Goal: Task Accomplishment & Management: Manage account settings

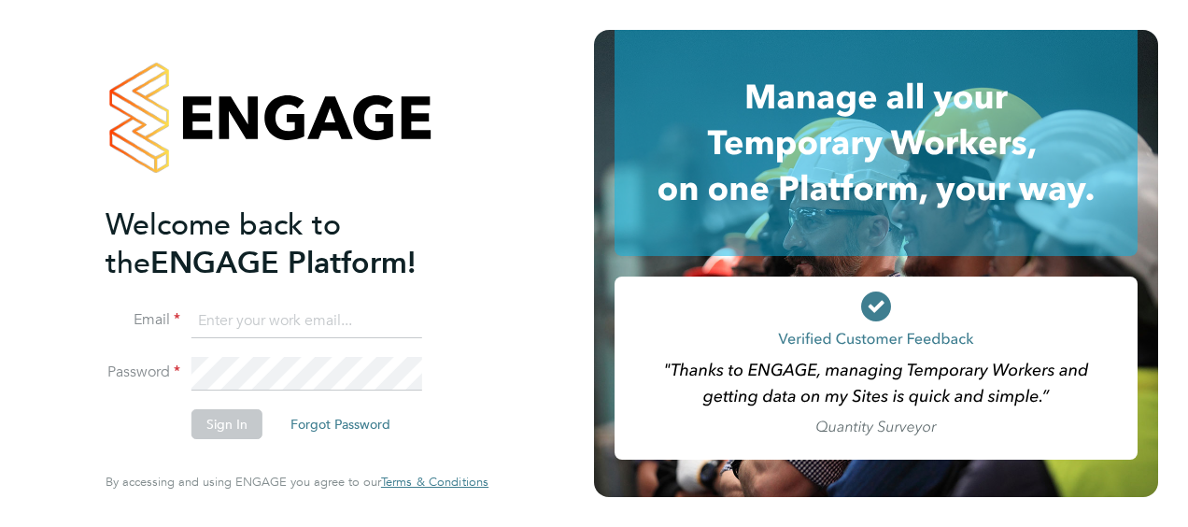
type input "fidel.hill@vistry.co.uk"
click at [224, 427] on button "Sign In" at bounding box center [226, 424] width 71 height 30
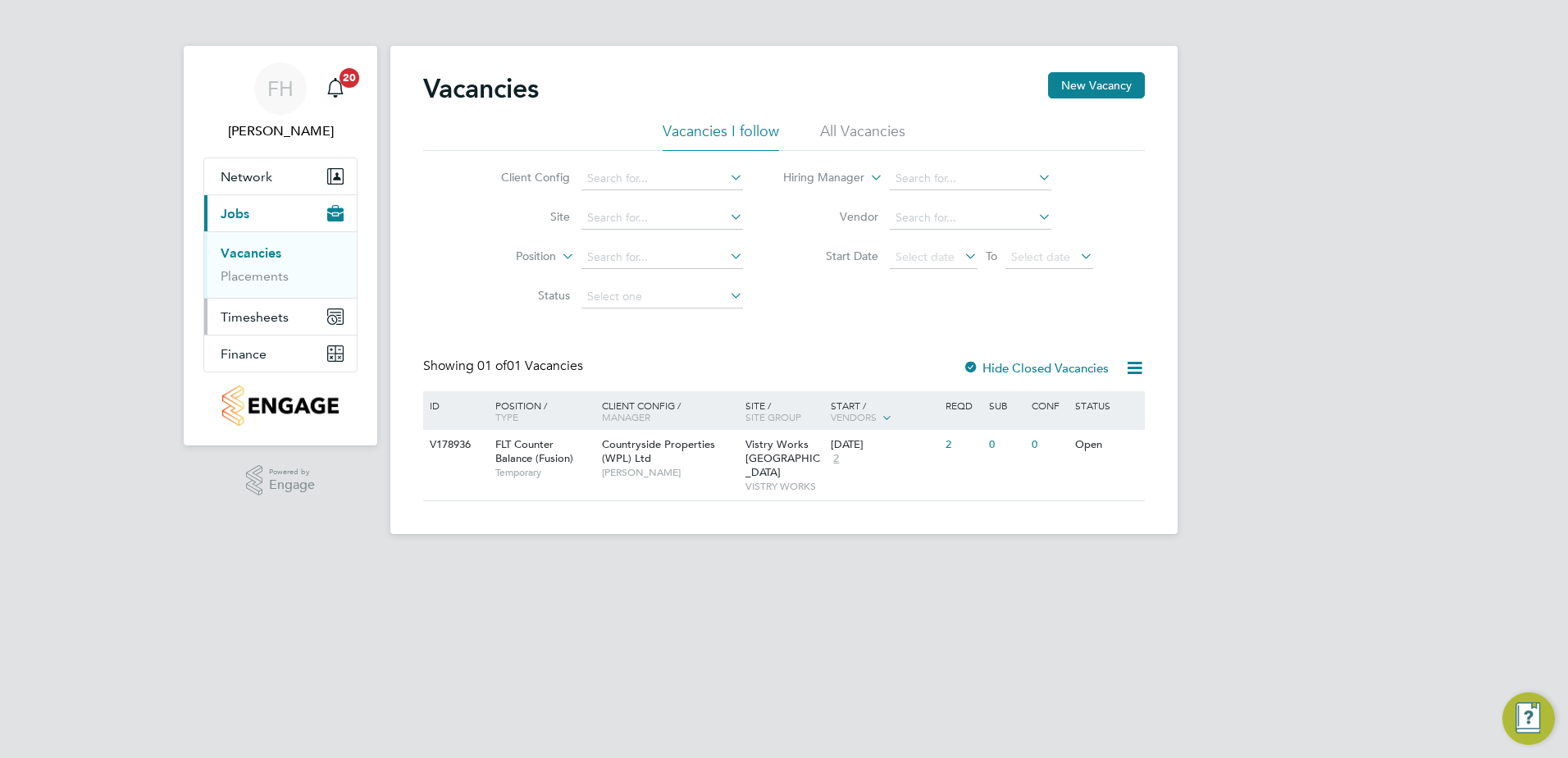
click at [268, 313] on span "Timesheets" at bounding box center [255, 317] width 68 height 16
click at [258, 282] on link "Timesheets" at bounding box center [255, 290] width 68 height 16
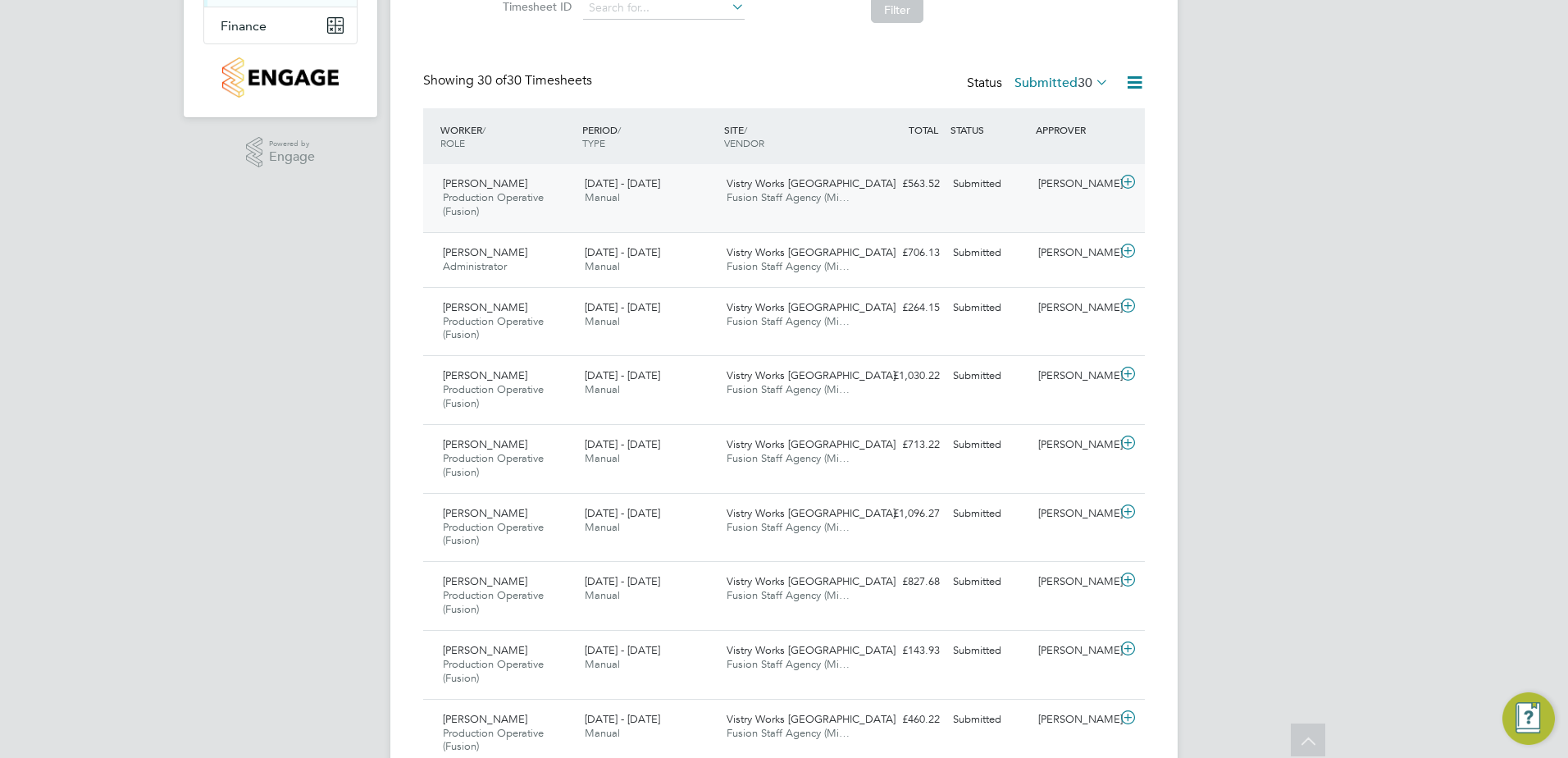
click at [1042, 181] on icon at bounding box center [1127, 182] width 20 height 13
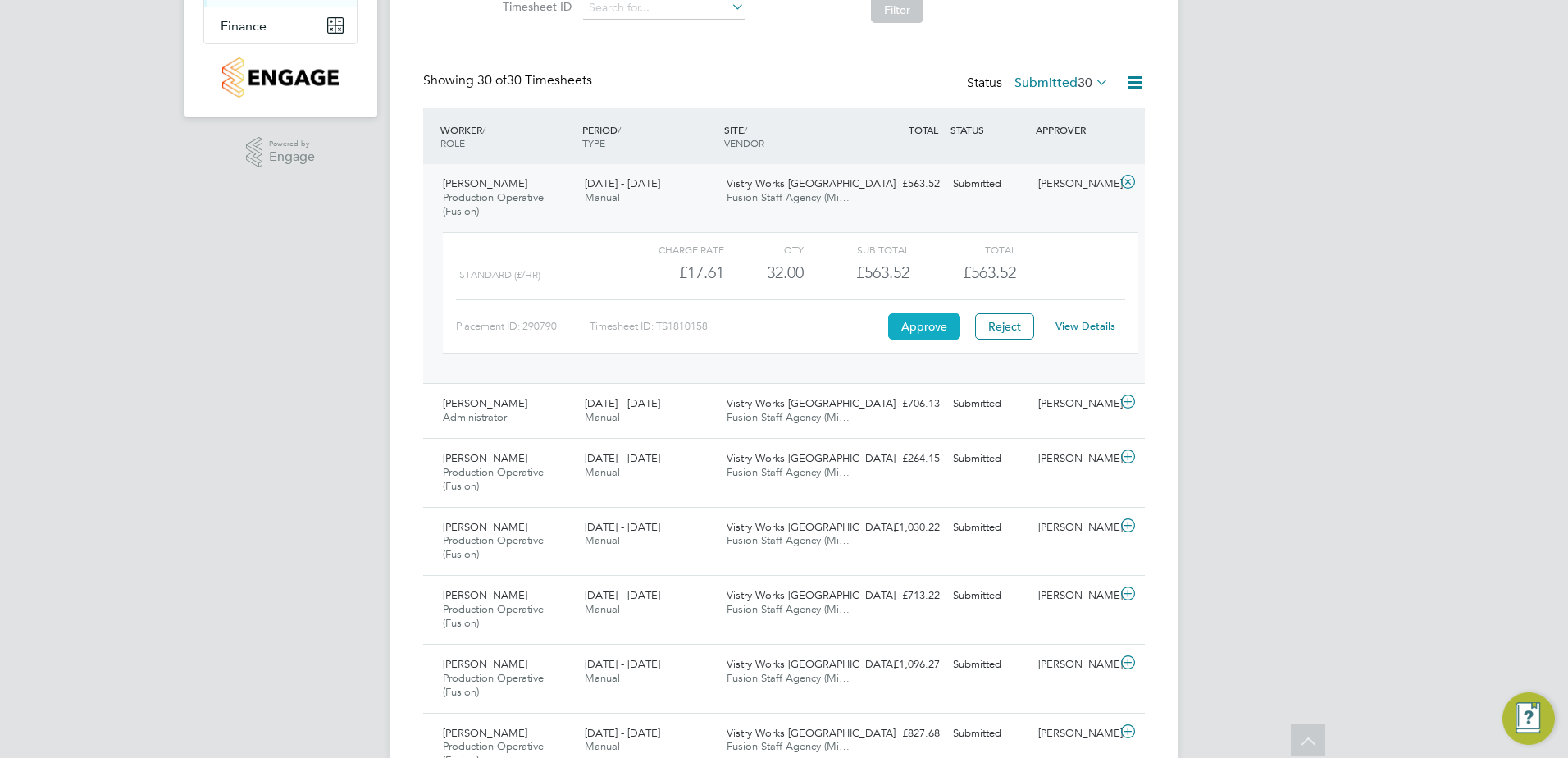
click at [931, 328] on button "Approve" at bounding box center [924, 327] width 72 height 26
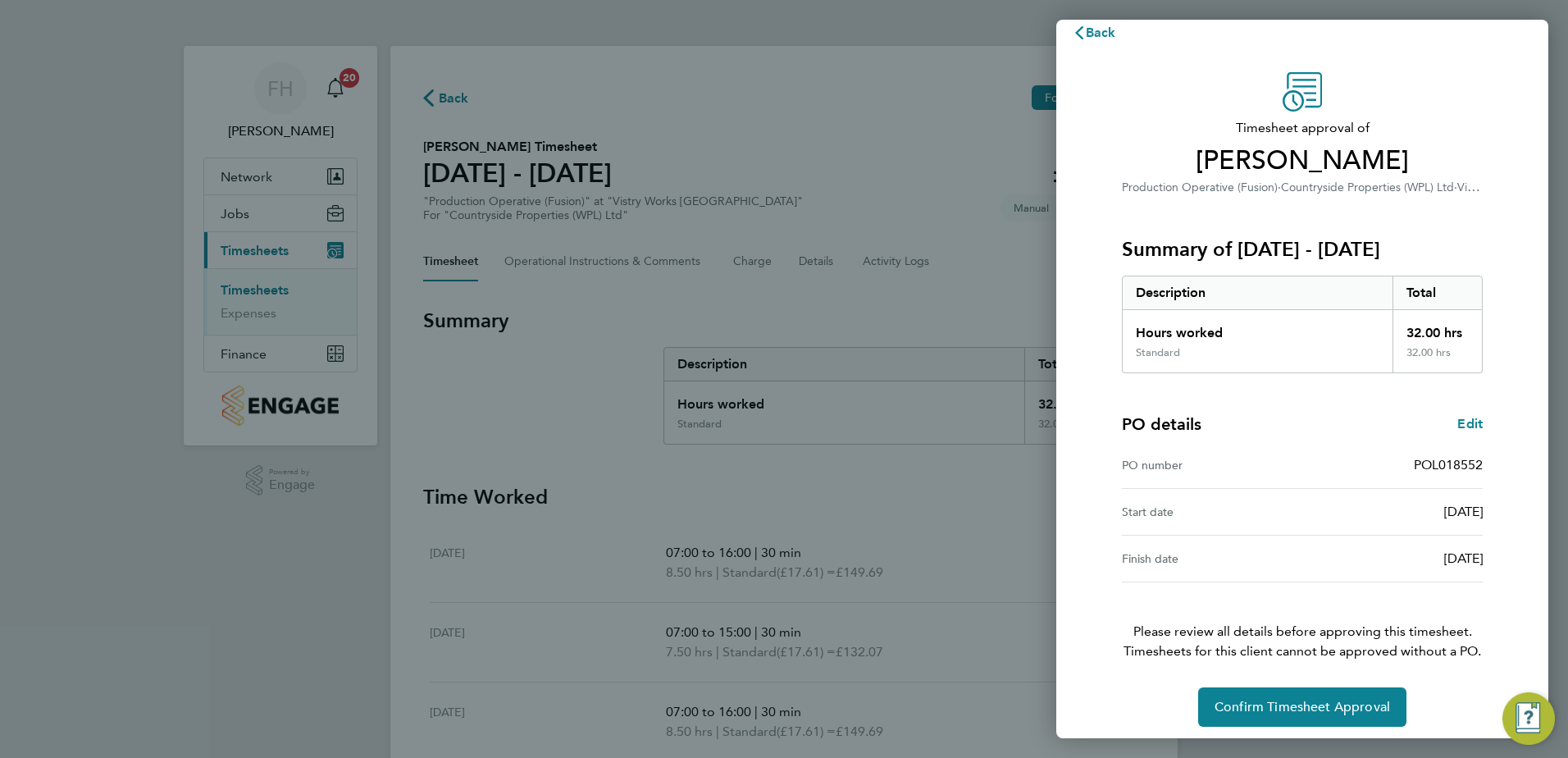
scroll to position [28, 0]
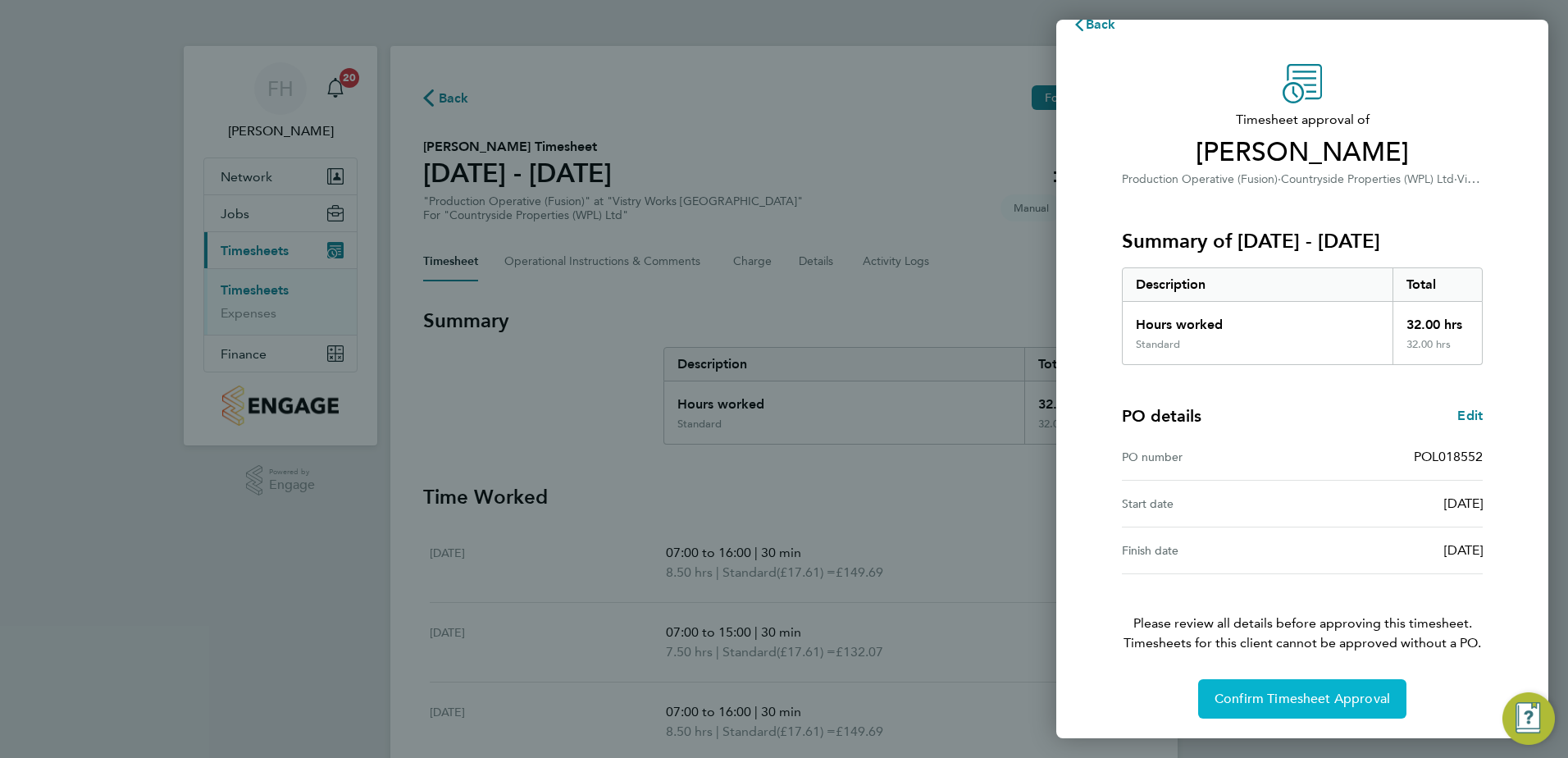
click at [1306, 694] on span "Confirm Timesheet Approval" at bounding box center [1302, 699] width 176 height 17
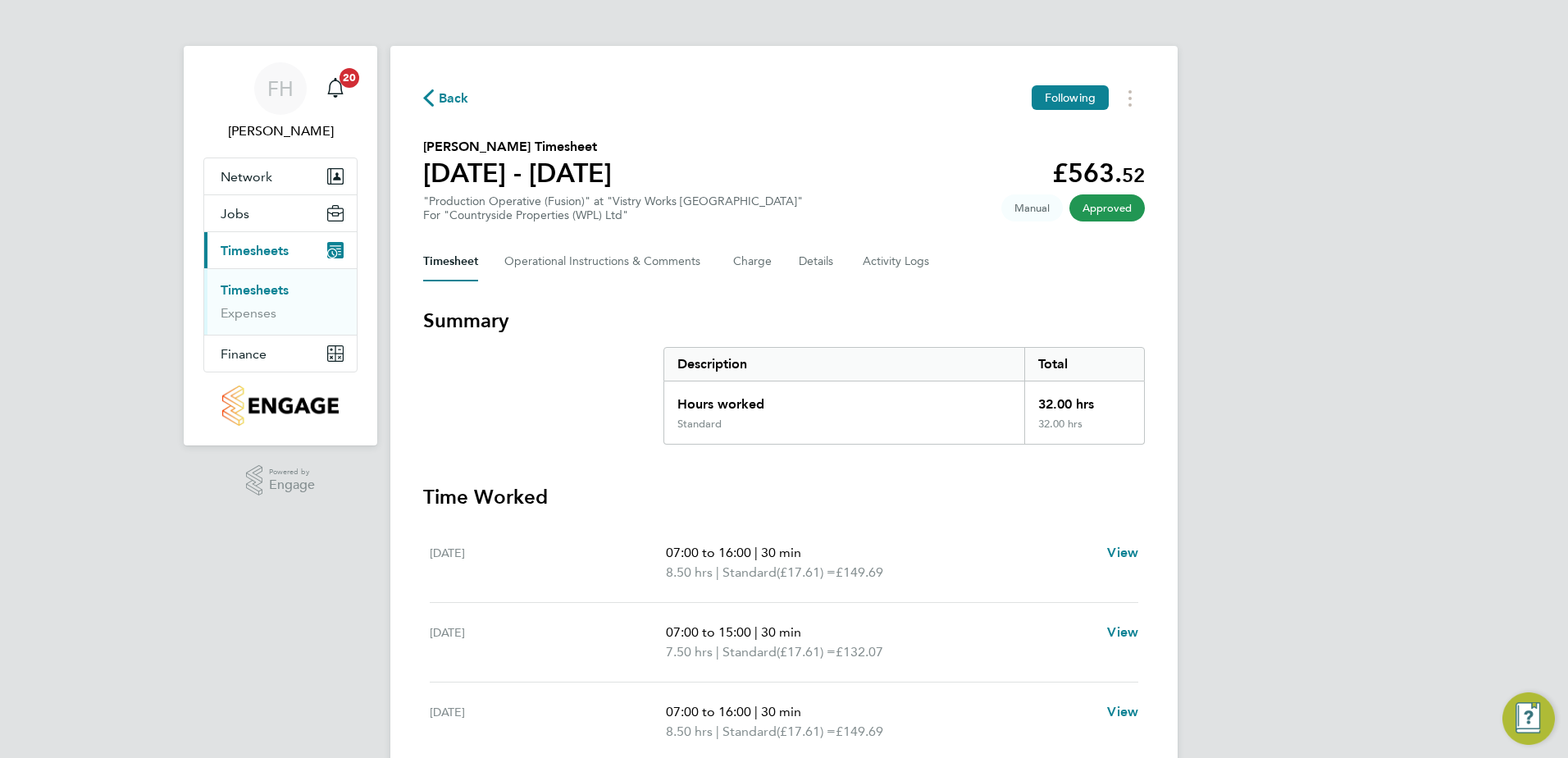
click at [429, 95] on icon "button" at bounding box center [428, 98] width 11 height 18
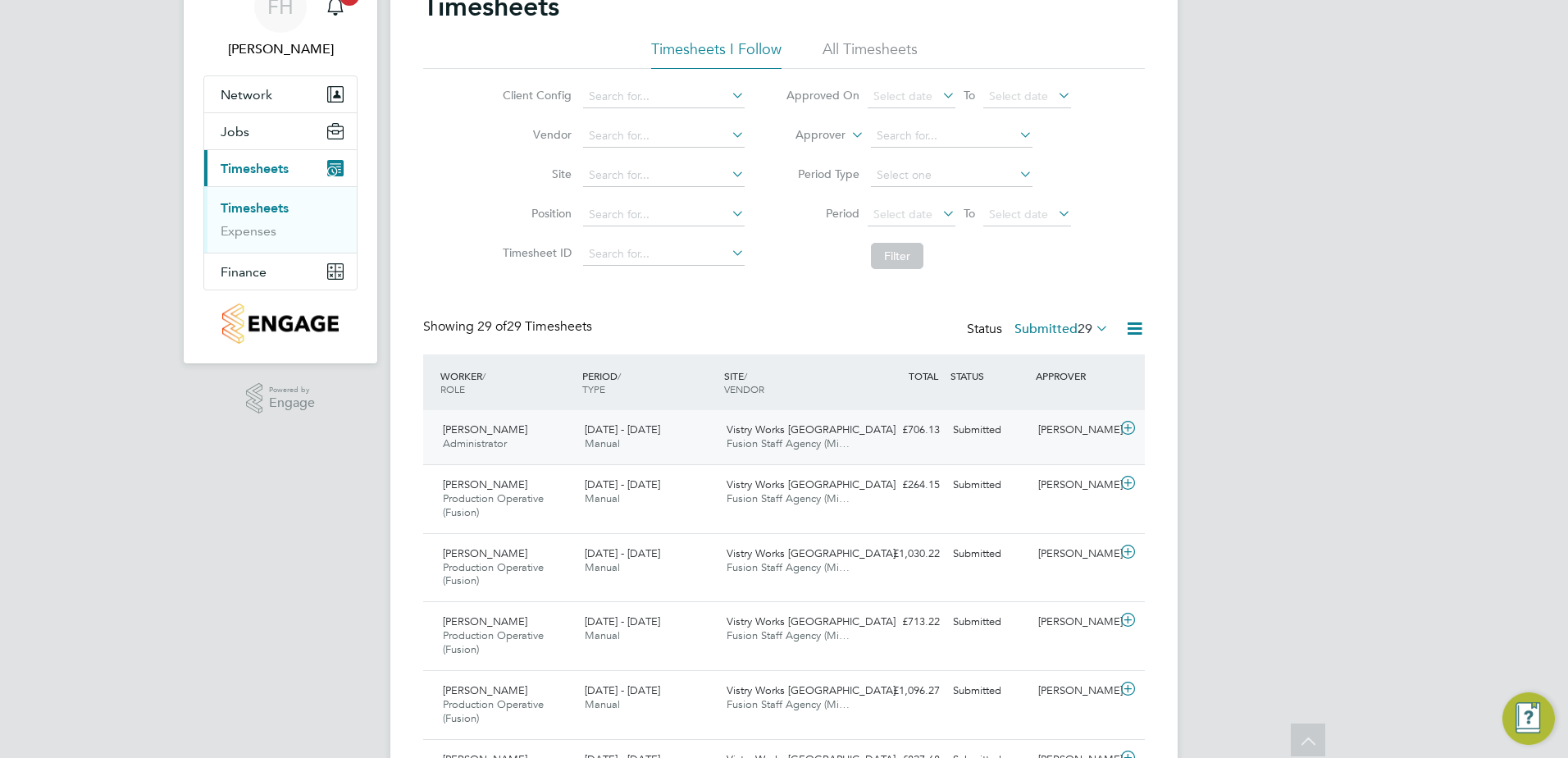
click at [1125, 429] on icon at bounding box center [1127, 428] width 20 height 13
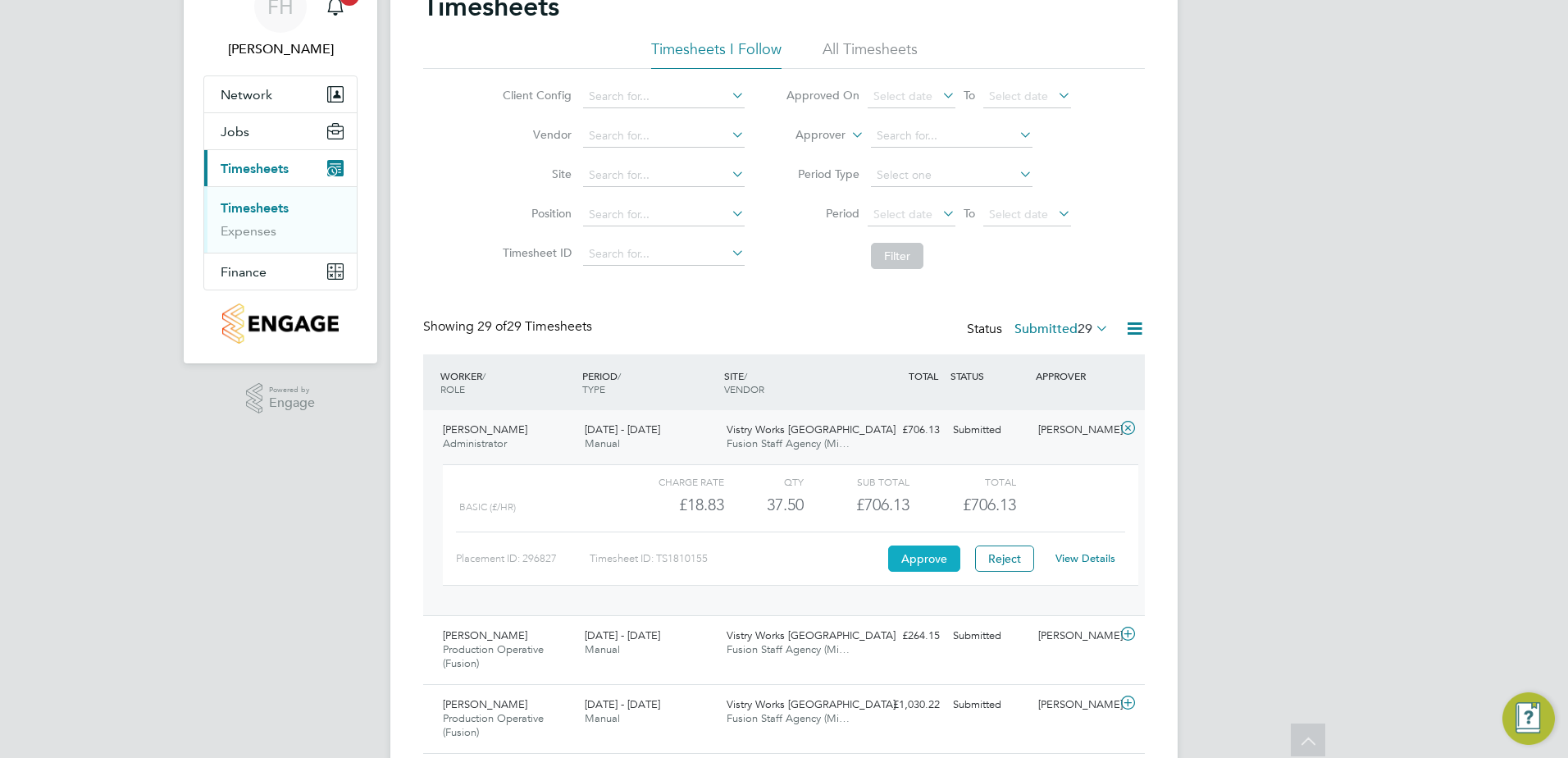
click at [915, 564] on button "Approve" at bounding box center [924, 559] width 72 height 26
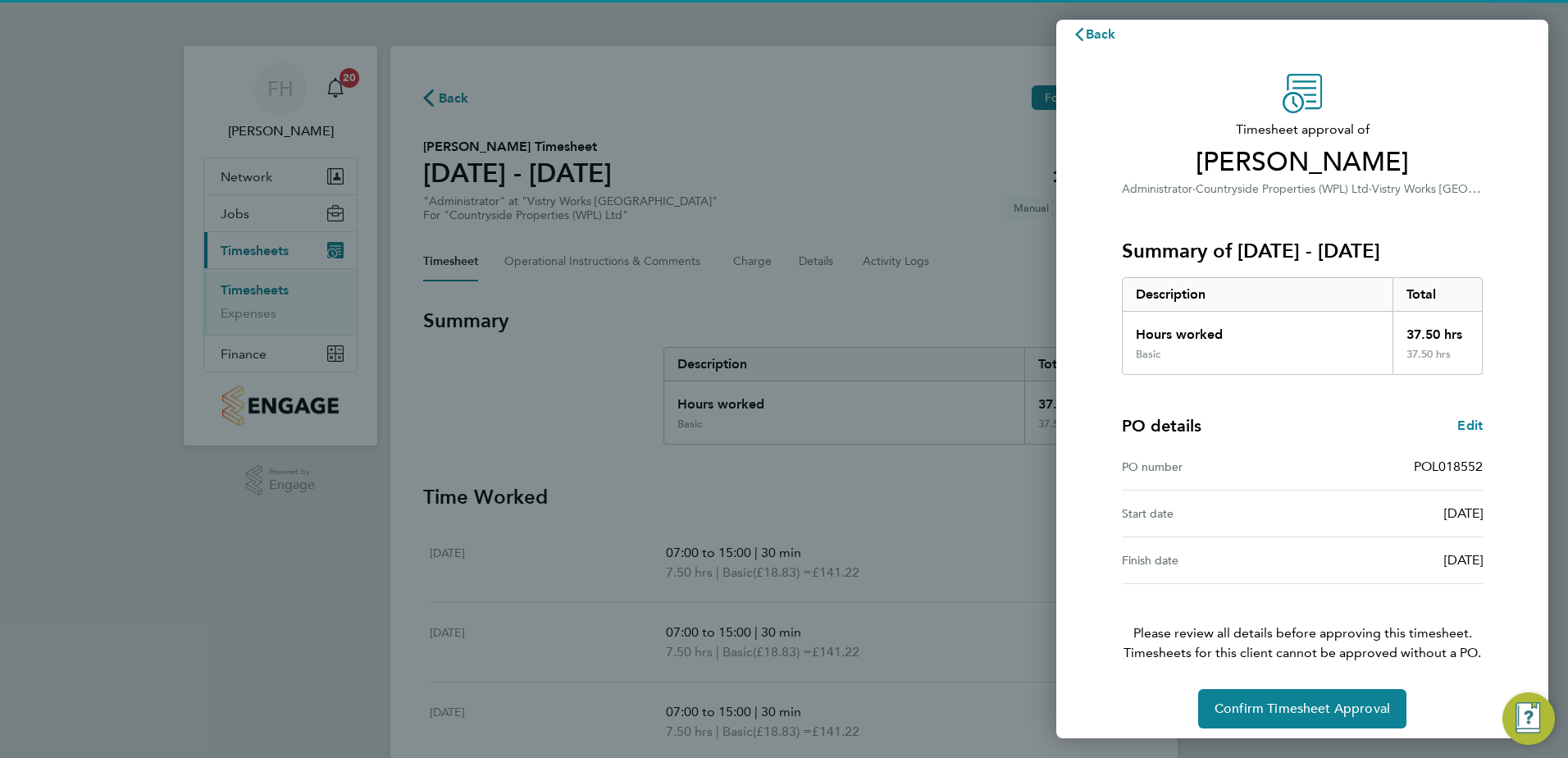
scroll to position [28, 0]
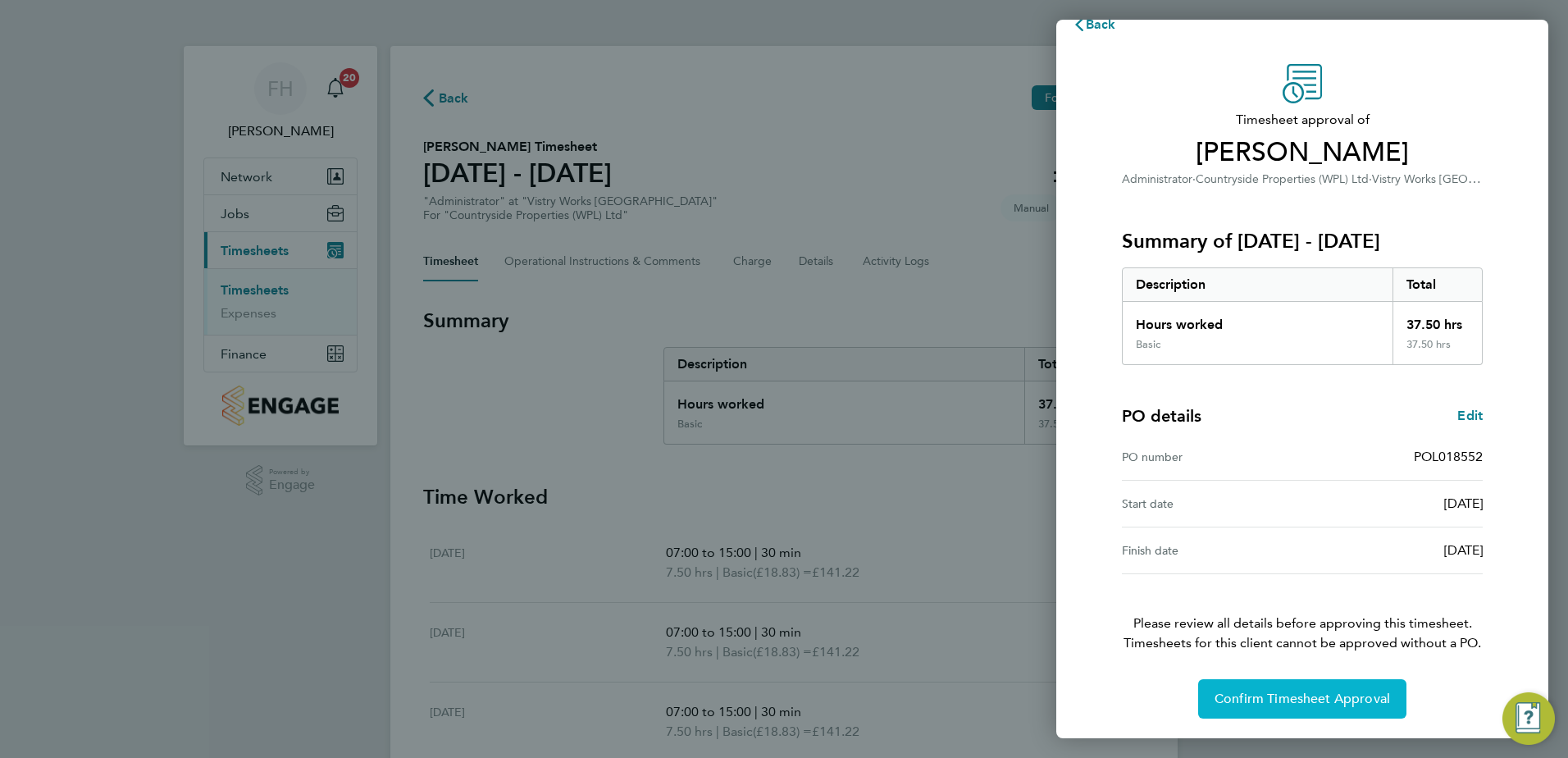
click at [1305, 704] on span "Confirm Timesheet Approval" at bounding box center [1302, 699] width 176 height 17
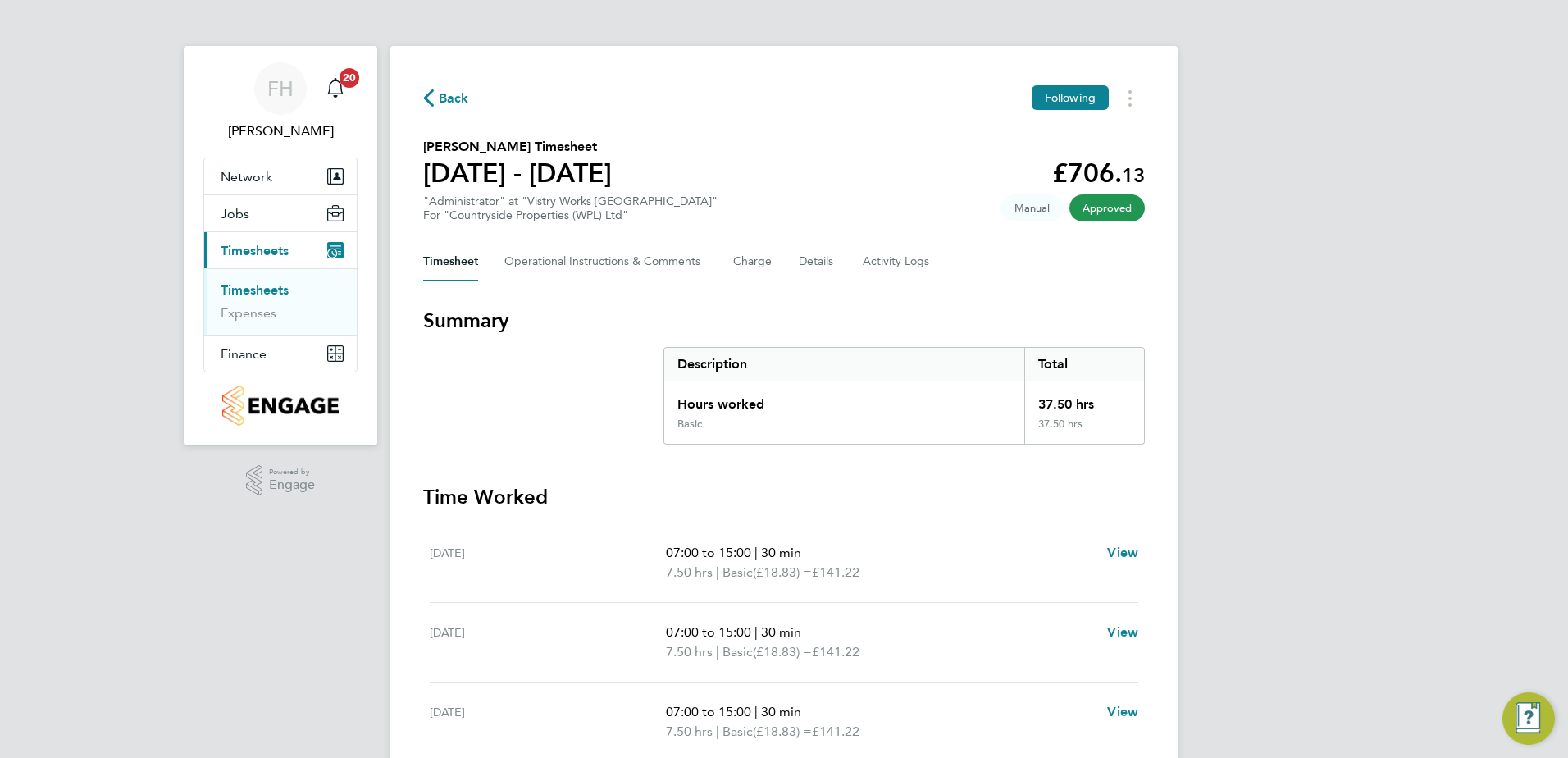
click at [445, 95] on span "Back" at bounding box center [454, 98] width 31 height 19
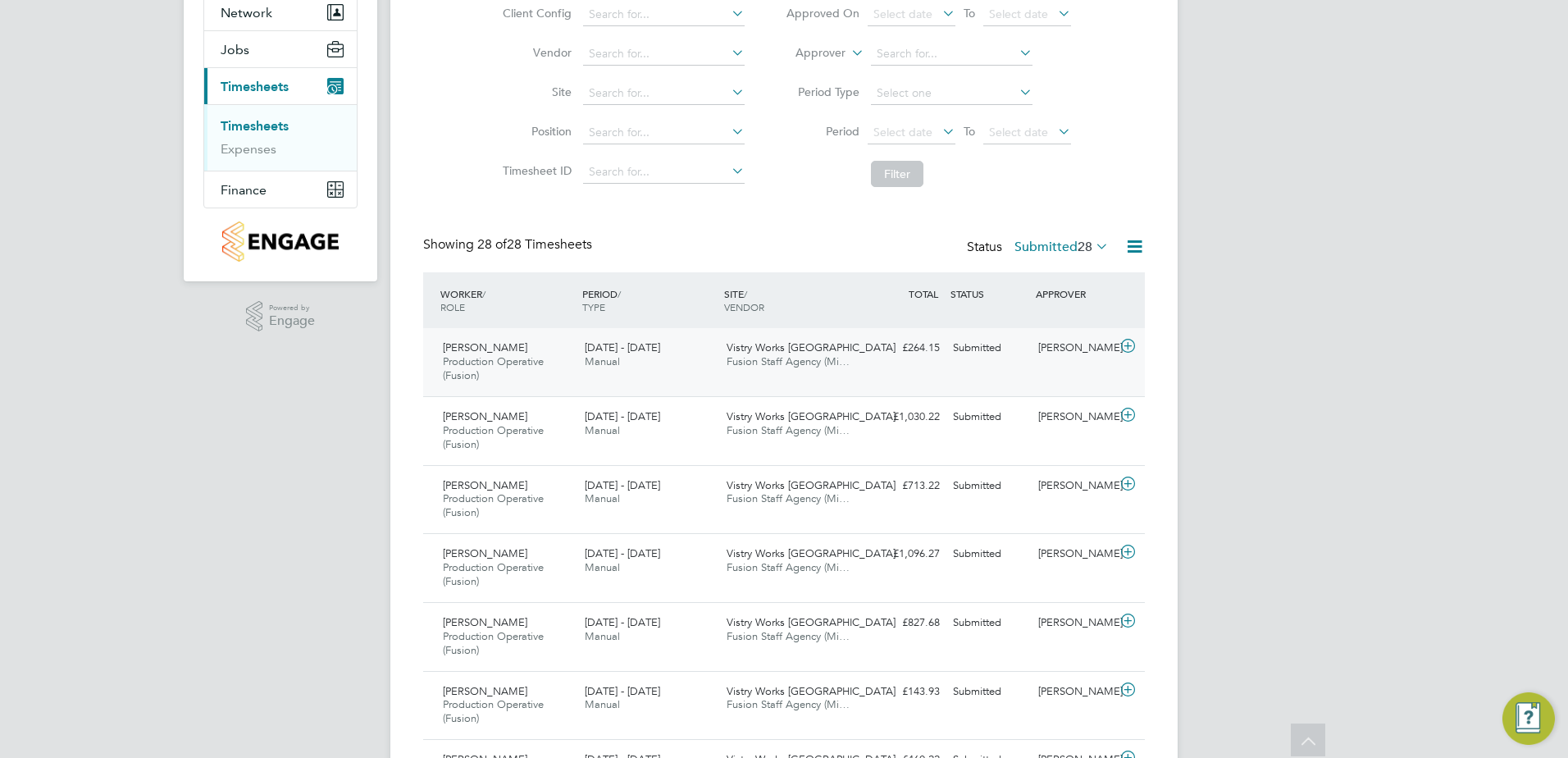
click at [1126, 347] on icon at bounding box center [1127, 346] width 20 height 13
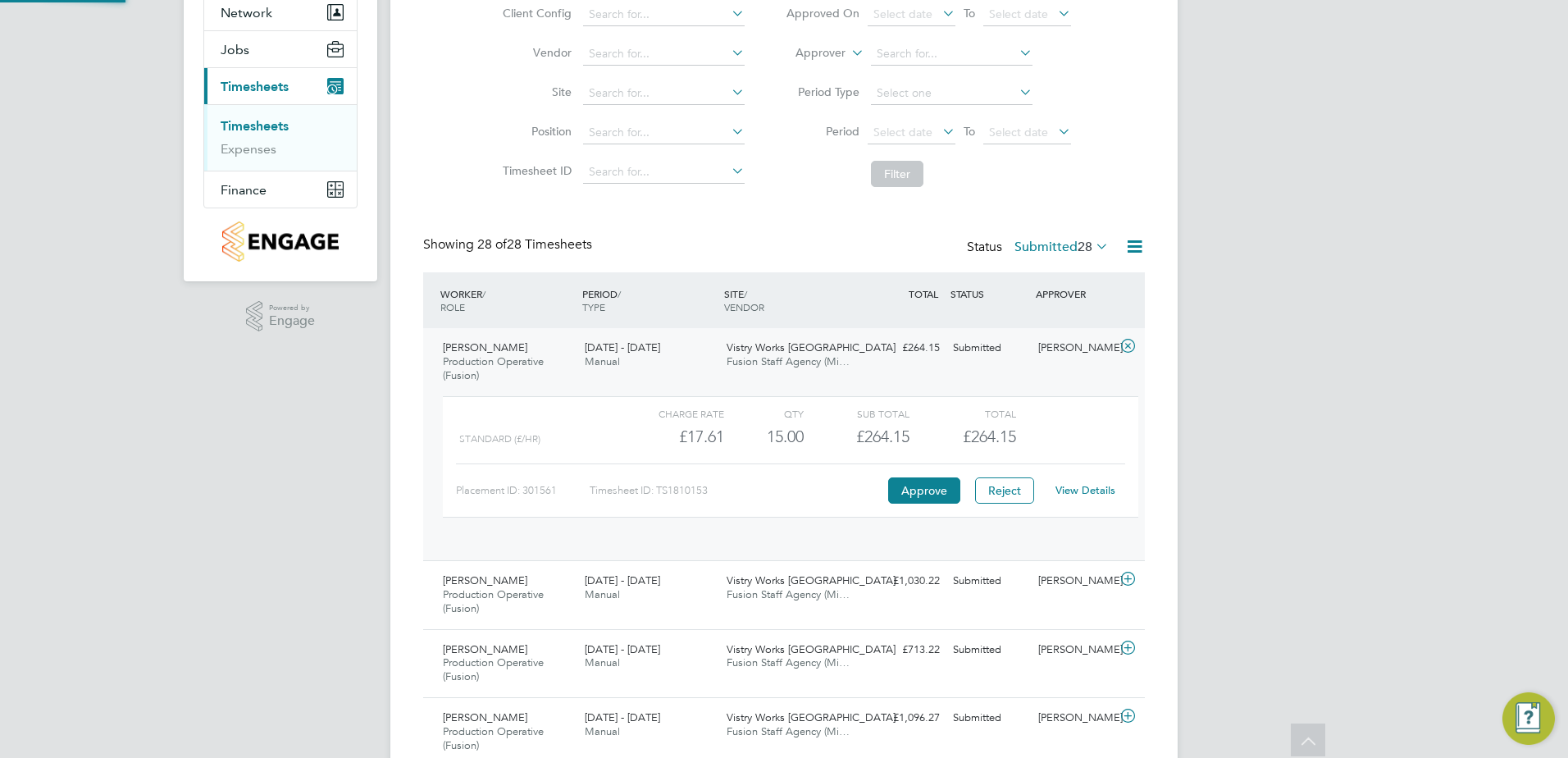
scroll to position [28, 160]
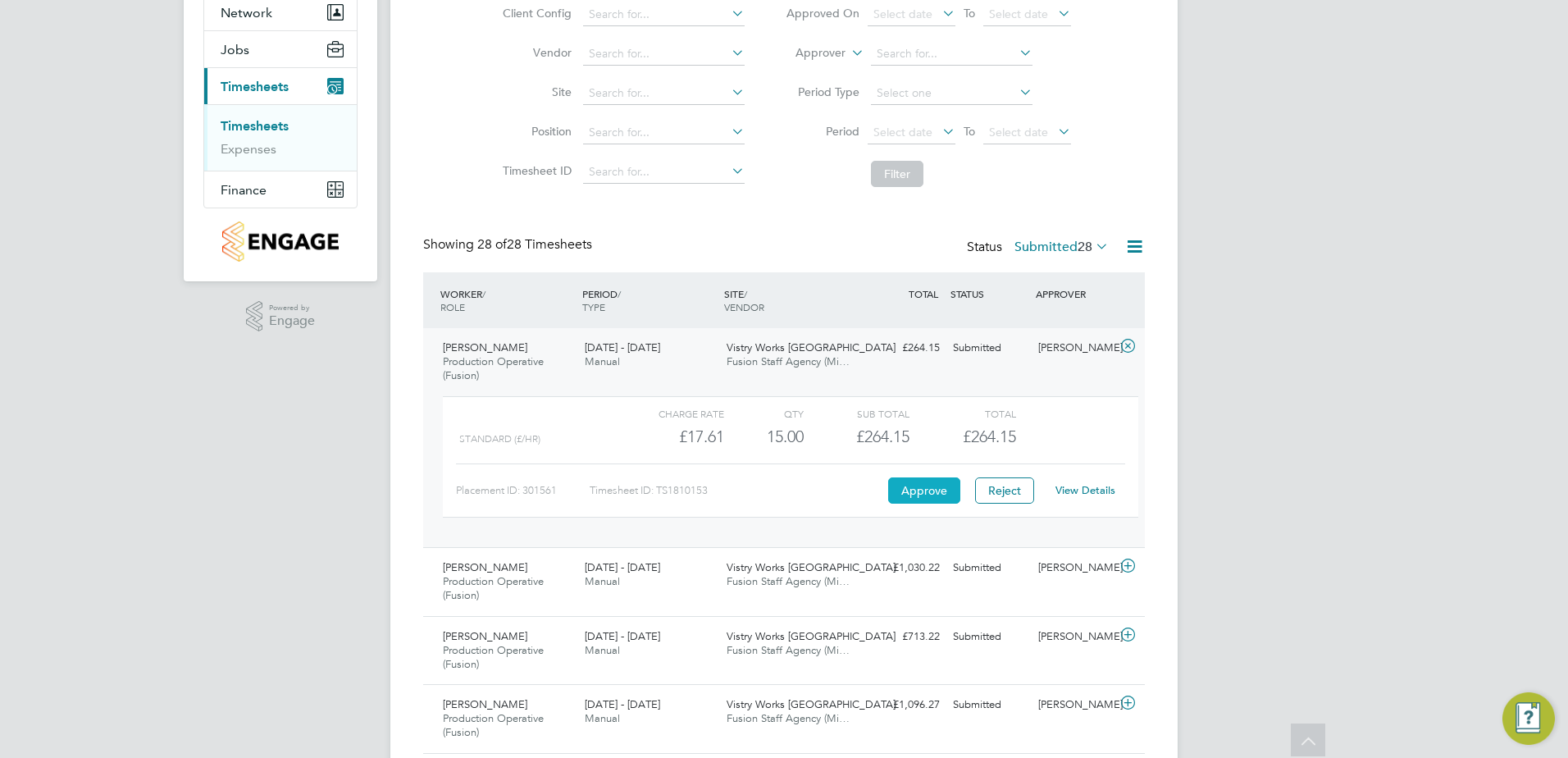
click at [929, 493] on button "Approve" at bounding box center [924, 491] width 72 height 26
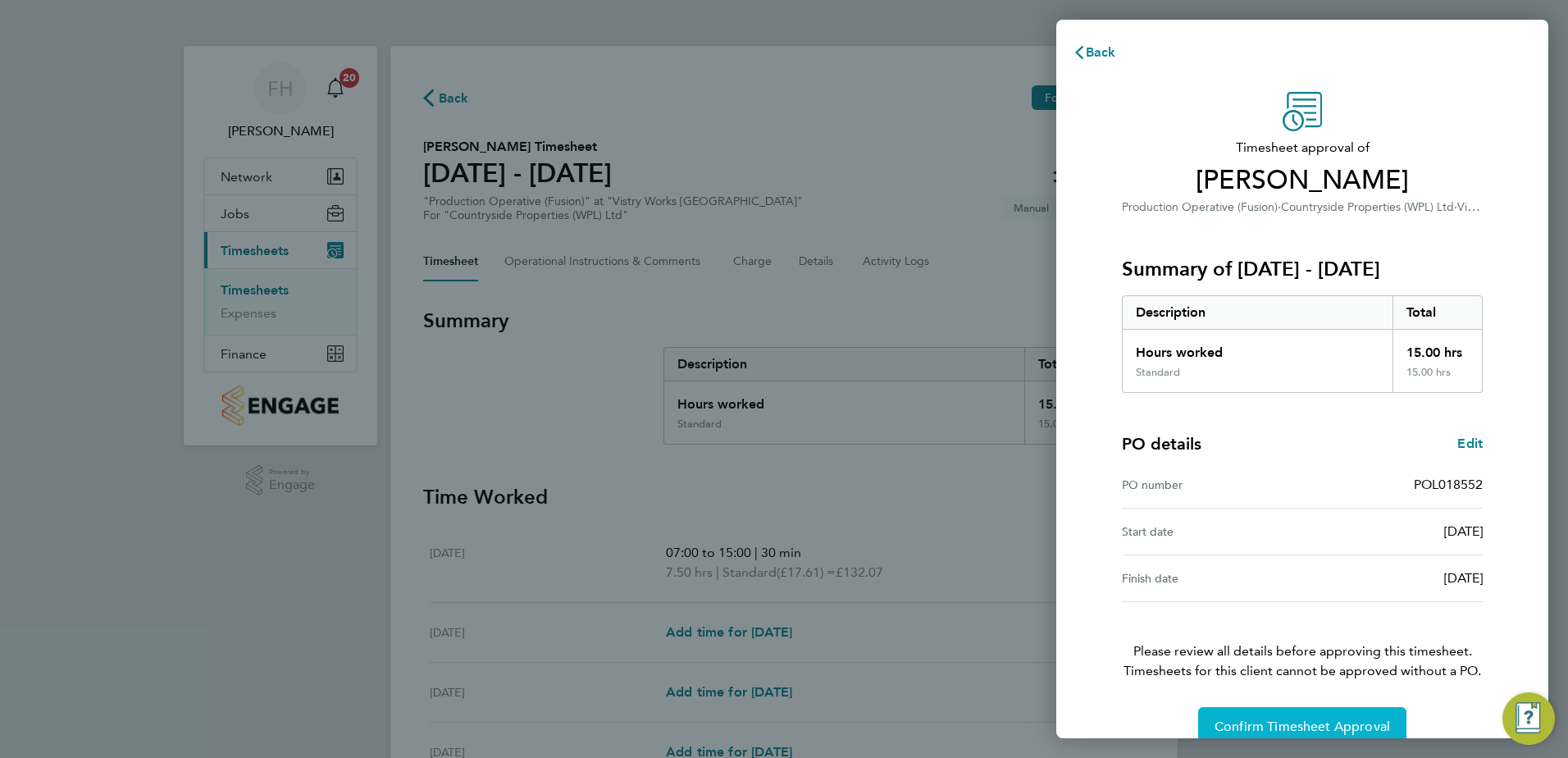
click at [1363, 713] on button "Confirm Timesheet Approval" at bounding box center [1302, 726] width 208 height 40
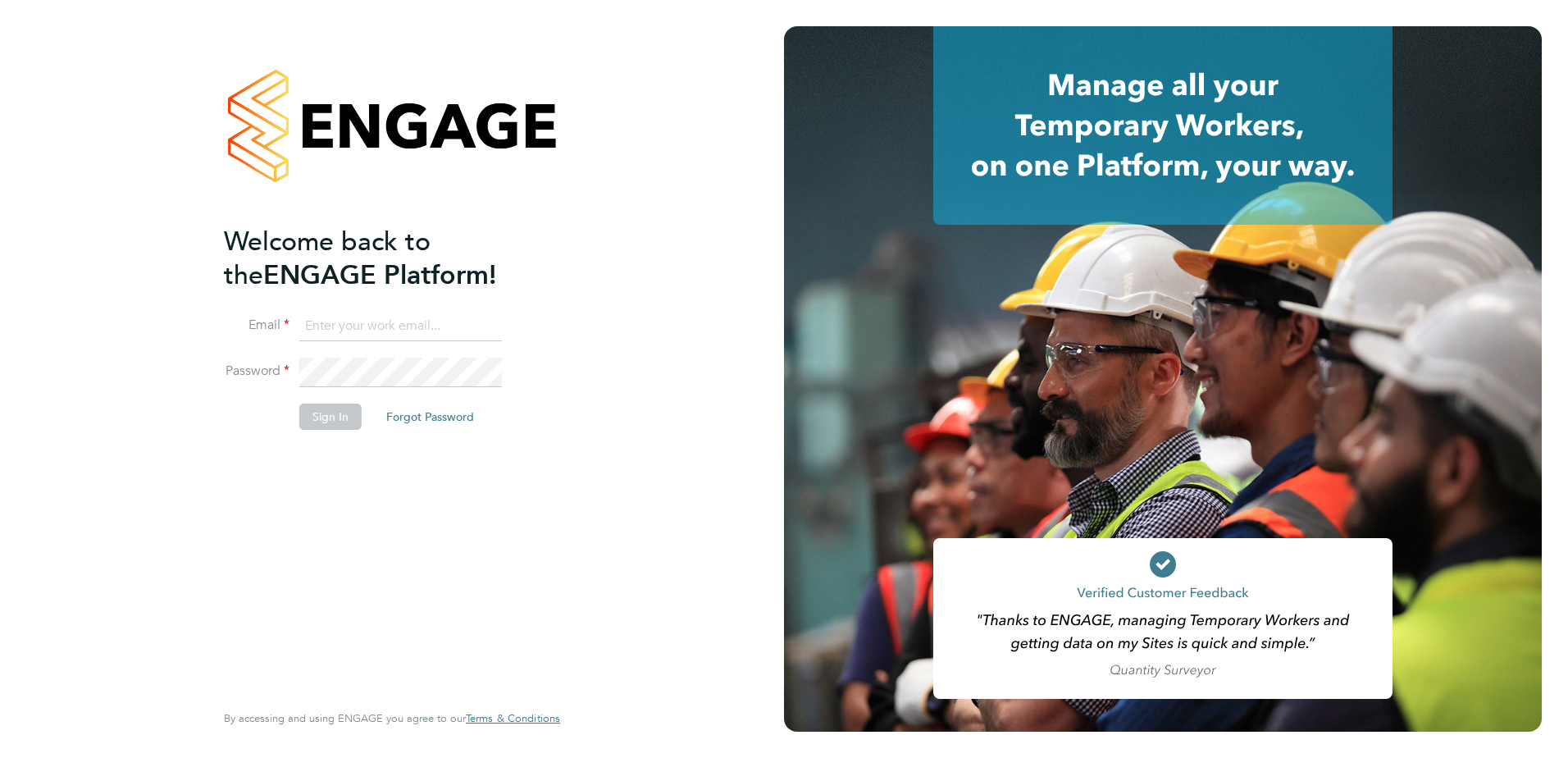
type input "[PERSON_NAME][EMAIL_ADDRESS][PERSON_NAME][DOMAIN_NAME]"
click at [332, 419] on button "Sign In" at bounding box center [330, 417] width 62 height 26
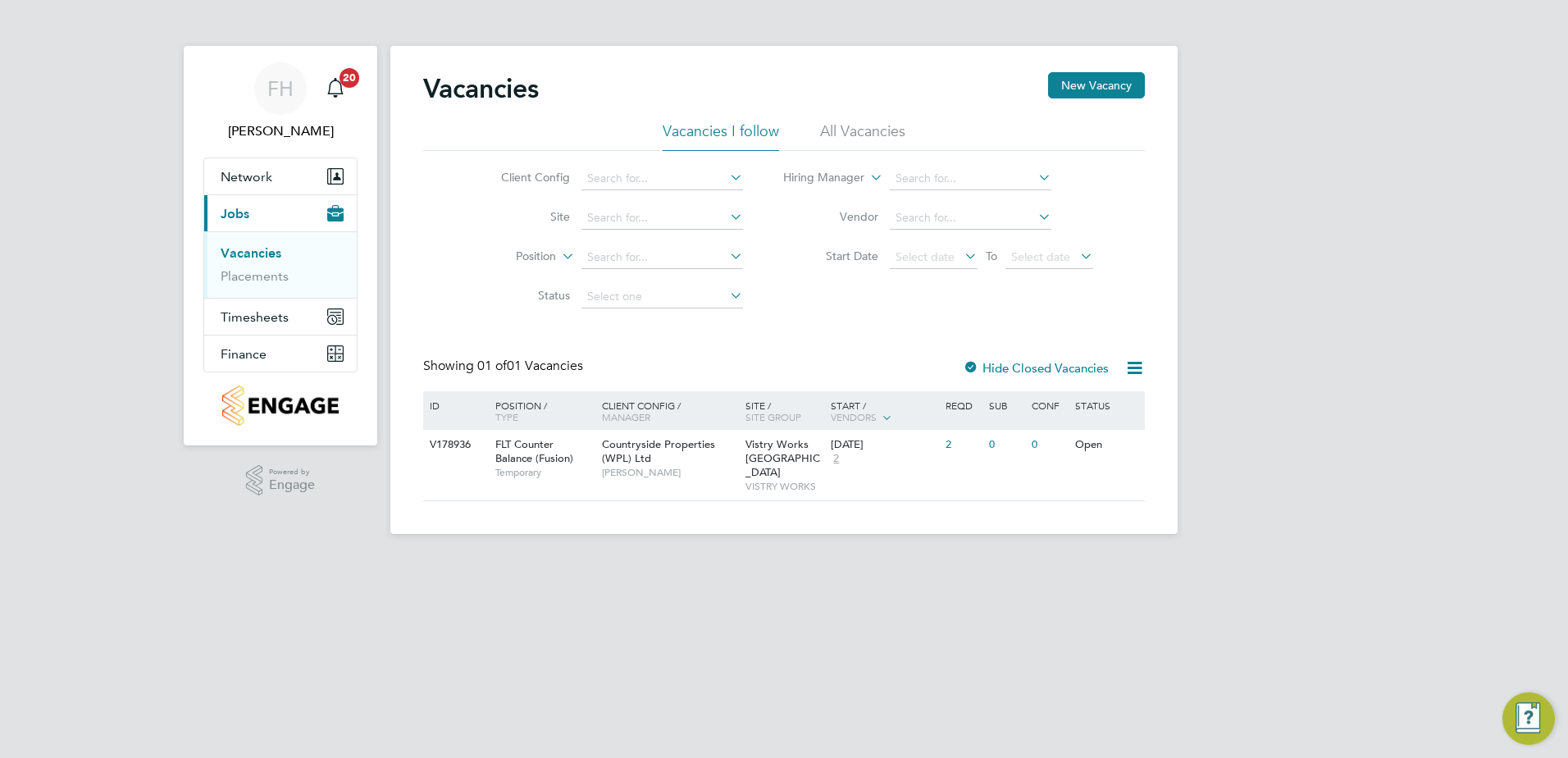
click at [255, 255] on link "Vacancies" at bounding box center [250, 253] width 61 height 16
click at [1089, 88] on button "New Vacancy" at bounding box center [1097, 85] width 97 height 26
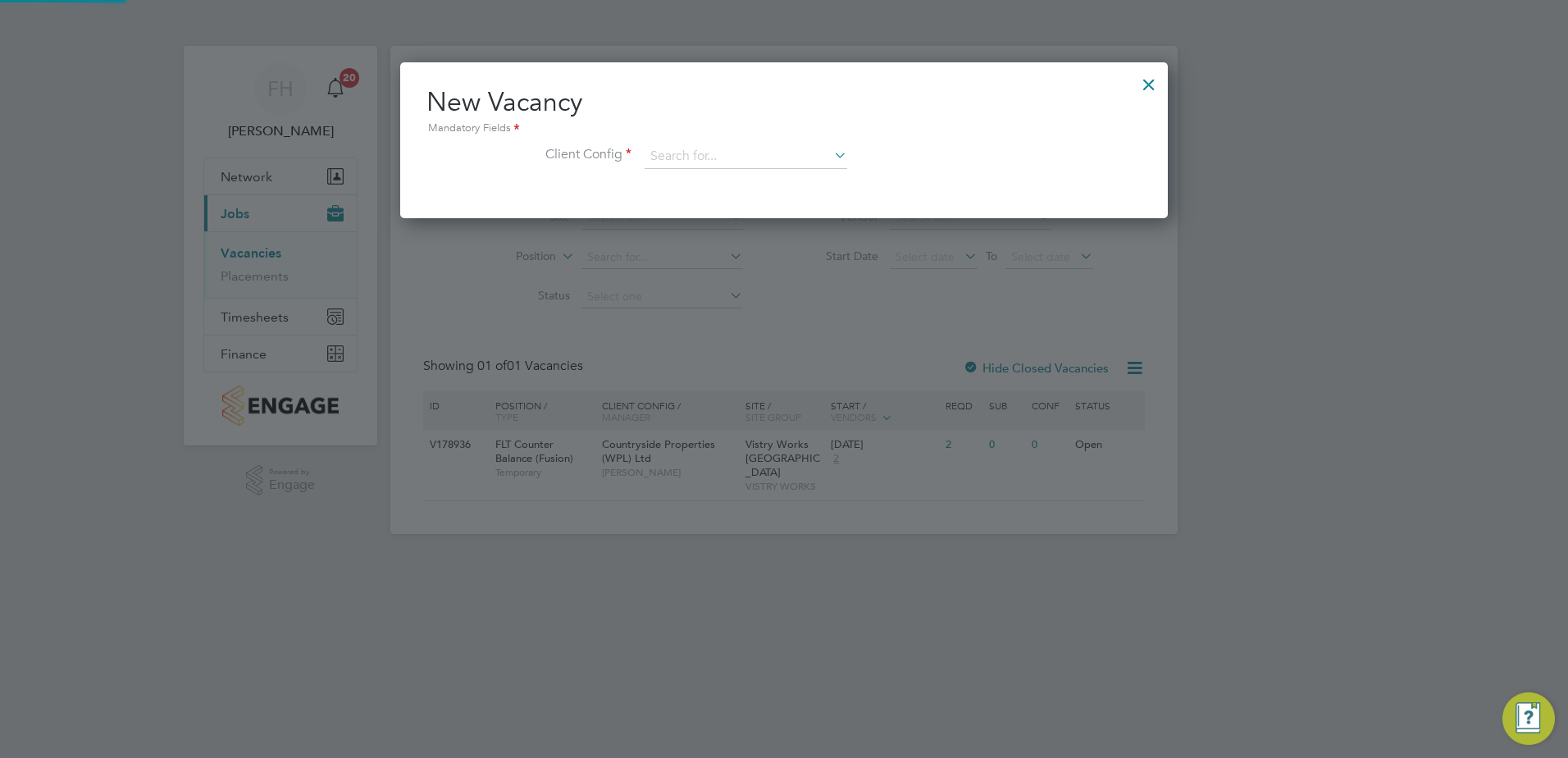
scroll to position [155, 768]
click at [831, 155] on icon at bounding box center [831, 155] width 0 height 23
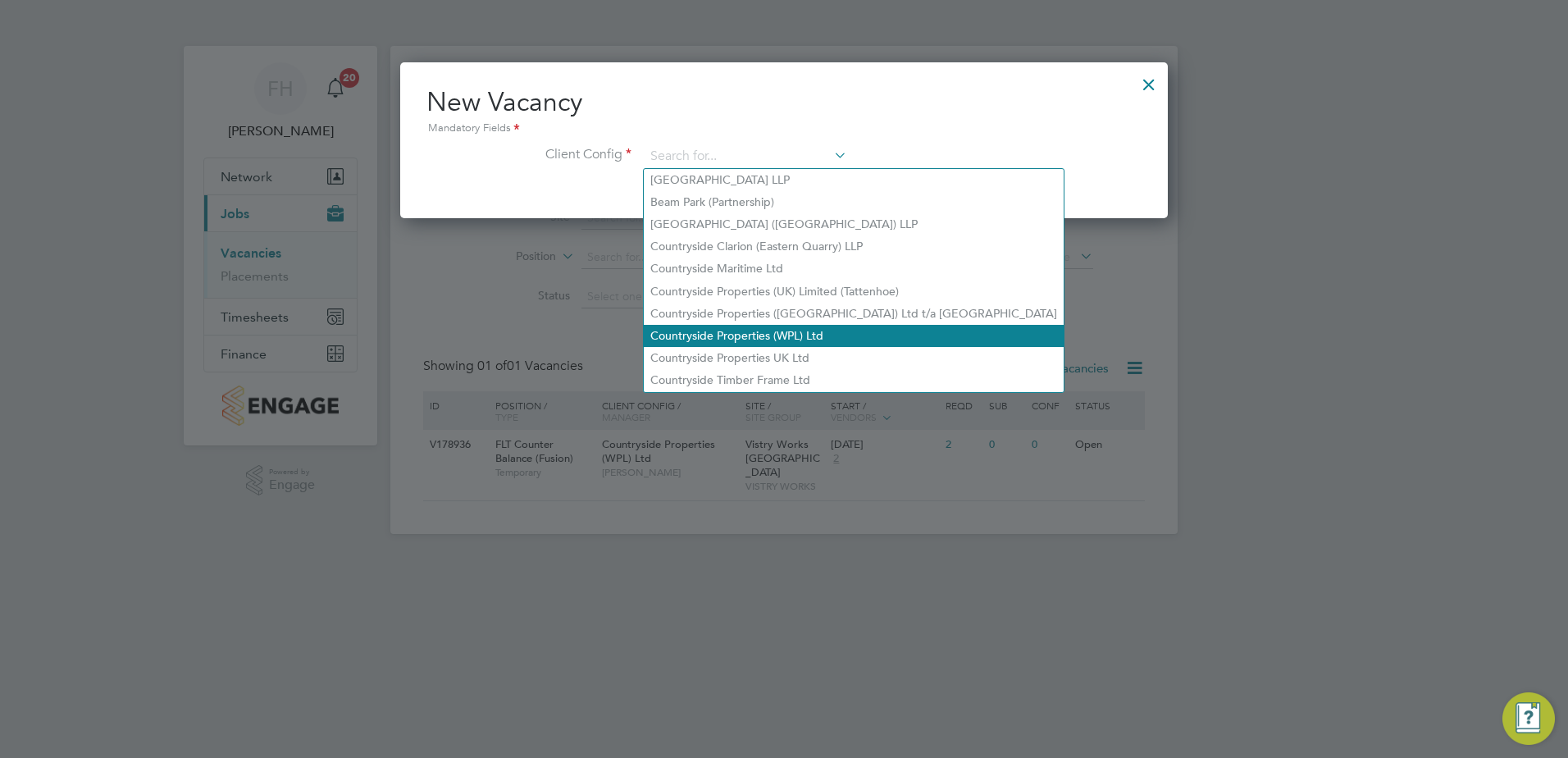
click at [828, 330] on li "Countryside Properties (WPL) Ltd" at bounding box center [853, 336] width 420 height 22
type input "Countryside Properties (WPL) Ltd"
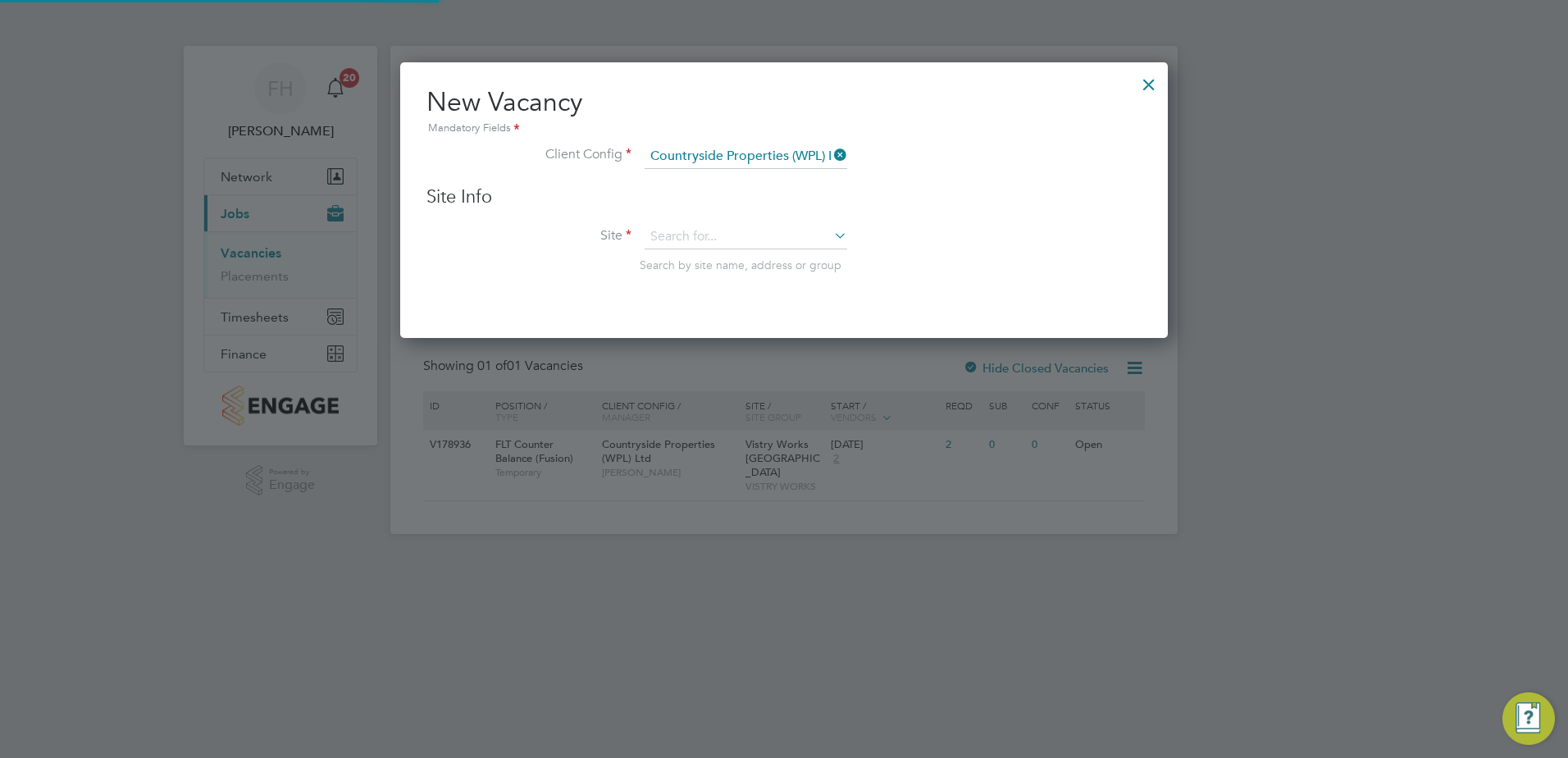
scroll to position [278, 768]
click at [831, 235] on icon at bounding box center [831, 235] width 0 height 23
click at [752, 256] on li "Vistry Works [GEOGRAPHIC_DATA]" at bounding box center [745, 260] width 205 height 22
type input "Vistry Works [GEOGRAPHIC_DATA]"
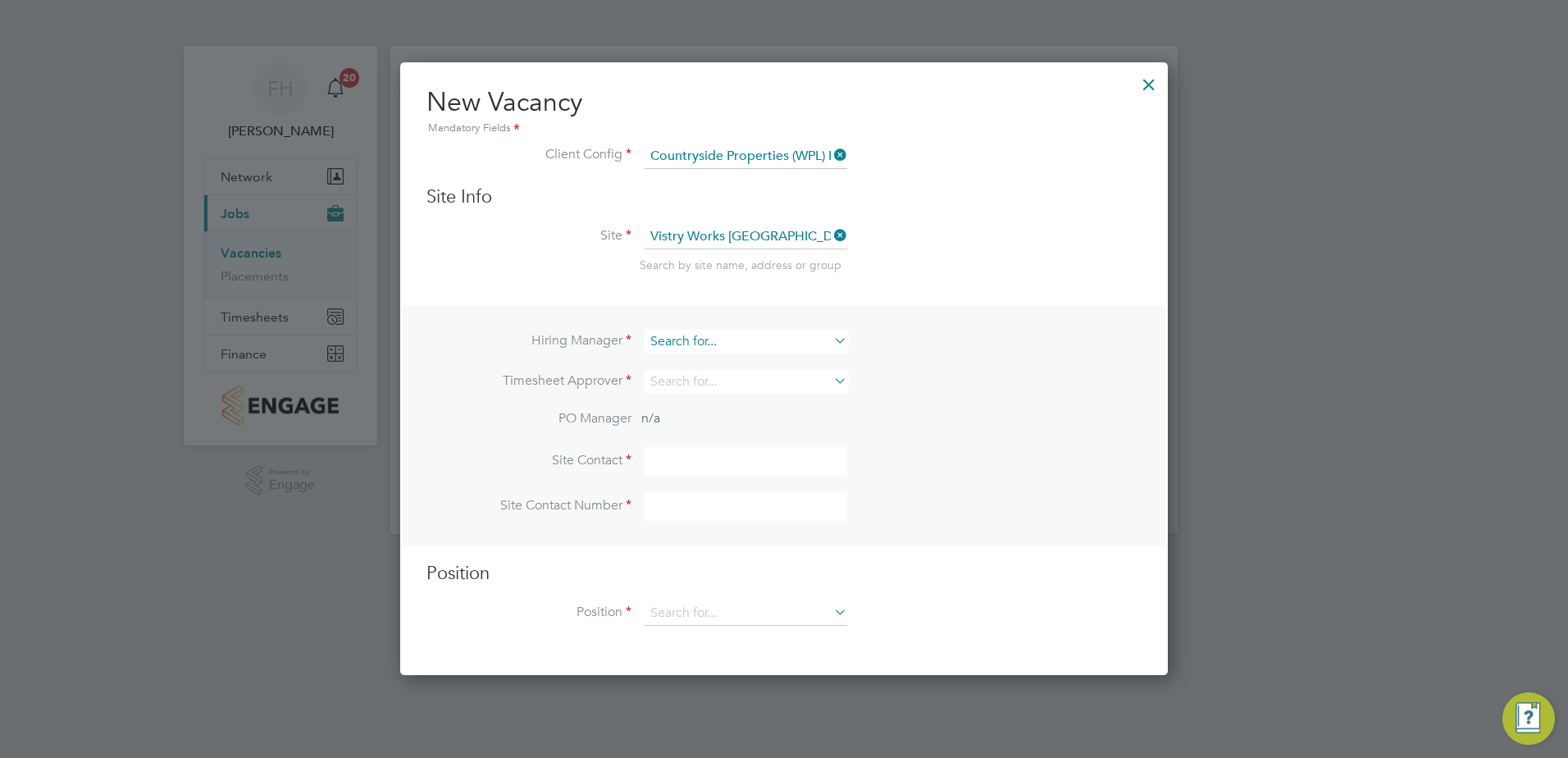
scroll to position [615, 768]
click at [765, 340] on input at bounding box center [745, 342] width 203 height 24
click at [737, 355] on li "Fidel Hill" at bounding box center [745, 365] width 205 height 22
type input "[PERSON_NAME]"
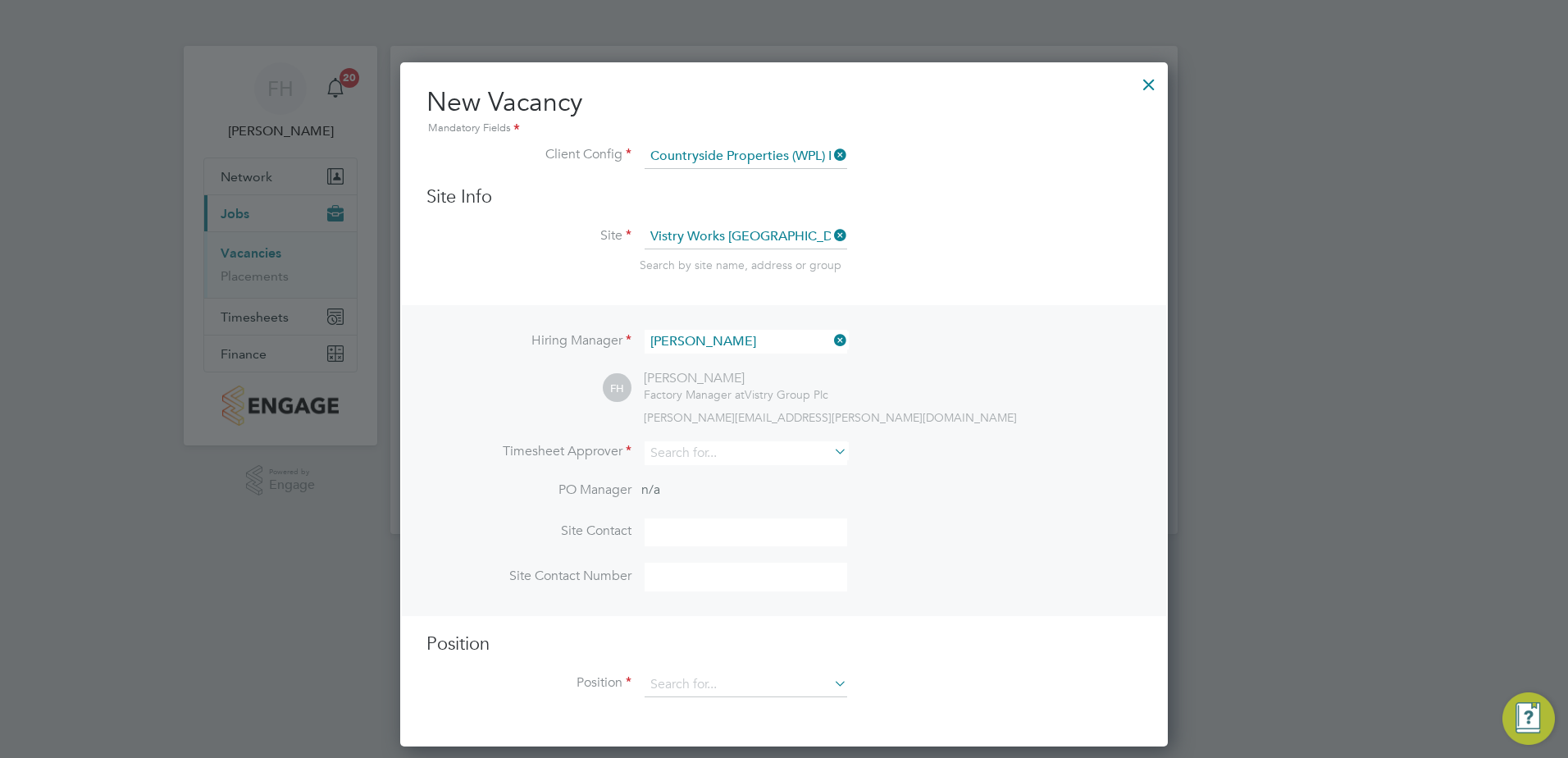
click at [831, 457] on icon at bounding box center [831, 451] width 0 height 23
click at [723, 472] on li "Fidel Hill" at bounding box center [745, 477] width 205 height 22
type input "[PERSON_NAME]"
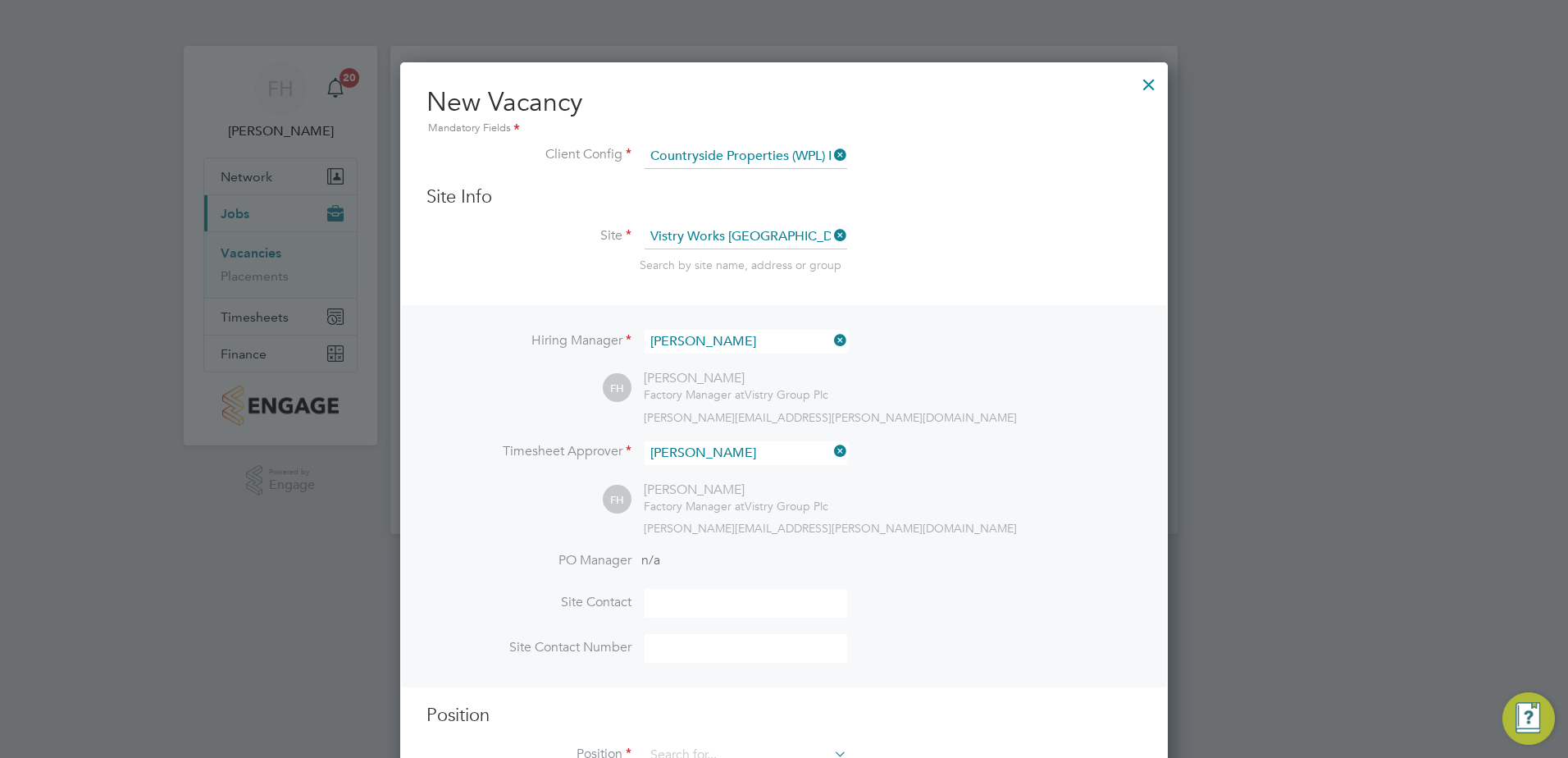
click at [690, 567] on li "PO Manager n/a" at bounding box center [784, 571] width 716 height 37
click at [678, 608] on input at bounding box center [745, 603] width 203 height 29
type input "[PERSON_NAME]"
type input "07341648721"
type input "FLT Counter Balance (Fusion)"
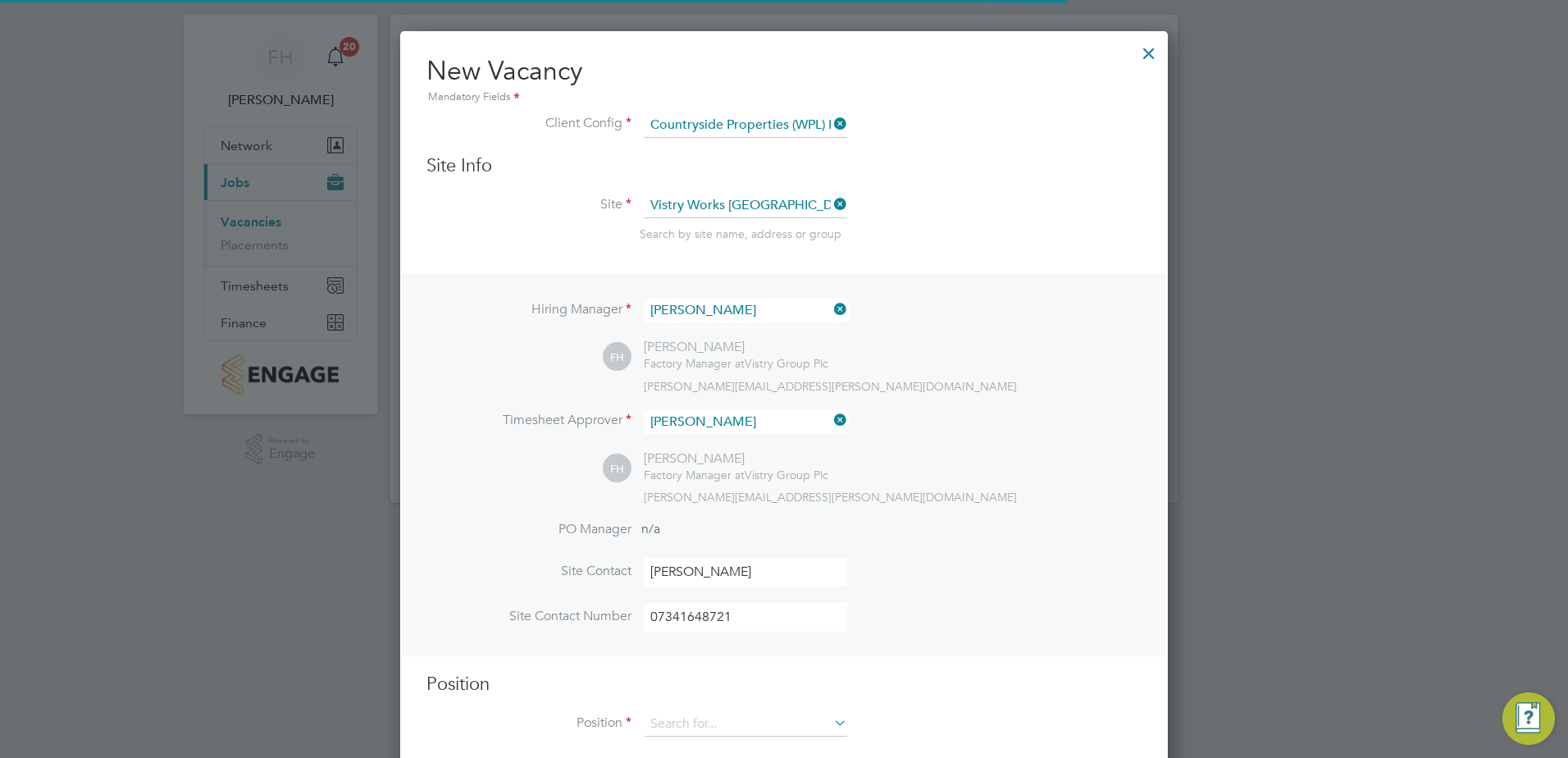
scroll to position [61, 0]
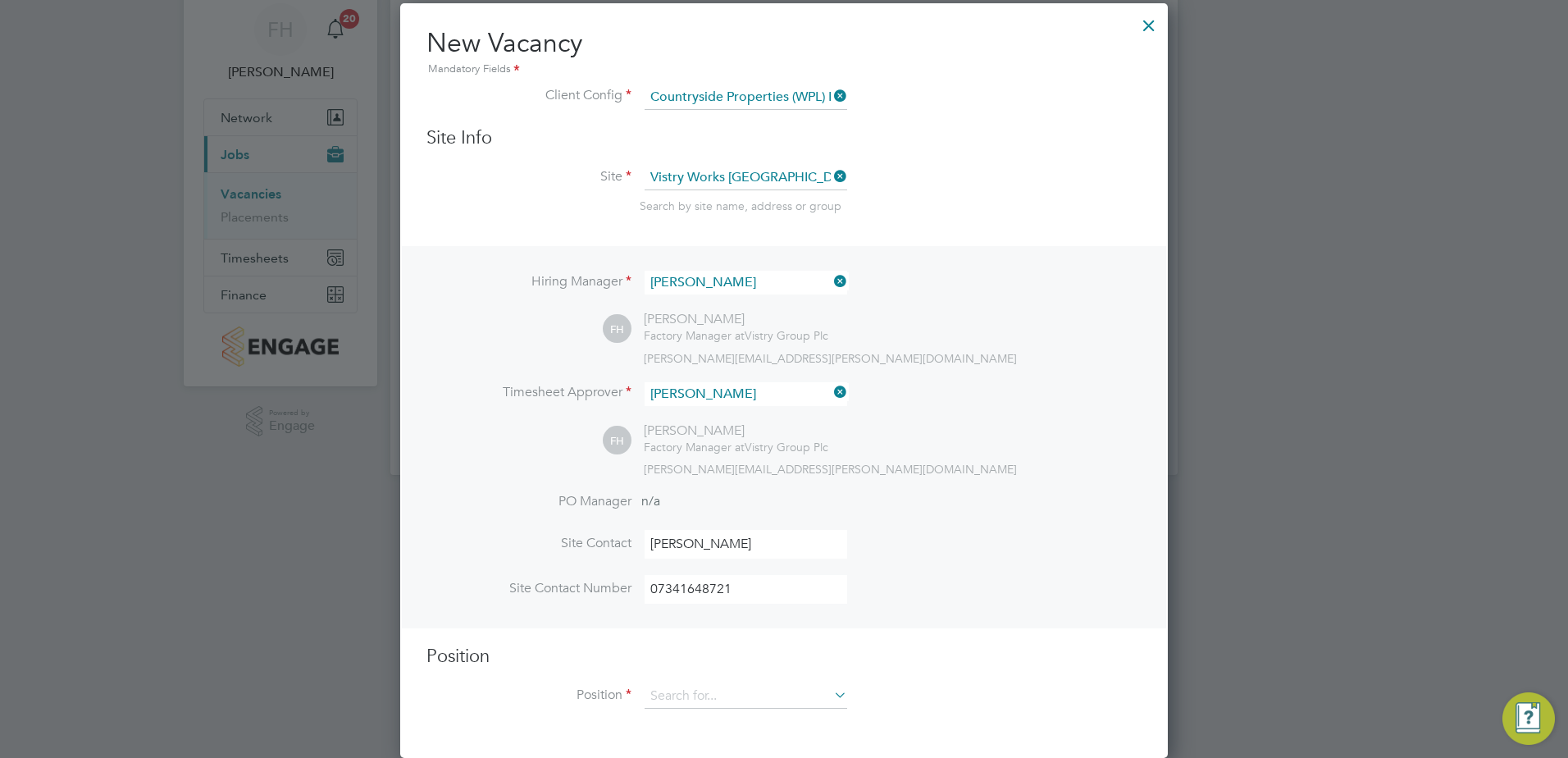
click at [831, 695] on icon at bounding box center [831, 695] width 0 height 23
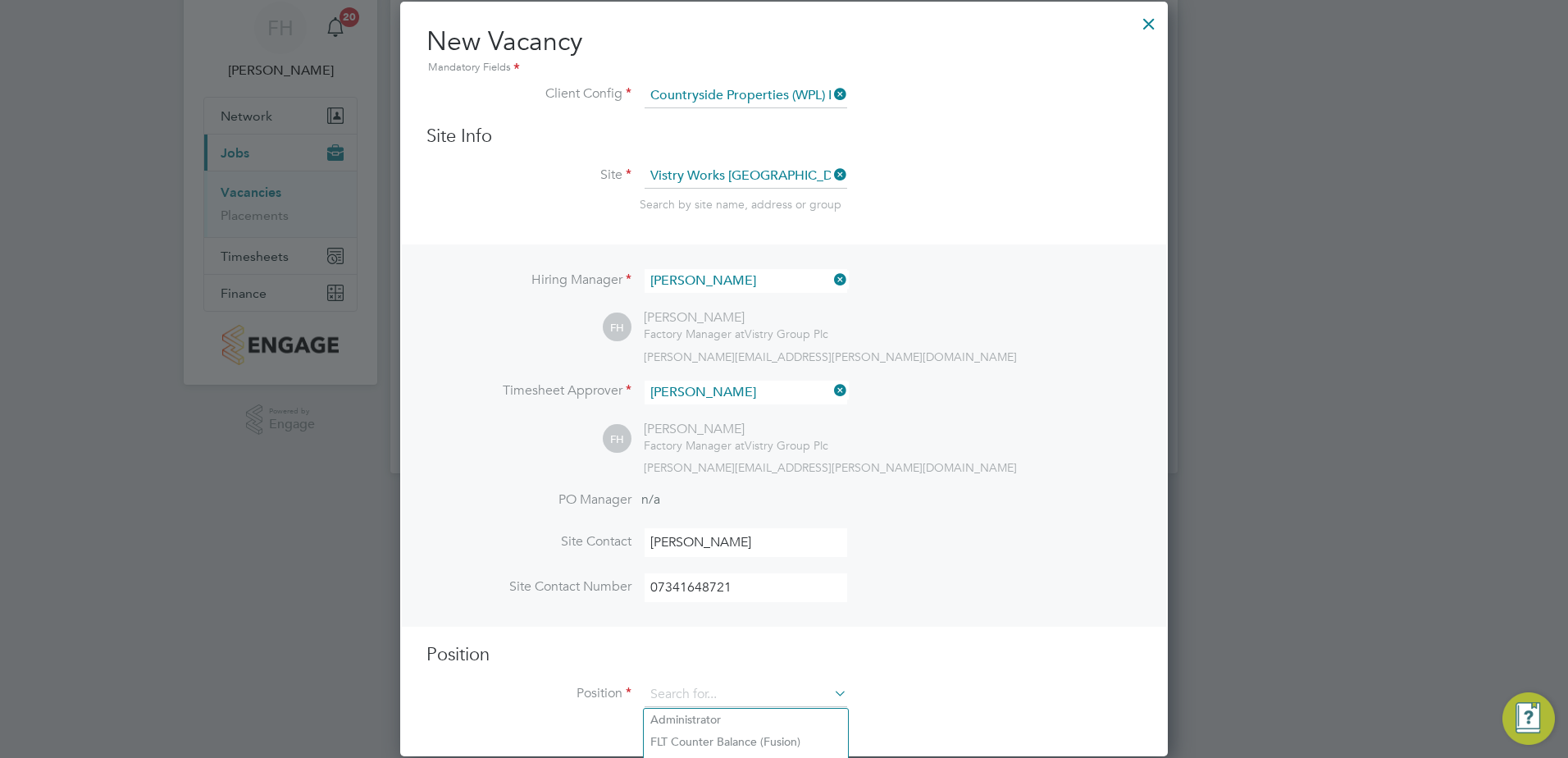
scroll to position [119, 0]
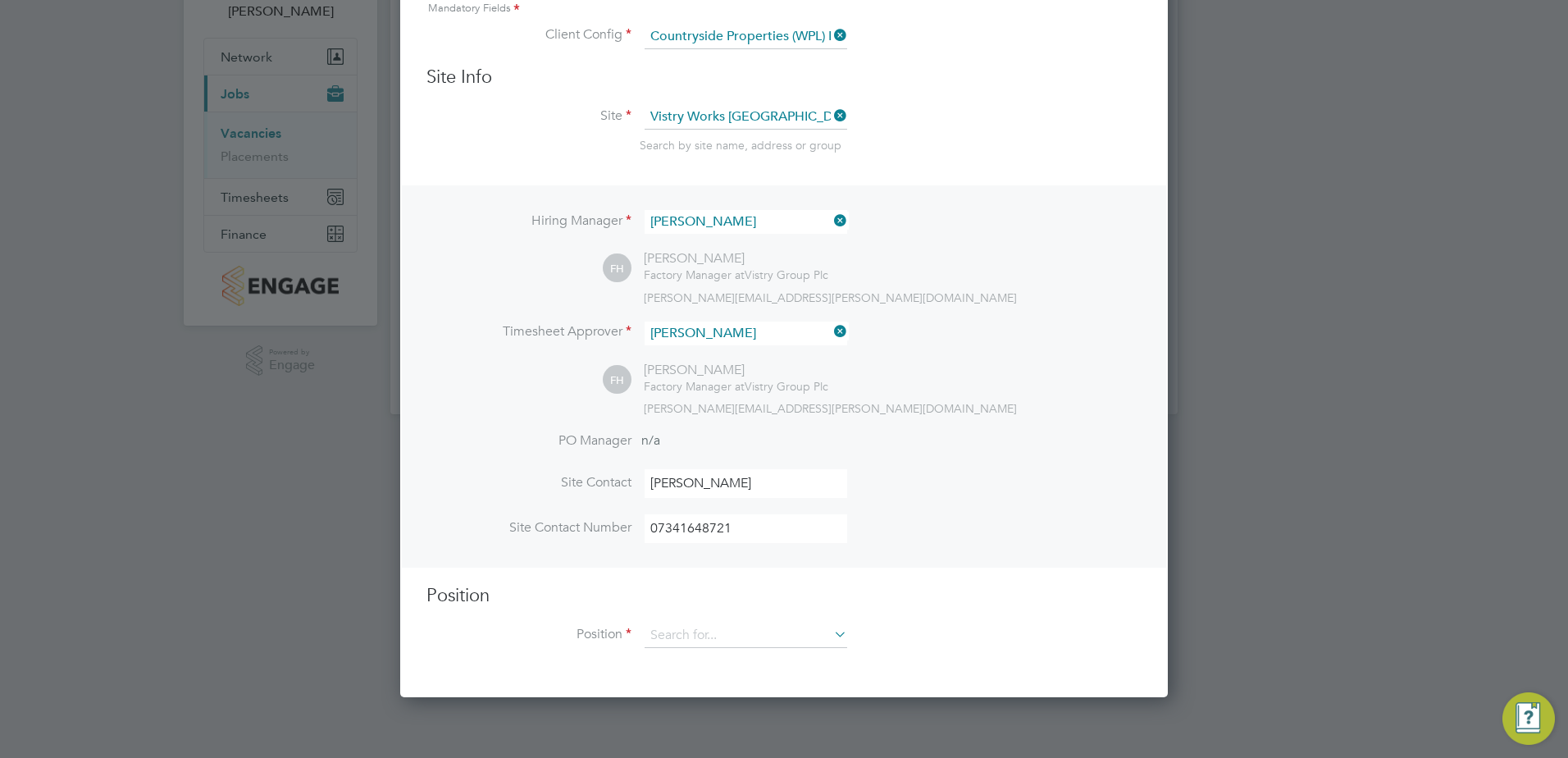
click at [775, 699] on li "Production Operative (Fusion)" at bounding box center [745, 705] width 205 height 22
type input "Production Operative (Fusion)"
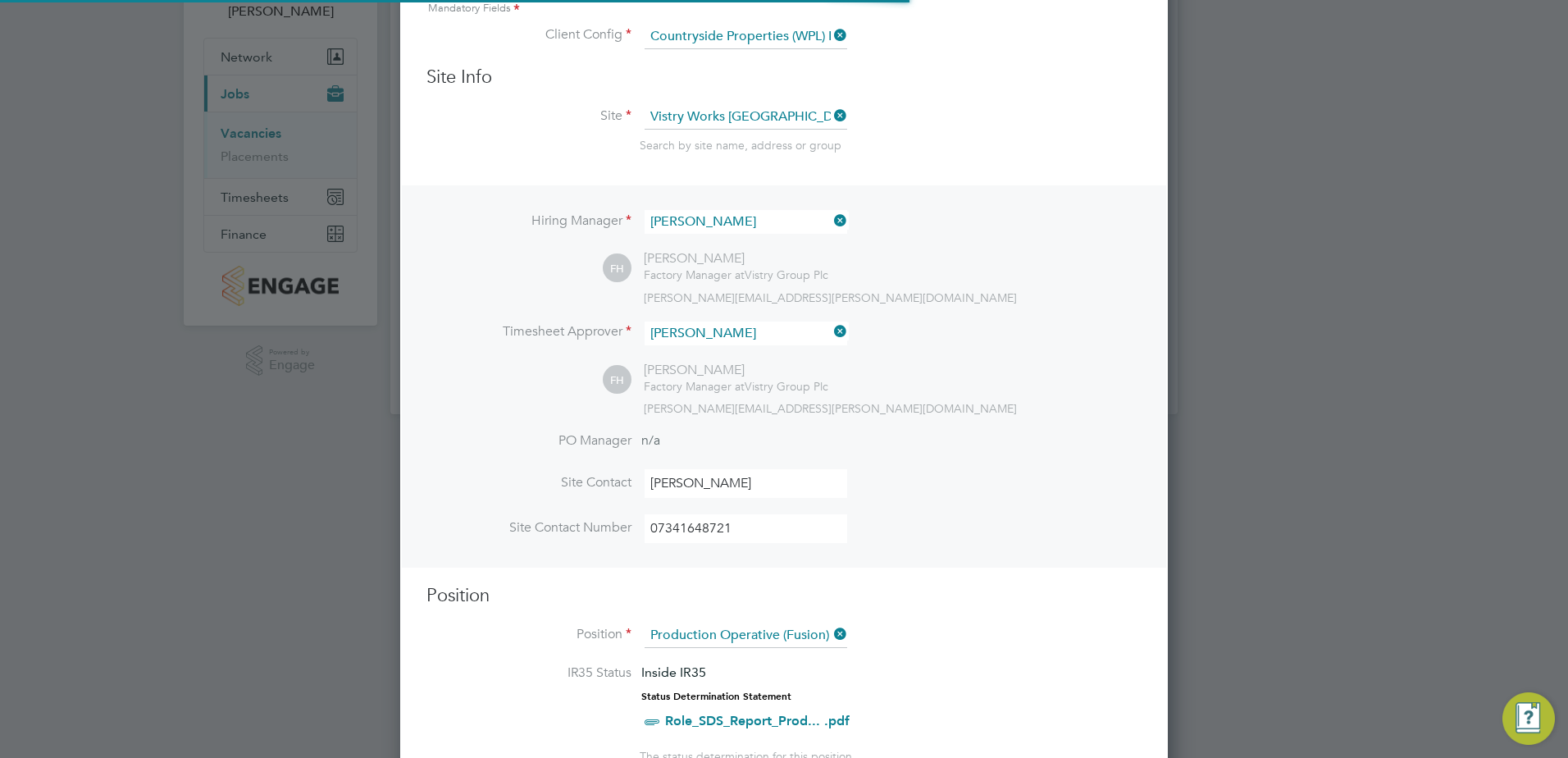
scroll to position [0, 0]
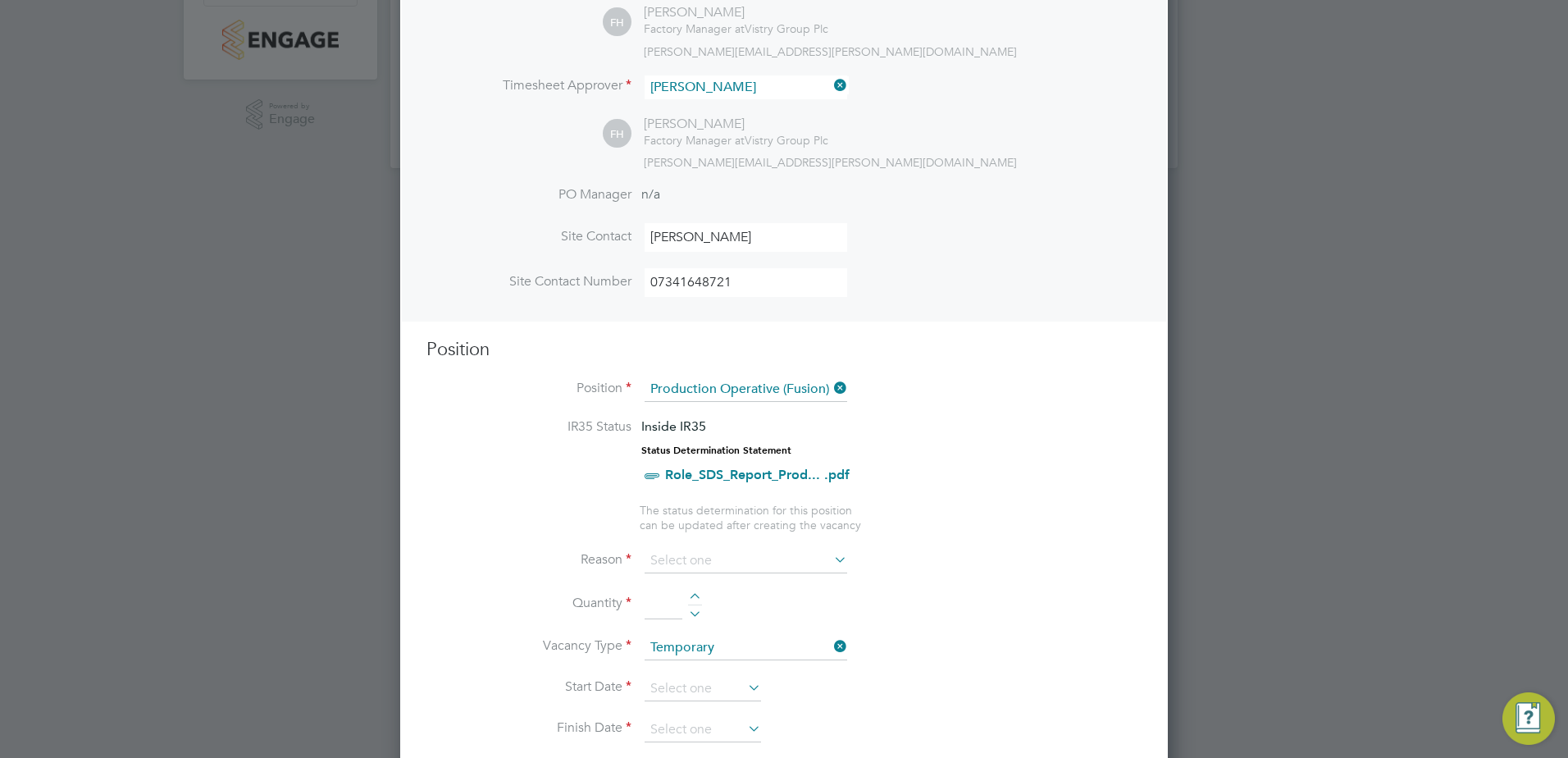
click at [831, 559] on icon at bounding box center [831, 559] width 0 height 23
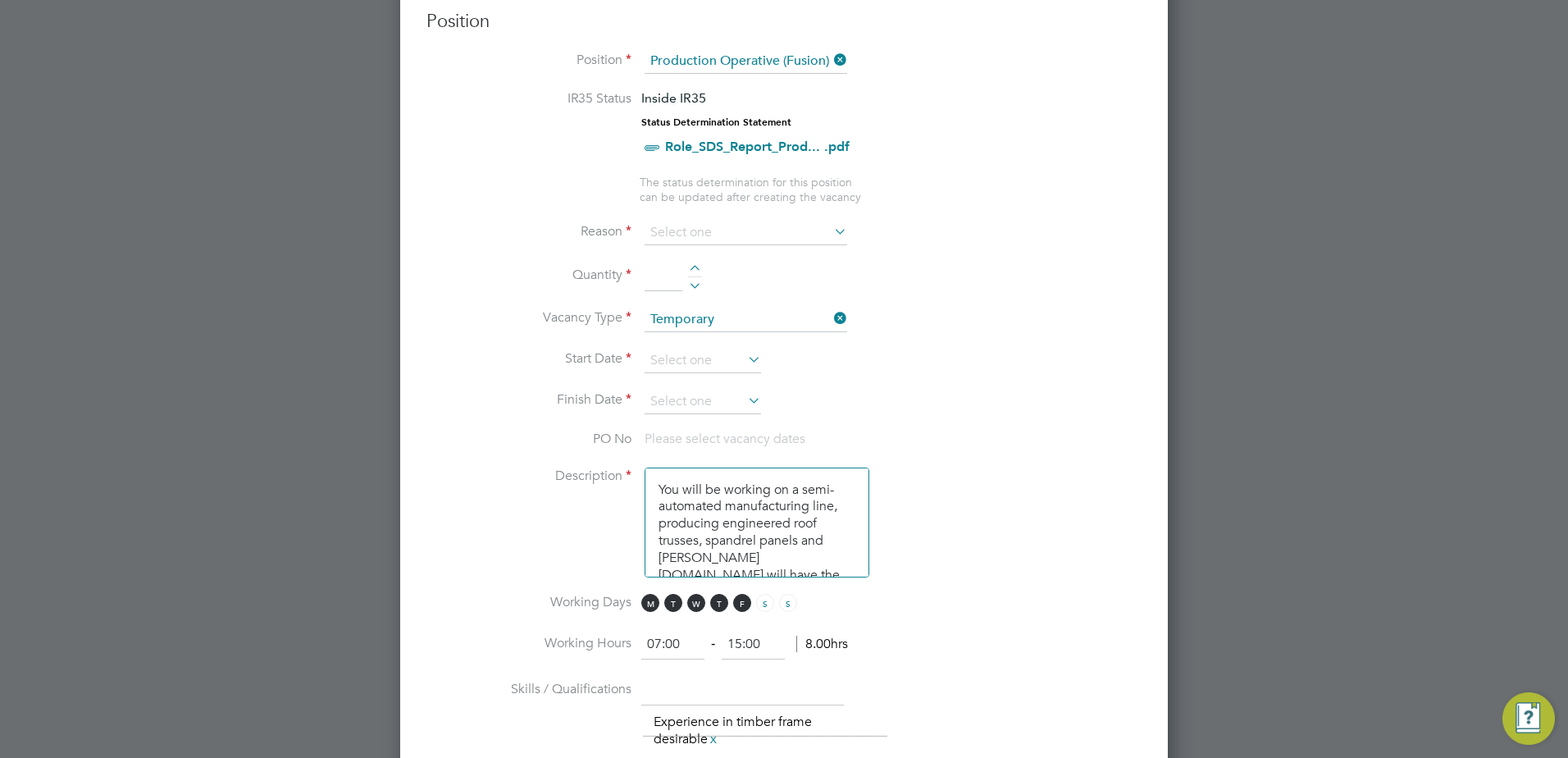
click at [831, 234] on icon at bounding box center [831, 231] width 0 height 23
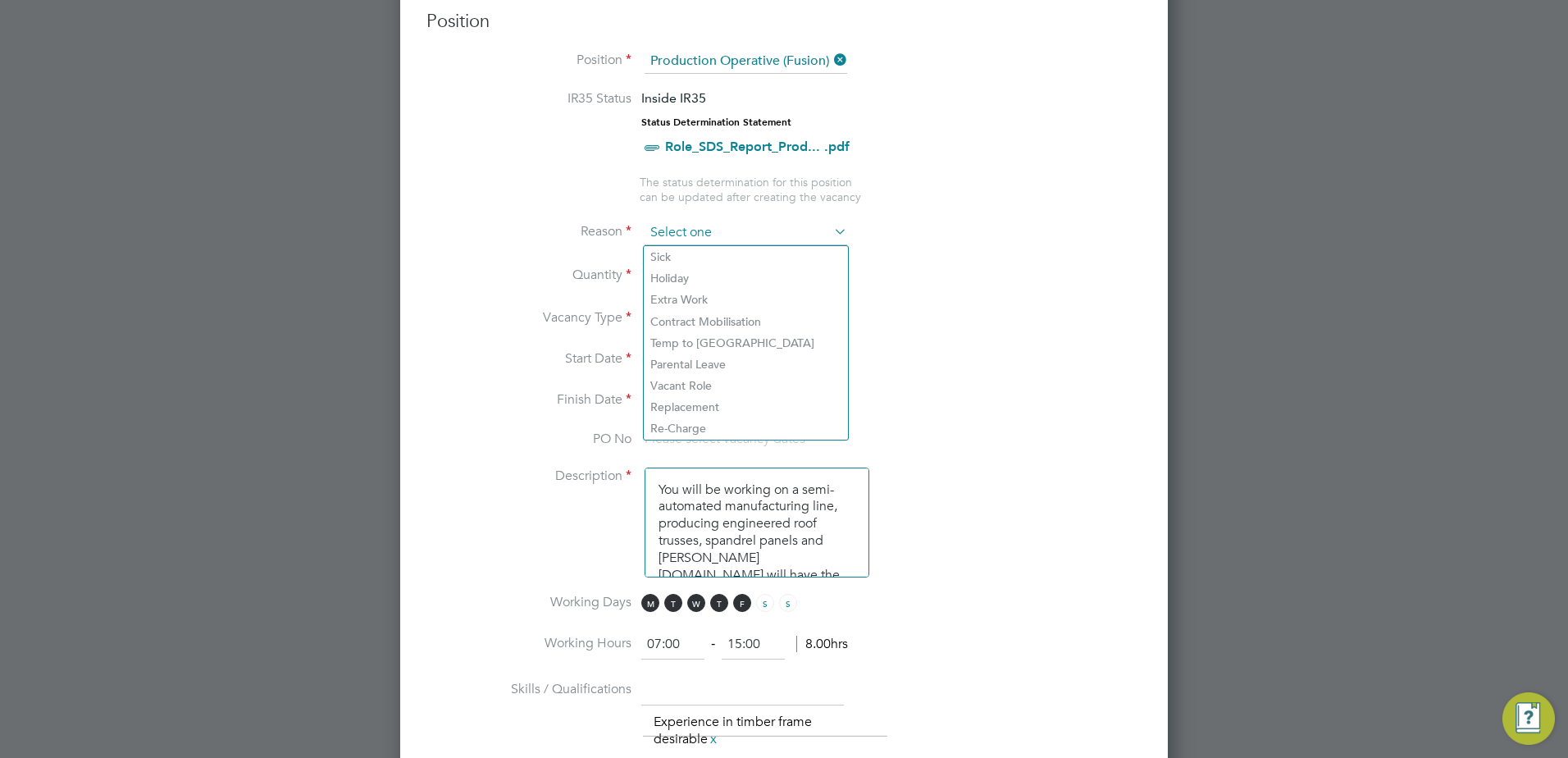
click at [737, 222] on input at bounding box center [745, 233] width 203 height 25
click at [700, 306] on li "Extra Work" at bounding box center [745, 300] width 205 height 21
type input "Extra Work"
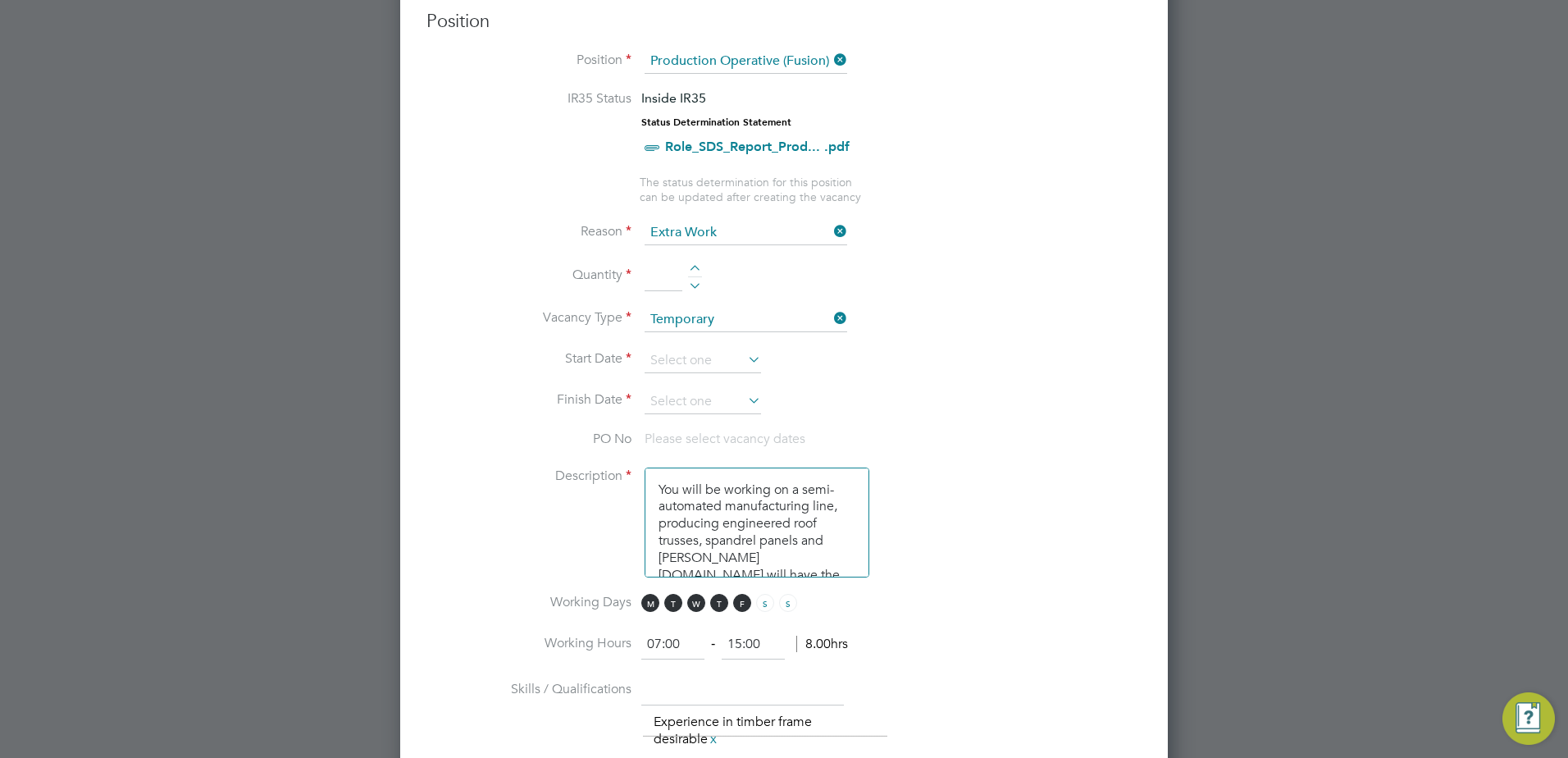
click at [658, 274] on input at bounding box center [663, 277] width 38 height 30
type input "7"
click at [1039, 437] on li "PO No Please select vacancy dates" at bounding box center [784, 449] width 716 height 37
click at [744, 362] on icon at bounding box center [744, 359] width 0 height 23
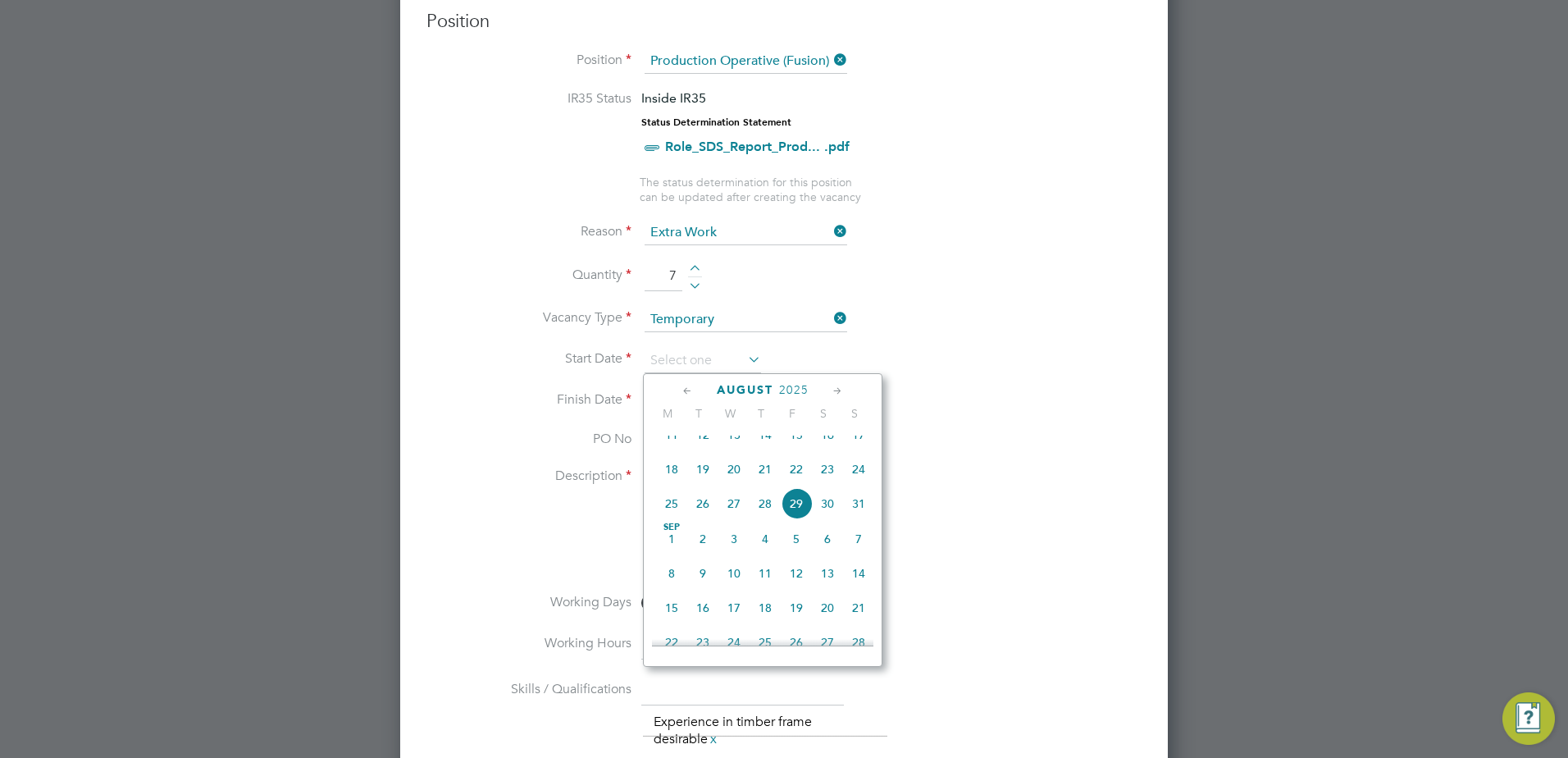
scroll to position [612, 0]
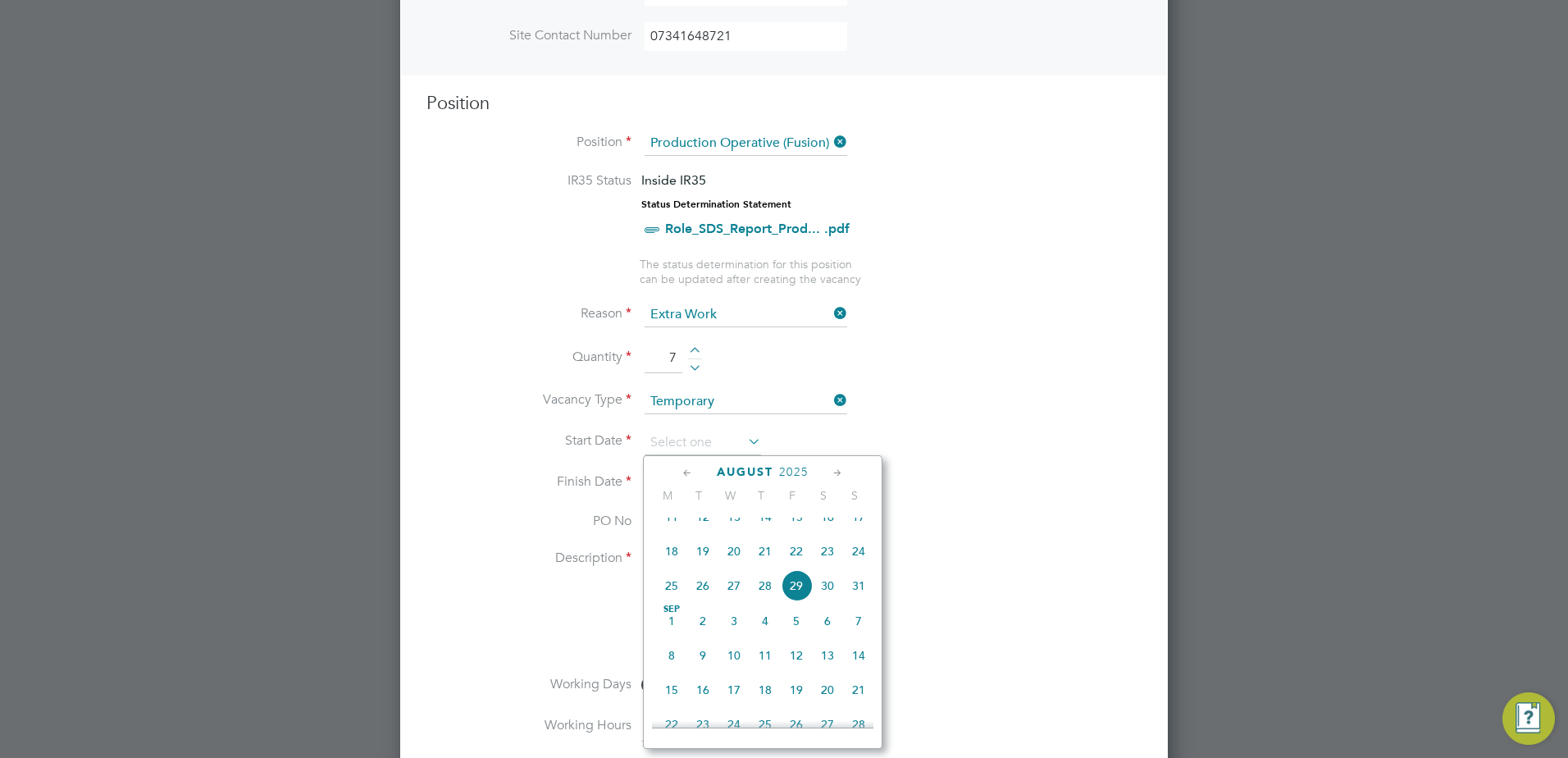
click at [690, 480] on icon at bounding box center [687, 473] width 16 height 18
click at [796, 711] on span "Aug 1" at bounding box center [795, 697] width 31 height 31
type input "01 Aug 2025"
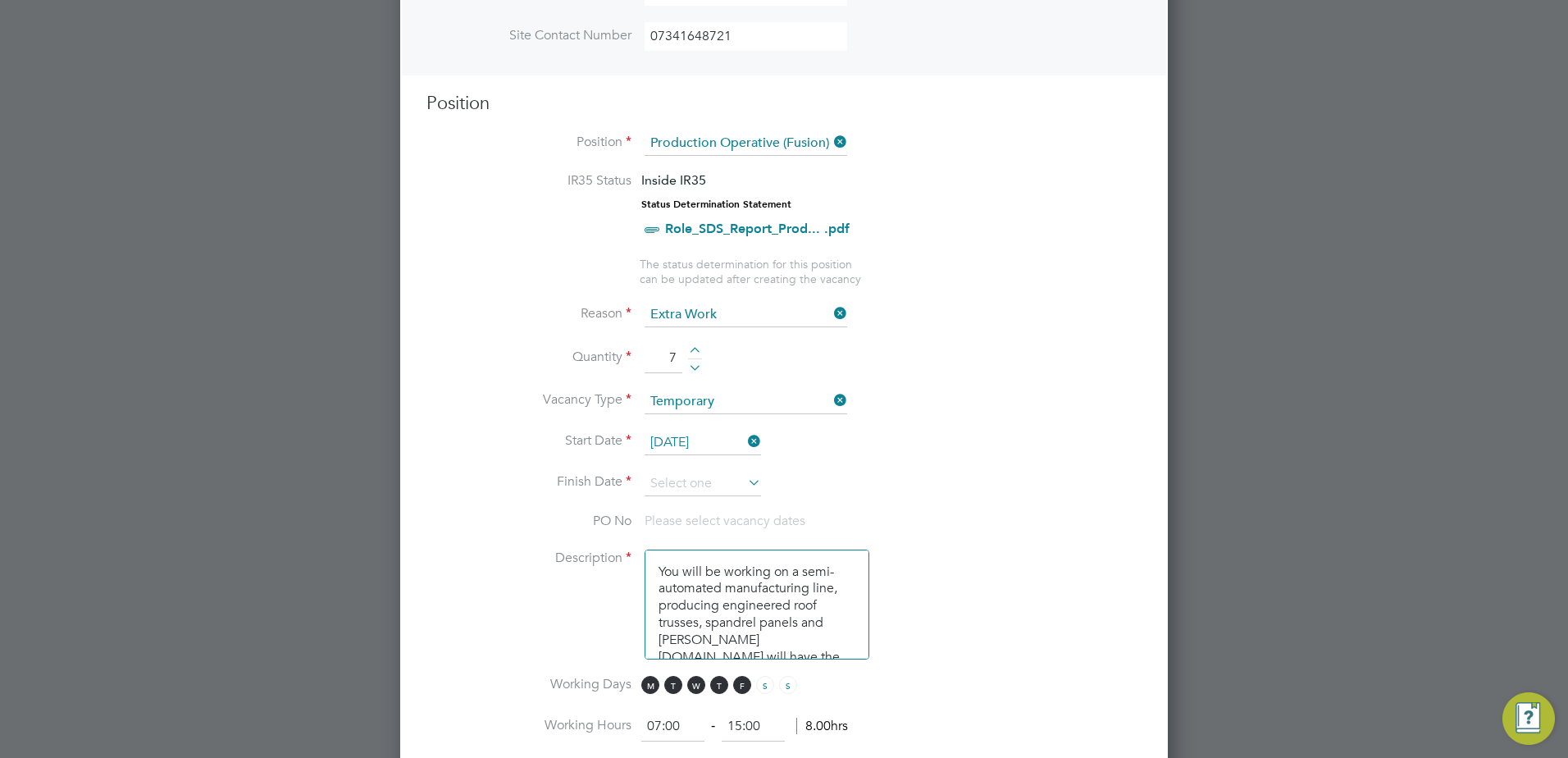
click at [744, 487] on icon at bounding box center [744, 482] width 0 height 23
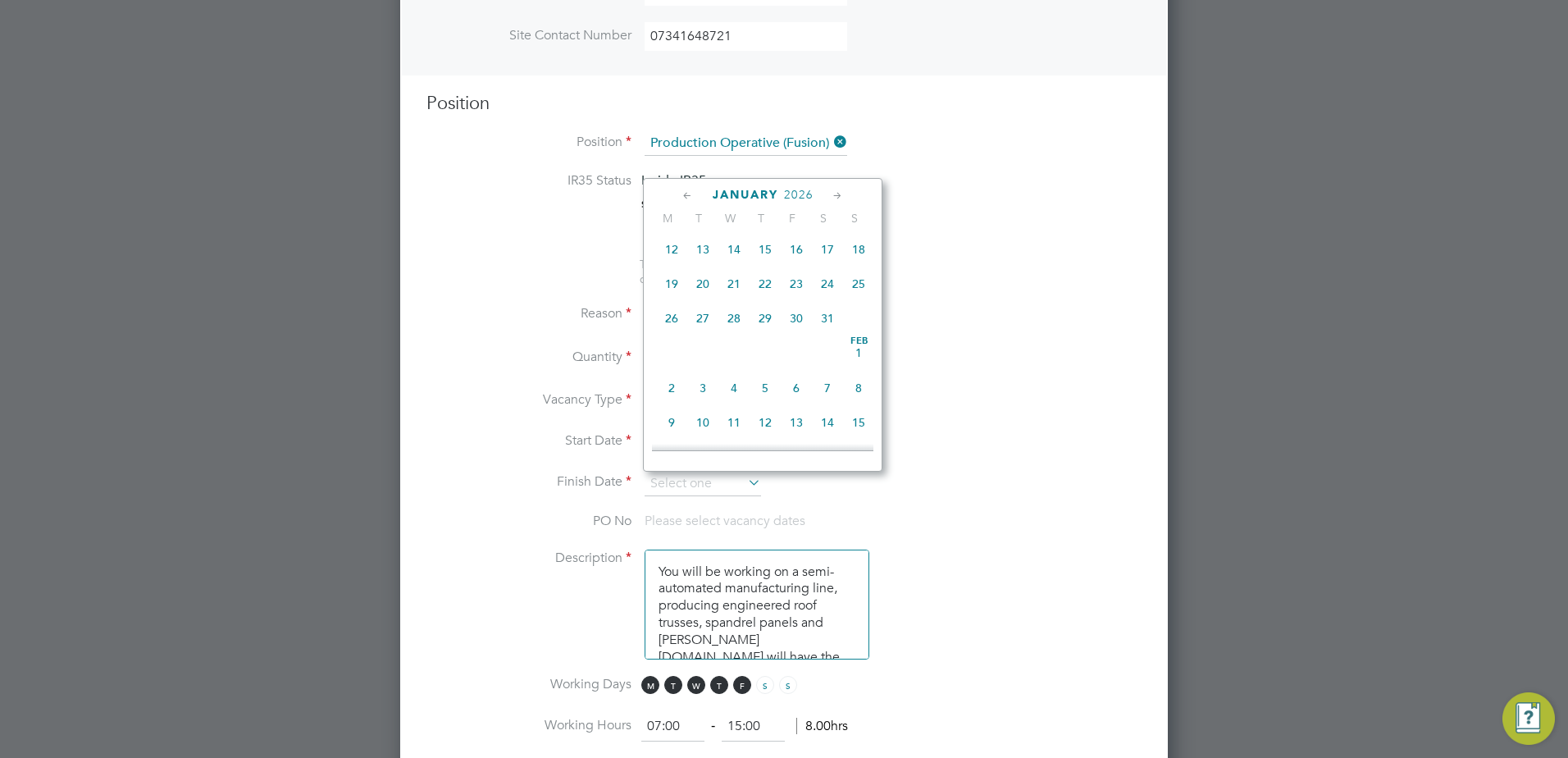
scroll to position [1501, 0]
click at [822, 328] on span "31" at bounding box center [827, 311] width 31 height 31
type input "31 Jan 2026"
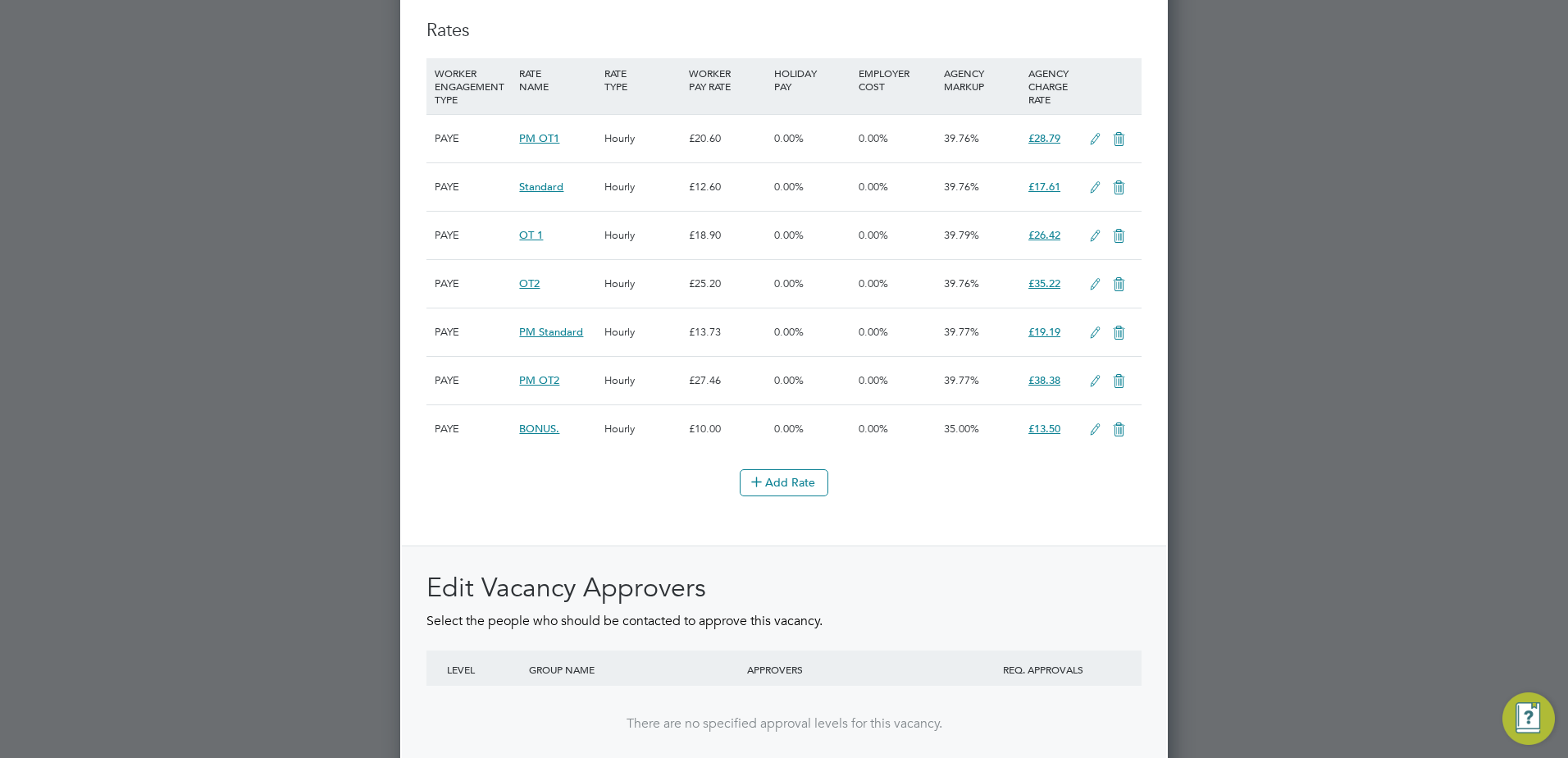
scroll to position [2190, 0]
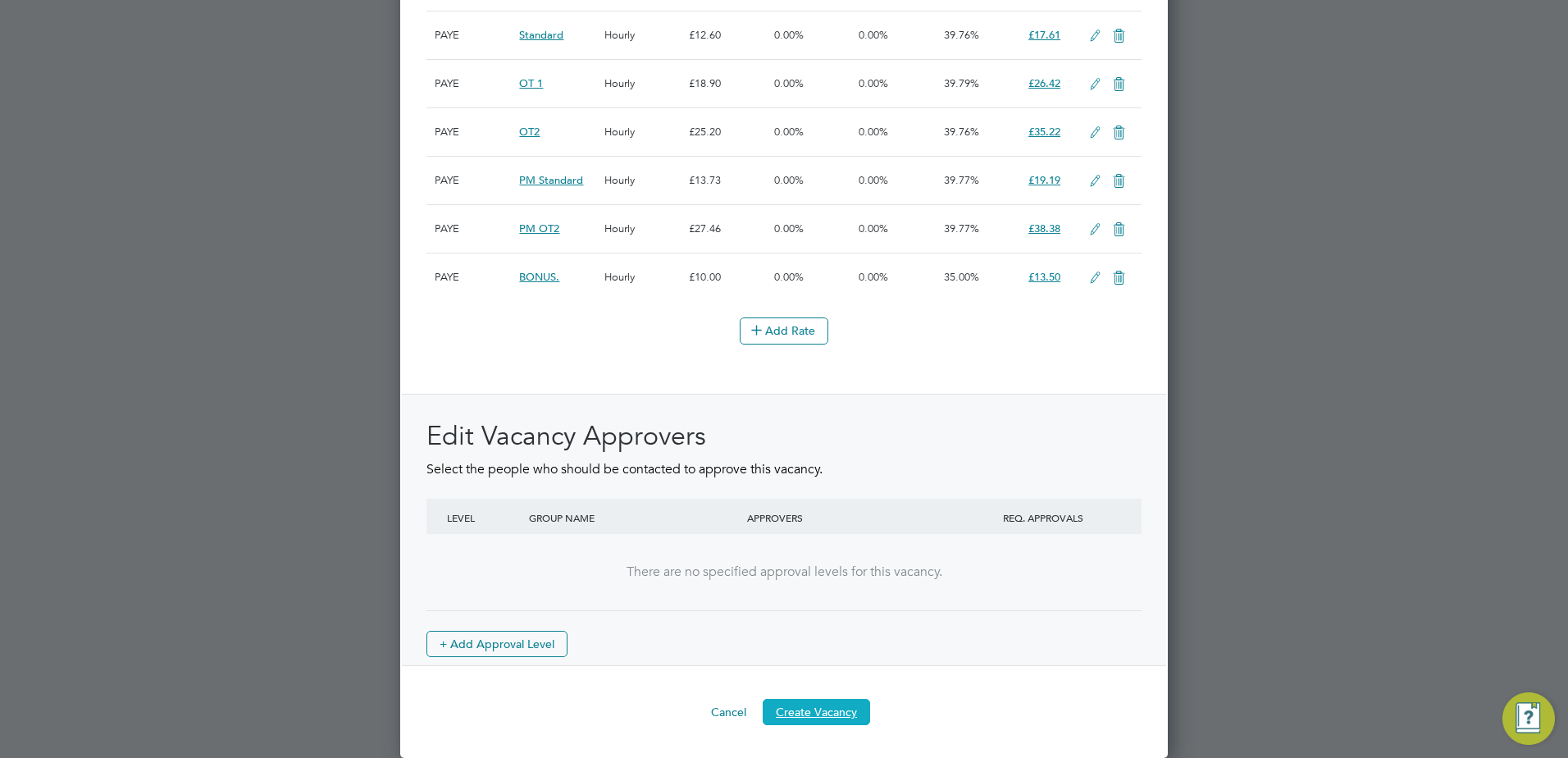
click at [827, 715] on button "Create Vacancy" at bounding box center [816, 712] width 107 height 26
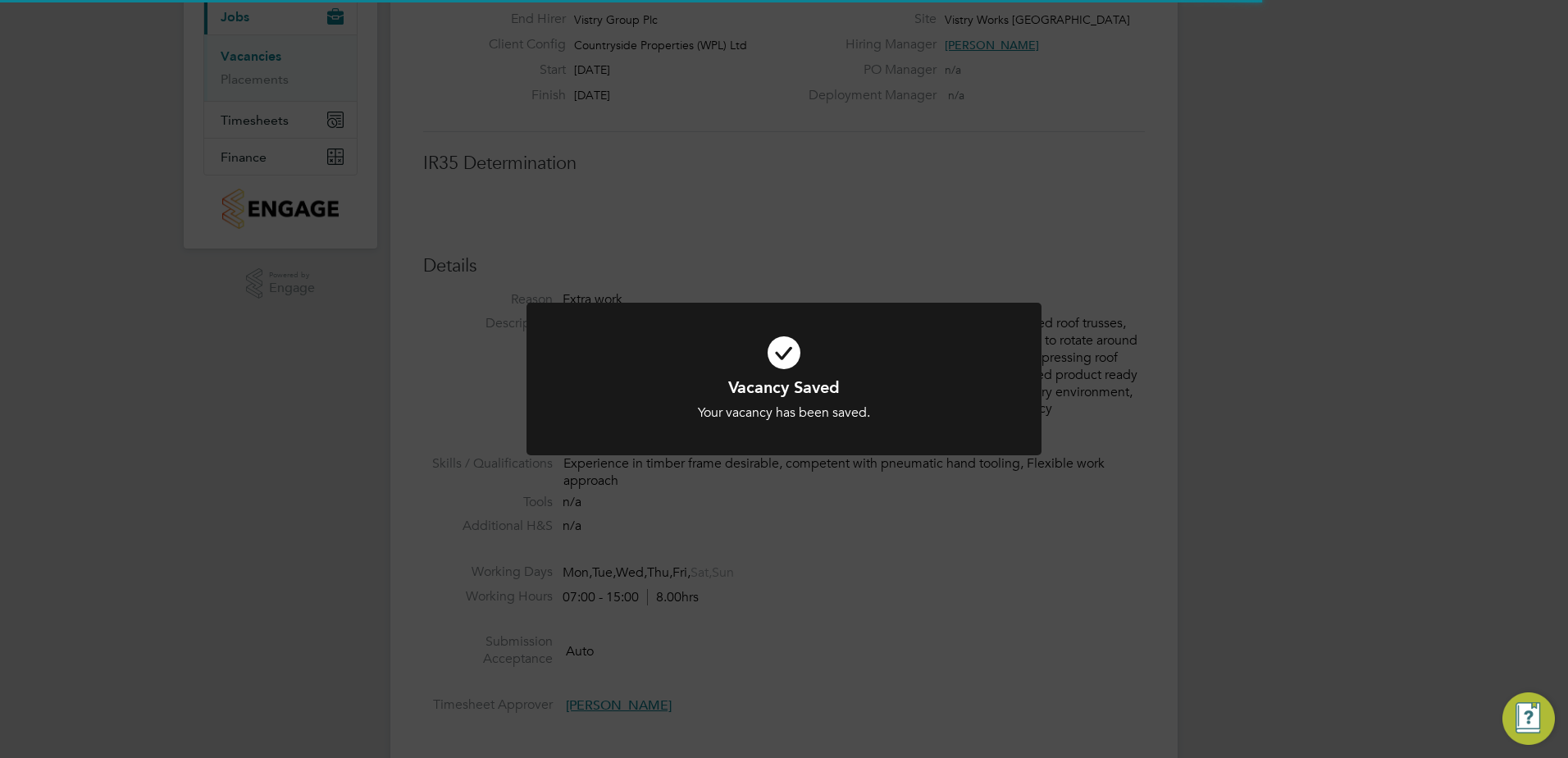
scroll to position [8, 8]
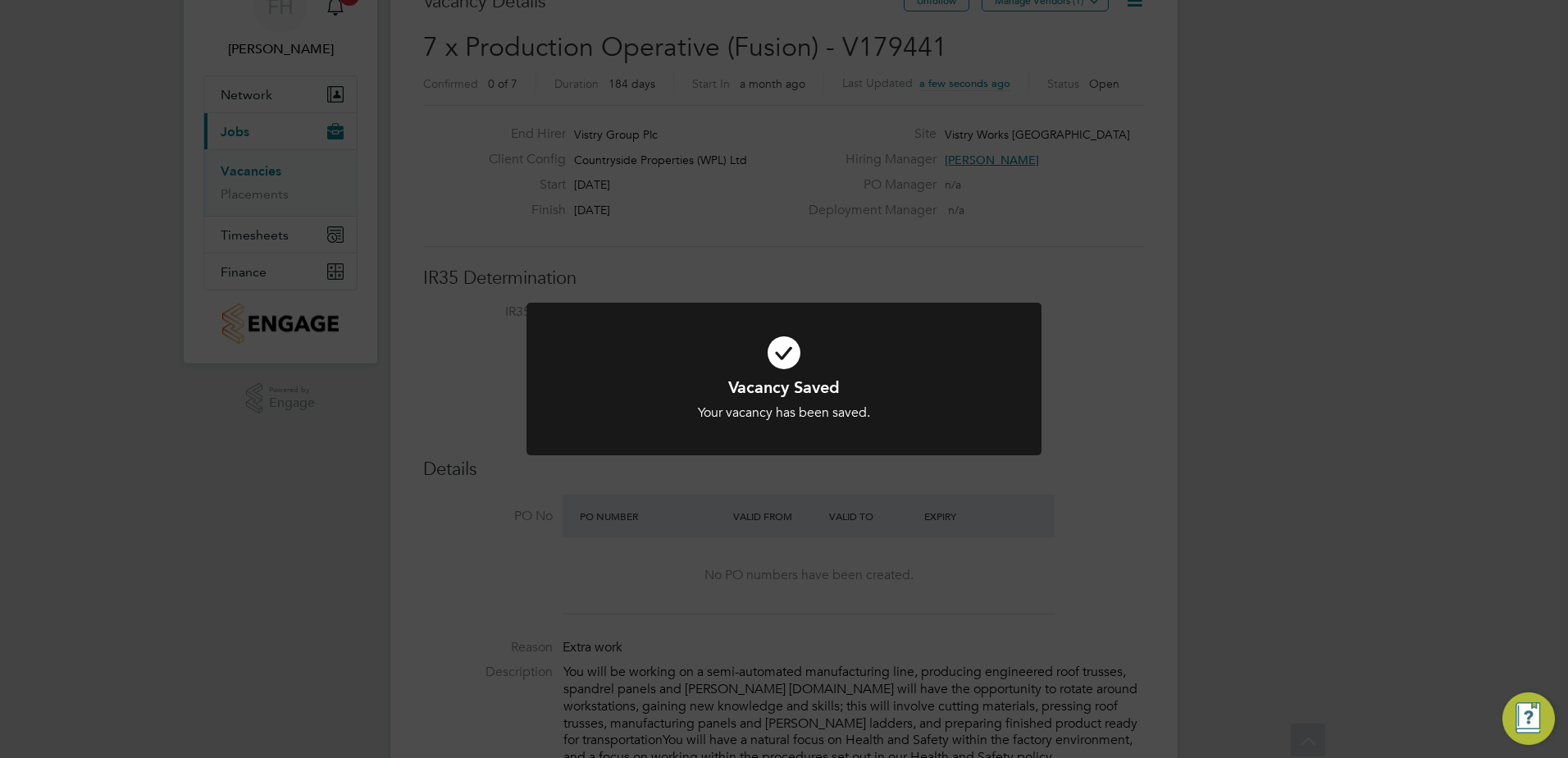
click at [1106, 338] on div "Vacancy Saved Your vacancy has been saved. Cancel Okay" at bounding box center [784, 379] width 1568 height 758
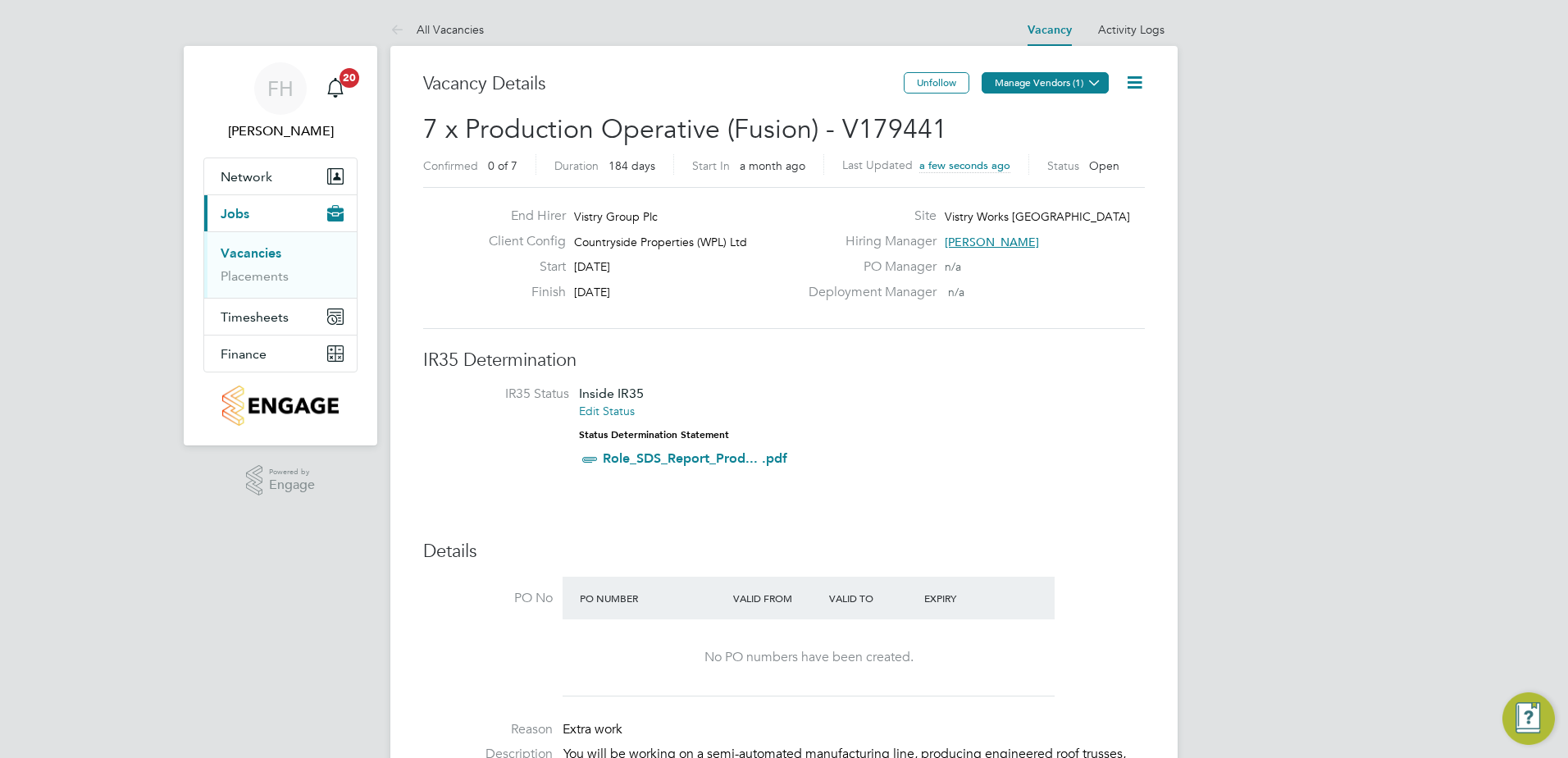
click at [1078, 81] on button "Manage Vendors (1)" at bounding box center [1045, 83] width 127 height 21
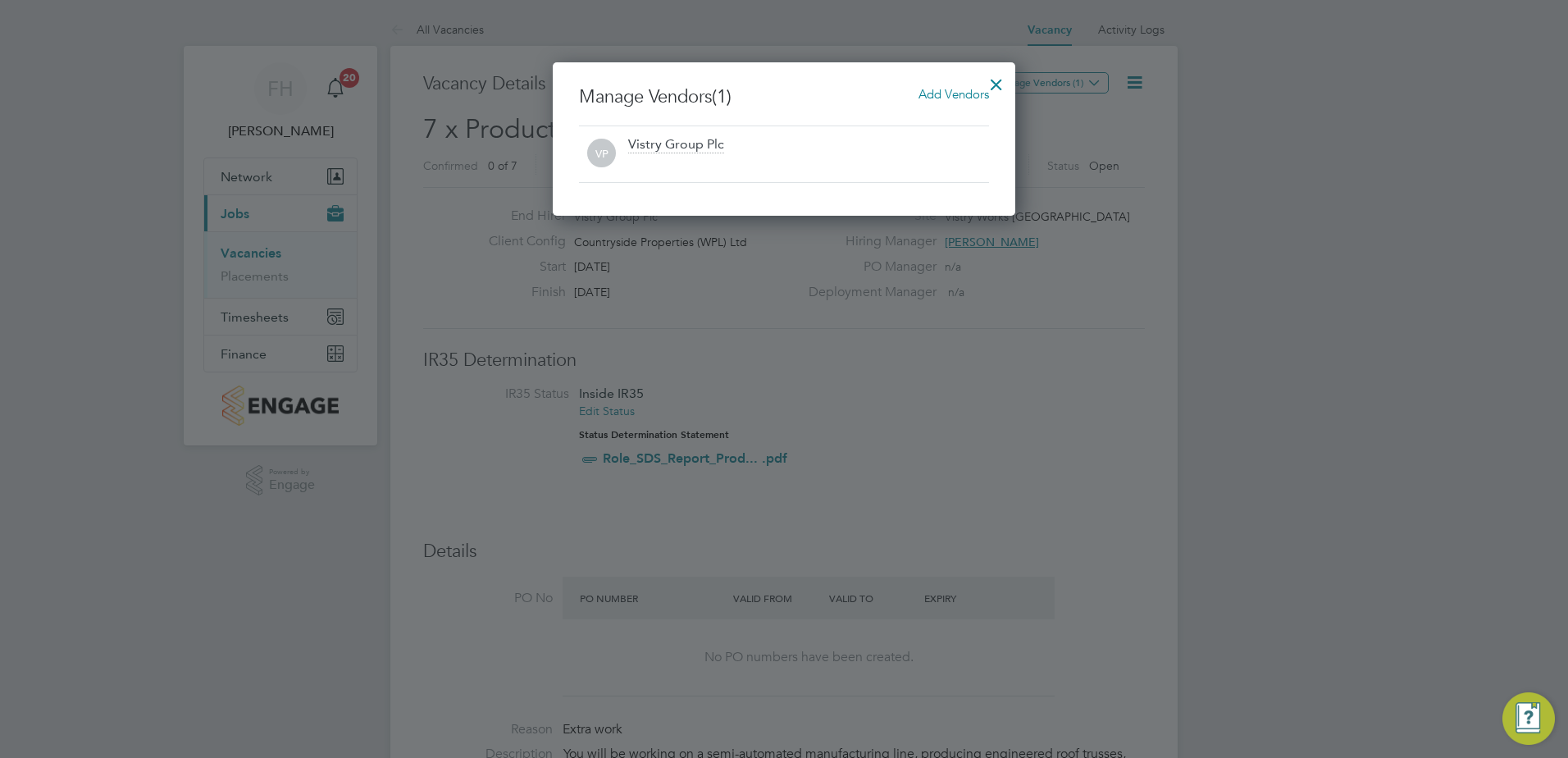
click at [721, 152] on div "Vistry Group Plc" at bounding box center [676, 145] width 96 height 18
click at [925, 98] on span "Add Vendors" at bounding box center [953, 94] width 70 height 16
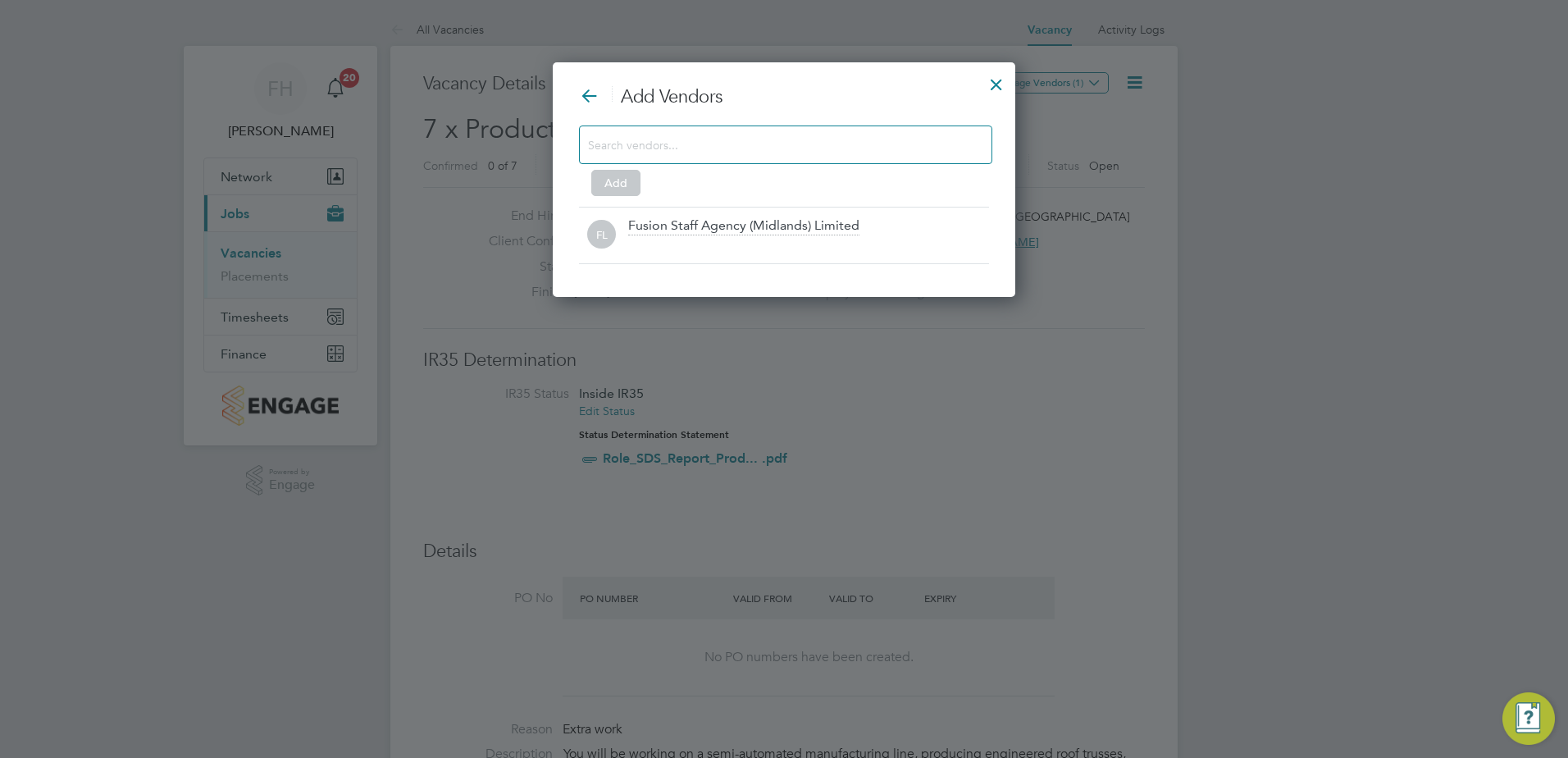
click at [0, 0] on icon at bounding box center [0, 0] width 0 height 0
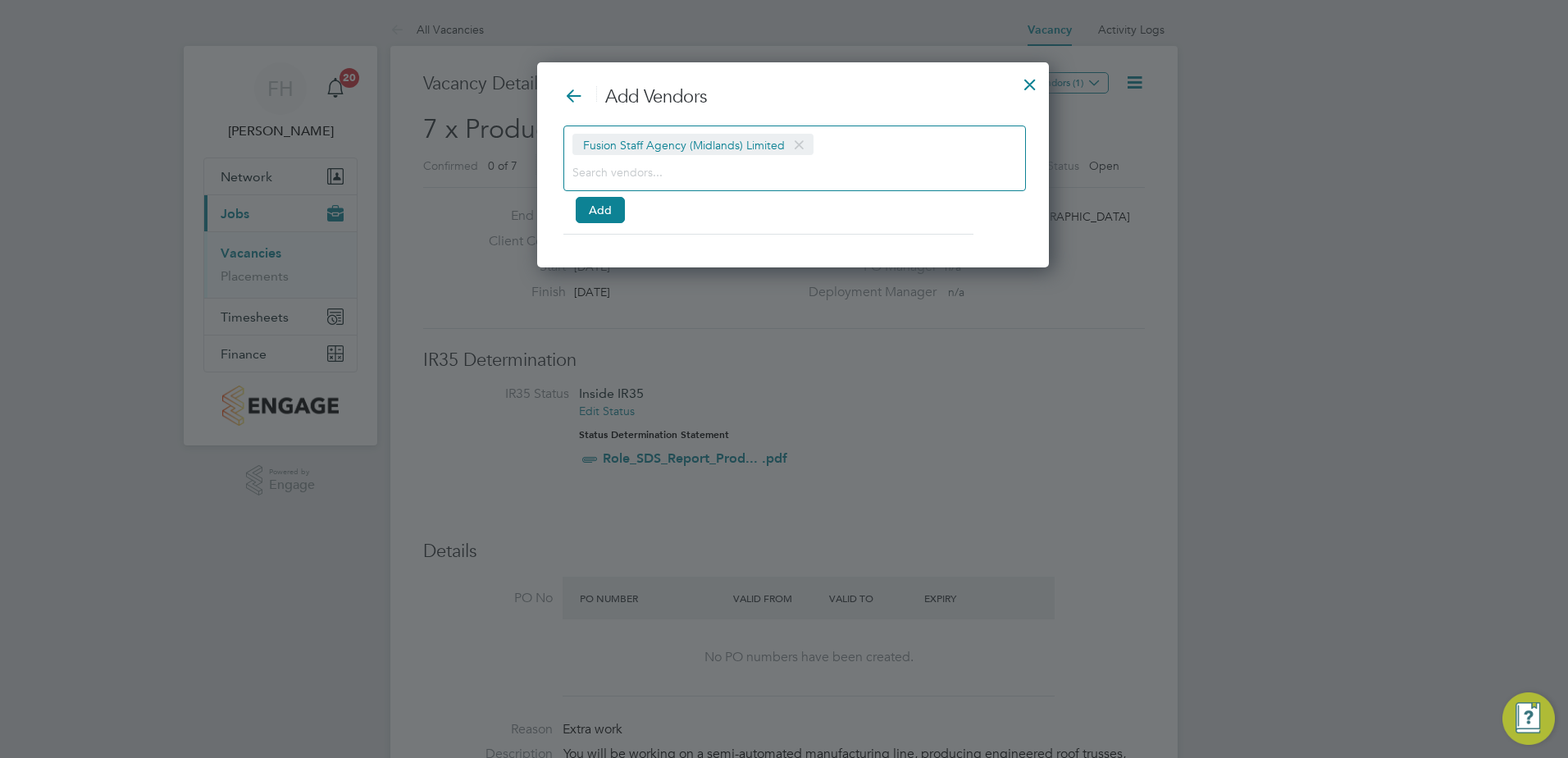
click at [856, 214] on div "Fusion Staff Agency (Midlands) Limited Add" at bounding box center [793, 172] width 459 height 93
click at [615, 210] on button "Add" at bounding box center [601, 210] width 49 height 26
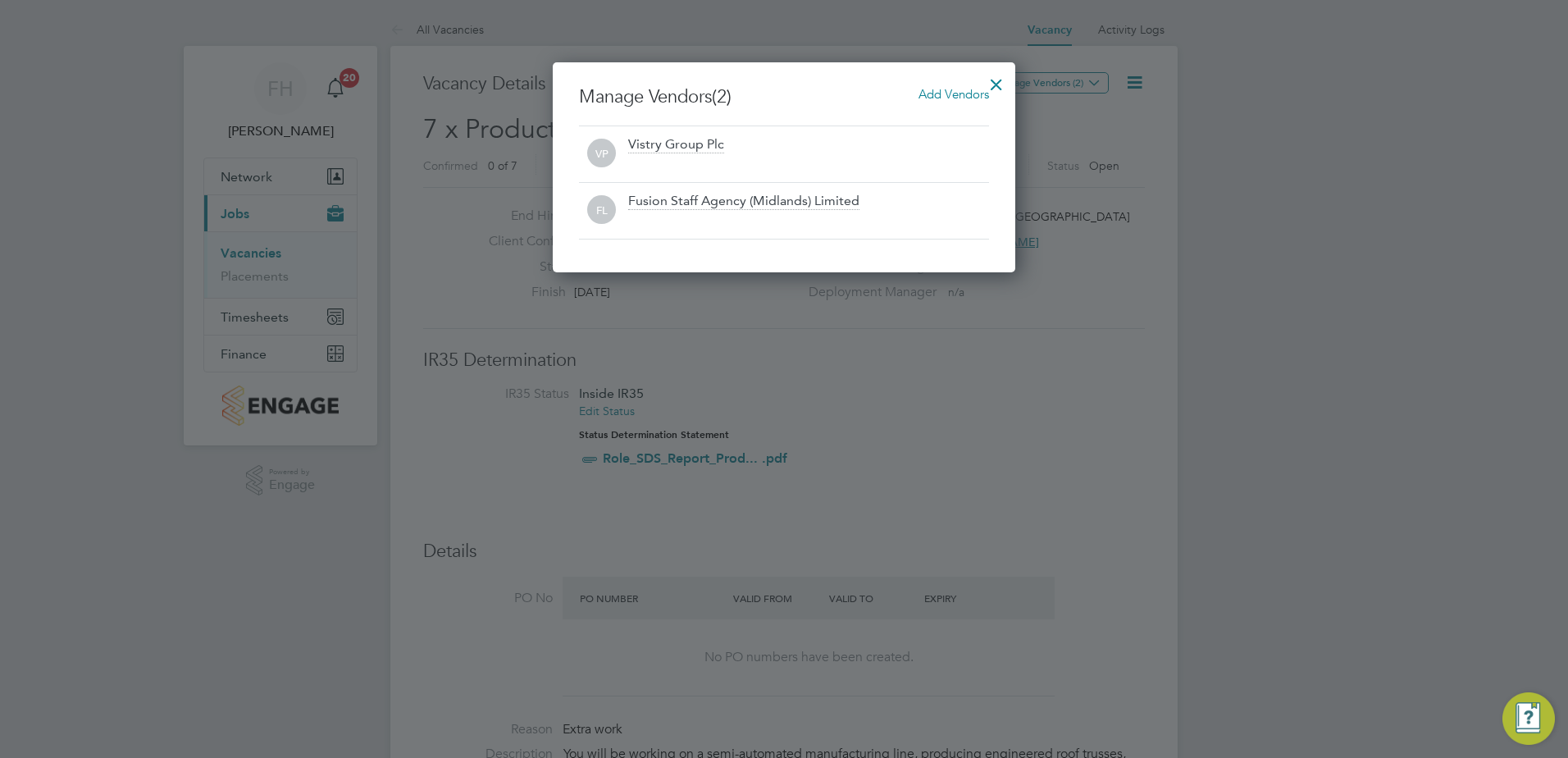
click at [993, 77] on div at bounding box center [996, 81] width 30 height 30
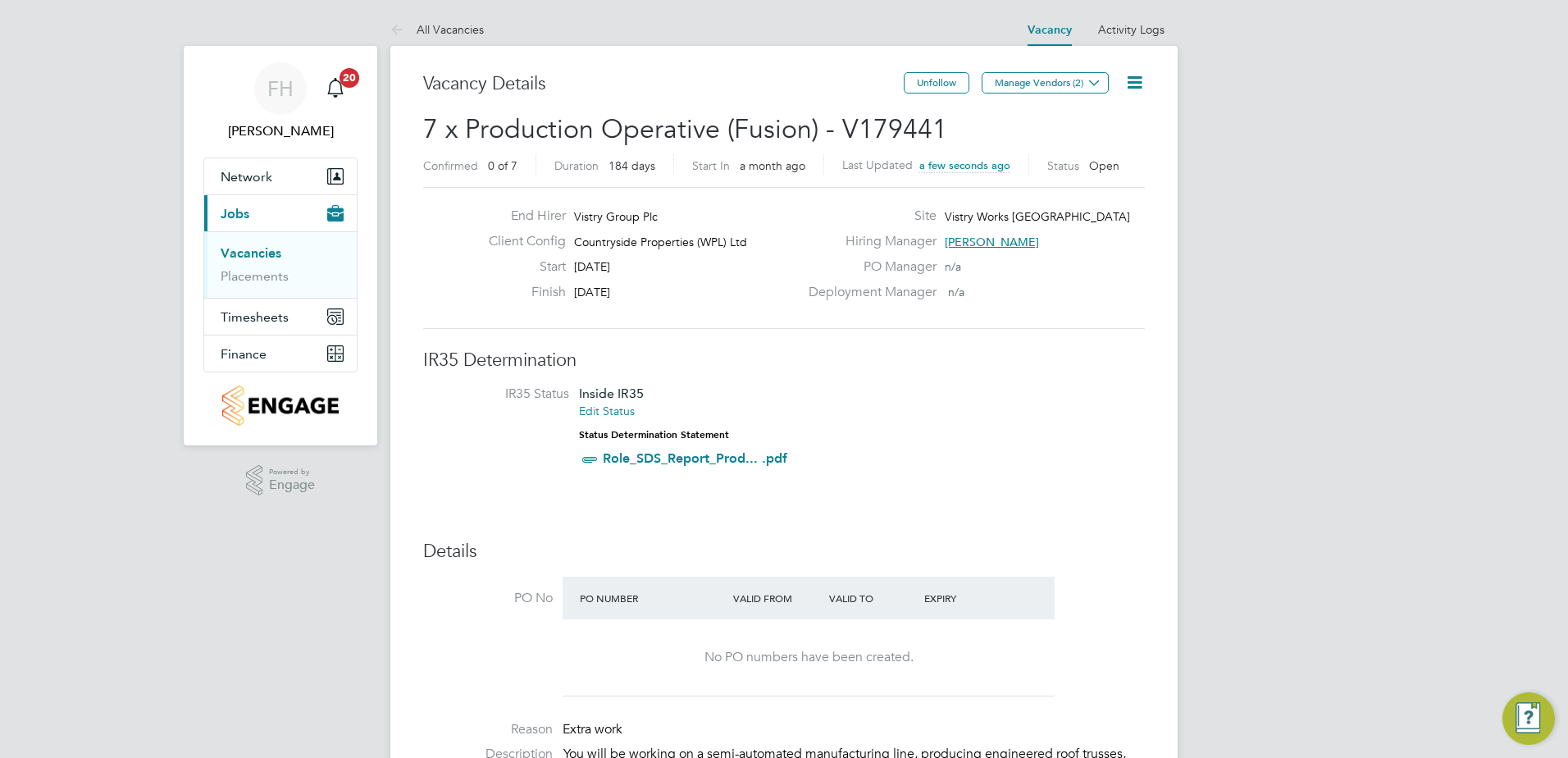
click at [1131, 84] on icon at bounding box center [1134, 82] width 20 height 20
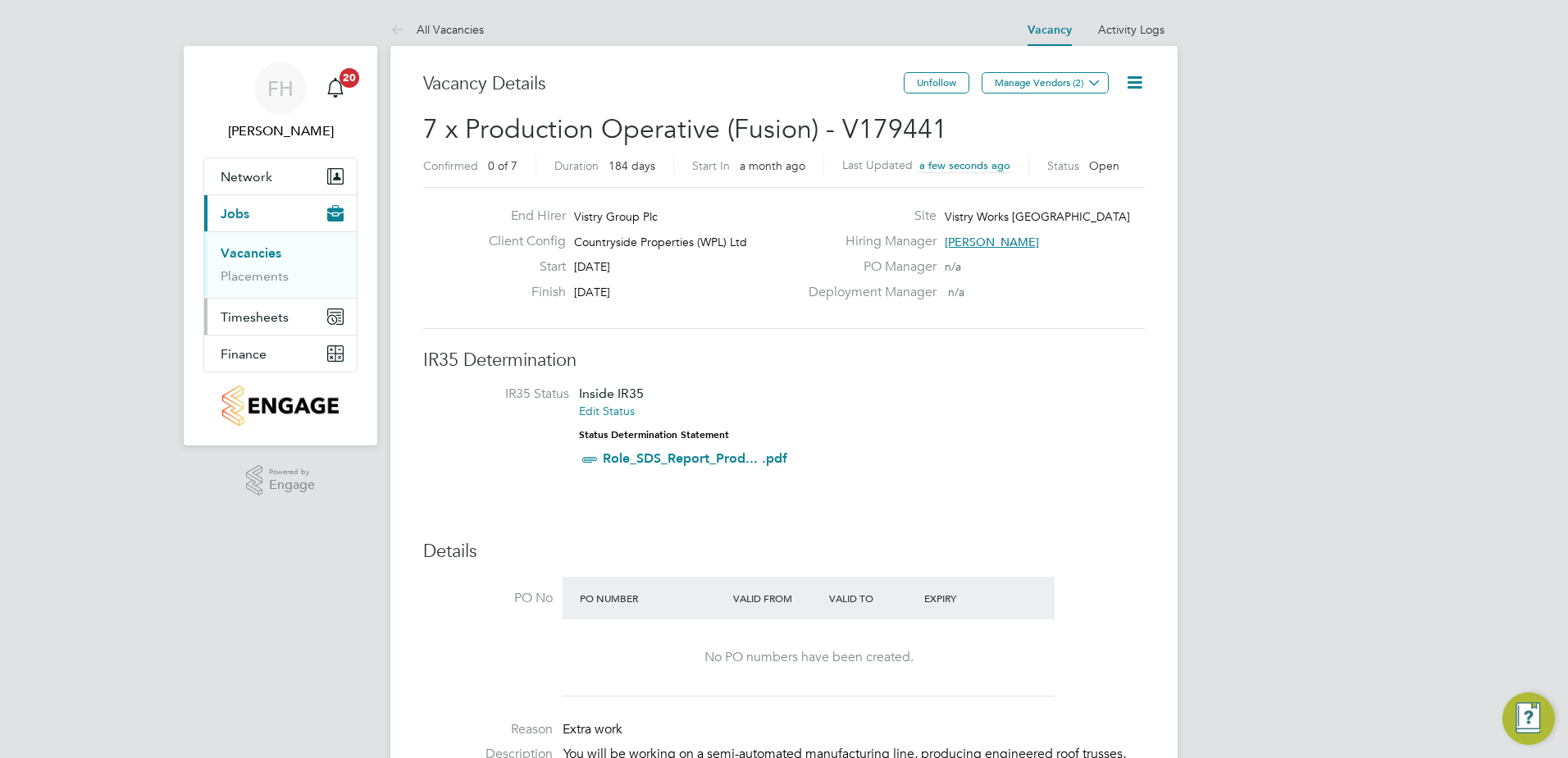
click at [282, 314] on span "Timesheets" at bounding box center [255, 317] width 68 height 16
click at [260, 278] on link "Placements" at bounding box center [255, 276] width 68 height 16
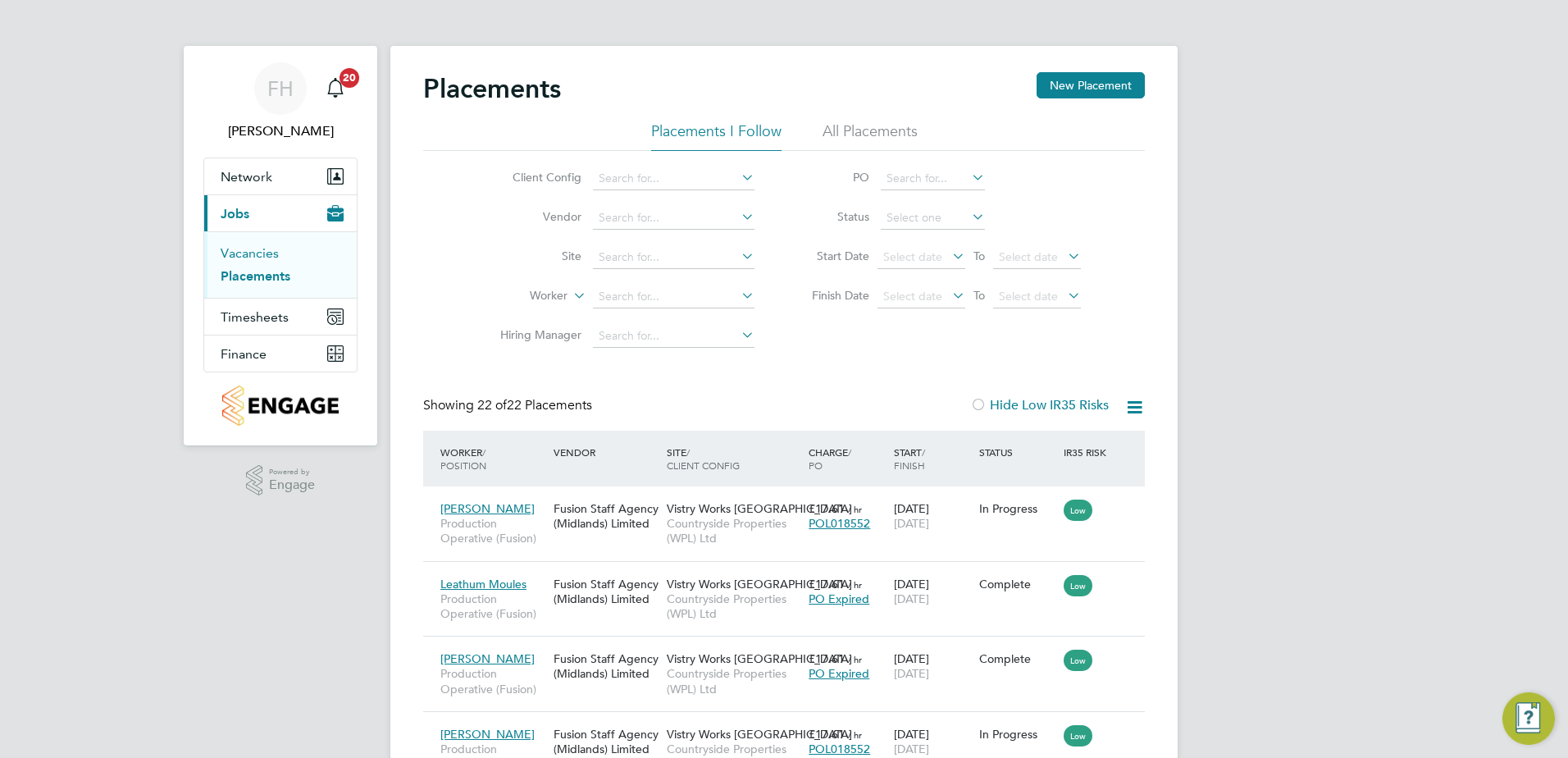
click at [260, 250] on link "Vacancies" at bounding box center [249, 253] width 58 height 16
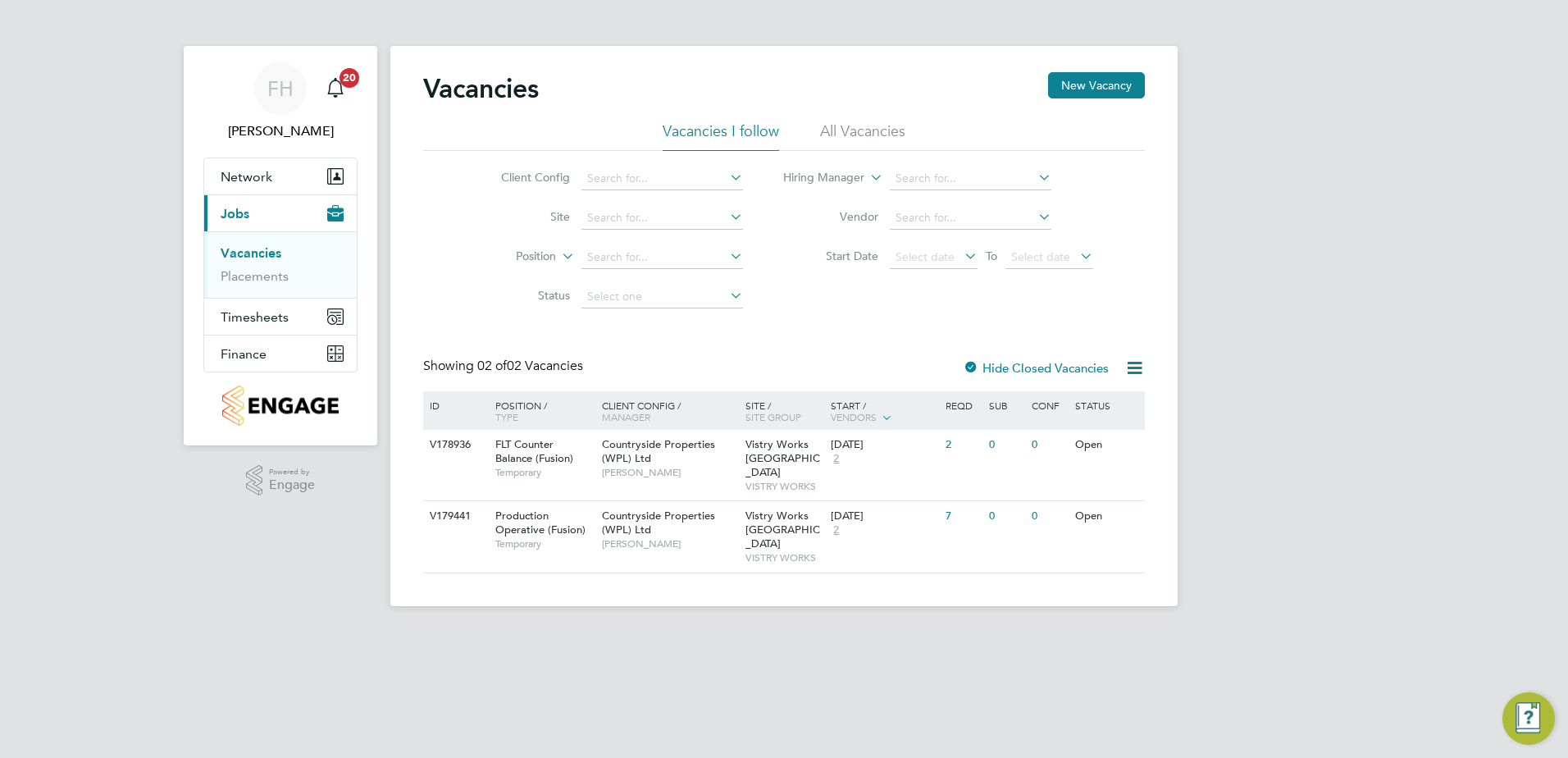
click at [898, 632] on html "FH Fidel Hill Notifications 20 Applications: Network Team Members Sites Workers…" at bounding box center [784, 316] width 1568 height 632
click at [270, 317] on span "Timesheets" at bounding box center [255, 317] width 68 height 16
click at [265, 292] on link "Timesheets" at bounding box center [255, 290] width 68 height 16
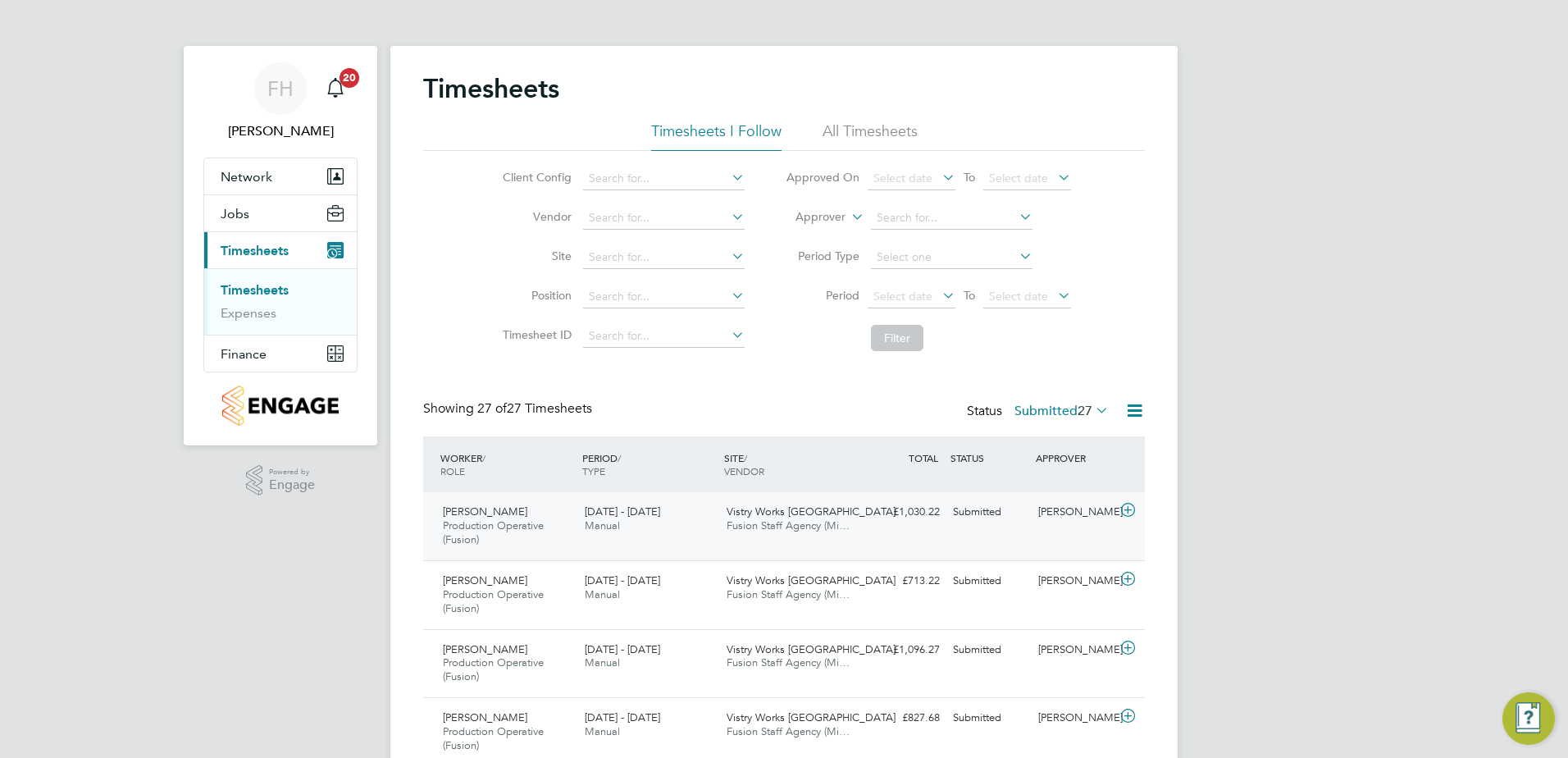
click at [1129, 509] on icon at bounding box center [1127, 510] width 20 height 13
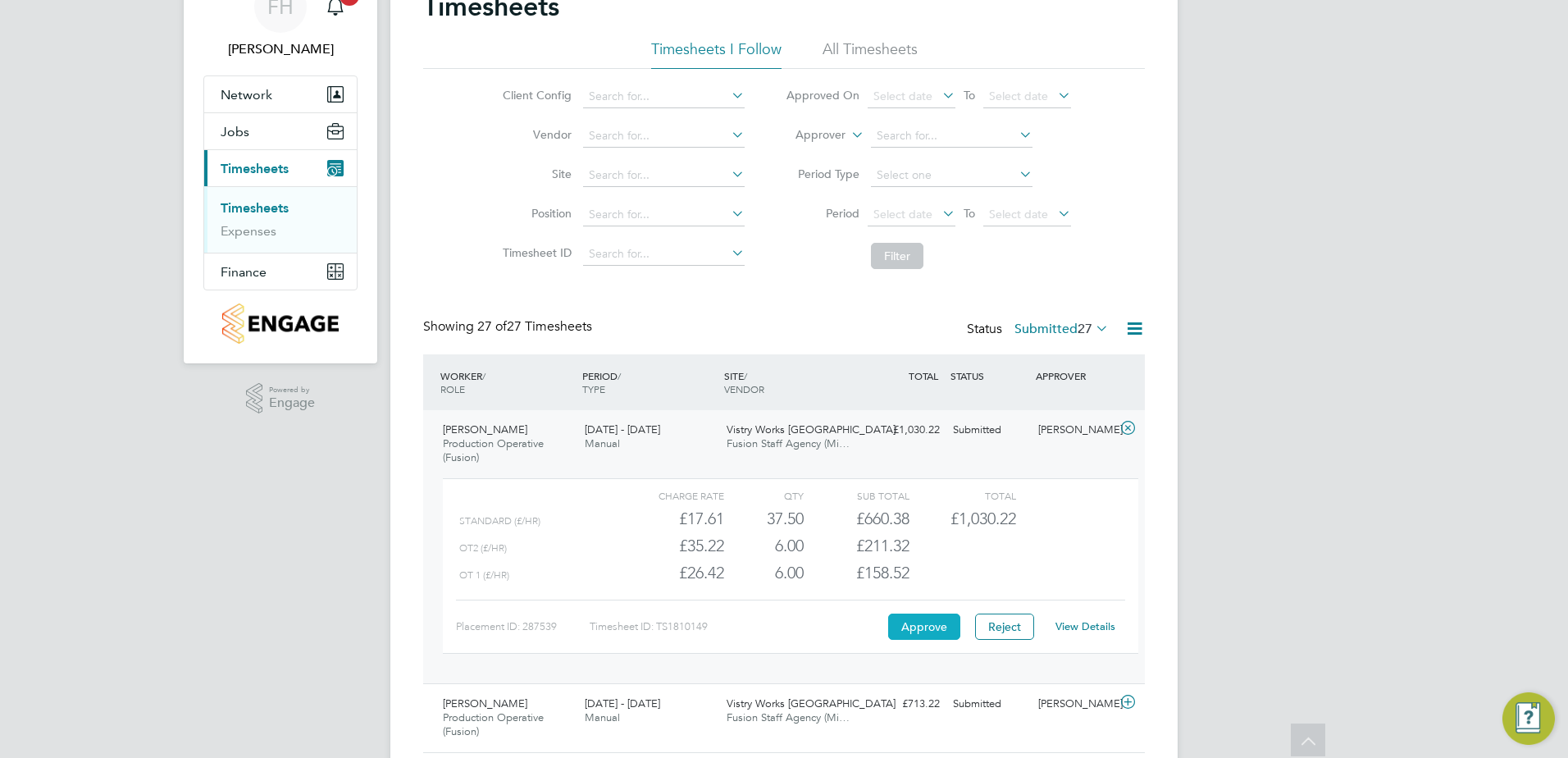
click at [903, 635] on button "Approve" at bounding box center [924, 627] width 72 height 26
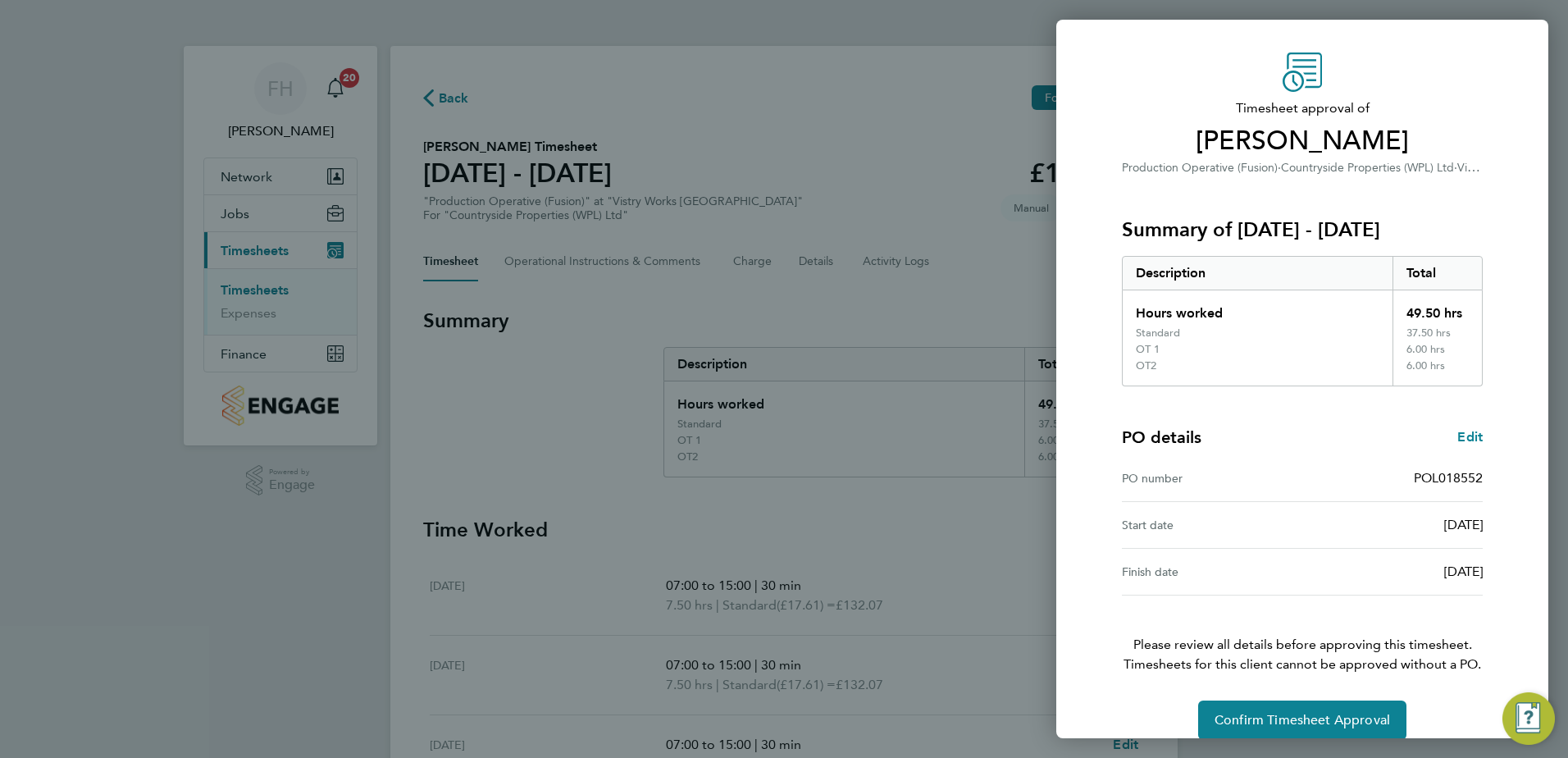
scroll to position [61, 0]
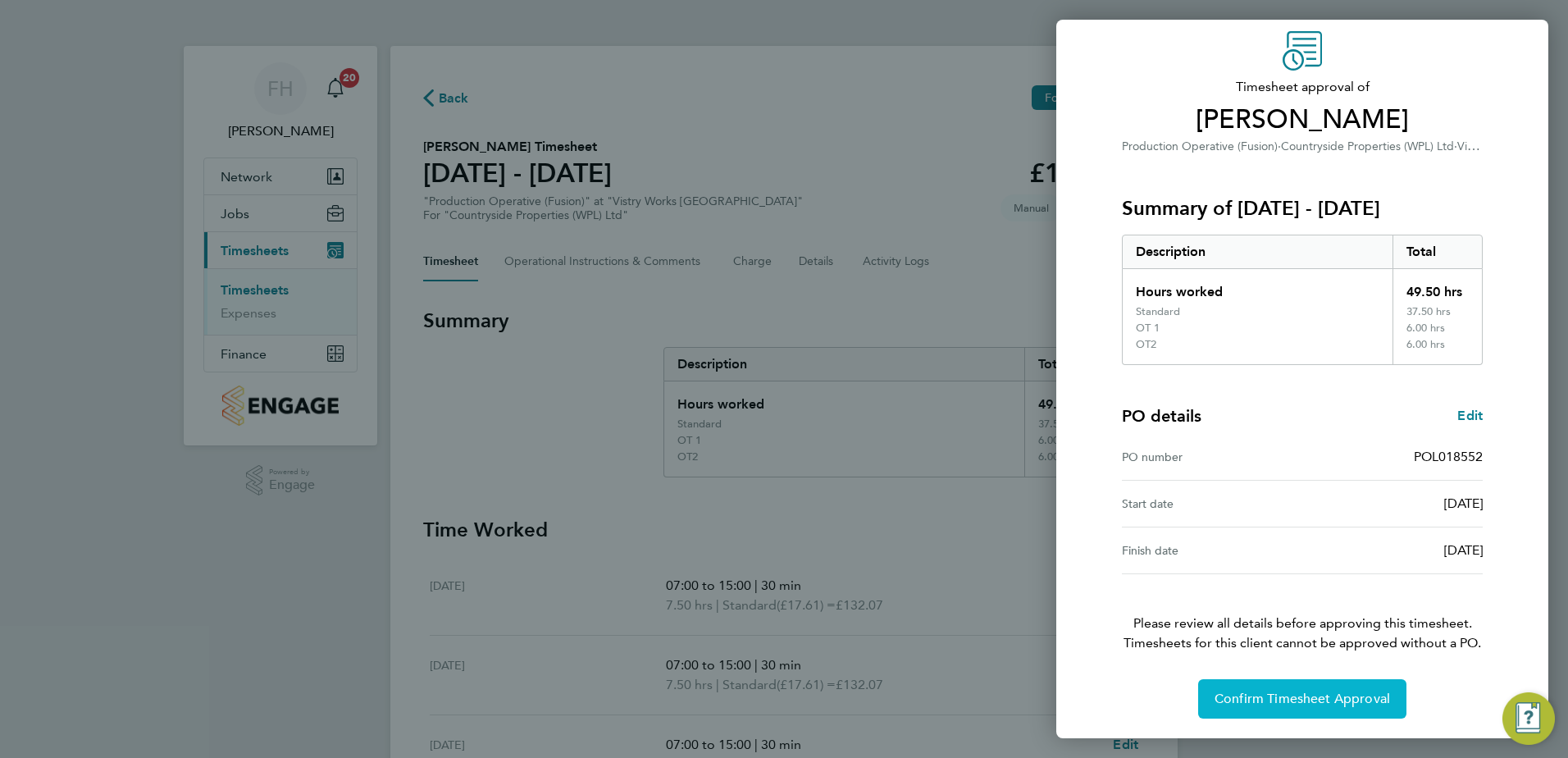
click at [1306, 693] on span "Confirm Timesheet Approval" at bounding box center [1302, 699] width 176 height 17
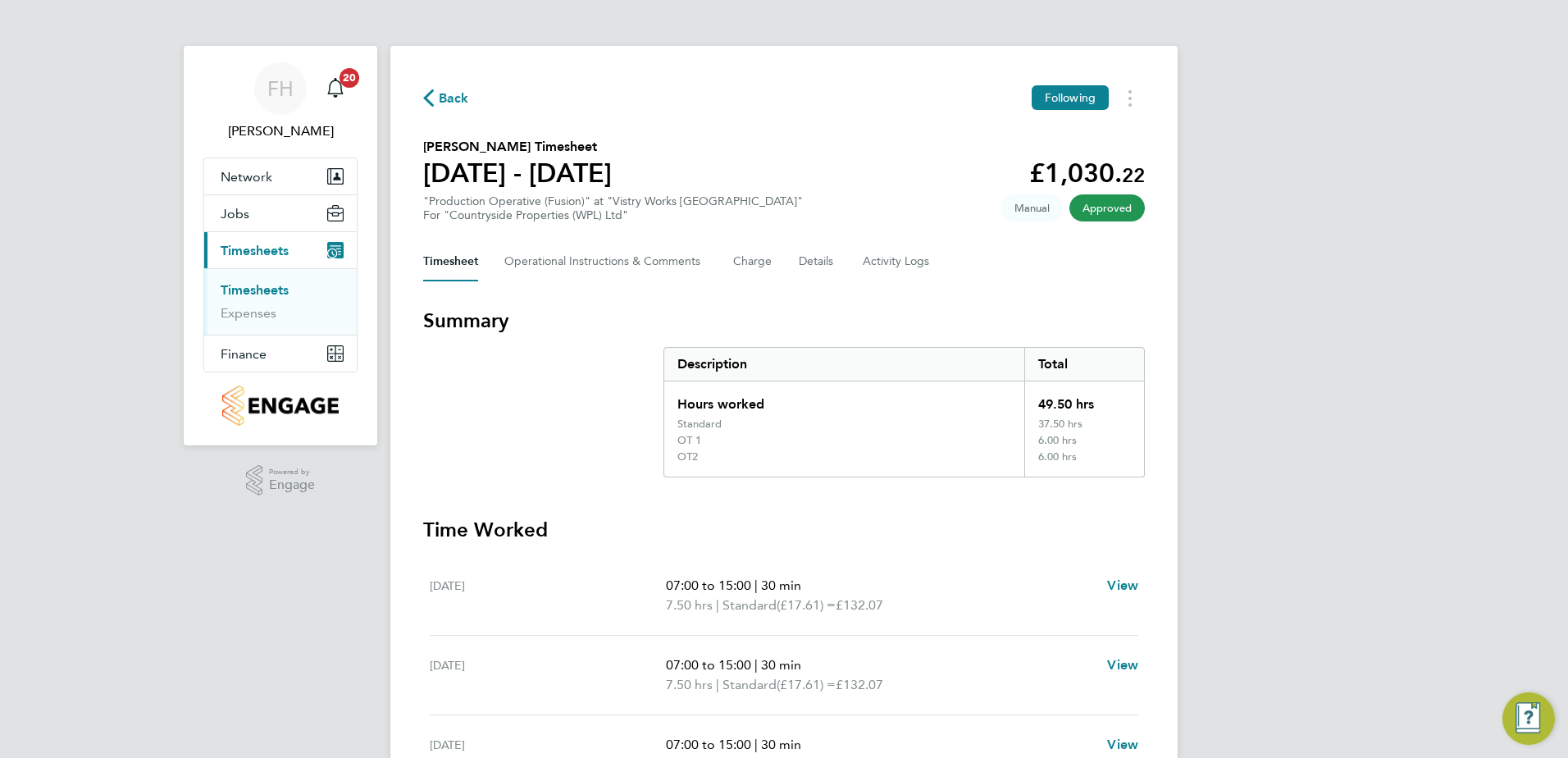
click at [429, 100] on icon "button" at bounding box center [428, 98] width 11 height 18
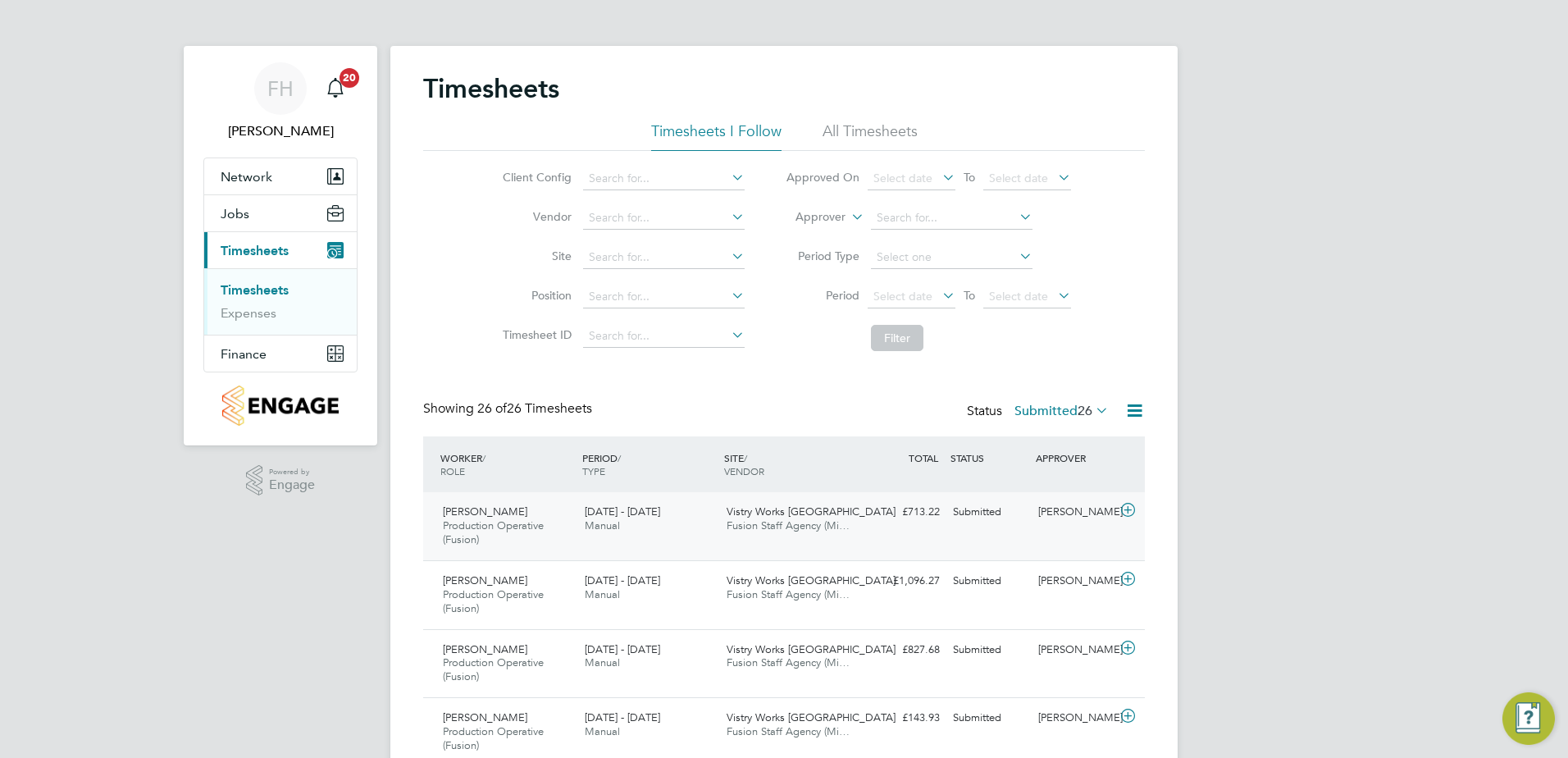
click at [1126, 506] on icon at bounding box center [1127, 510] width 20 height 13
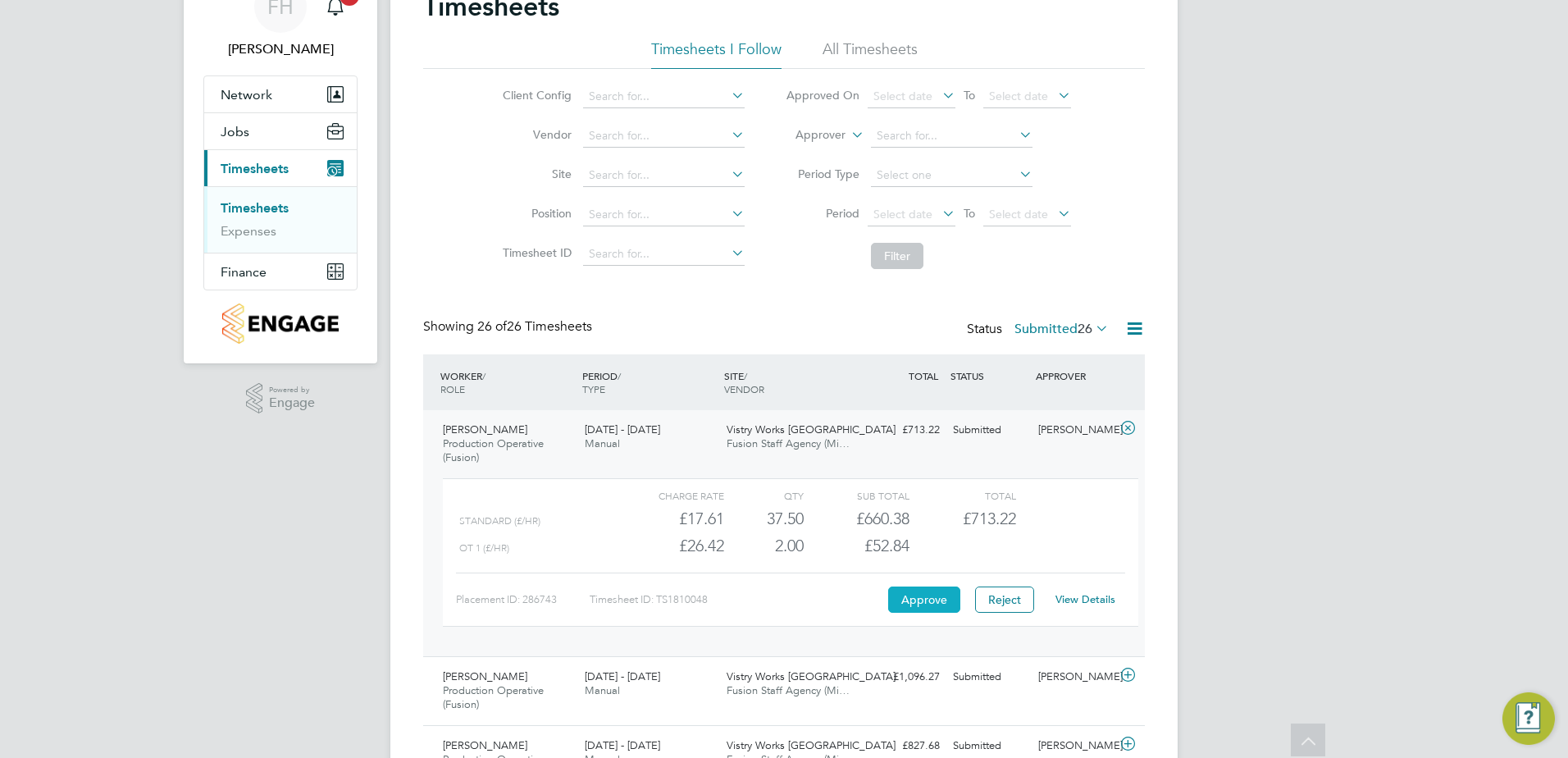
click at [908, 607] on button "Approve" at bounding box center [924, 600] width 72 height 26
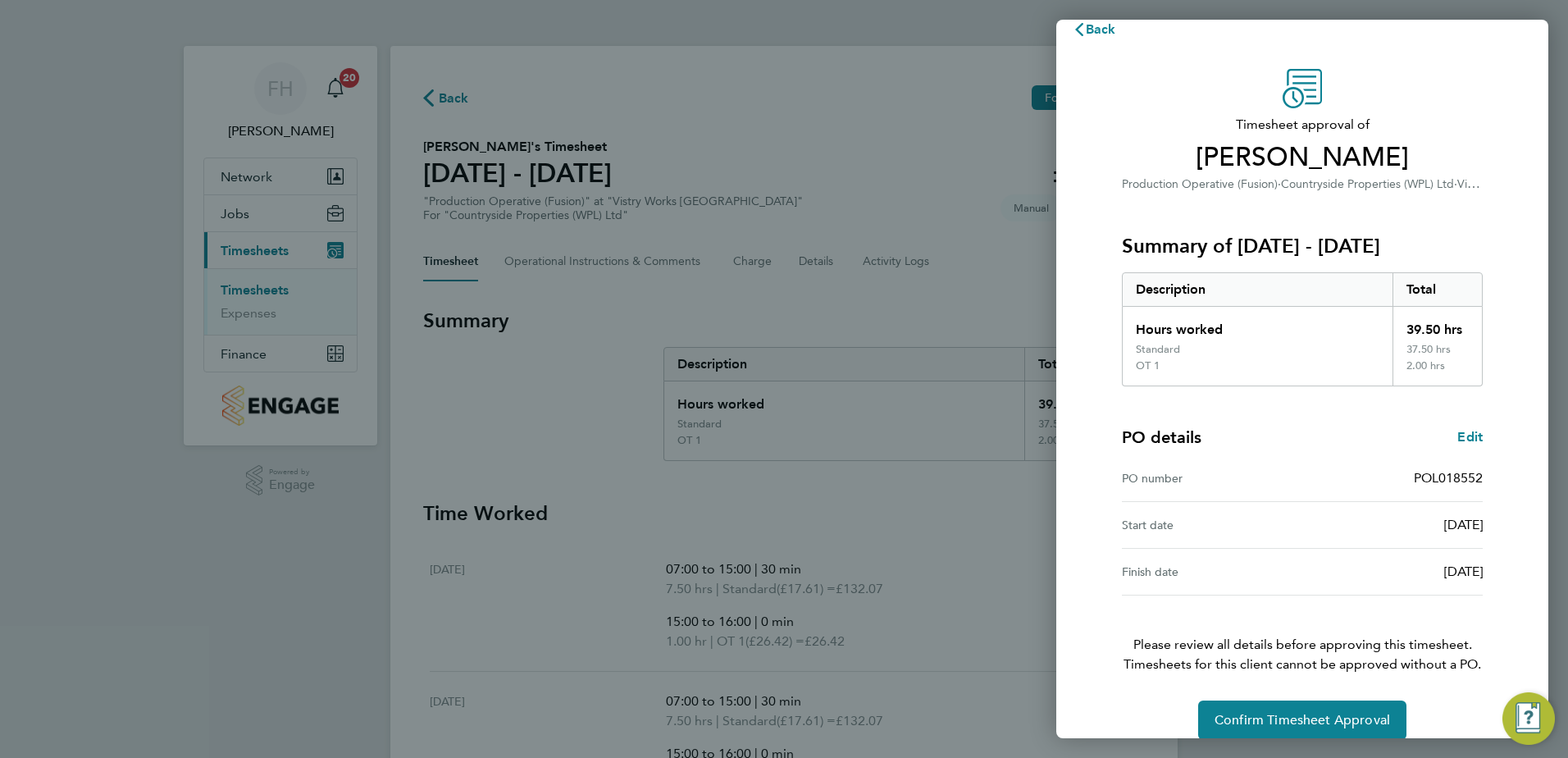
scroll to position [44, 0]
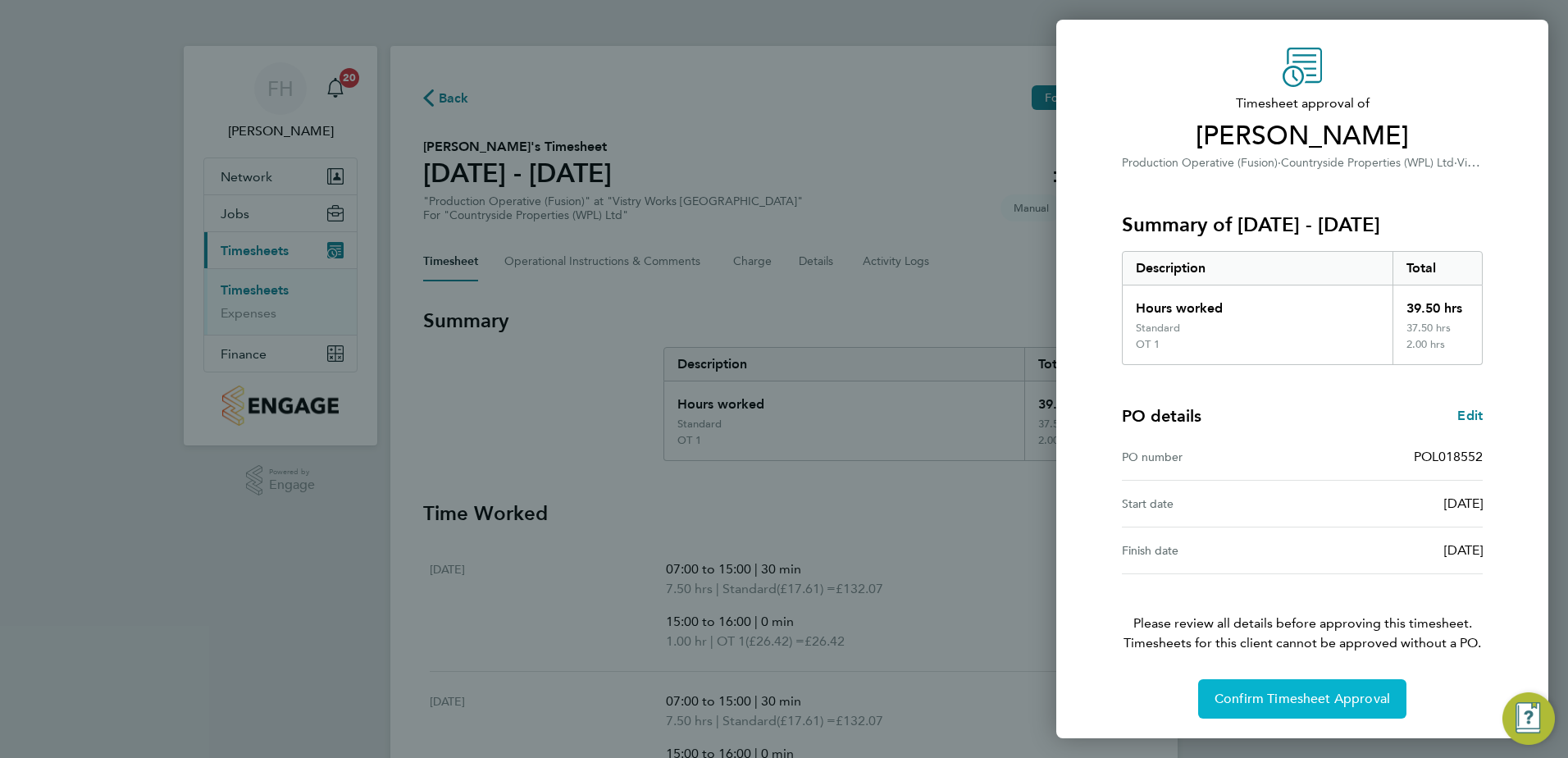
click at [1305, 691] on span "Confirm Timesheet Approval" at bounding box center [1302, 699] width 176 height 17
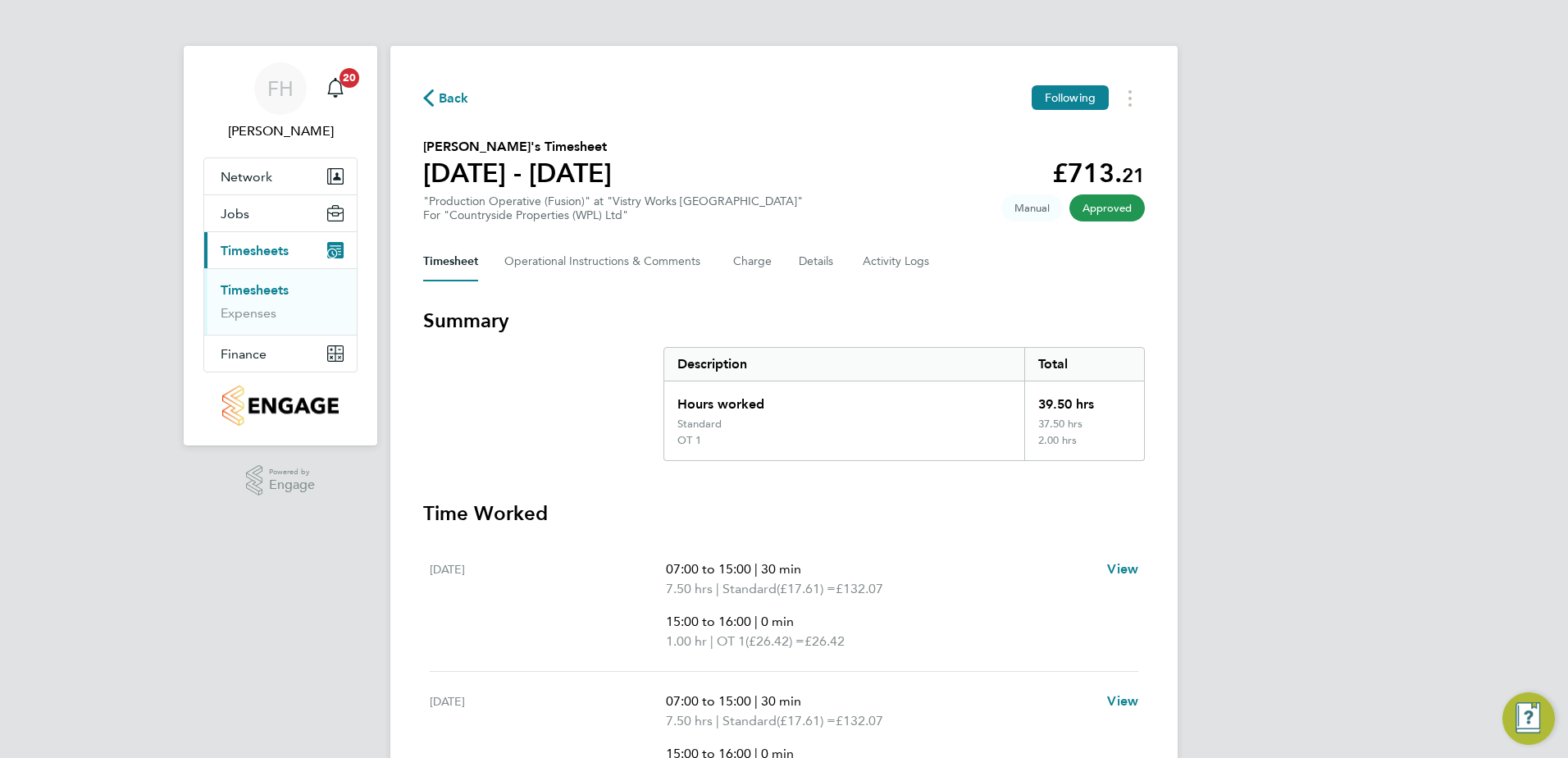
click at [452, 91] on span "Back" at bounding box center [454, 98] width 31 height 19
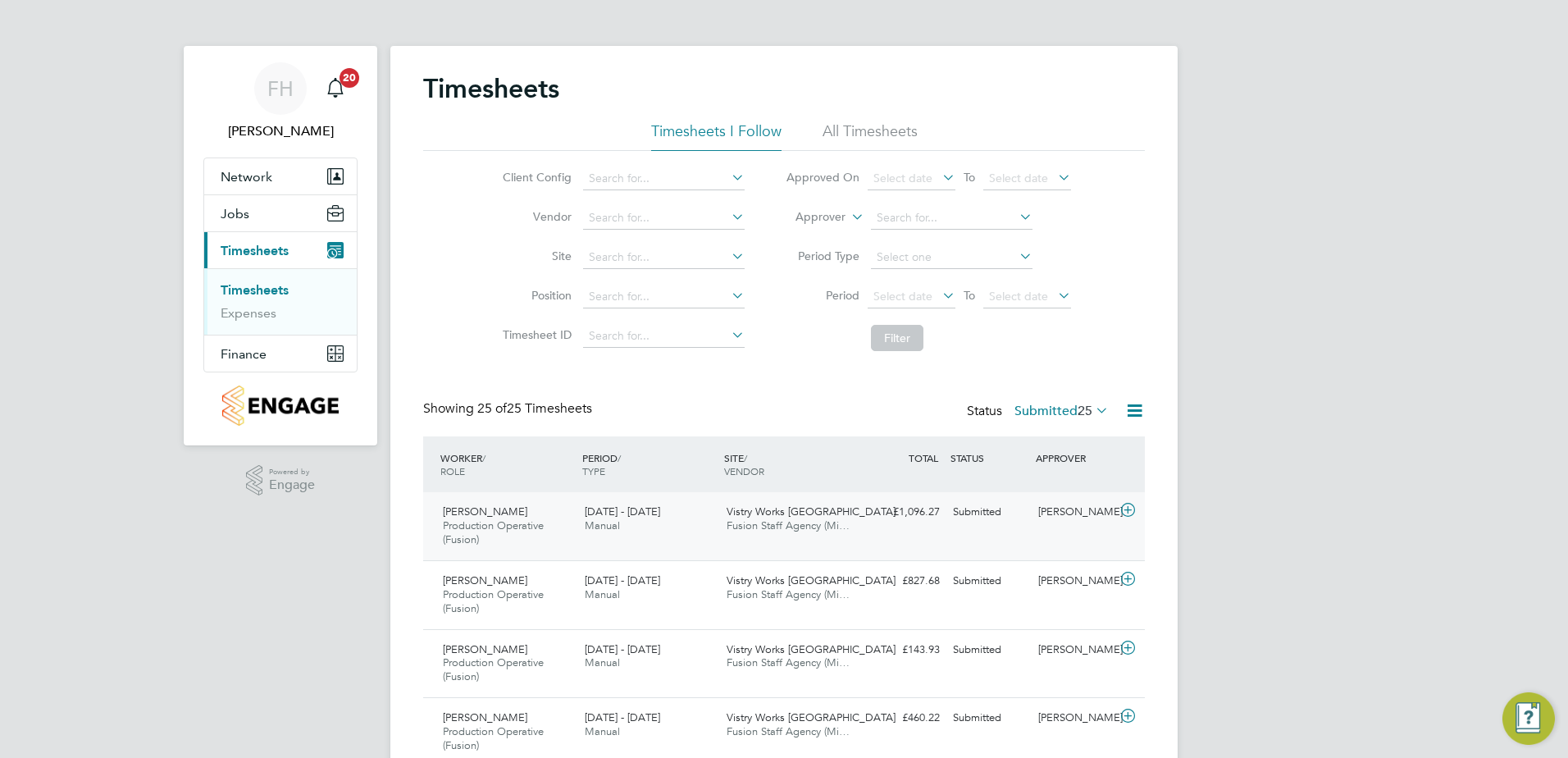
click at [1123, 509] on icon at bounding box center [1127, 510] width 20 height 13
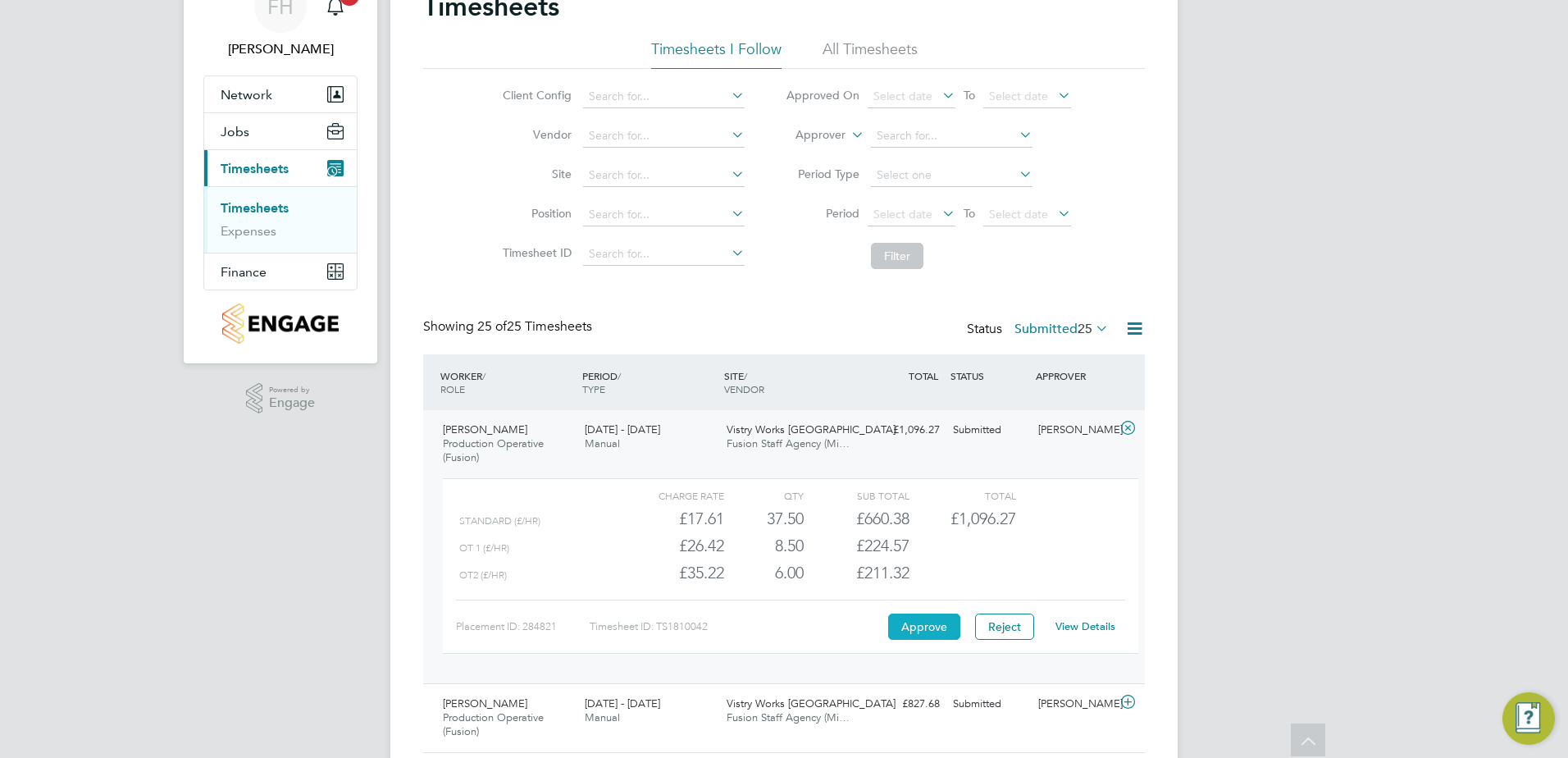
click at [931, 621] on button "Approve" at bounding box center [924, 627] width 72 height 26
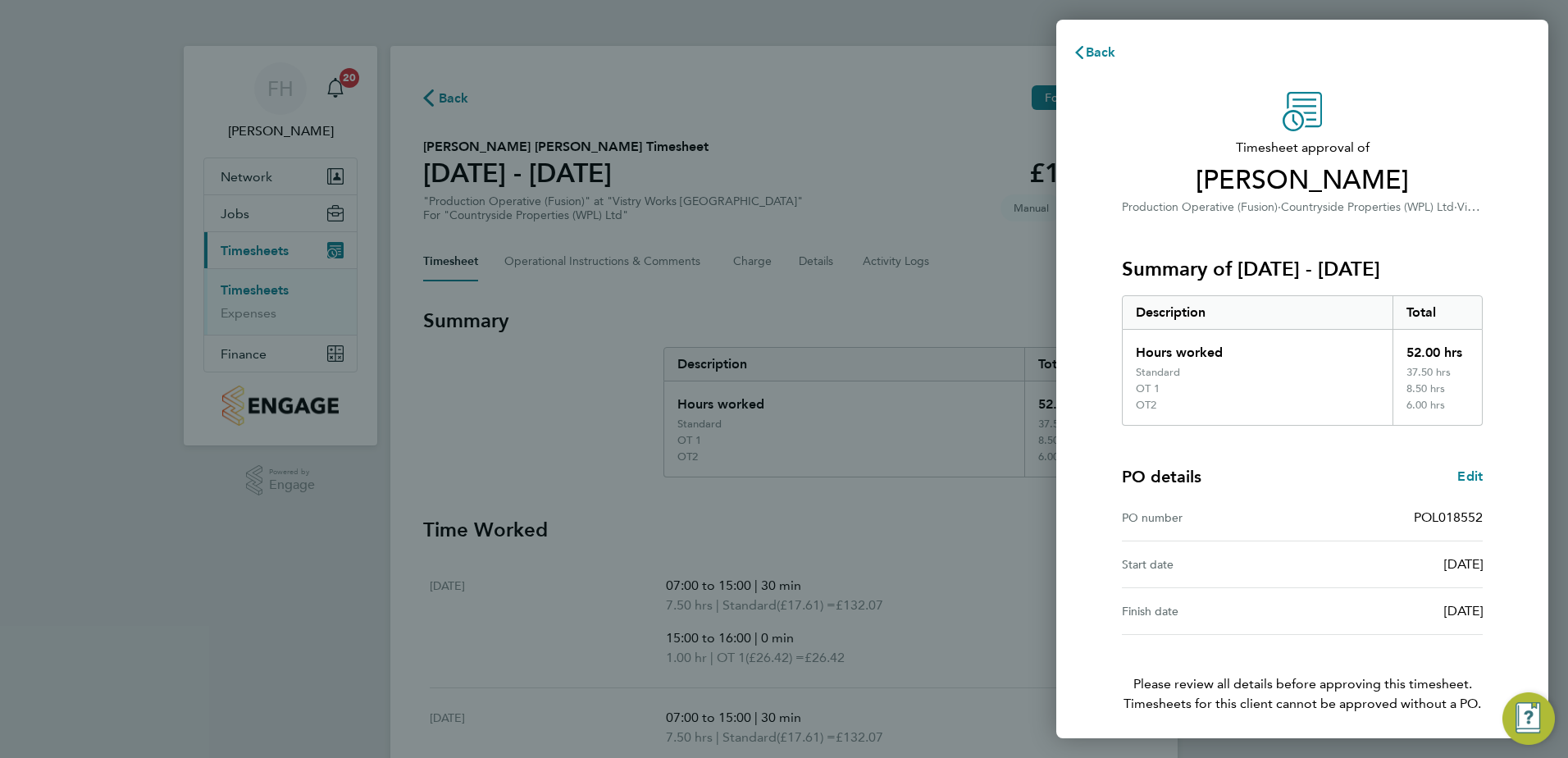
scroll to position [61, 0]
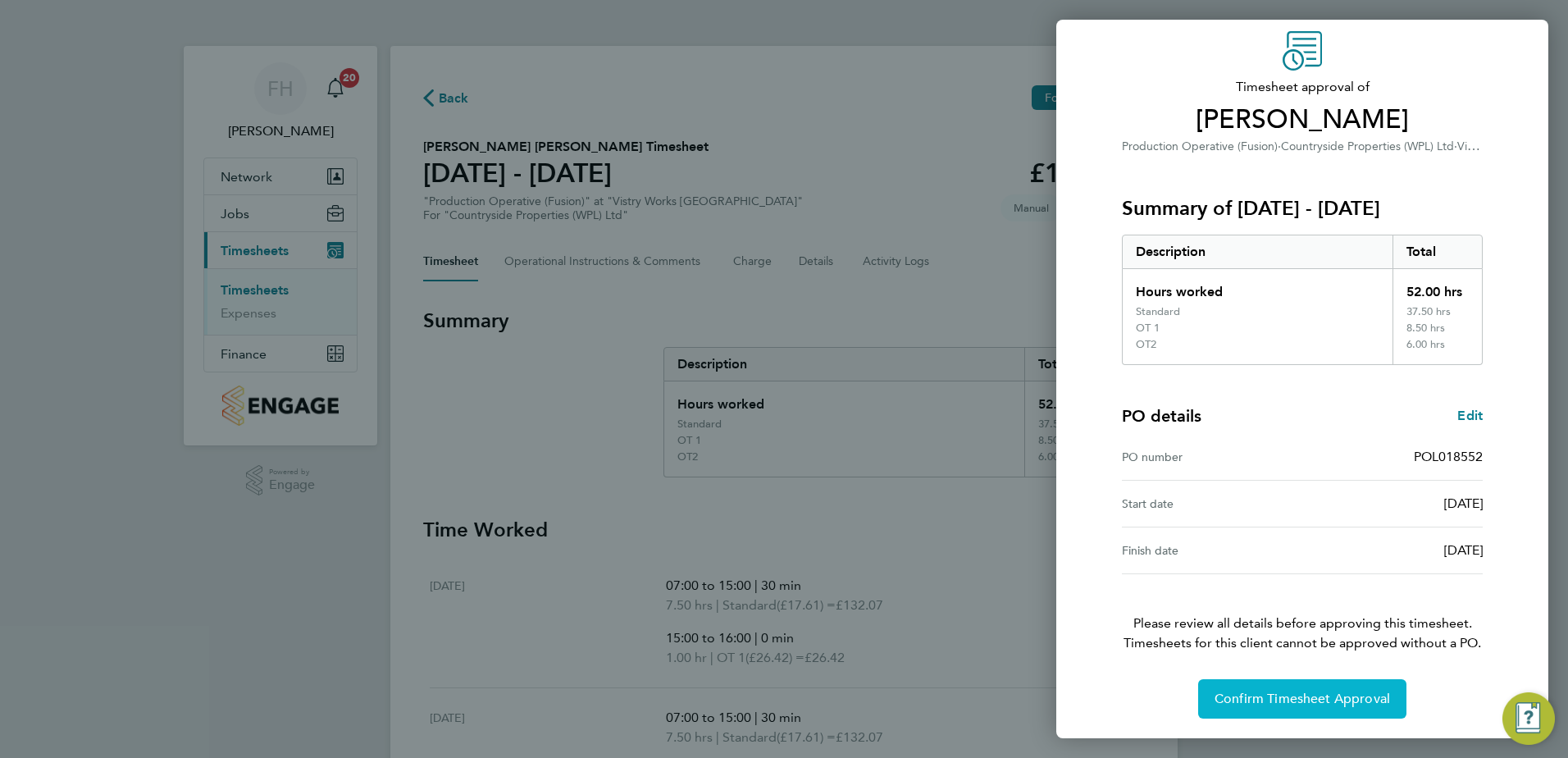
click at [1325, 690] on button "Confirm Timesheet Approval" at bounding box center [1302, 698] width 208 height 40
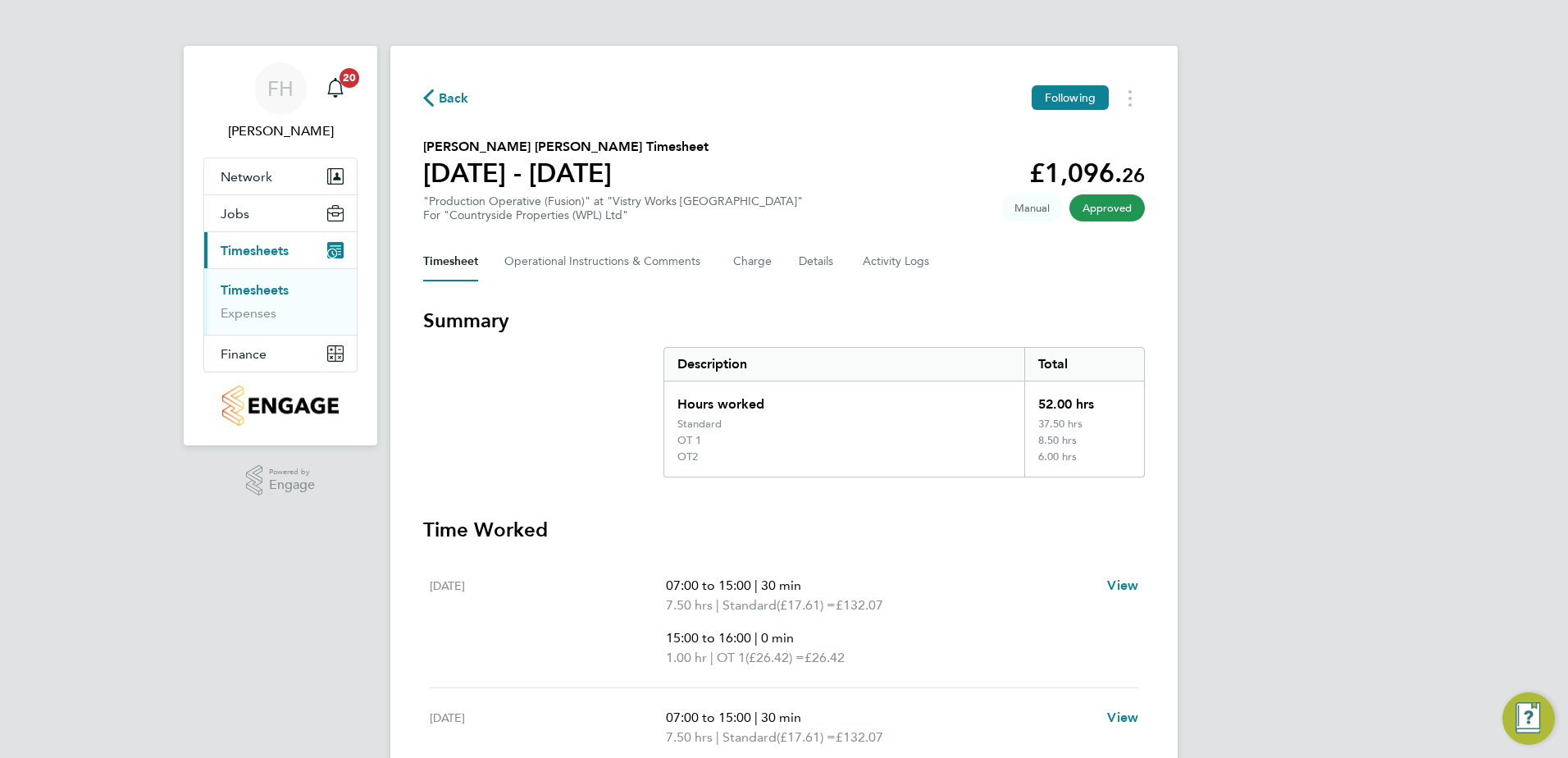
click at [430, 104] on icon "button" at bounding box center [428, 98] width 11 height 18
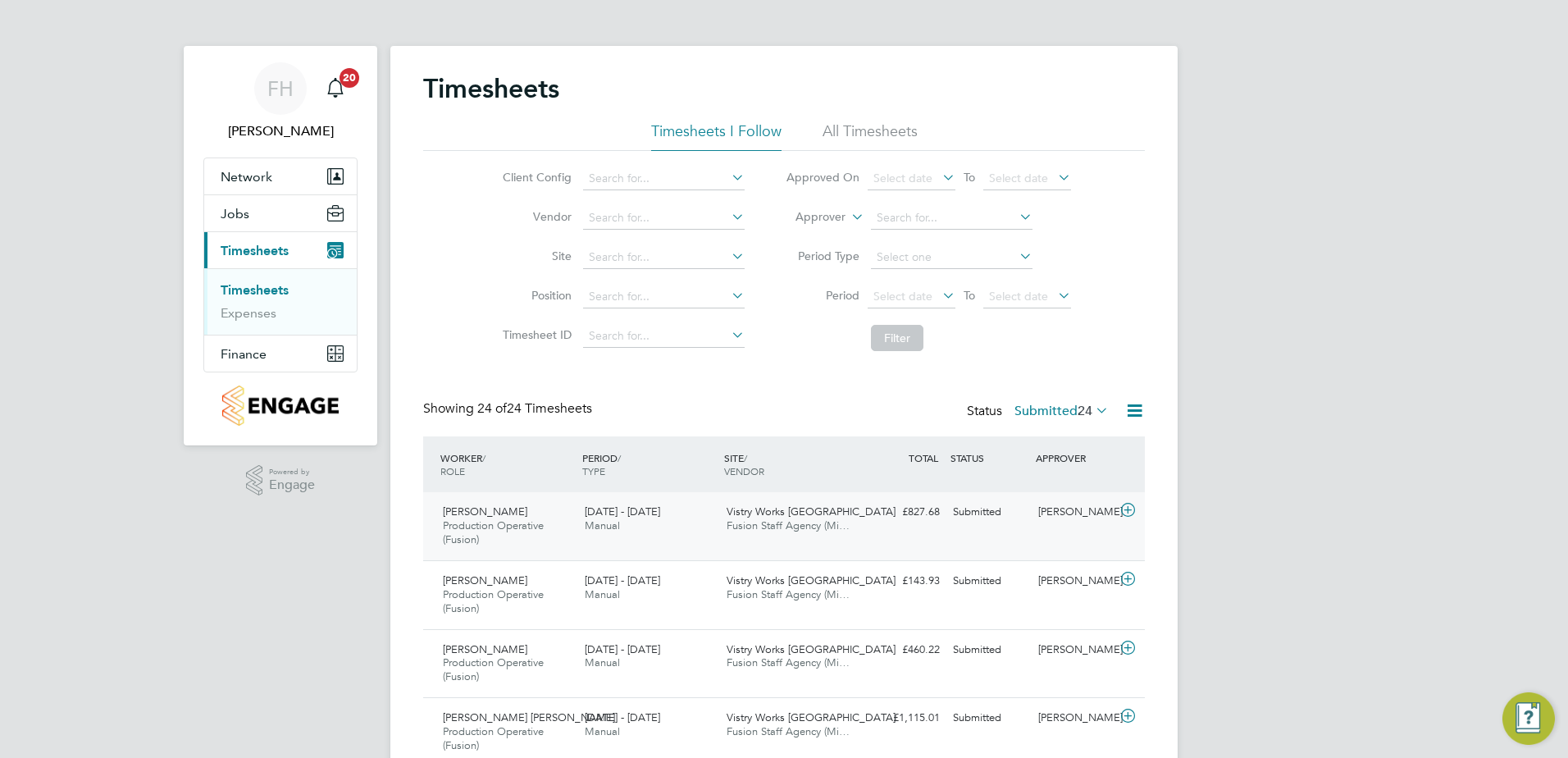
click at [1129, 506] on icon at bounding box center [1127, 510] width 20 height 13
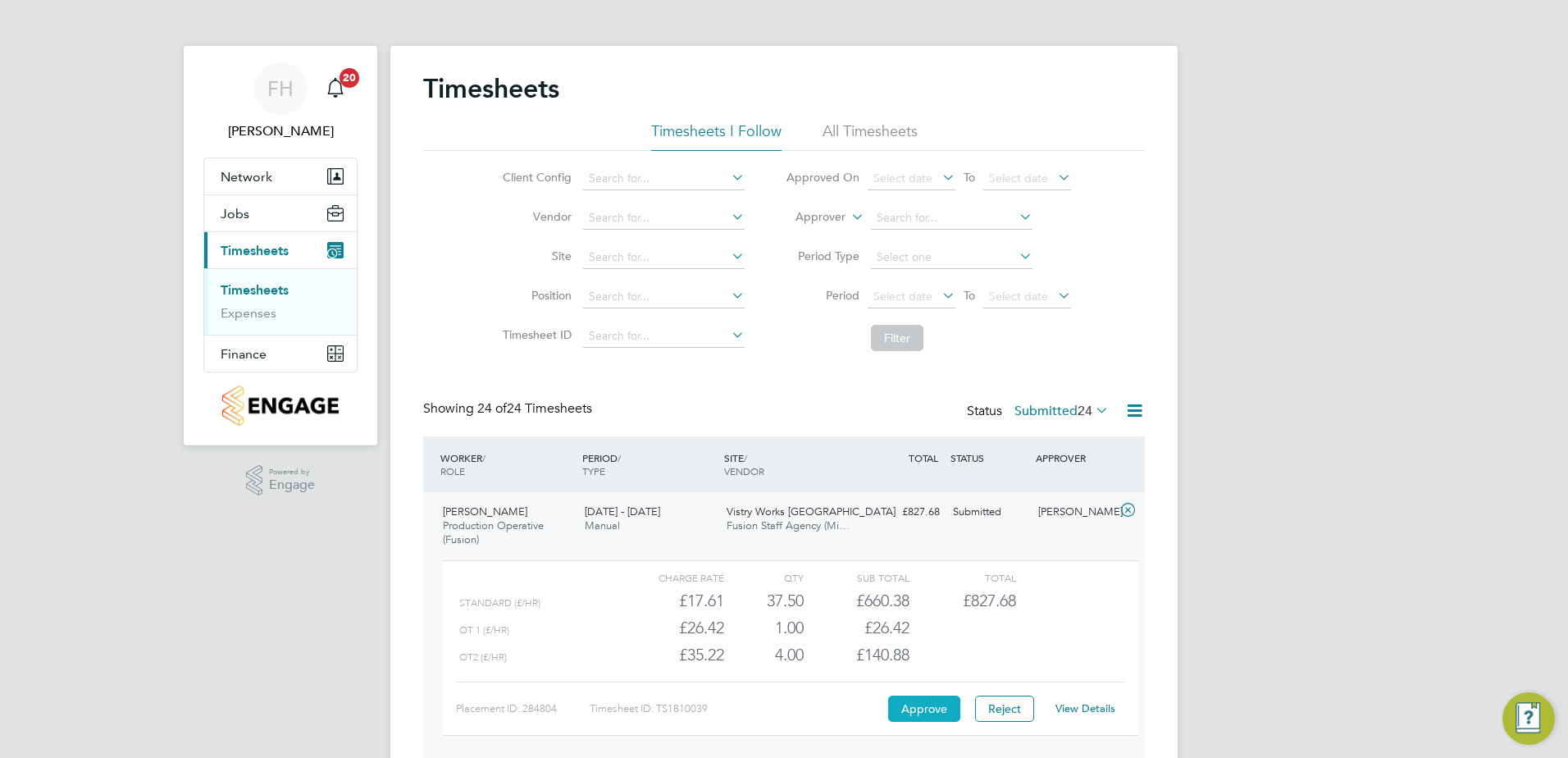
click at [947, 708] on button "Approve" at bounding box center [924, 709] width 72 height 26
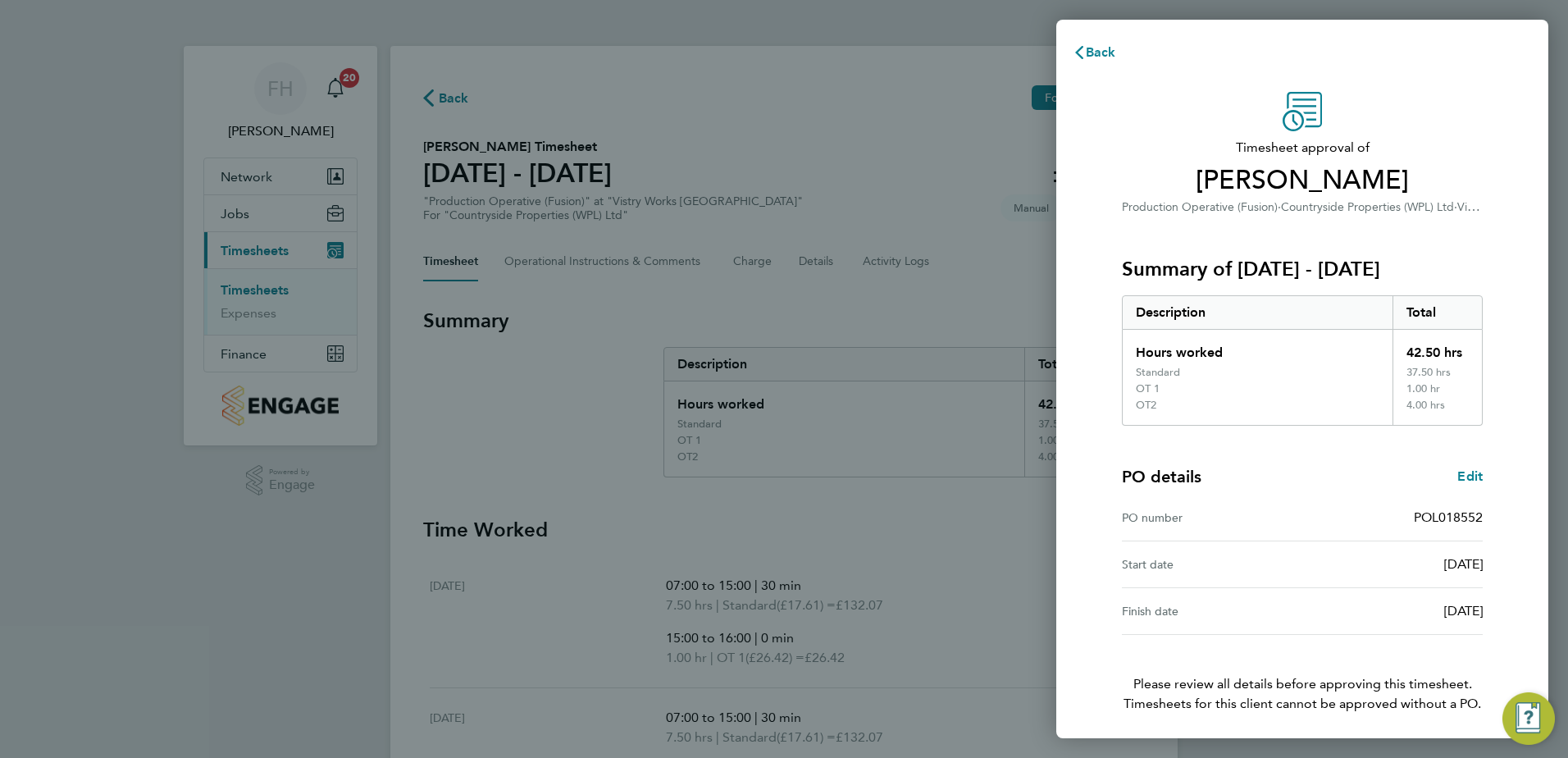
scroll to position [61, 0]
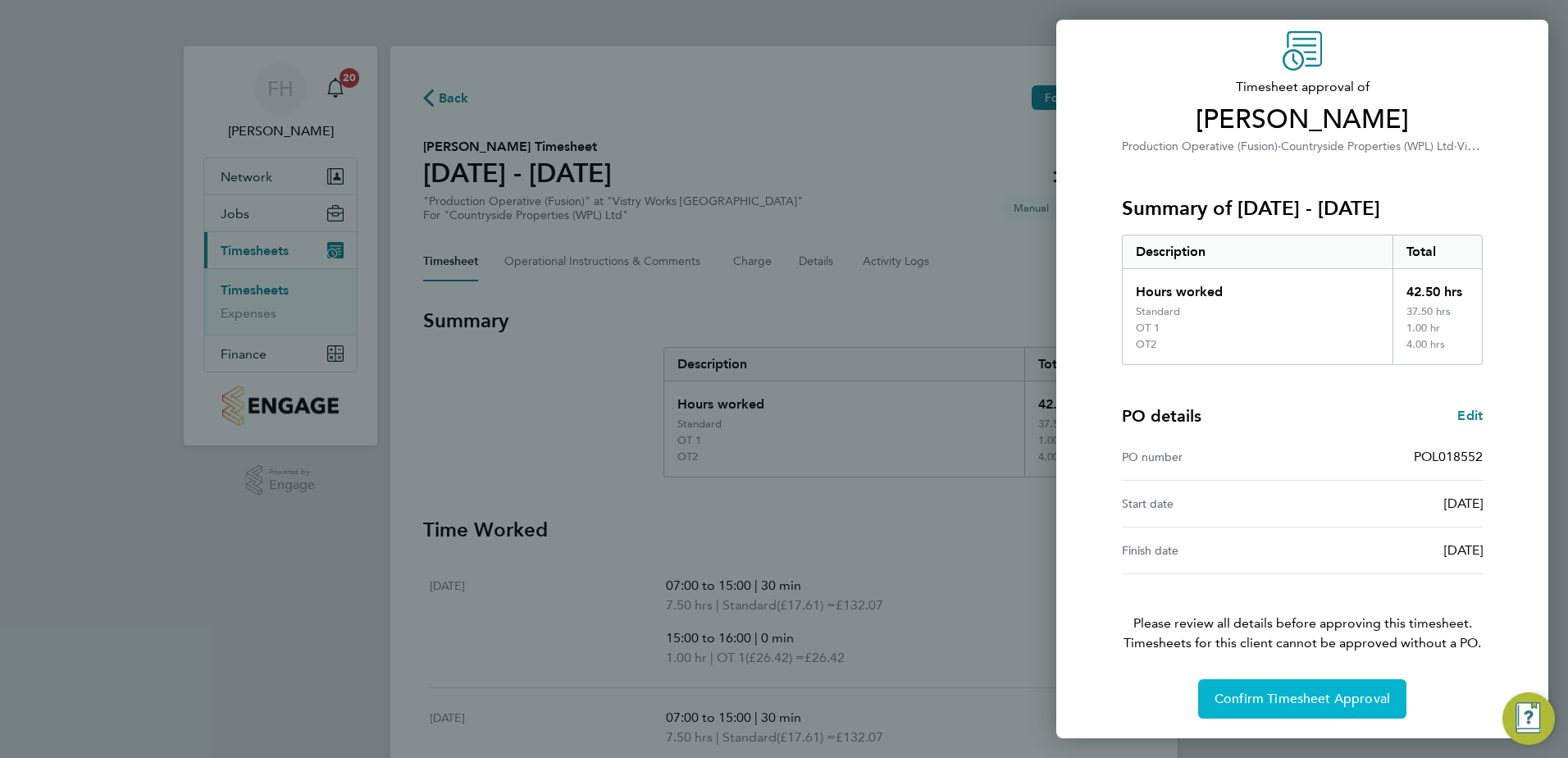
click at [1332, 696] on span "Confirm Timesheet Approval" at bounding box center [1302, 699] width 176 height 17
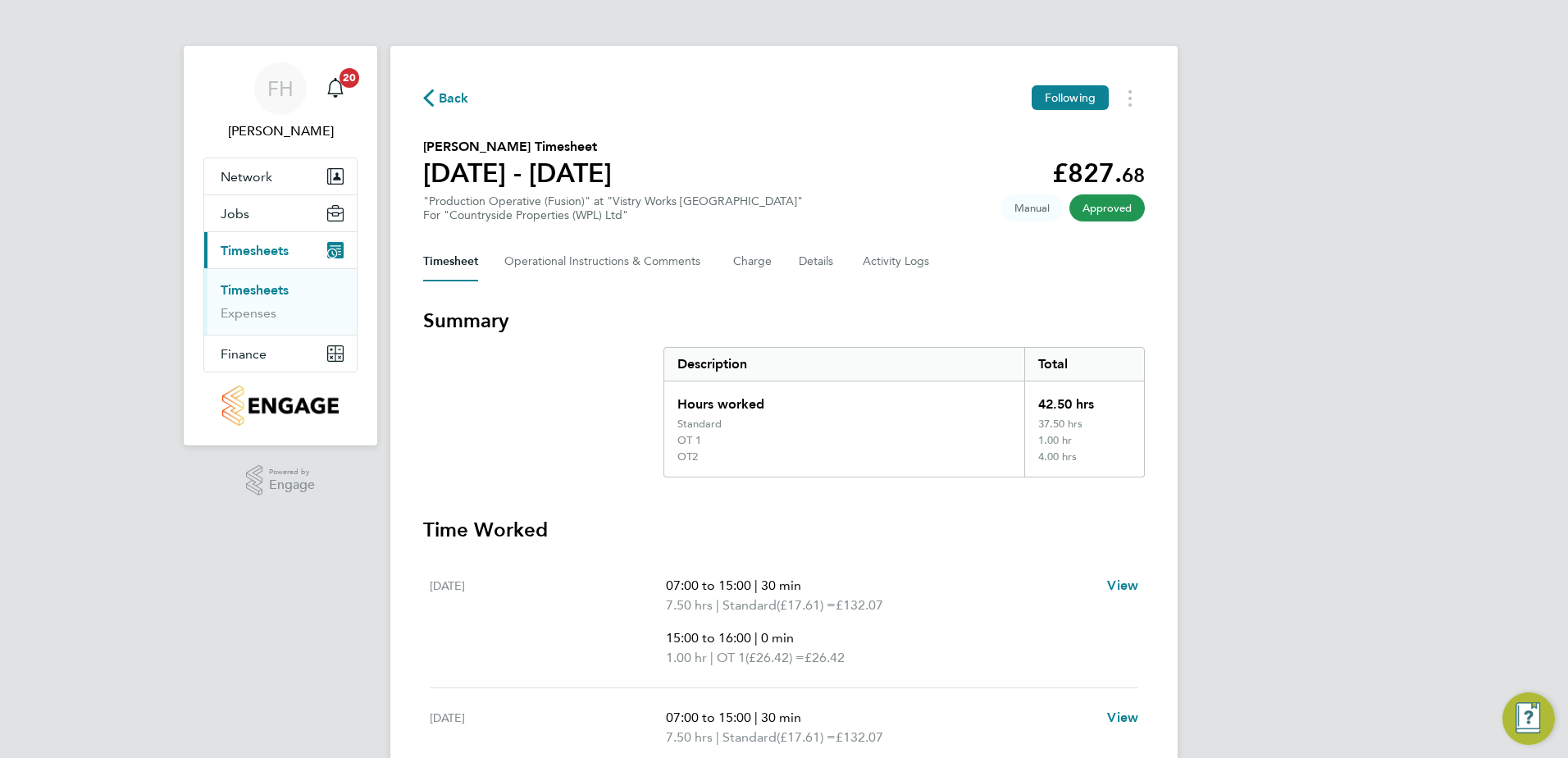
click at [443, 99] on span "Back" at bounding box center [454, 98] width 31 height 19
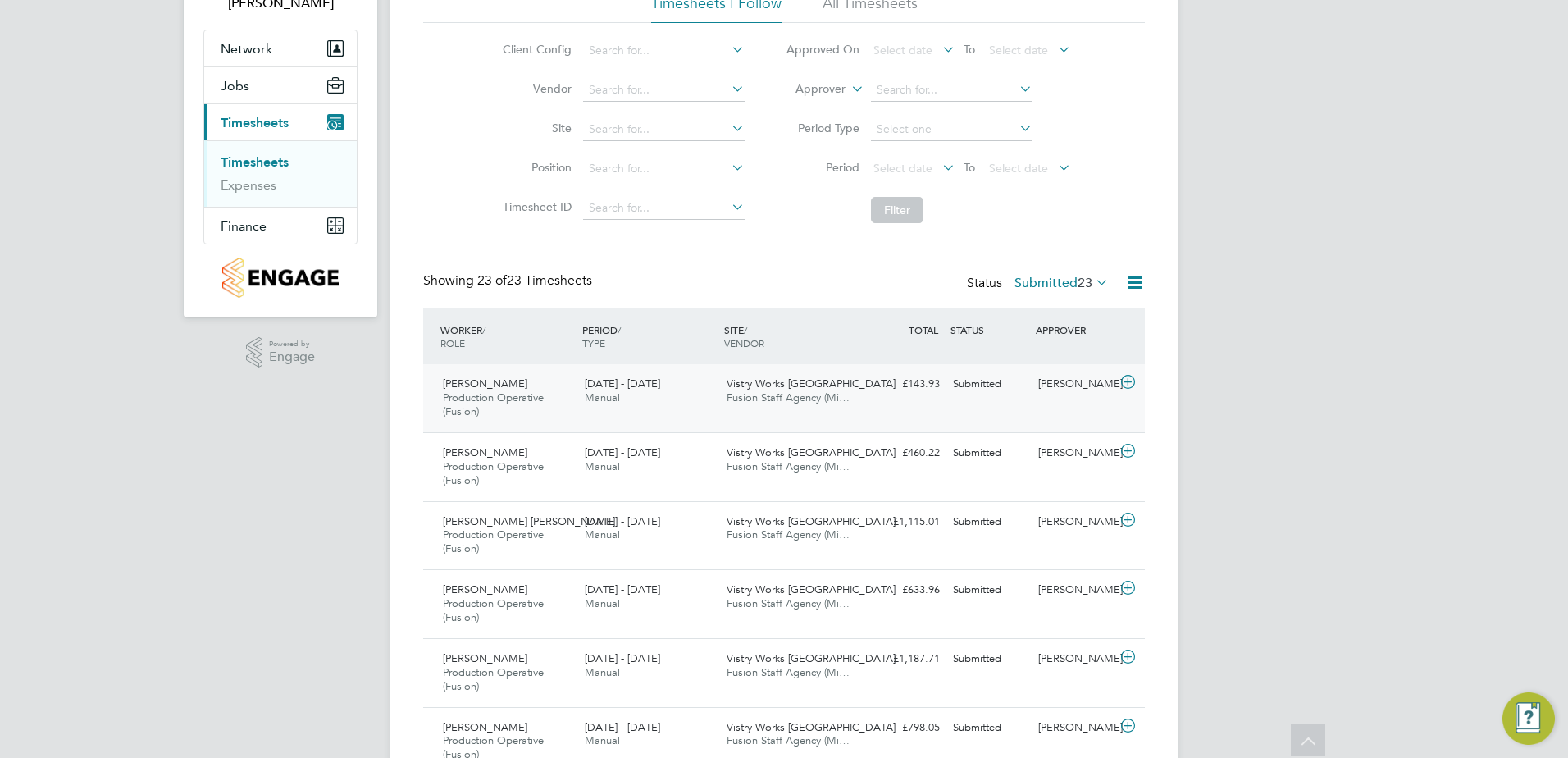
click at [1133, 382] on icon at bounding box center [1127, 382] width 20 height 13
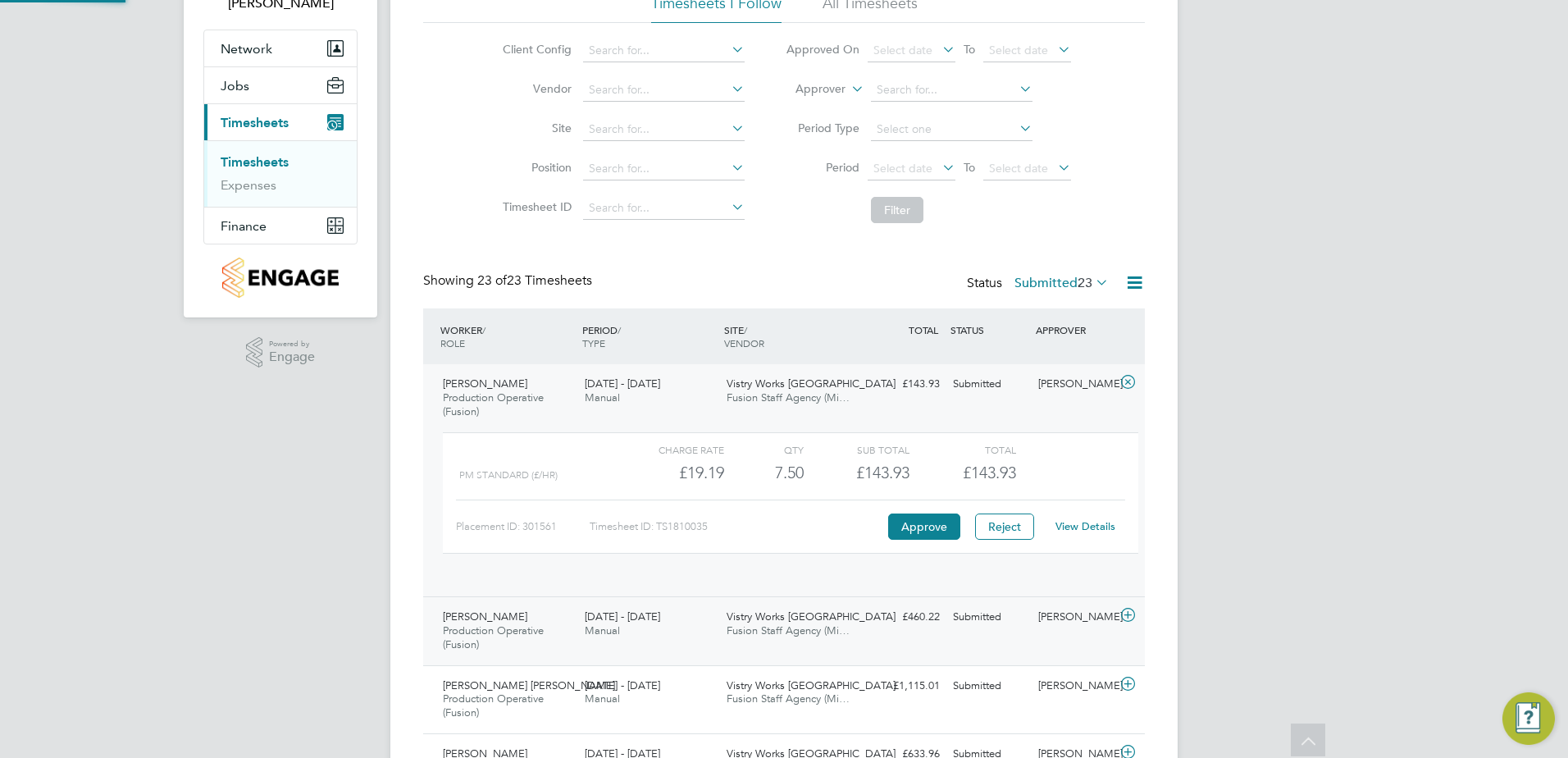
scroll to position [28, 160]
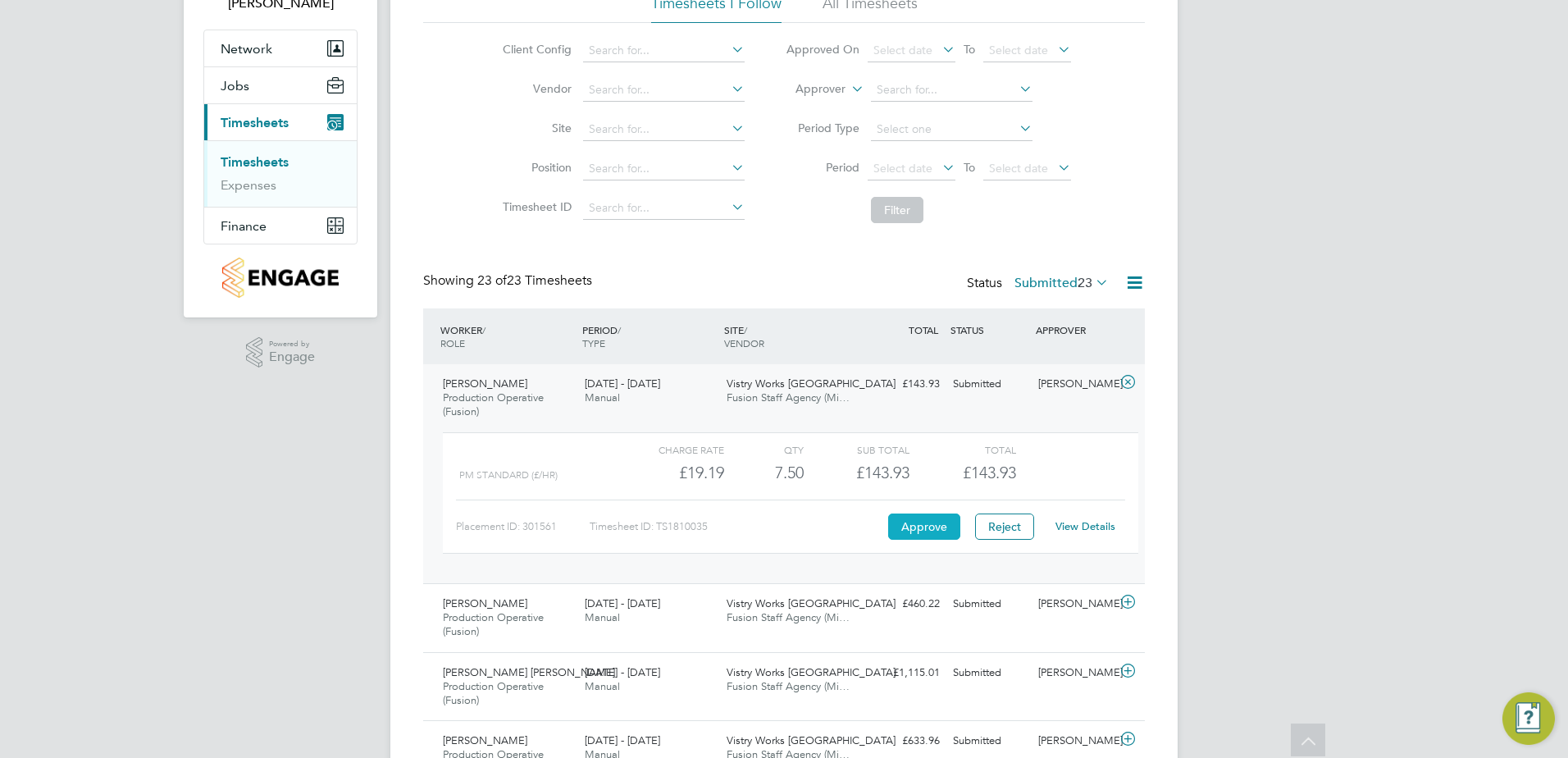
click at [905, 531] on button "Approve" at bounding box center [924, 527] width 72 height 26
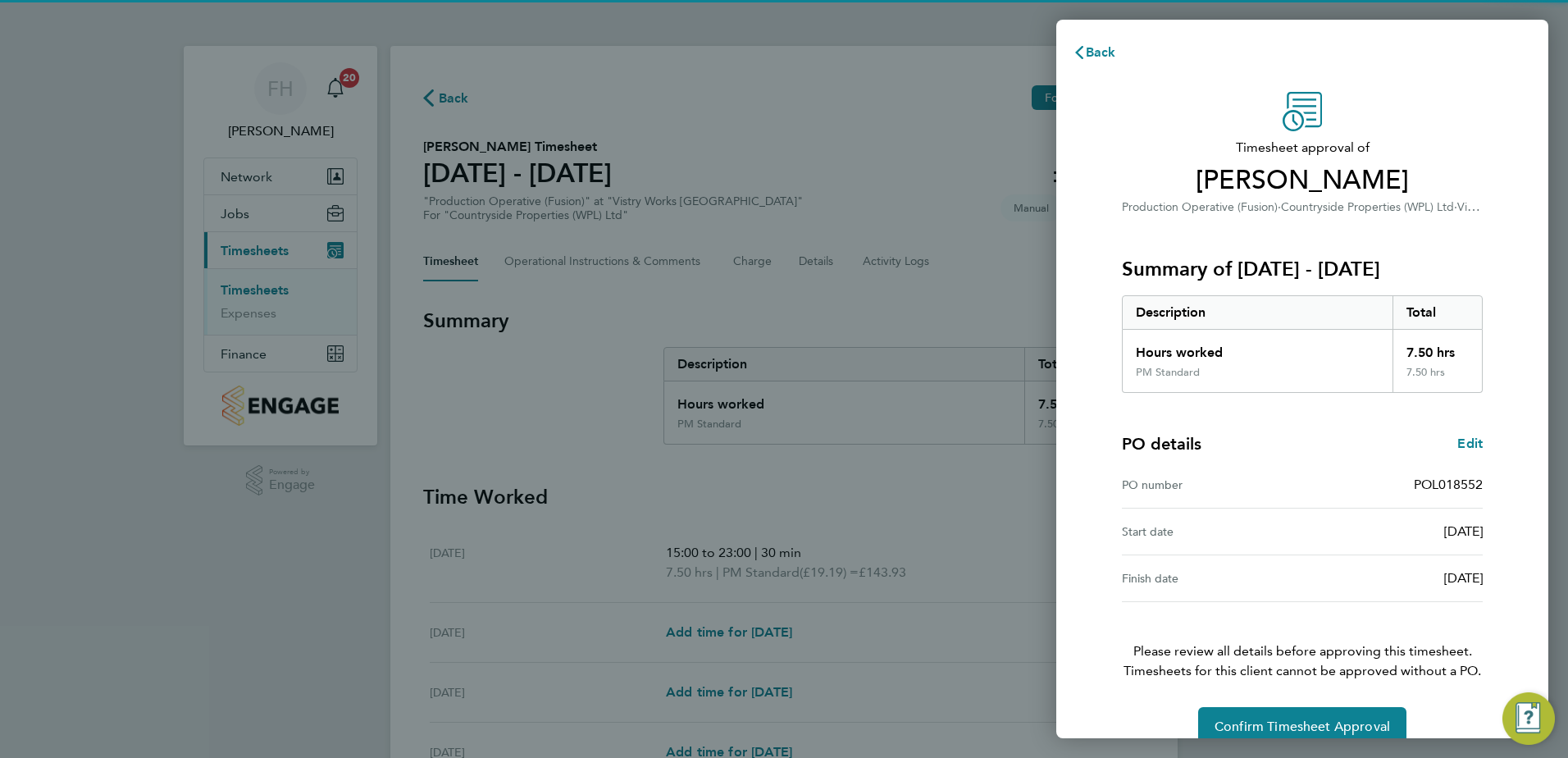
scroll to position [28, 0]
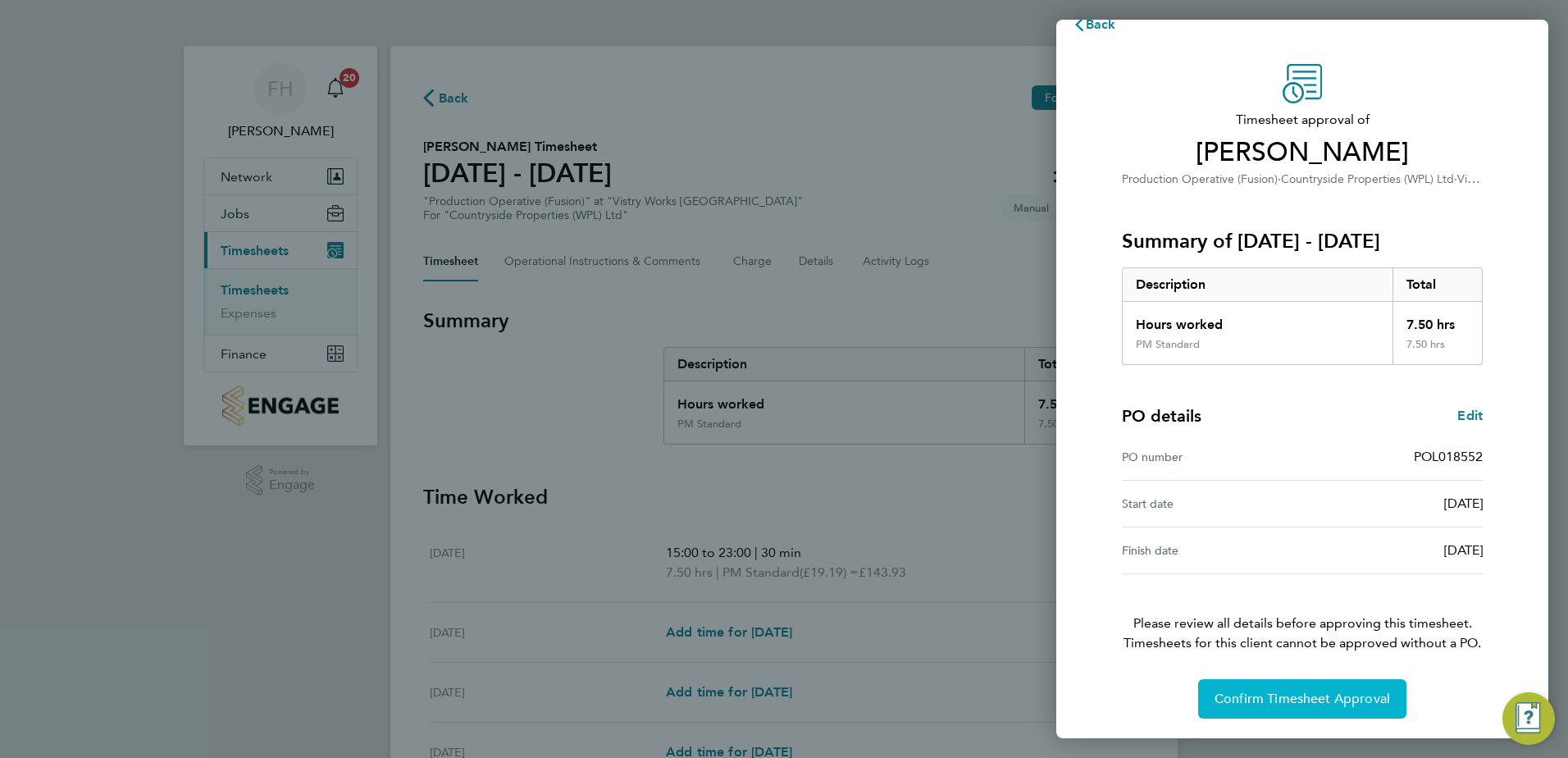
click at [1337, 708] on button "Confirm Timesheet Approval" at bounding box center [1302, 698] width 208 height 40
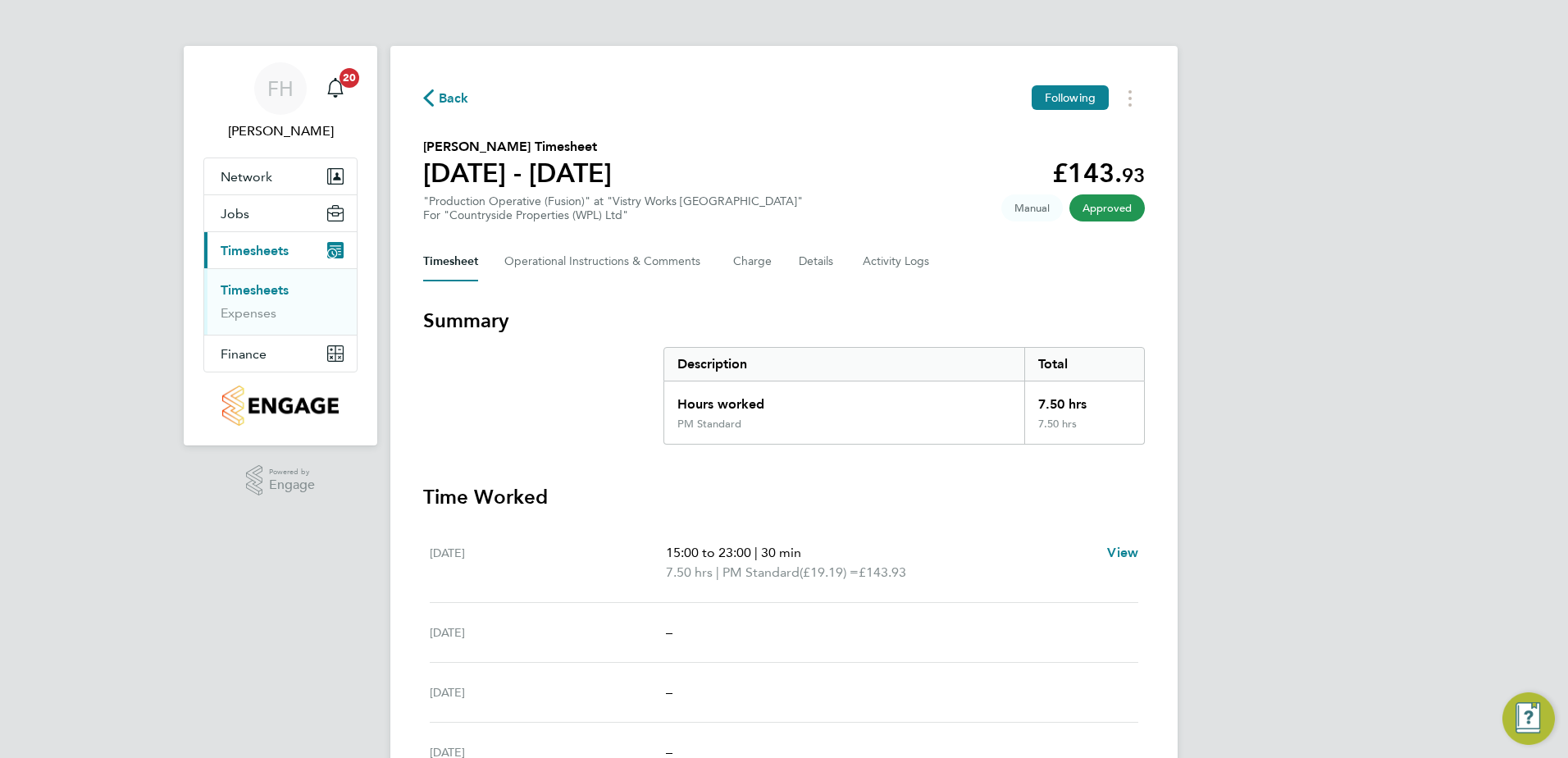
click at [602, 365] on section "Summary Description Total Hours worked 7.50 hrs PM Standard 7.50 hrs" at bounding box center [784, 376] width 722 height 137
click at [438, 100] on span "Back" at bounding box center [446, 97] width 46 height 16
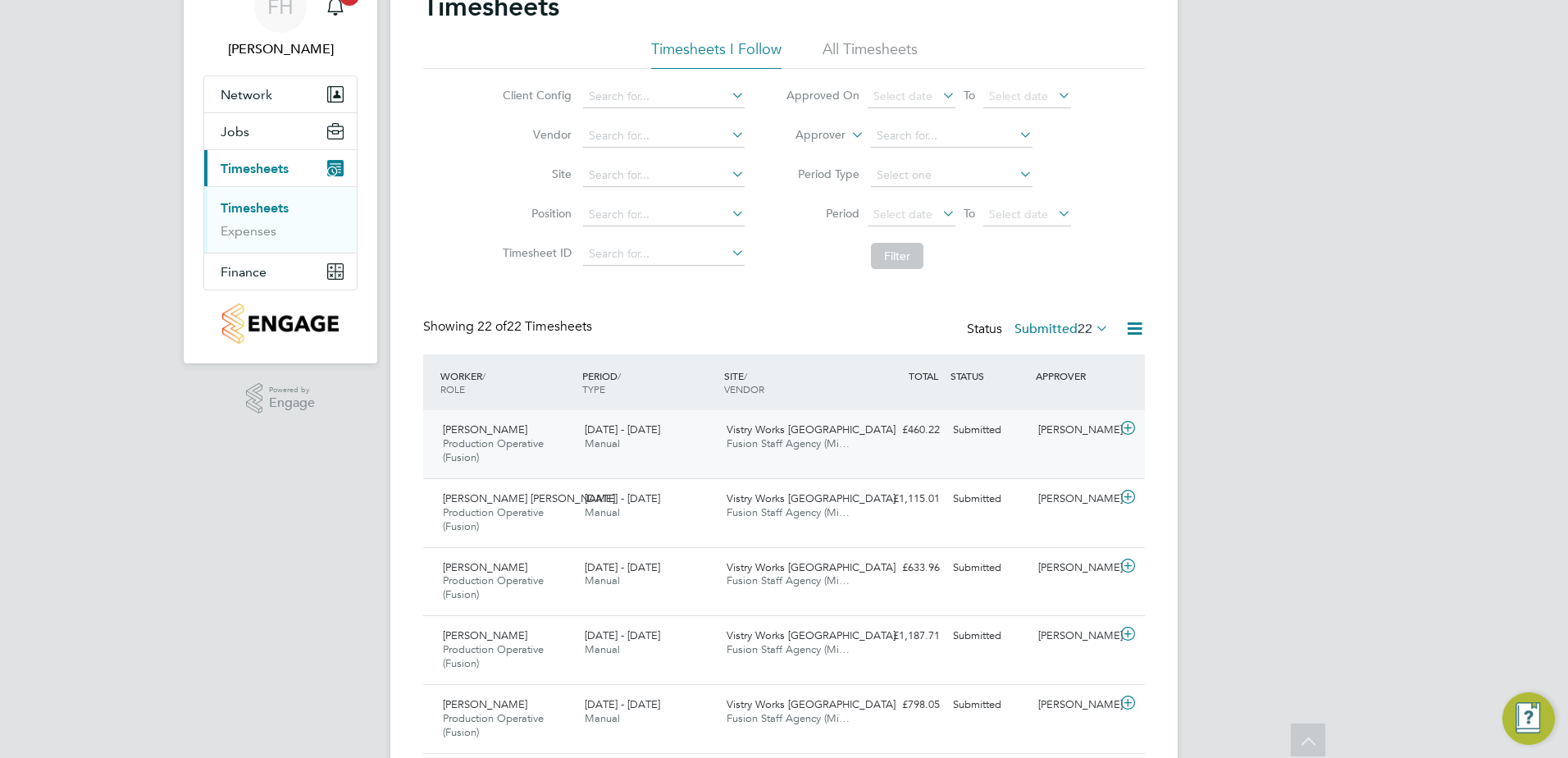
click at [1124, 425] on icon at bounding box center [1127, 428] width 20 height 13
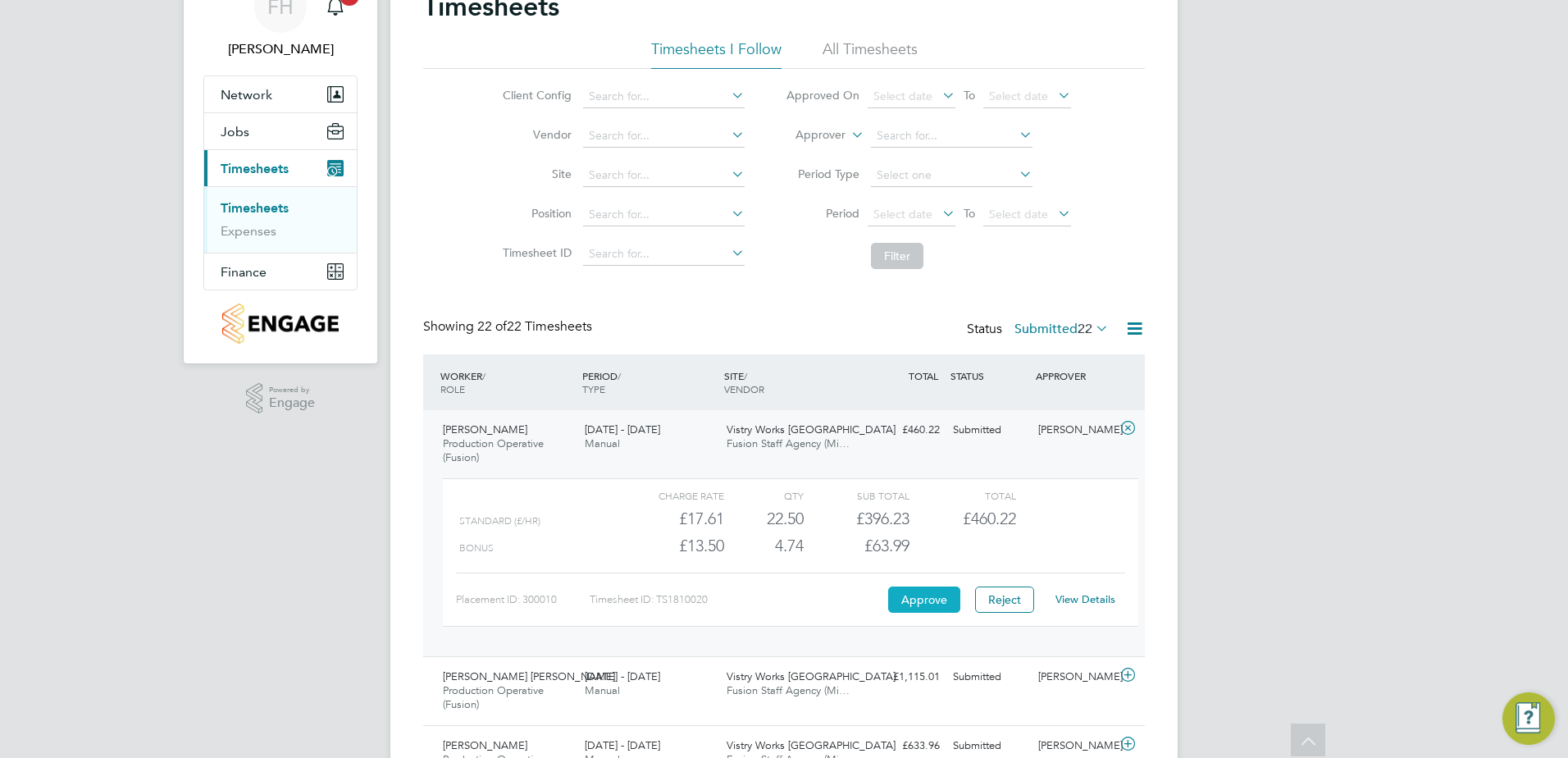
click at [911, 591] on button "Approve" at bounding box center [924, 600] width 72 height 26
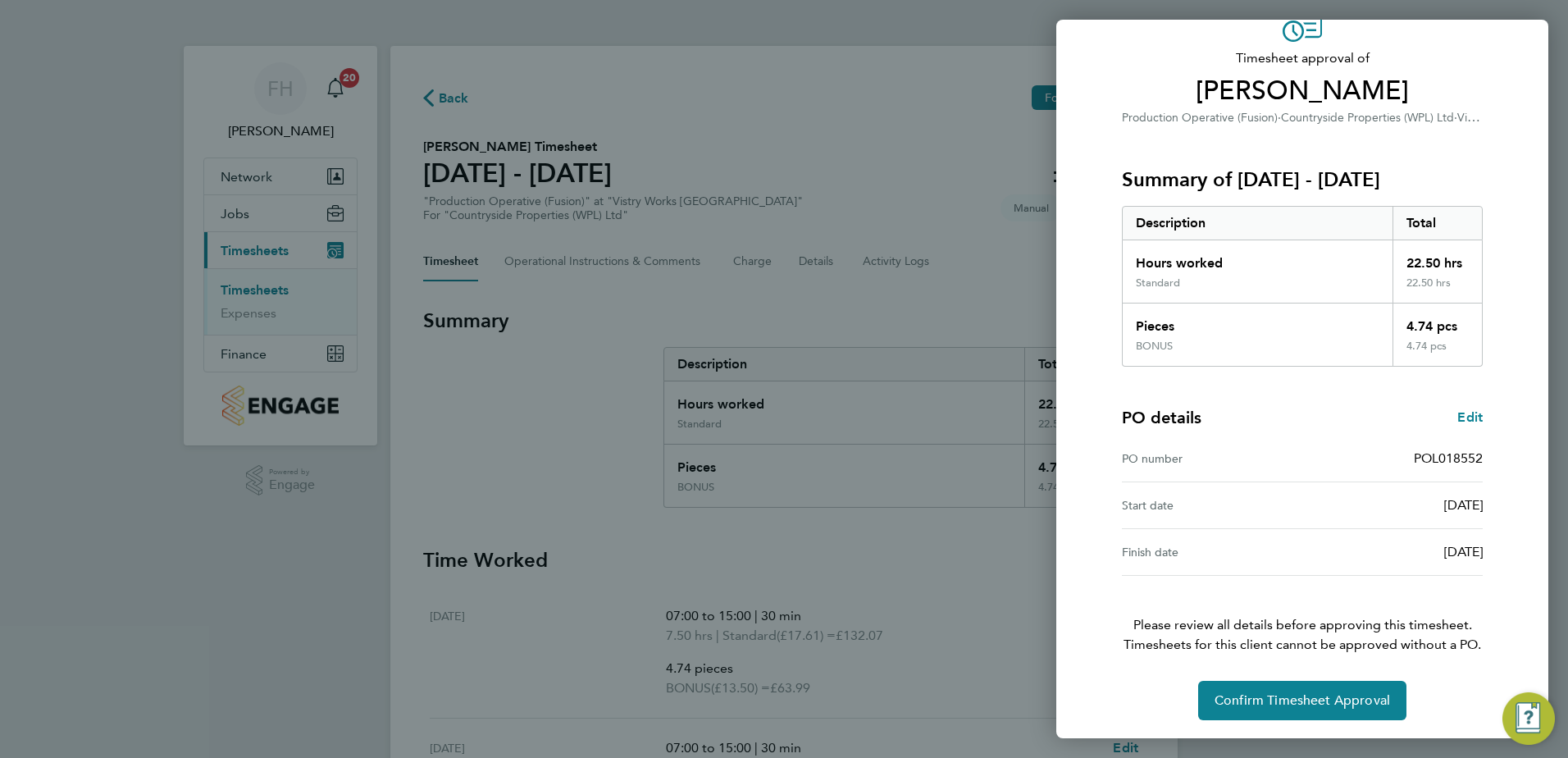
scroll to position [91, 0]
click at [1340, 701] on span "Confirm Timesheet Approval" at bounding box center [1302, 699] width 176 height 17
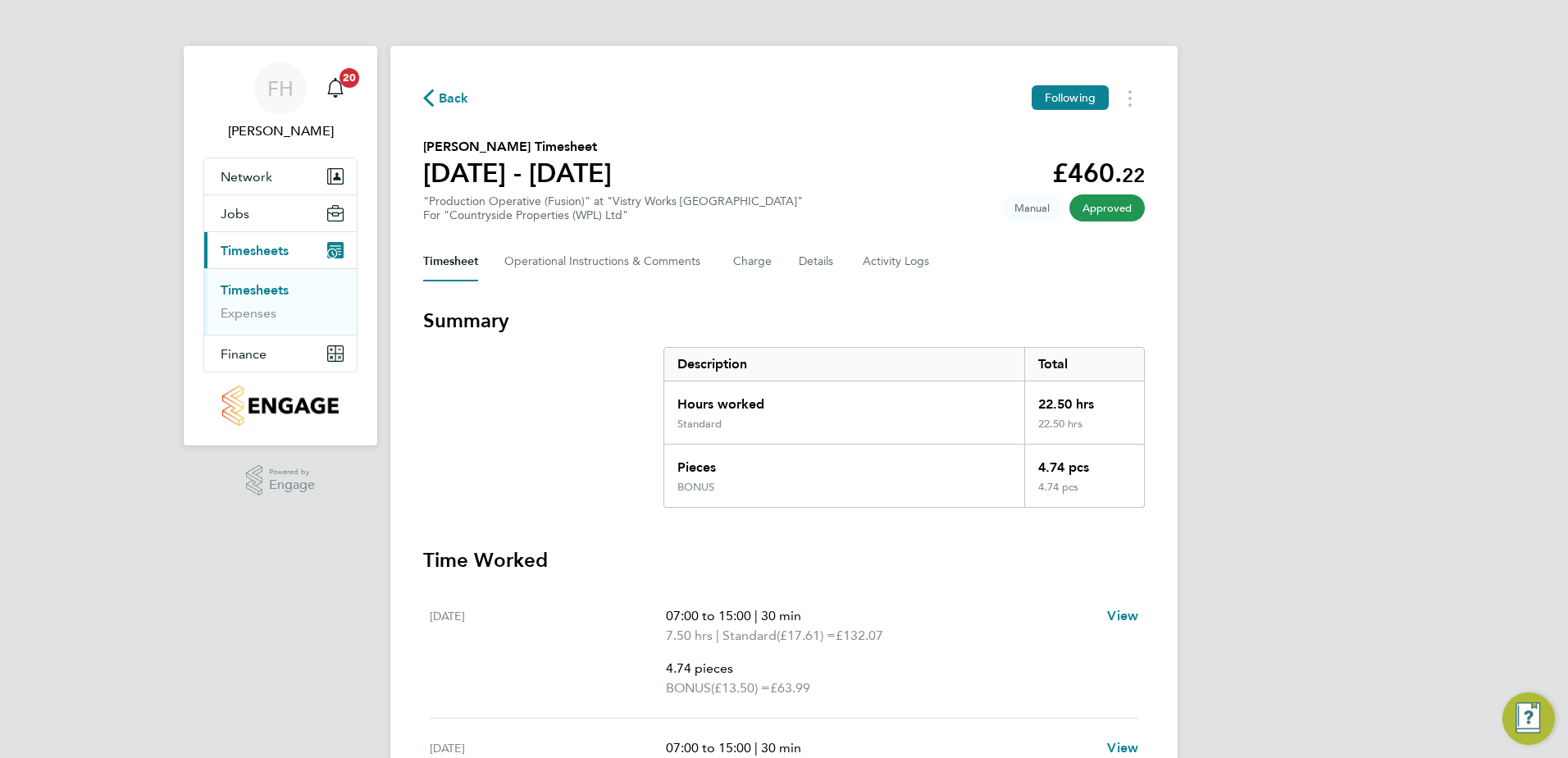
click at [432, 93] on icon "button" at bounding box center [428, 98] width 11 height 18
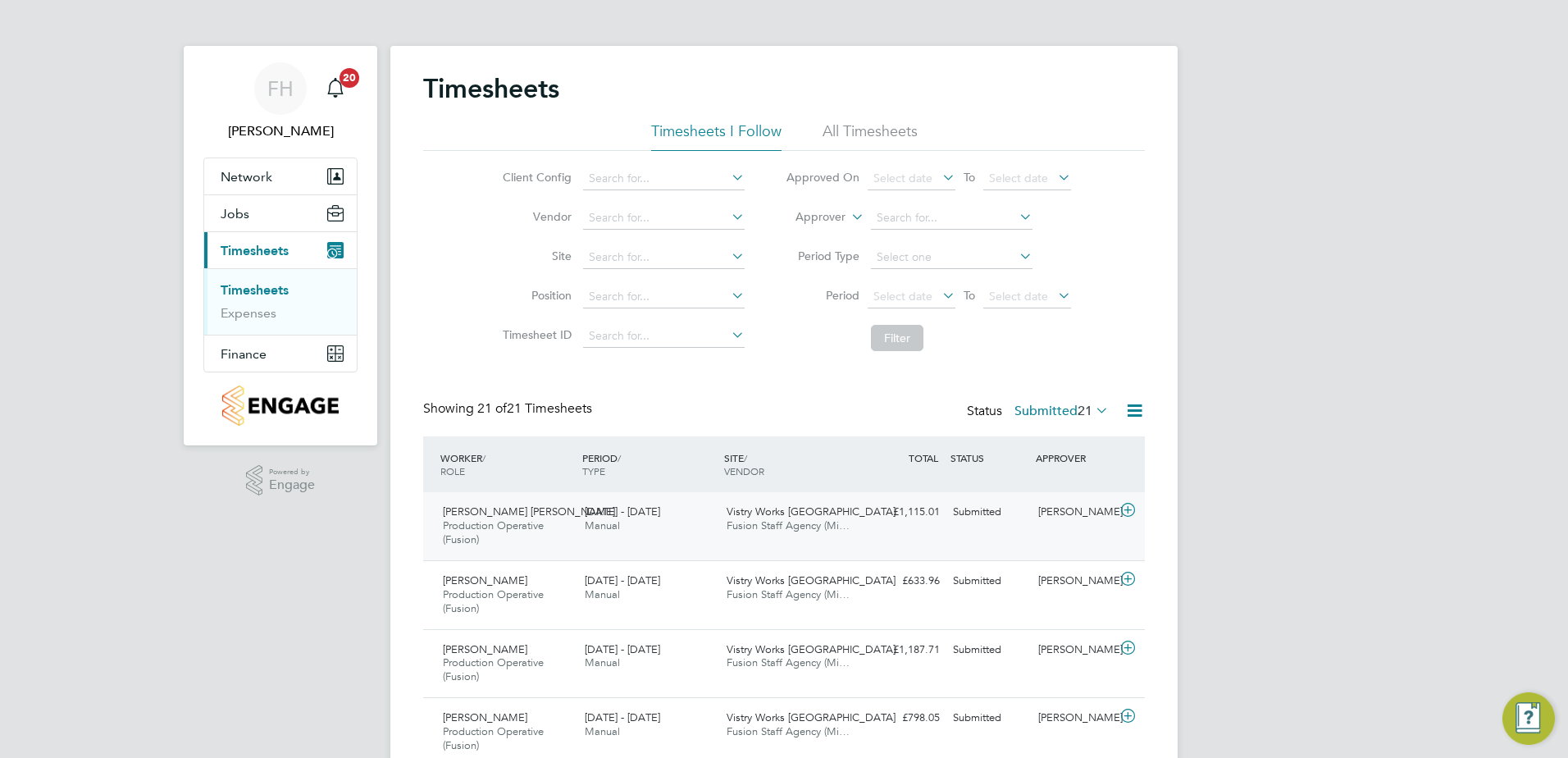
click at [1125, 509] on icon at bounding box center [1127, 510] width 20 height 13
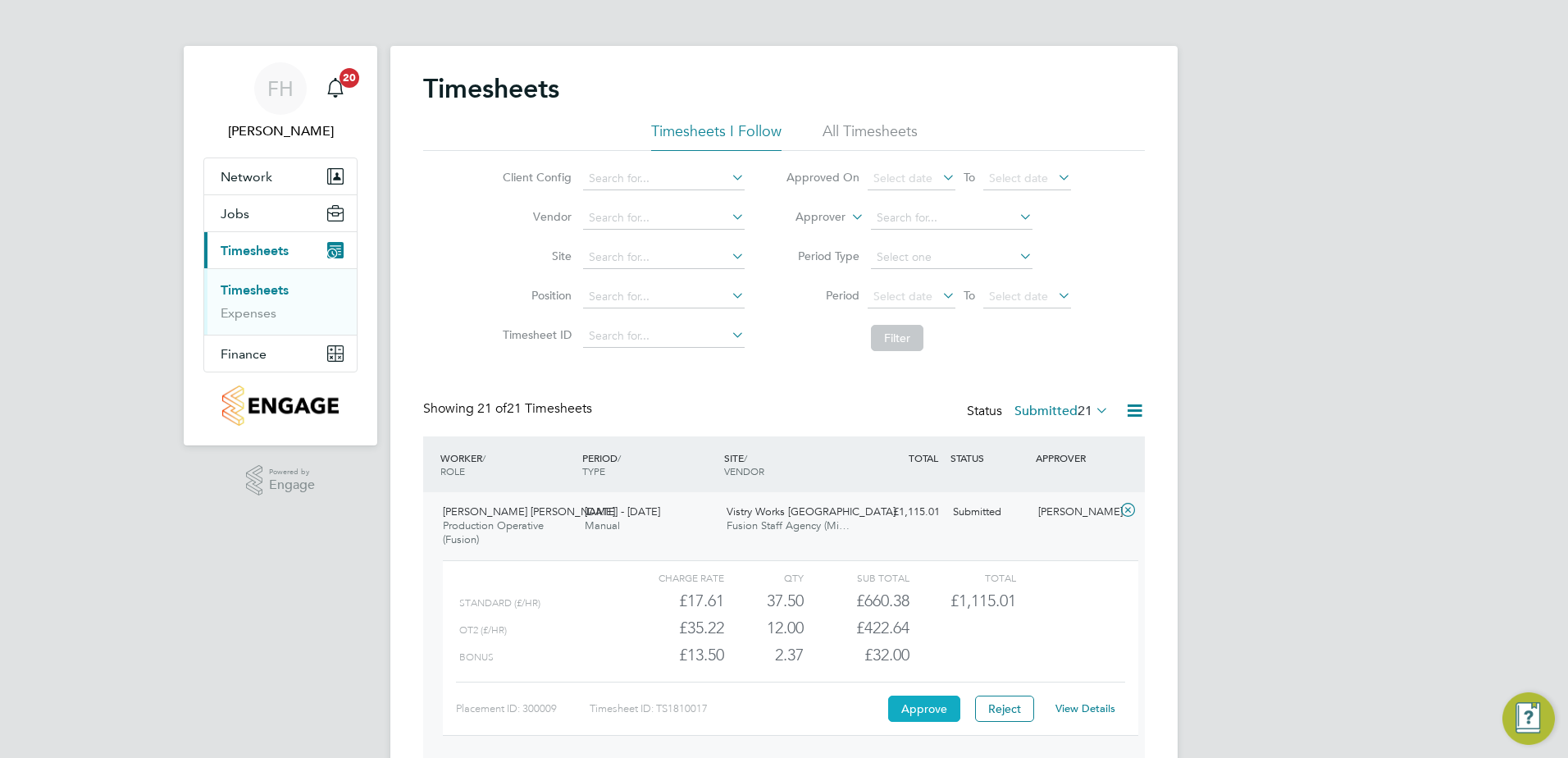
click at [939, 708] on button "Approve" at bounding box center [924, 709] width 72 height 26
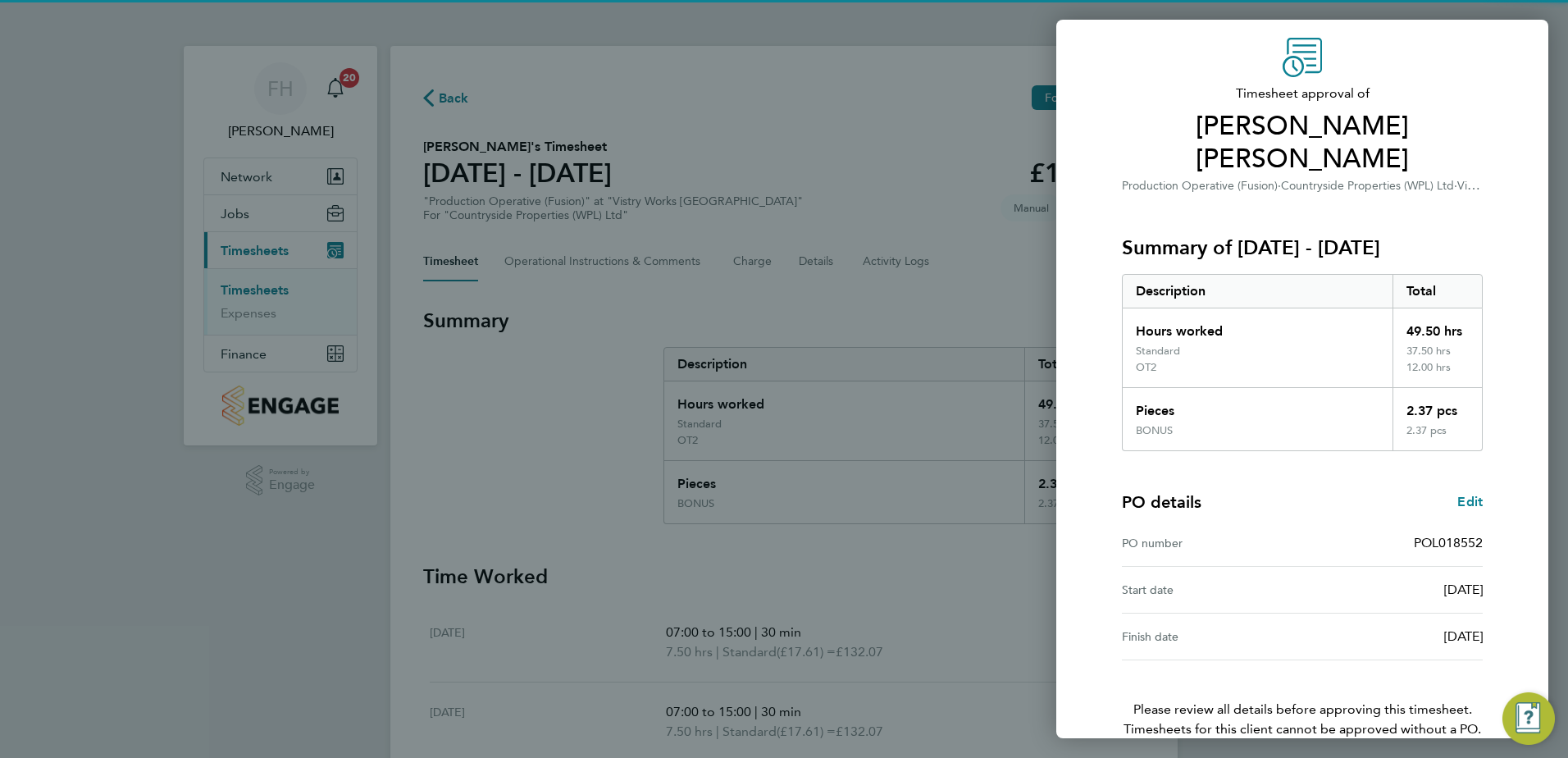
scroll to position [107, 0]
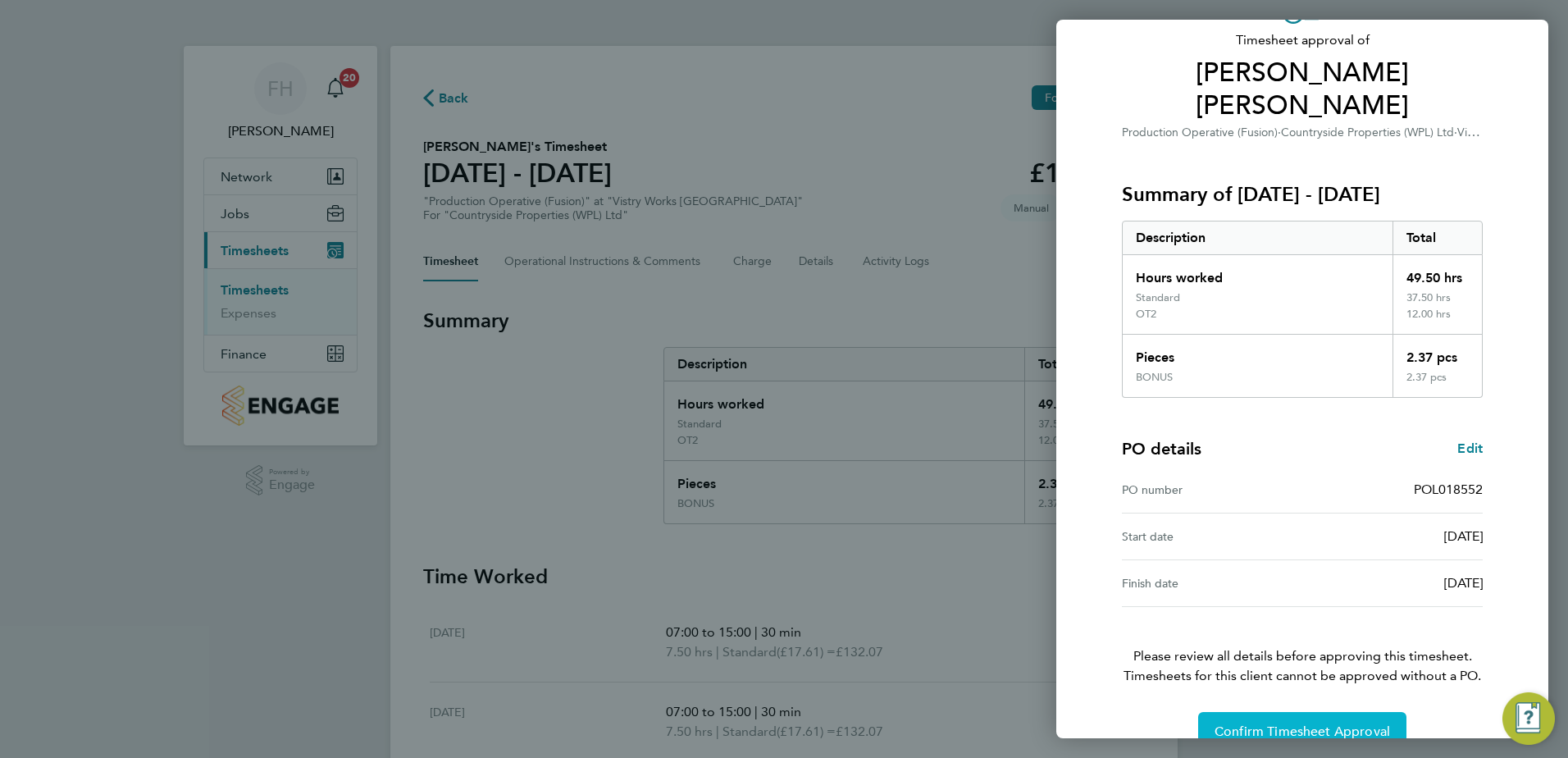
click at [1336, 712] on button "Confirm Timesheet Approval" at bounding box center [1302, 732] width 208 height 40
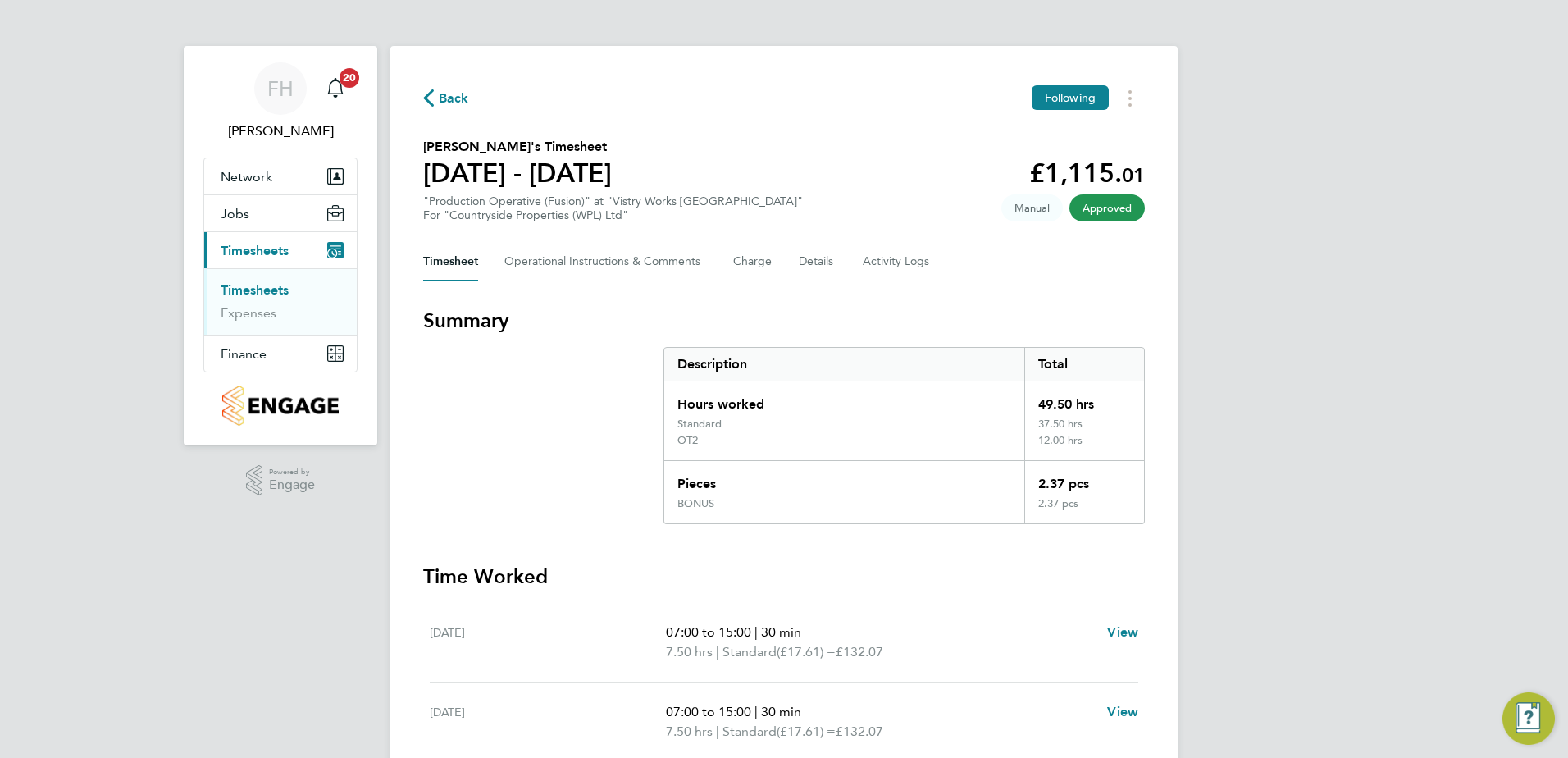
click at [450, 102] on span "Back" at bounding box center [454, 98] width 31 height 19
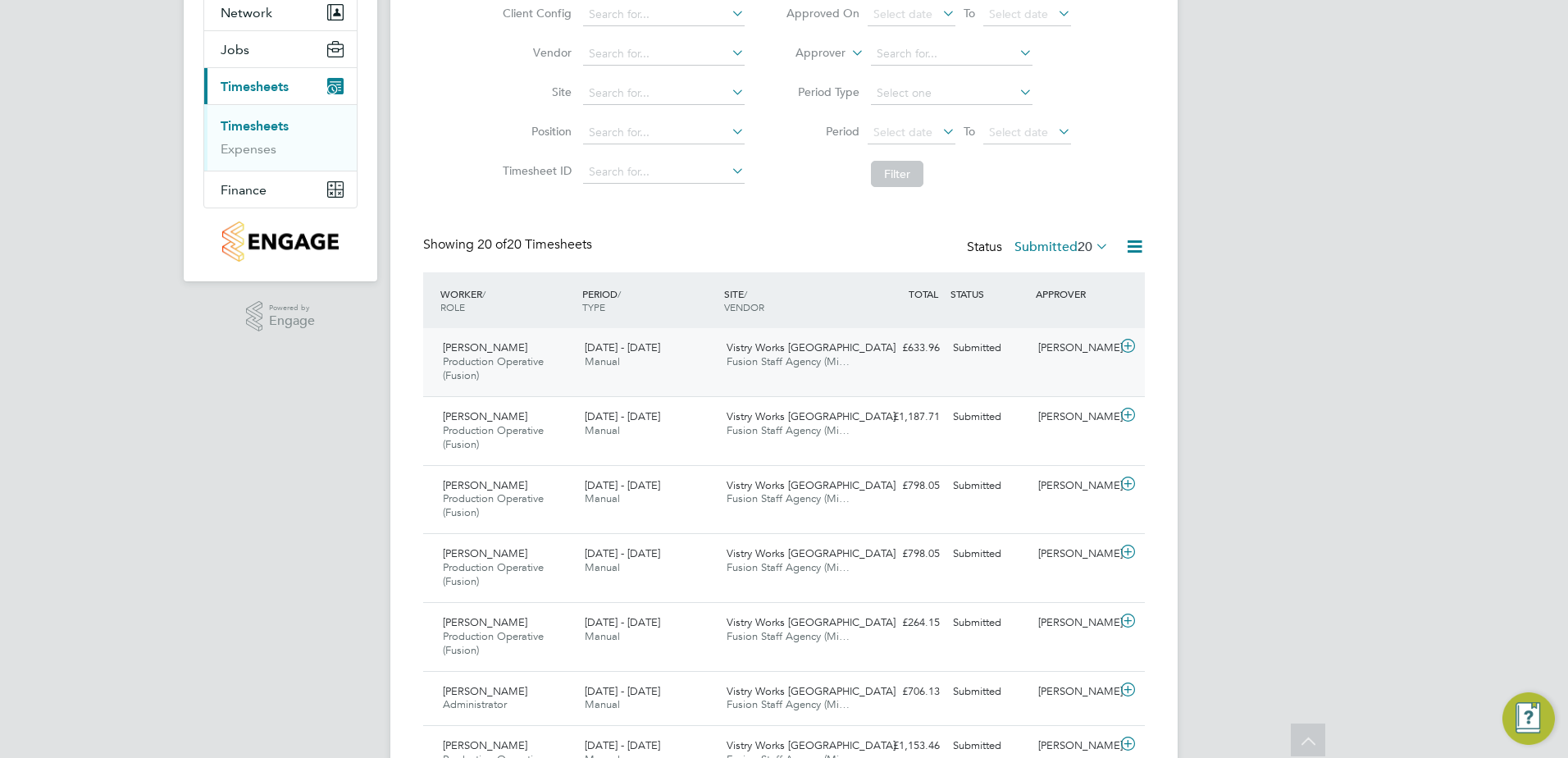
click at [1127, 345] on icon at bounding box center [1127, 346] width 20 height 13
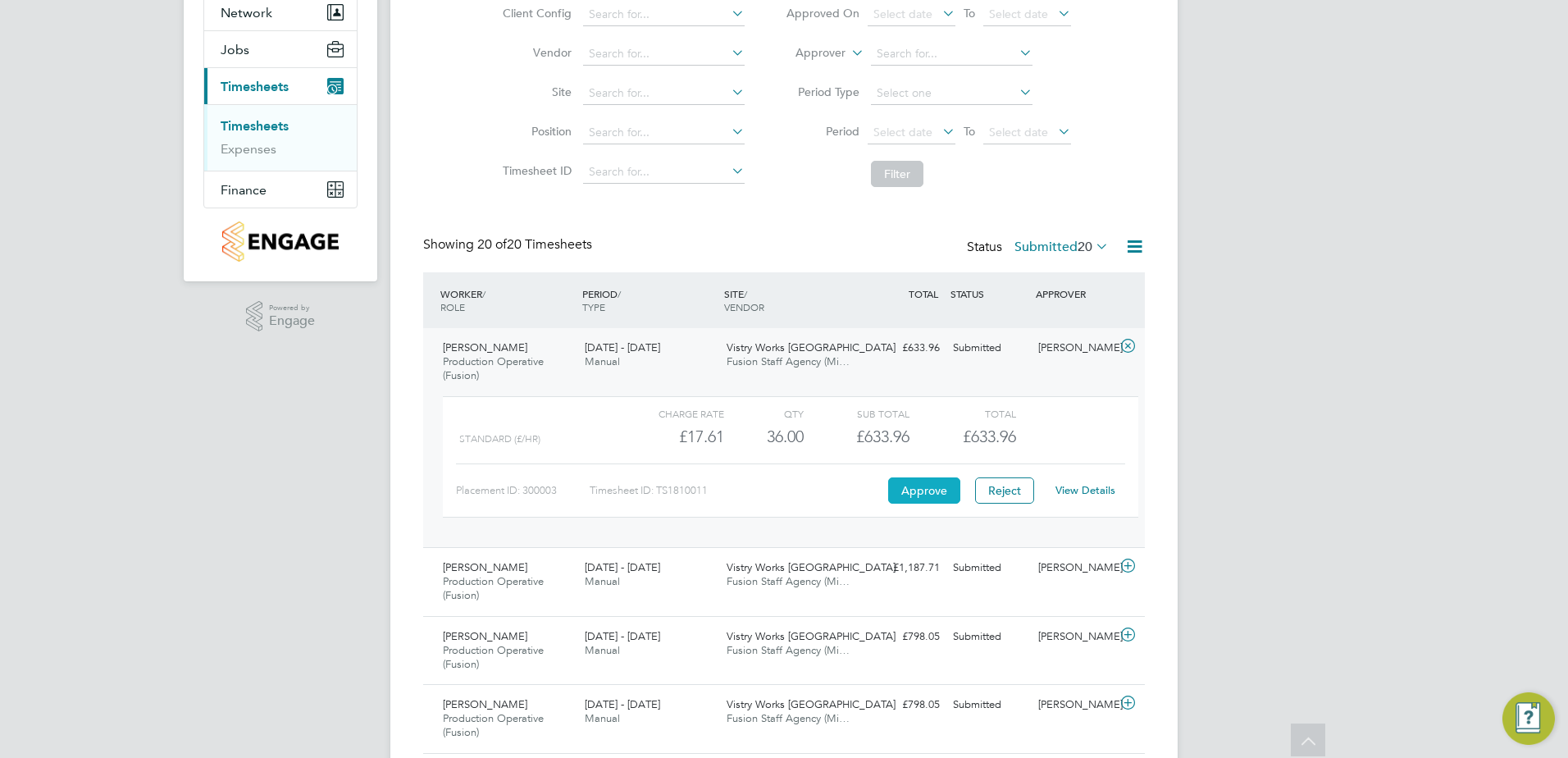
click at [904, 494] on button "Approve" at bounding box center [924, 491] width 72 height 26
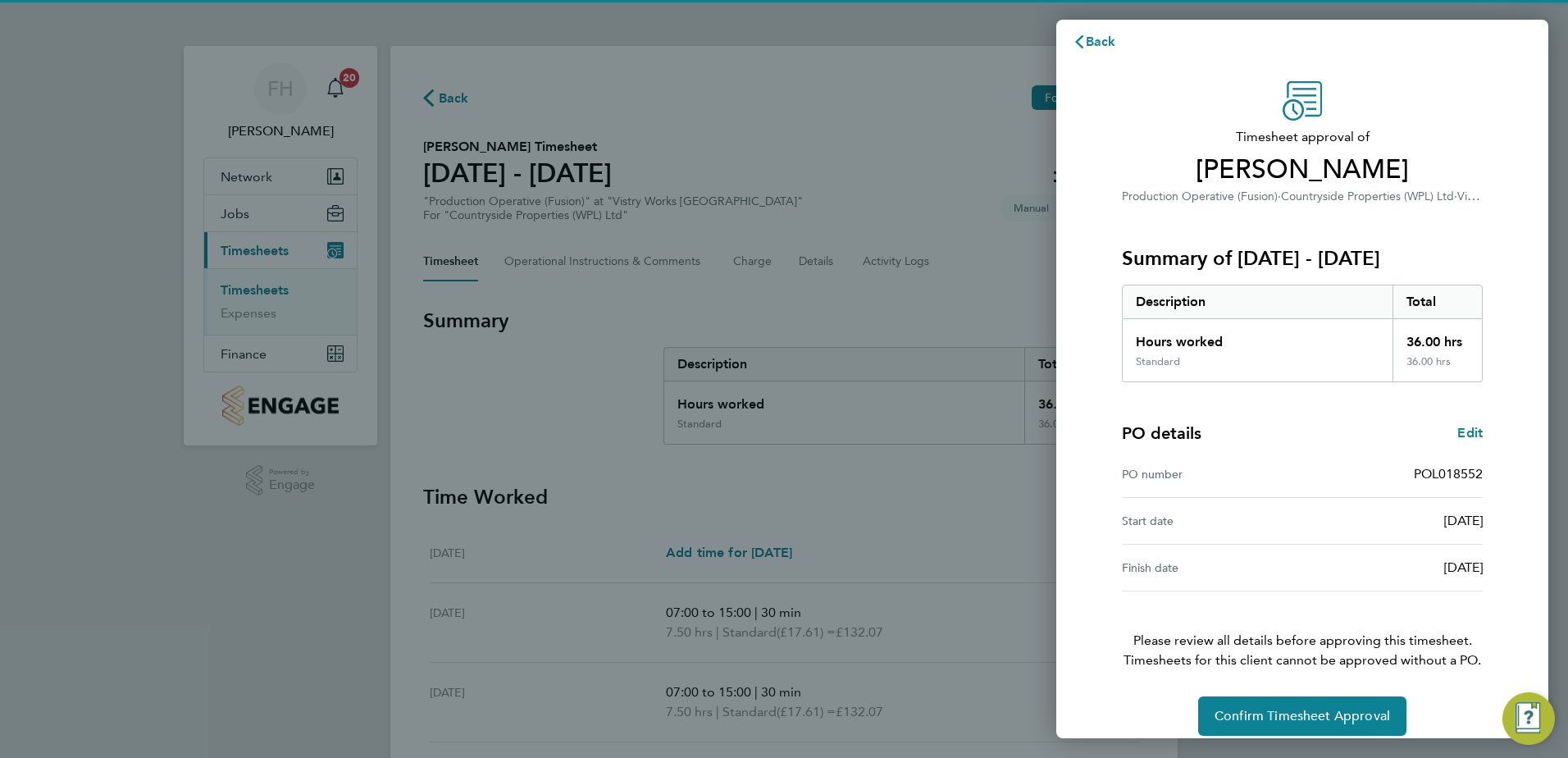
scroll to position [28, 0]
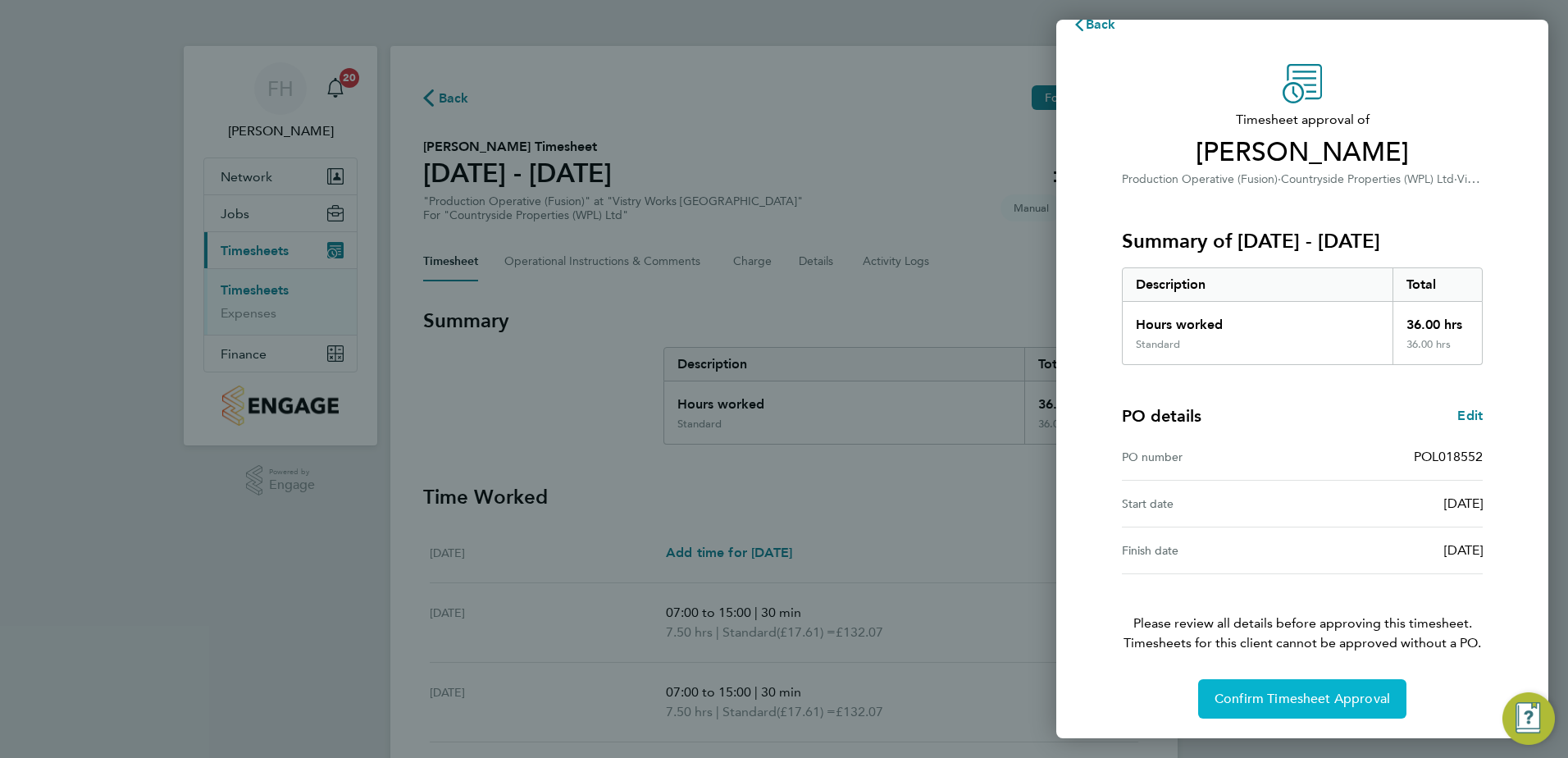
click at [1305, 698] on span "Confirm Timesheet Approval" at bounding box center [1302, 699] width 176 height 17
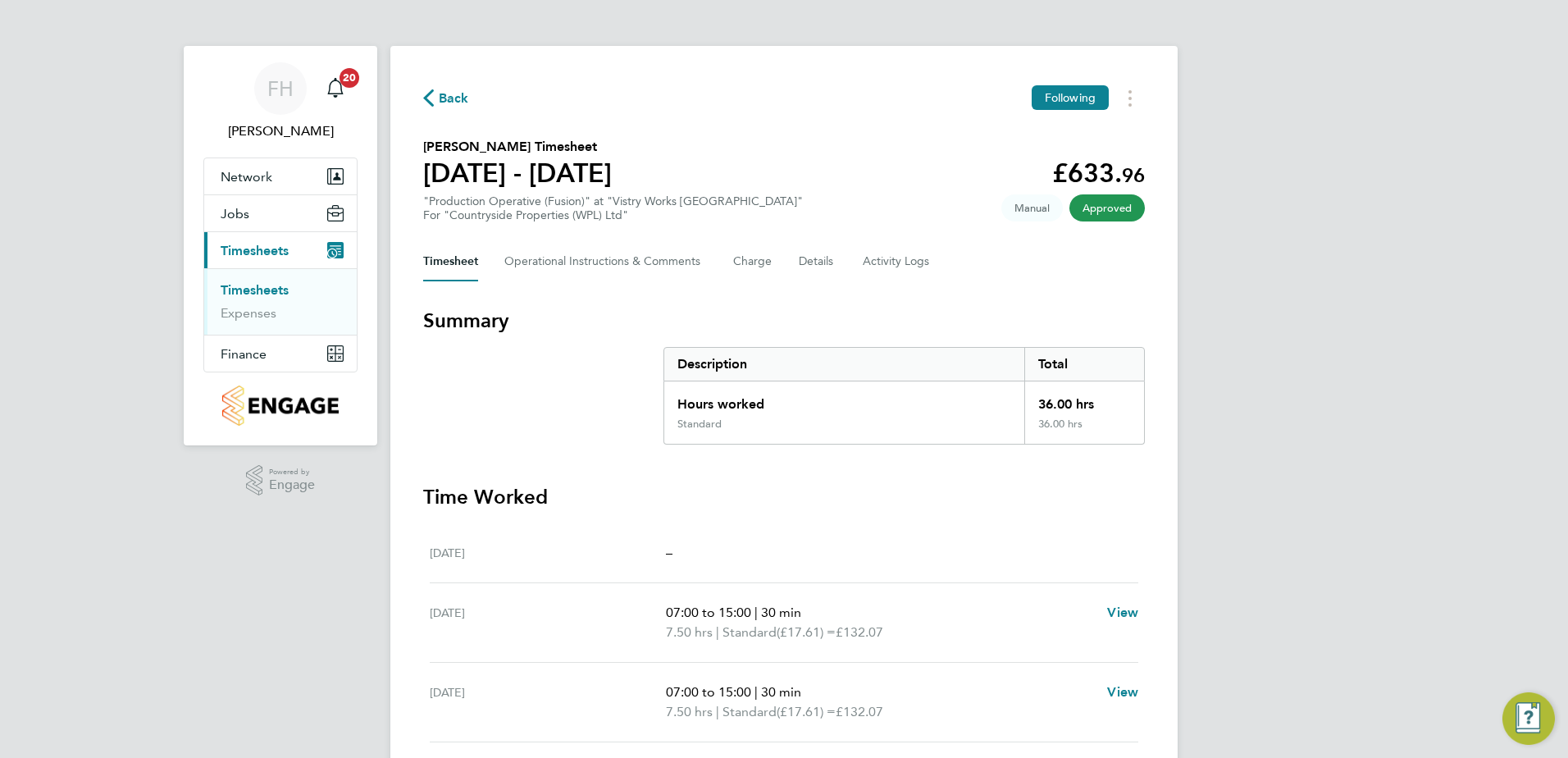
click at [445, 102] on span "Back" at bounding box center [454, 98] width 31 height 19
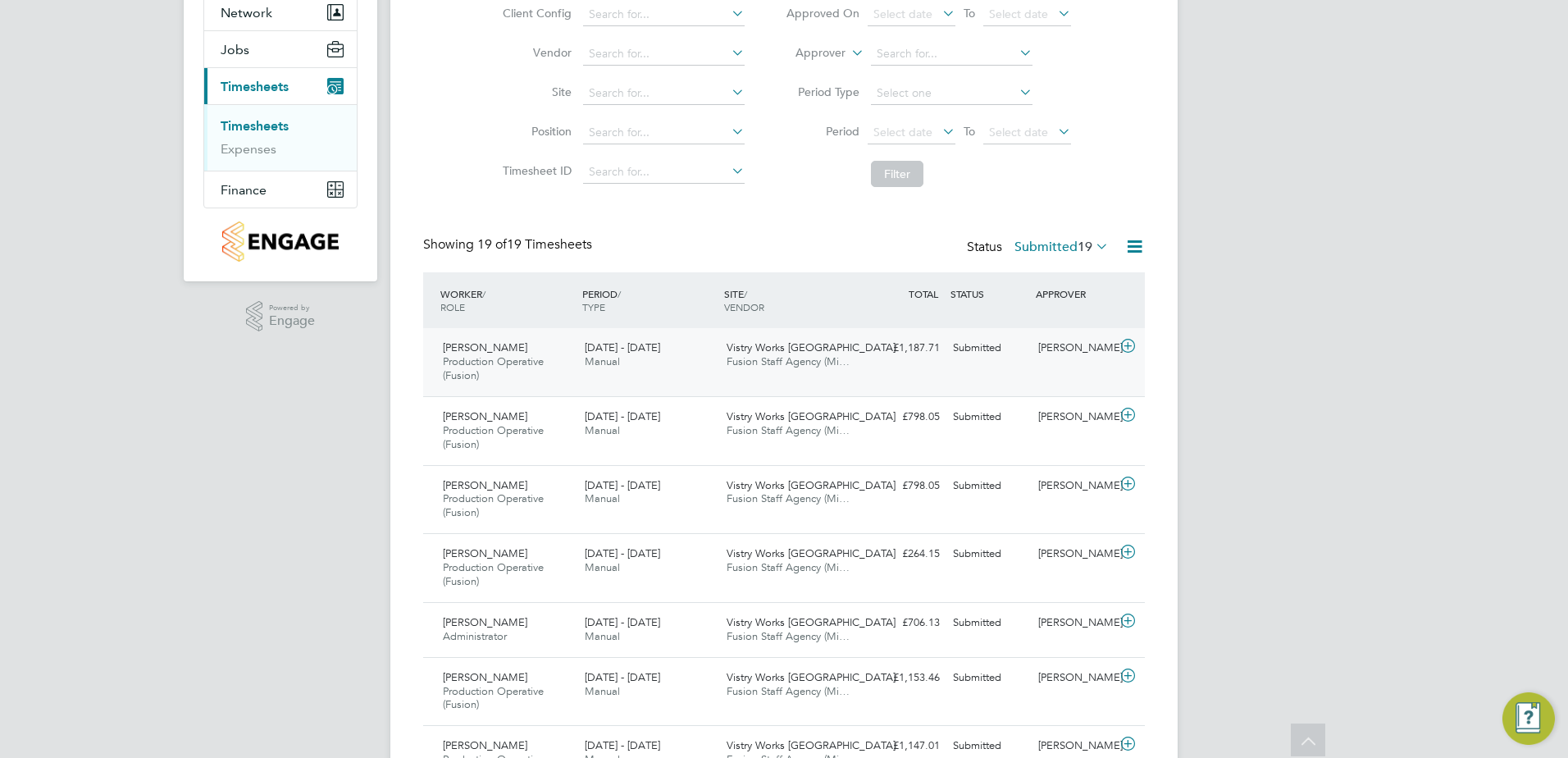
click at [1126, 345] on icon at bounding box center [1127, 346] width 20 height 13
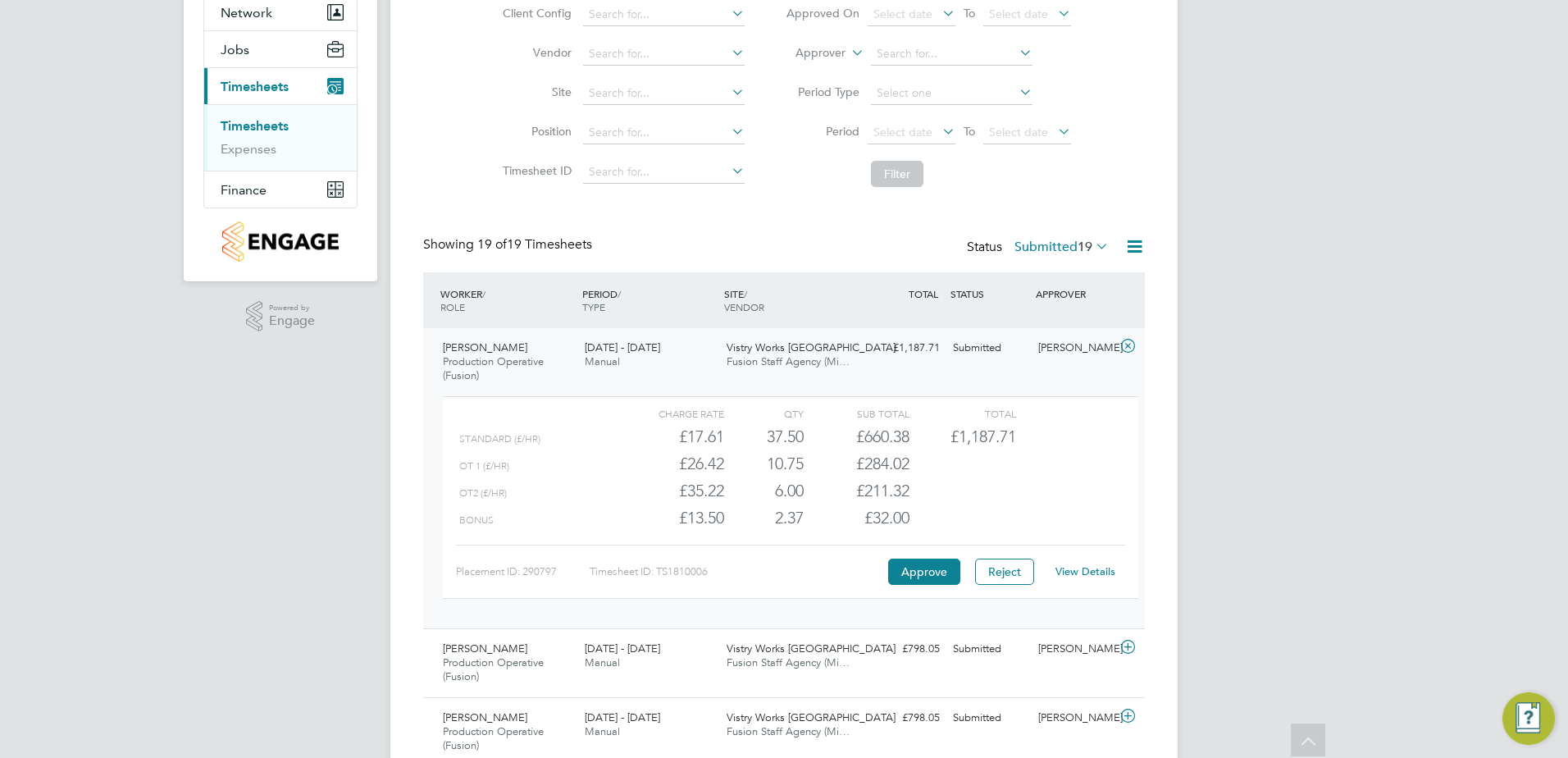
click at [1127, 341] on icon at bounding box center [1127, 346] width 20 height 13
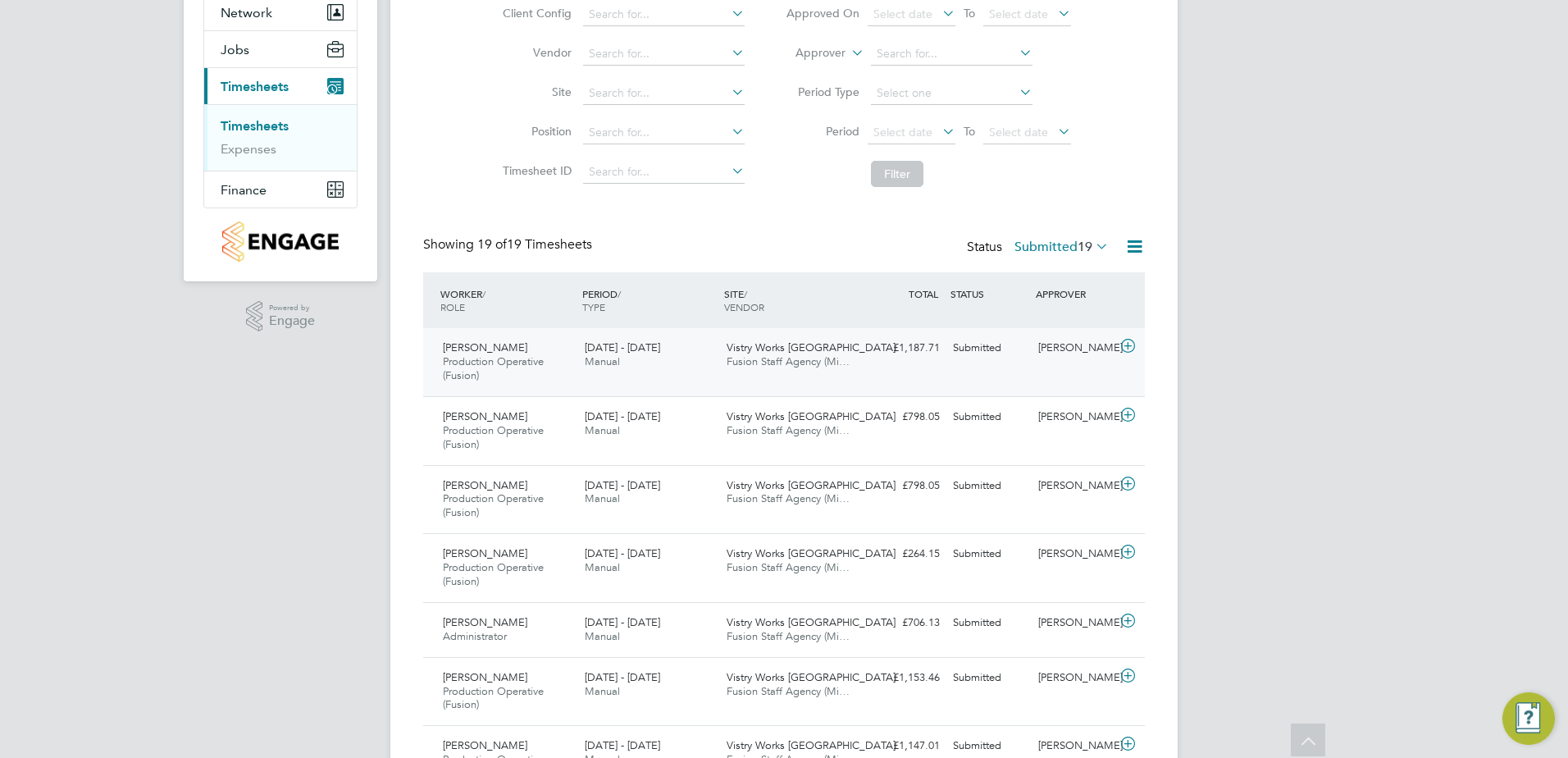
click at [1130, 343] on icon at bounding box center [1127, 346] width 20 height 13
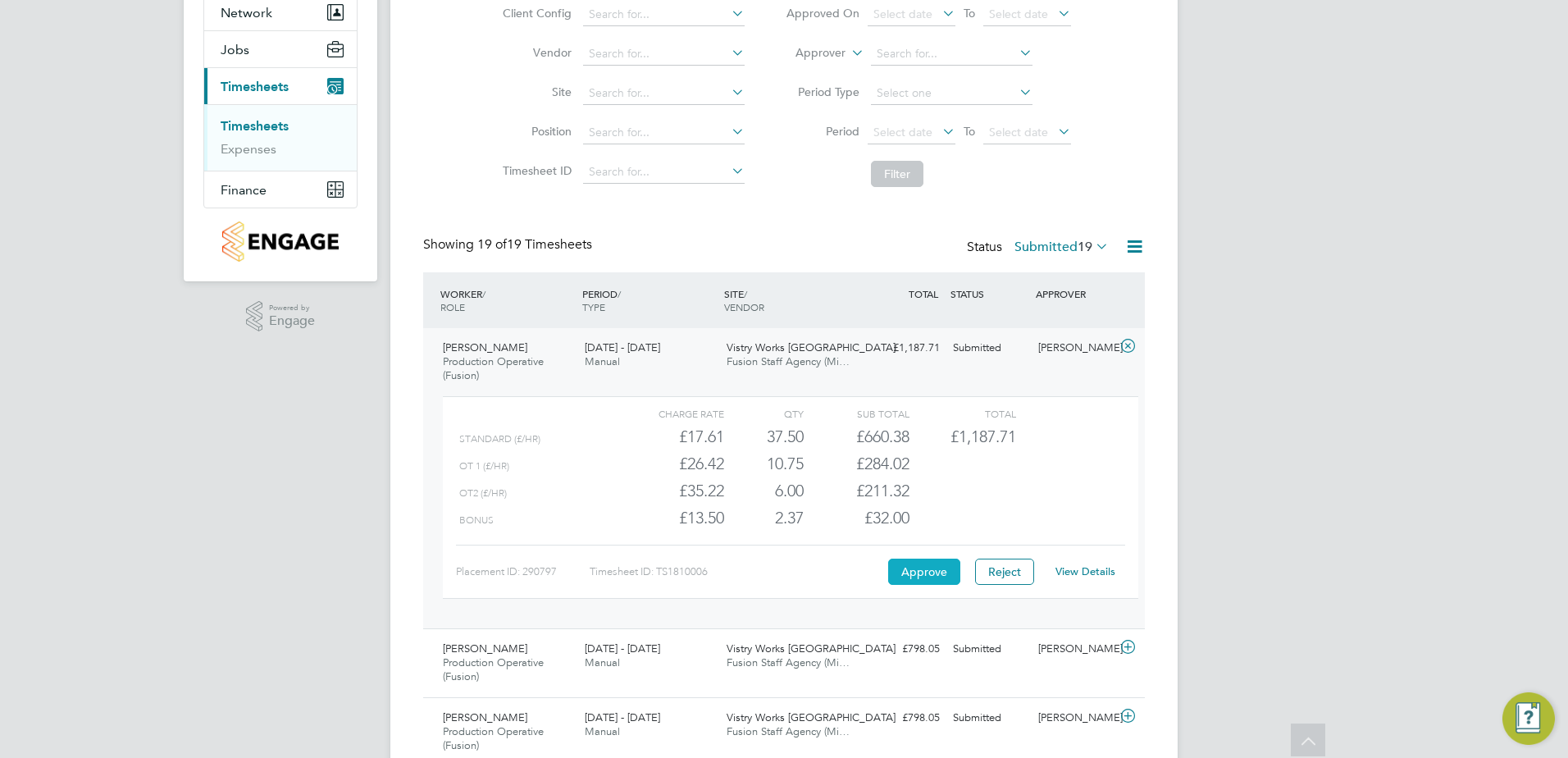
click at [931, 571] on button "Approve" at bounding box center [924, 572] width 72 height 26
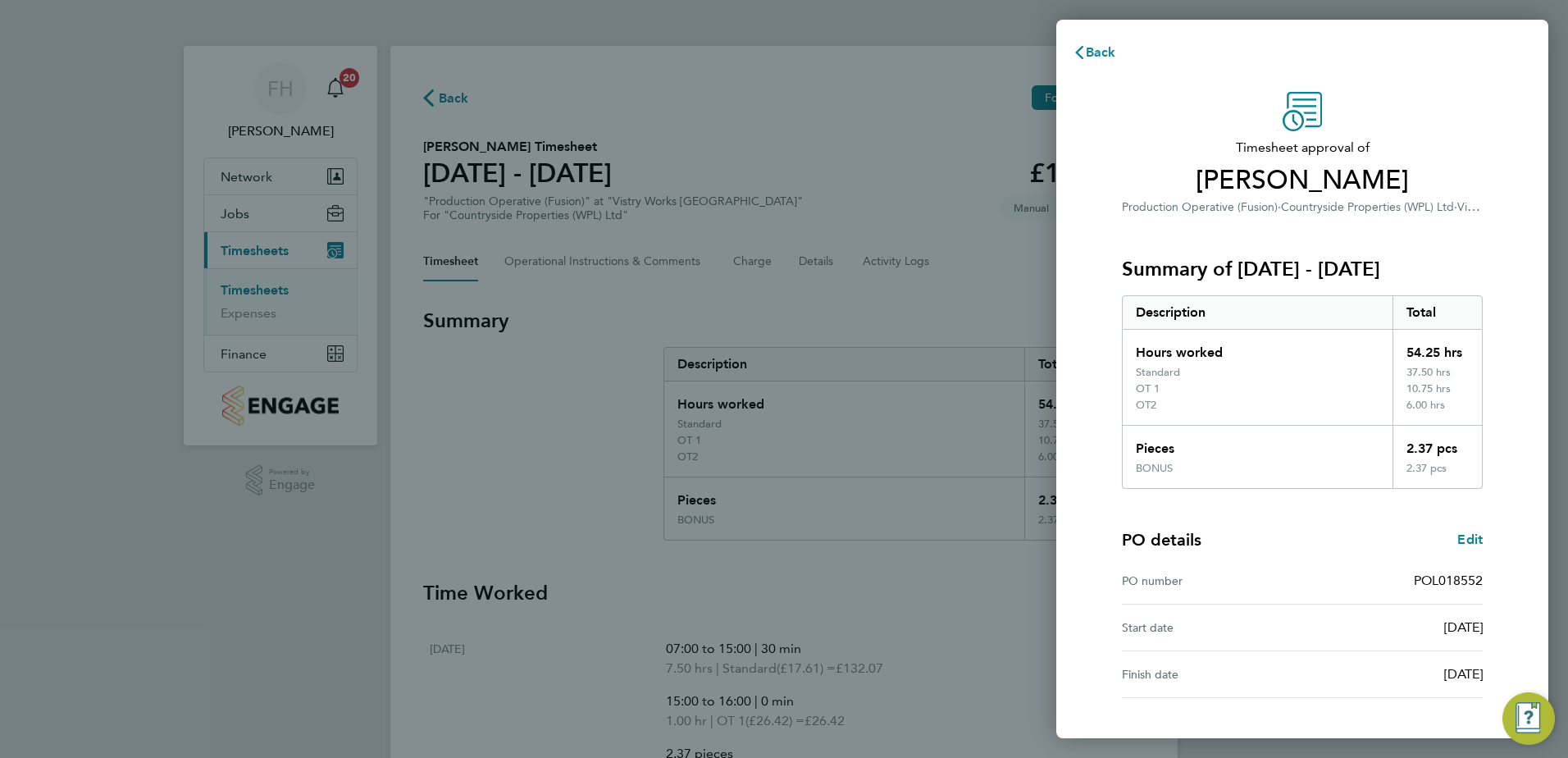
scroll to position [124, 0]
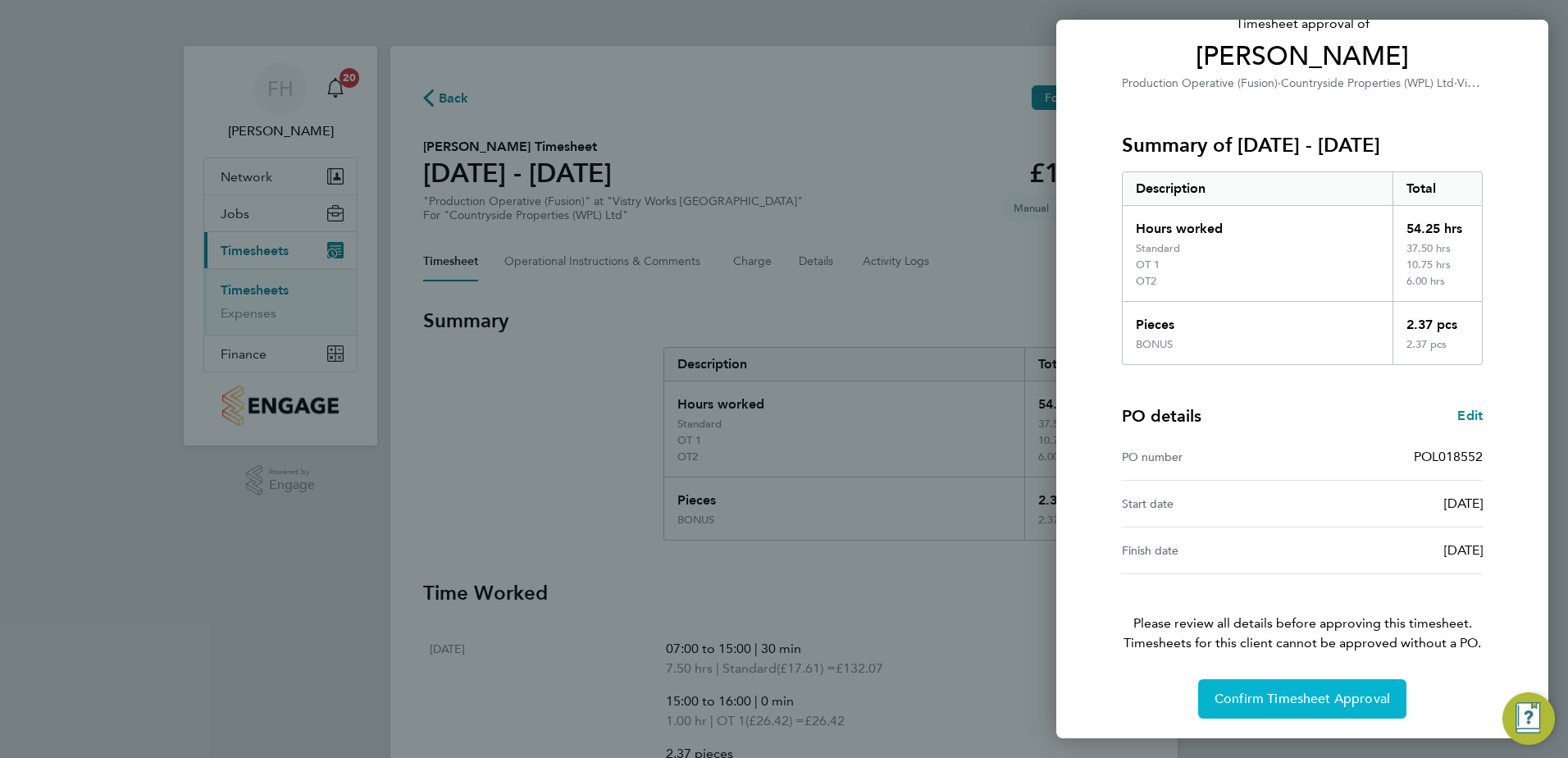
click at [1312, 696] on span "Confirm Timesheet Approval" at bounding box center [1302, 699] width 176 height 17
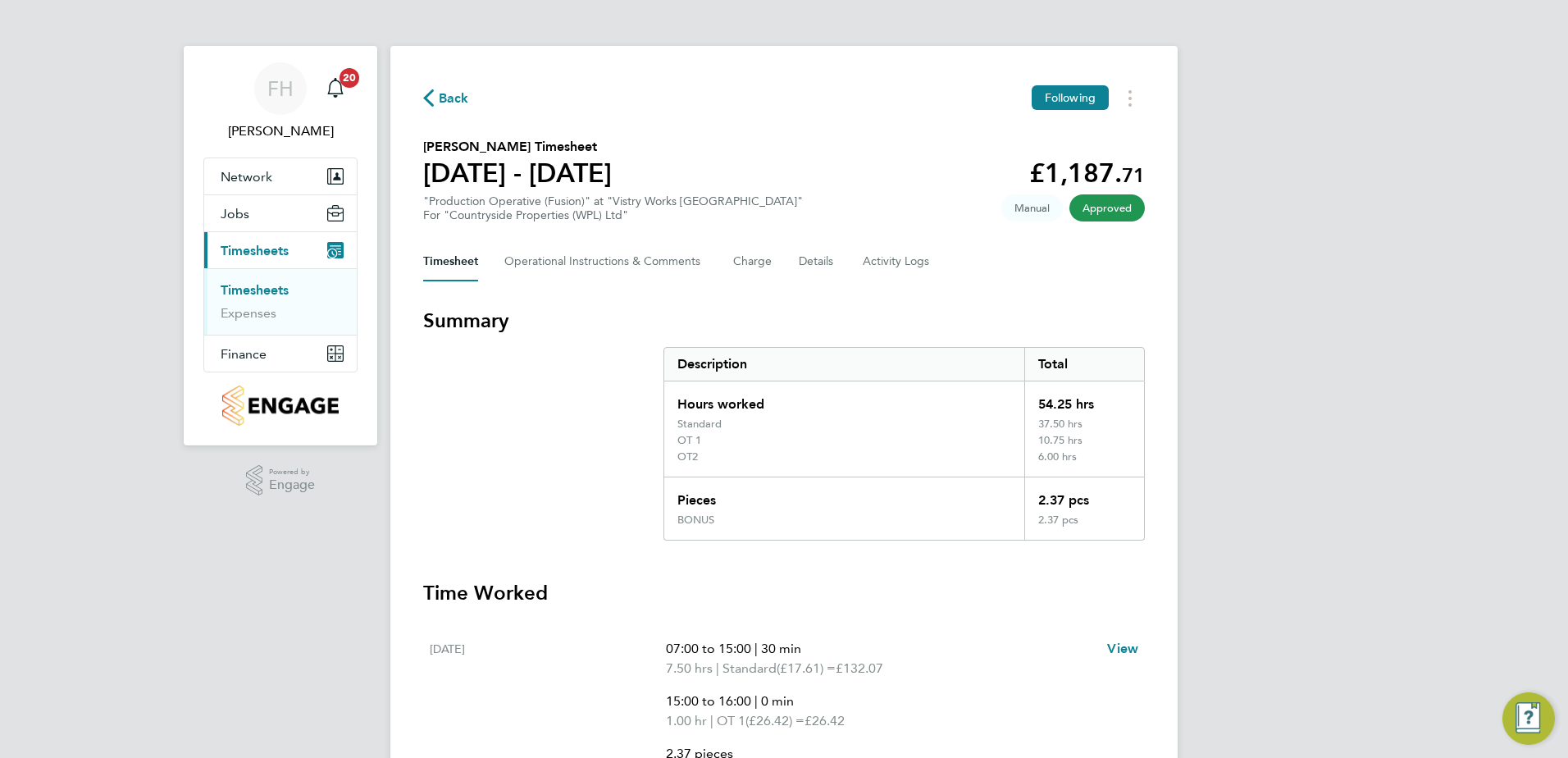
click at [446, 103] on span "Back" at bounding box center [454, 98] width 31 height 19
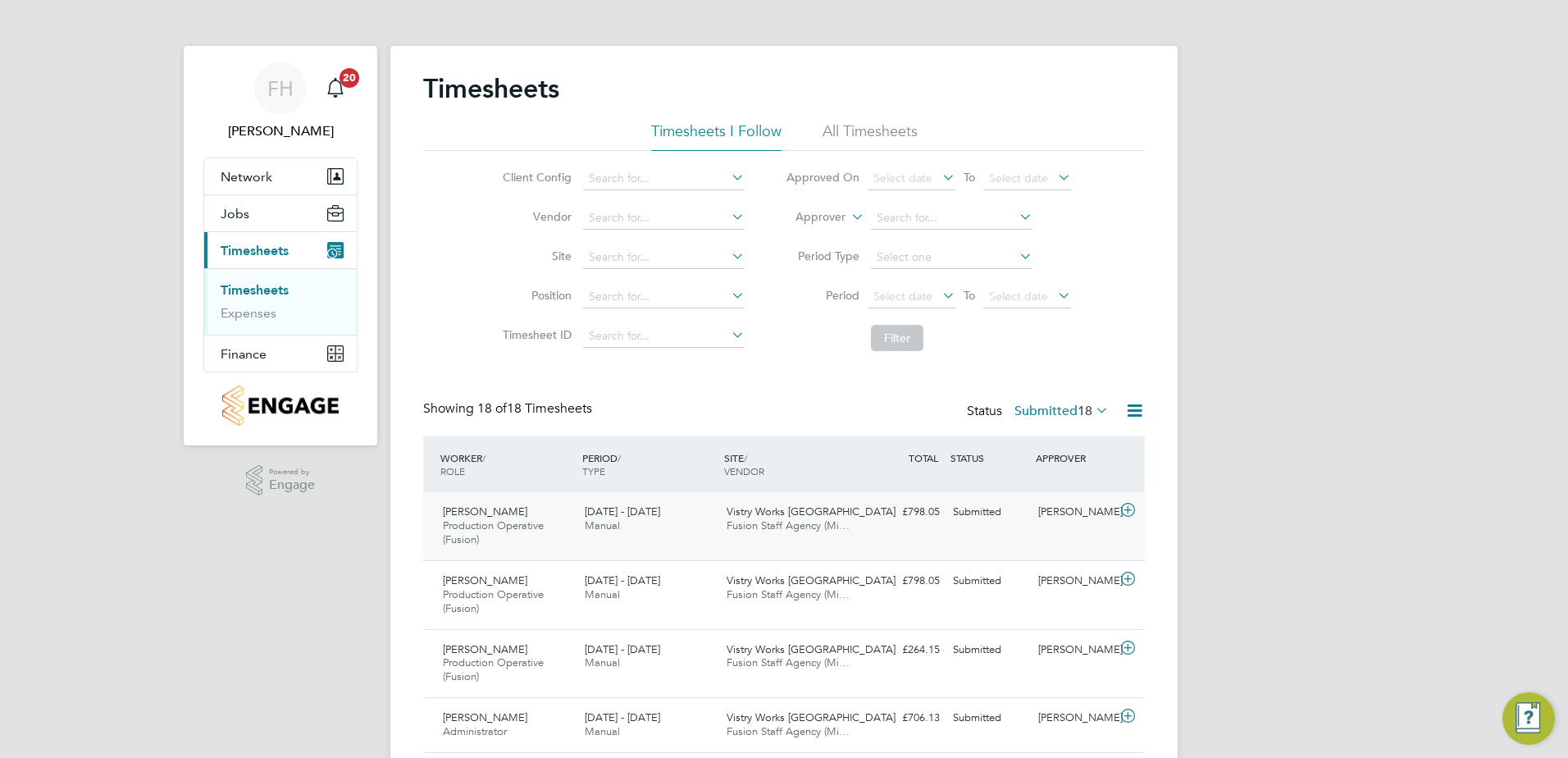
click at [1127, 508] on icon at bounding box center [1127, 510] width 20 height 13
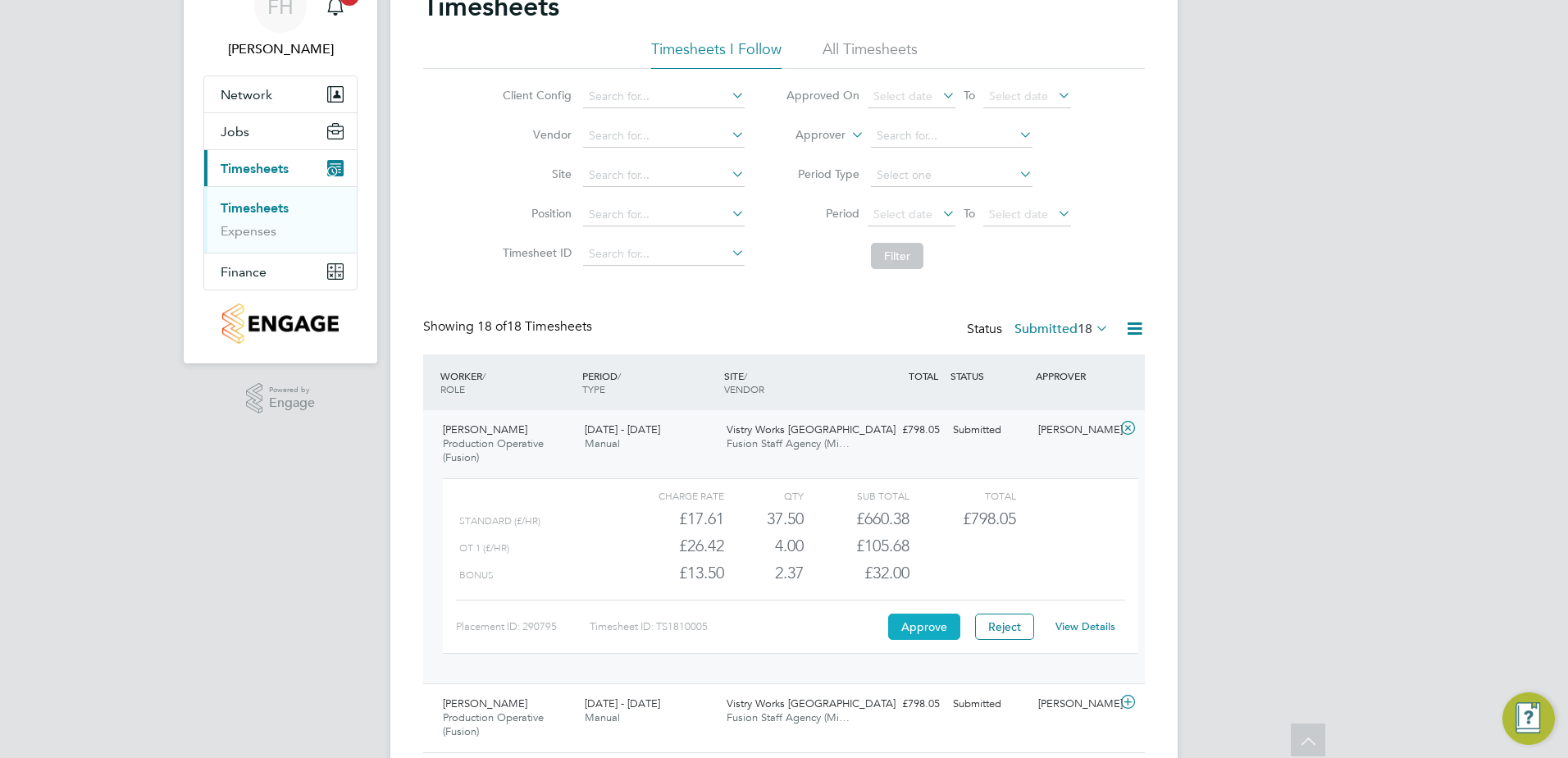
click at [918, 628] on button "Approve" at bounding box center [924, 627] width 72 height 26
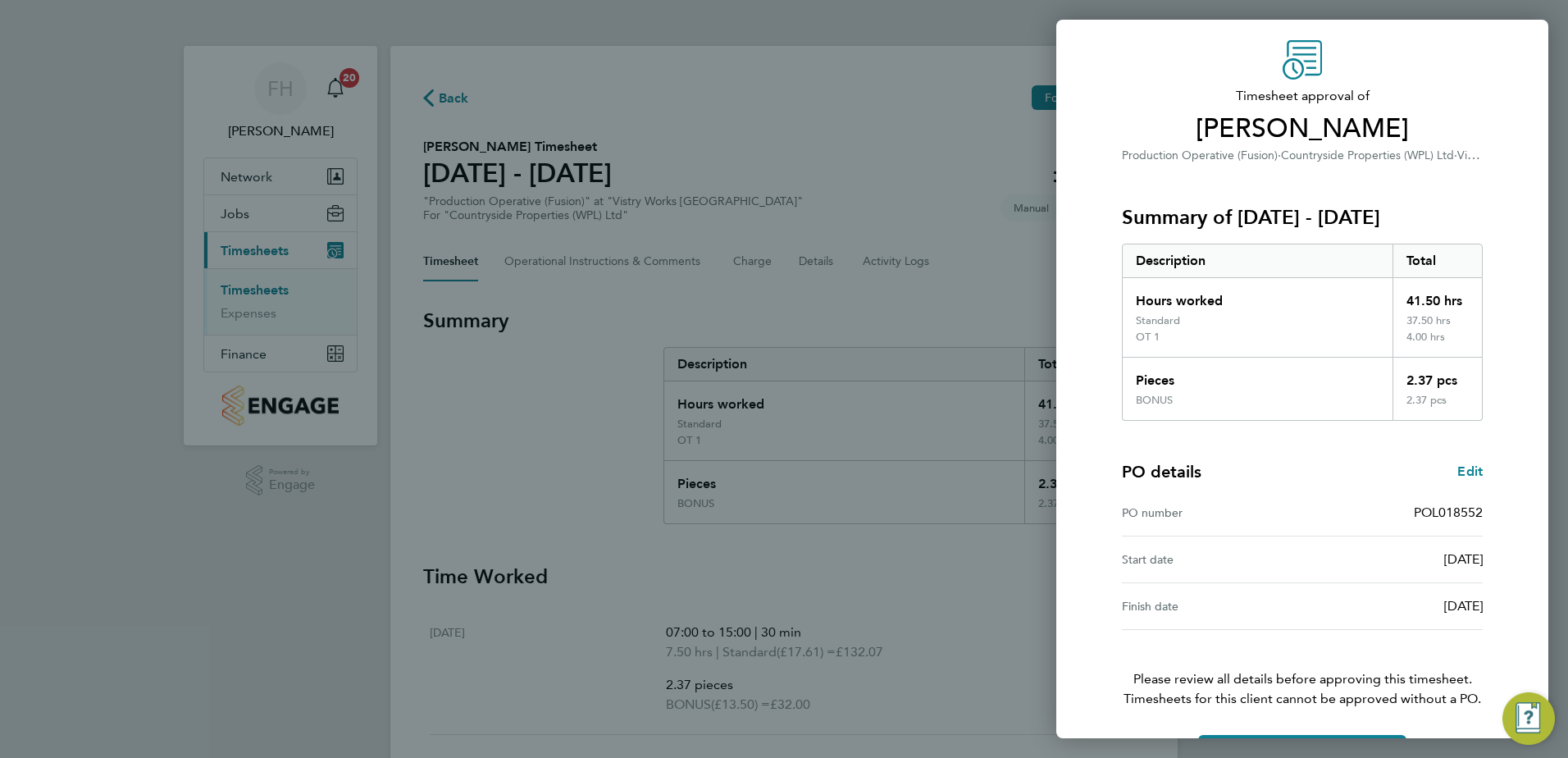
scroll to position [107, 0]
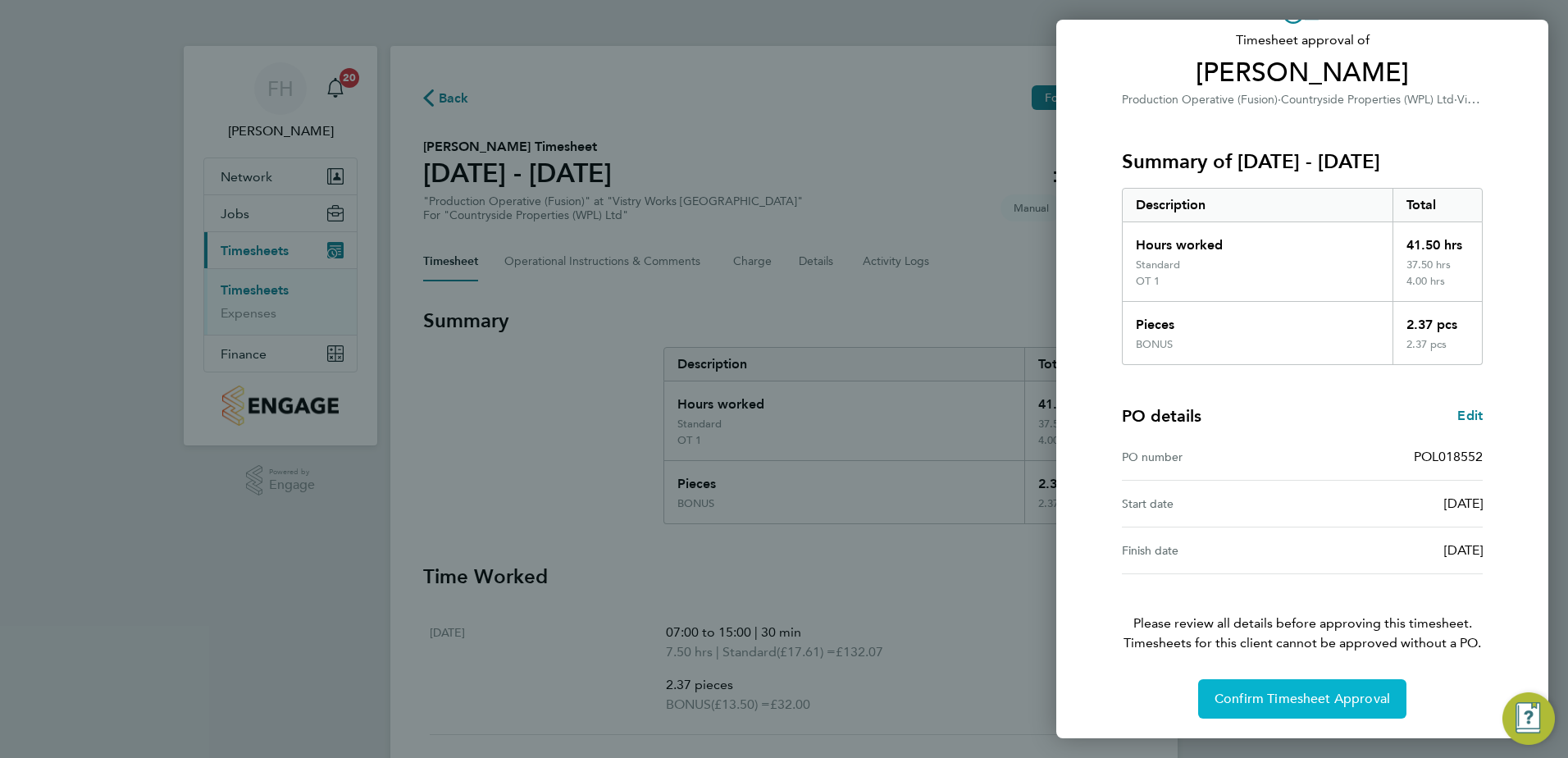
click at [1330, 696] on span "Confirm Timesheet Approval" at bounding box center [1302, 699] width 176 height 17
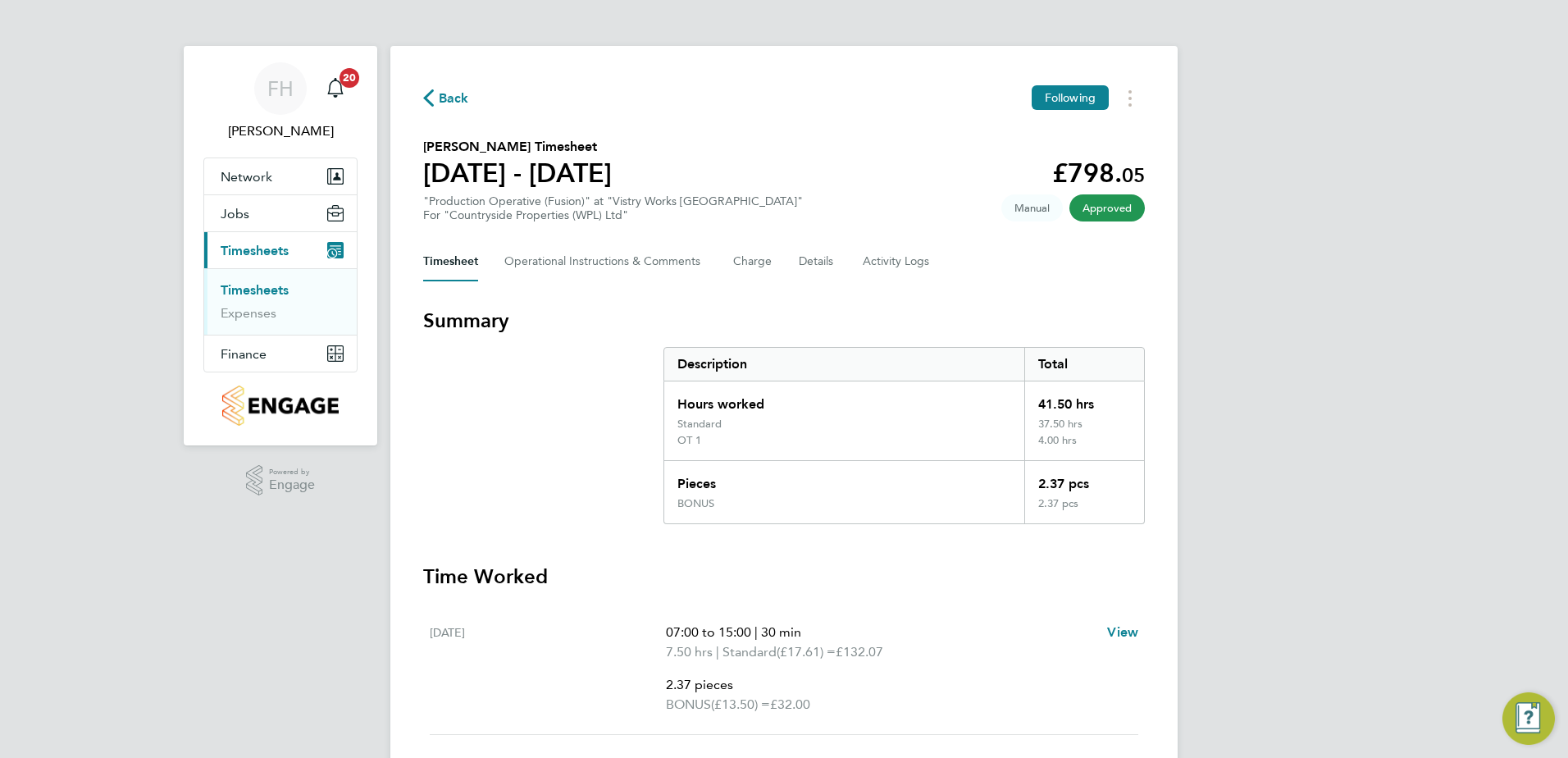
click at [438, 104] on span "Back" at bounding box center [446, 97] width 46 height 16
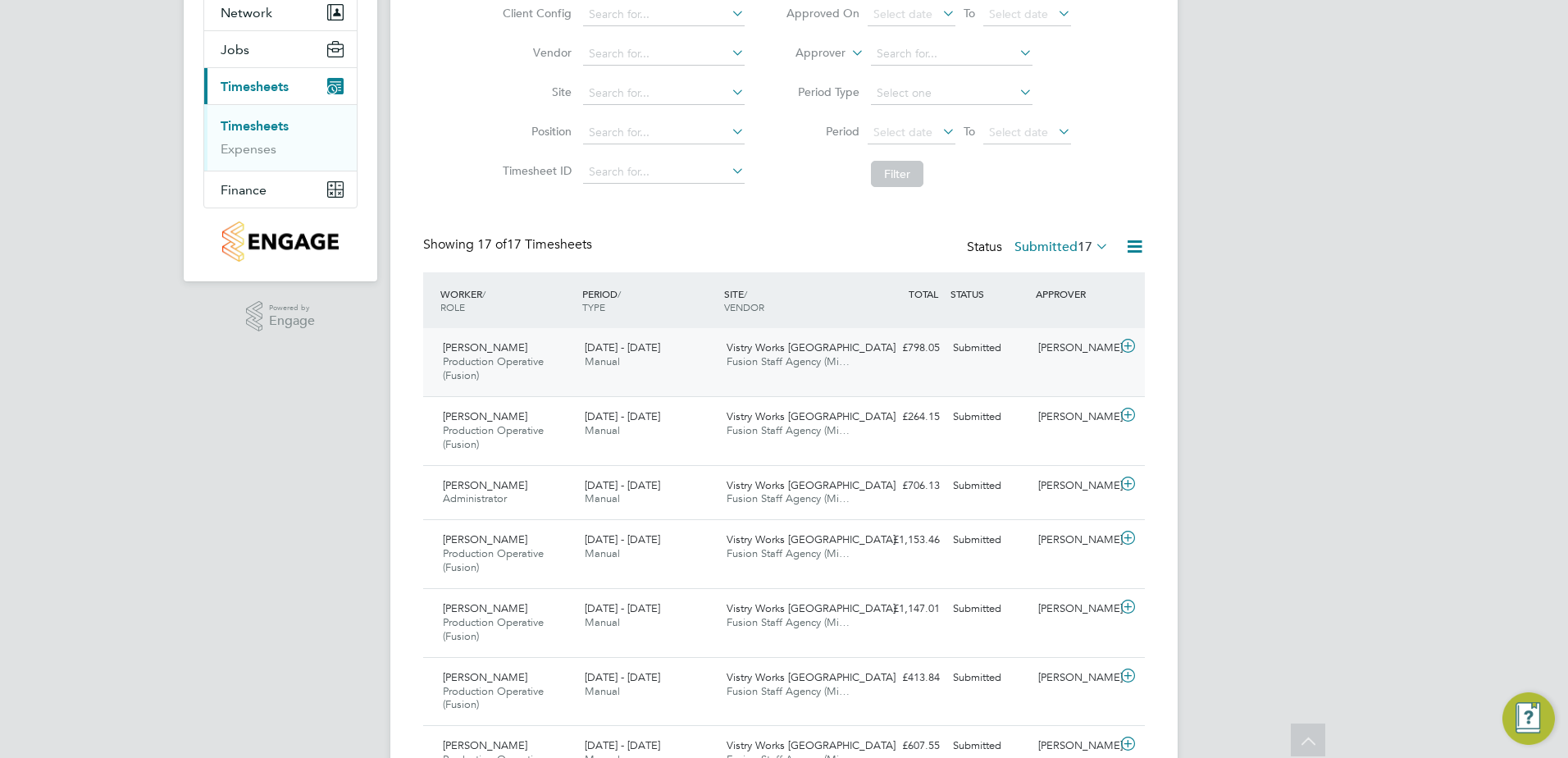
click at [1126, 345] on icon at bounding box center [1127, 346] width 20 height 13
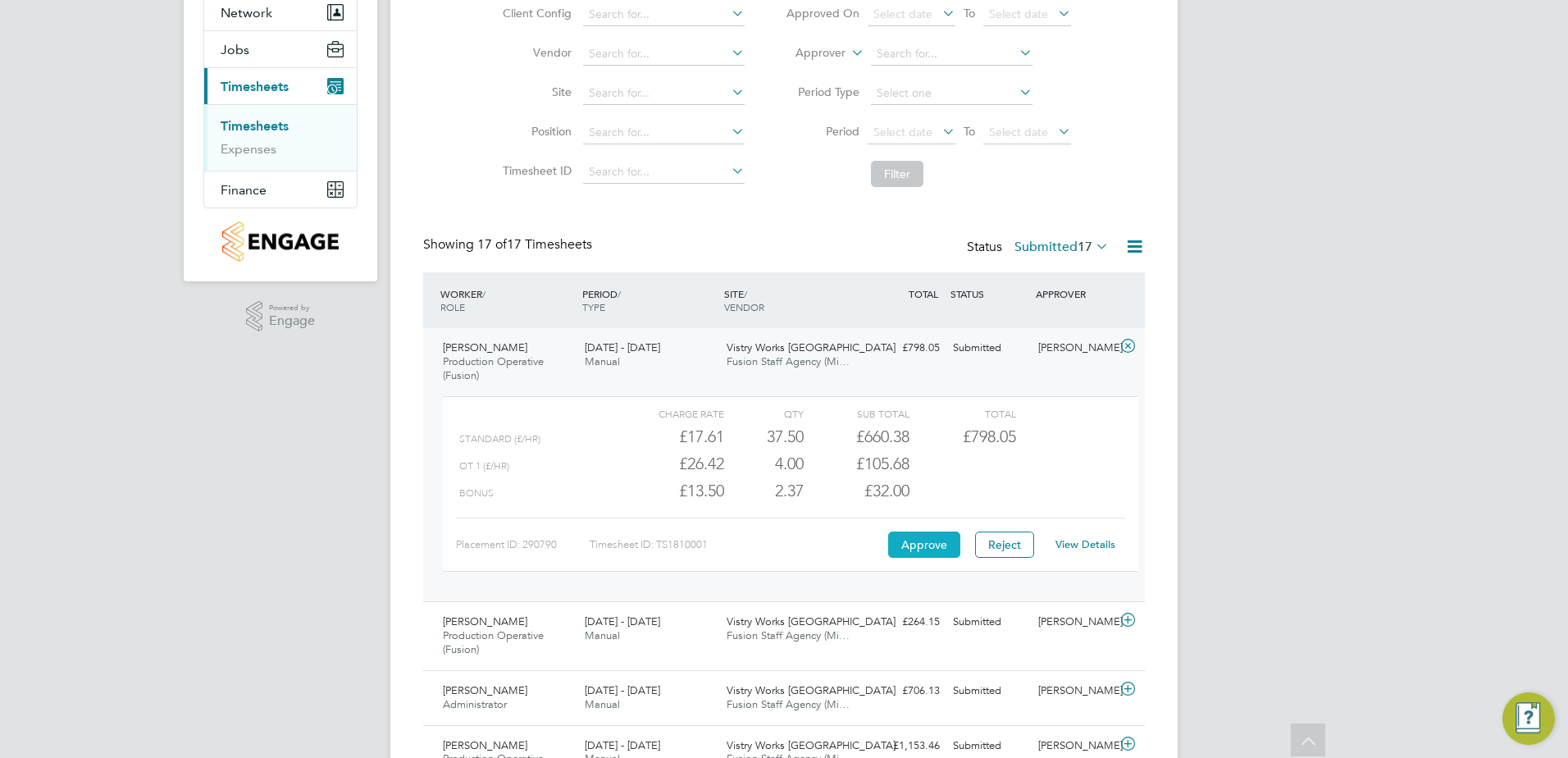
click at [921, 540] on button "Approve" at bounding box center [924, 545] width 72 height 26
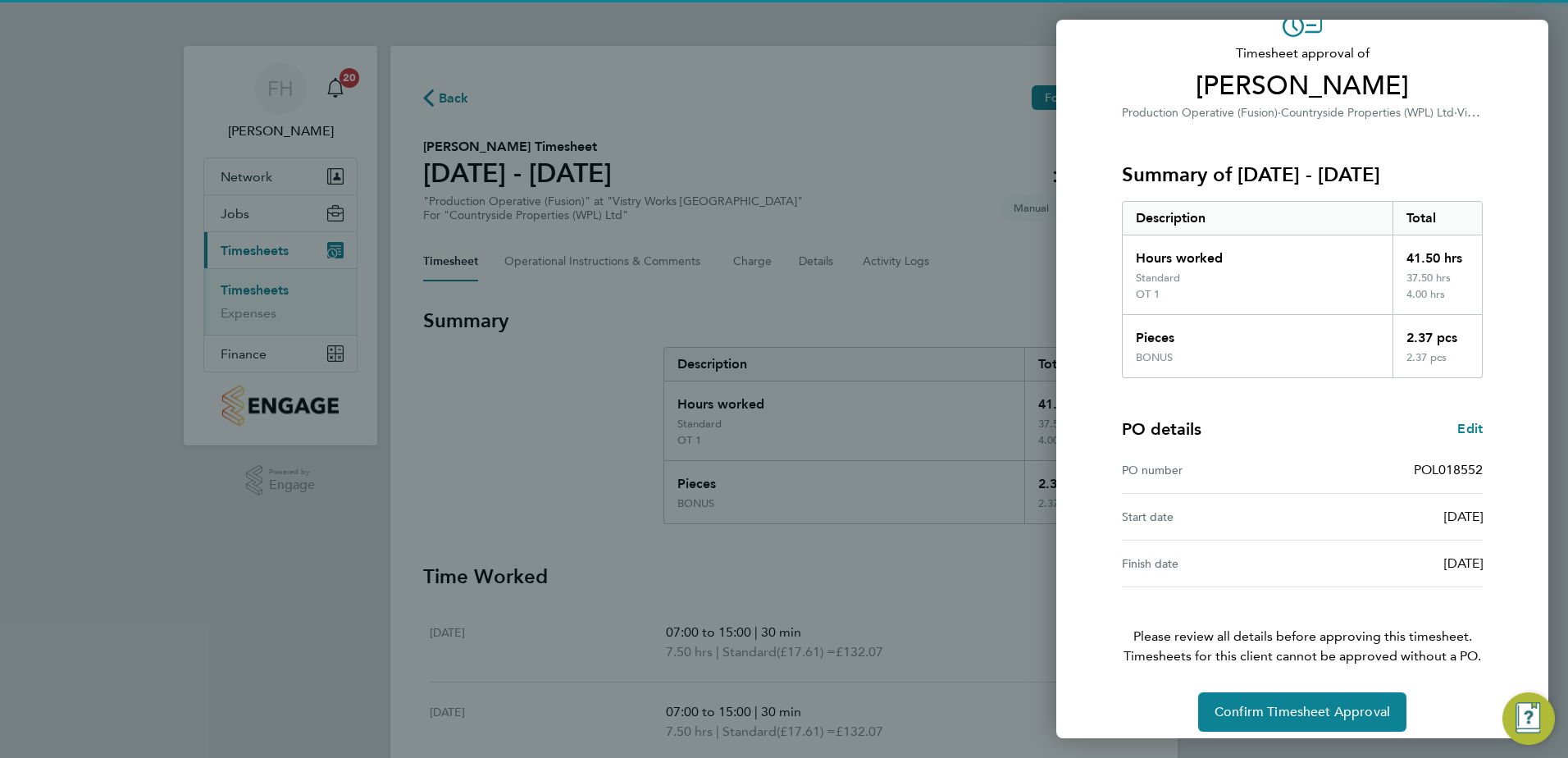
scroll to position [107, 0]
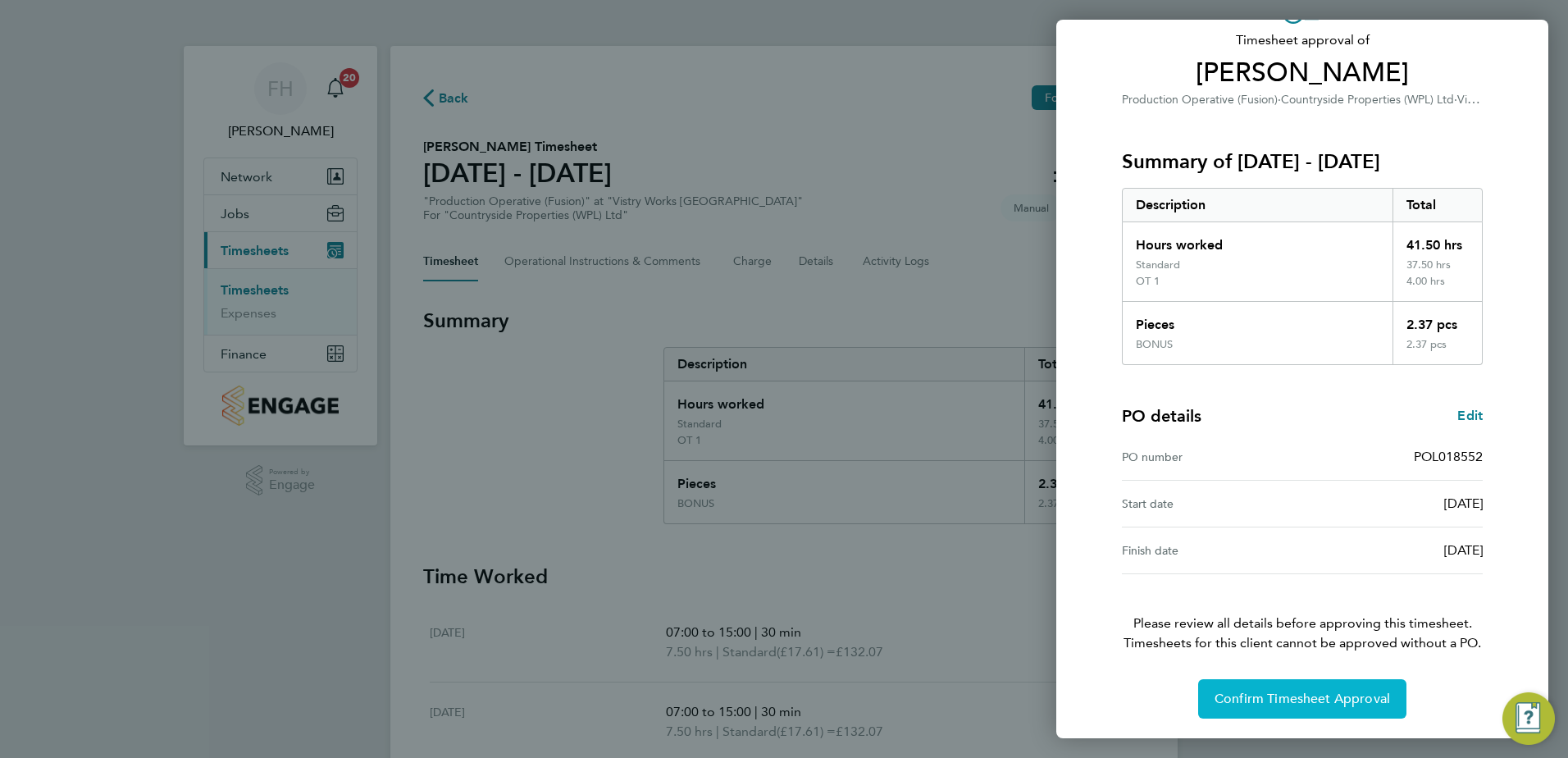
click at [1351, 692] on span "Confirm Timesheet Approval" at bounding box center [1302, 699] width 176 height 17
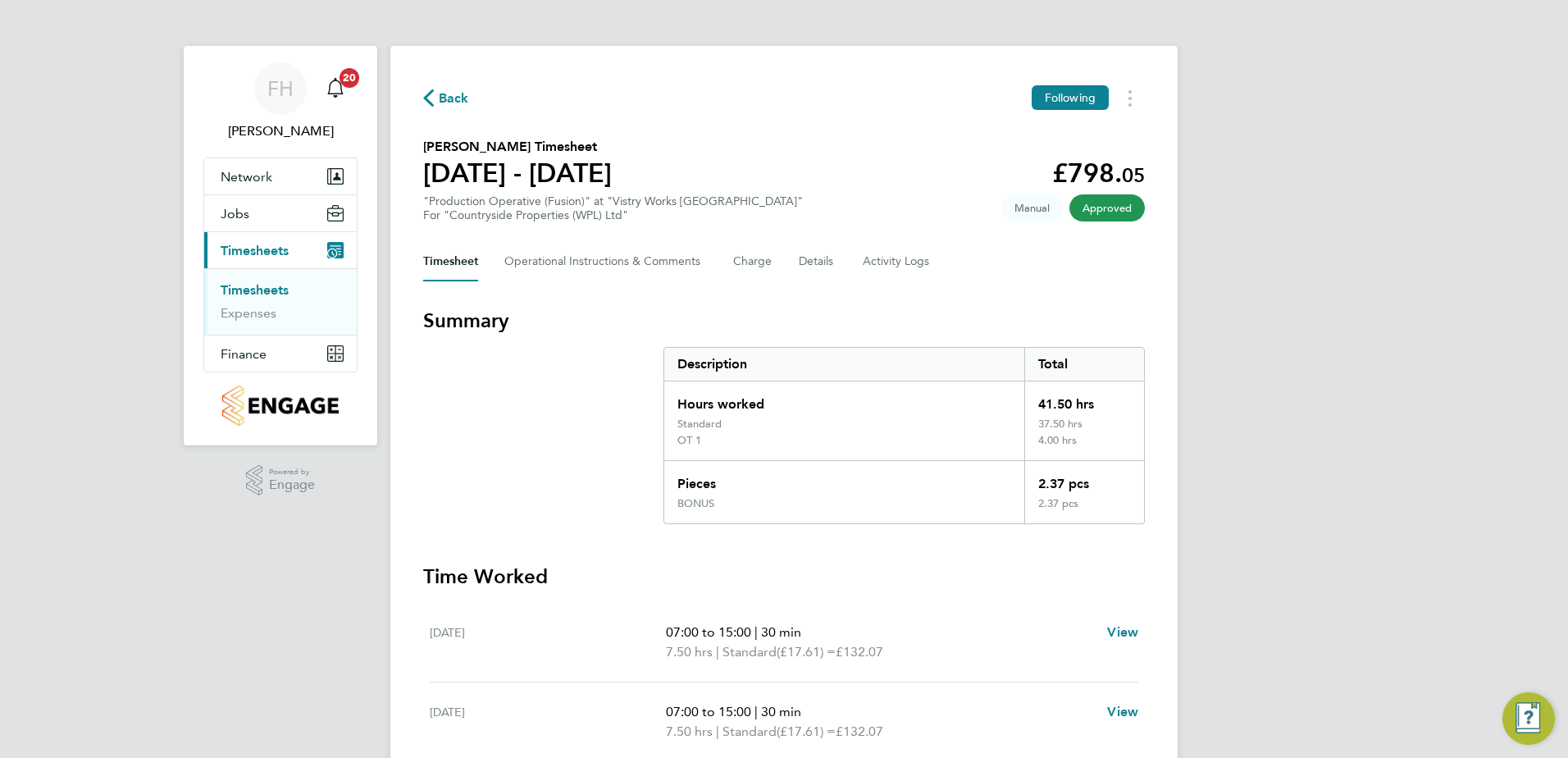
click at [438, 97] on span "Back" at bounding box center [446, 97] width 46 height 16
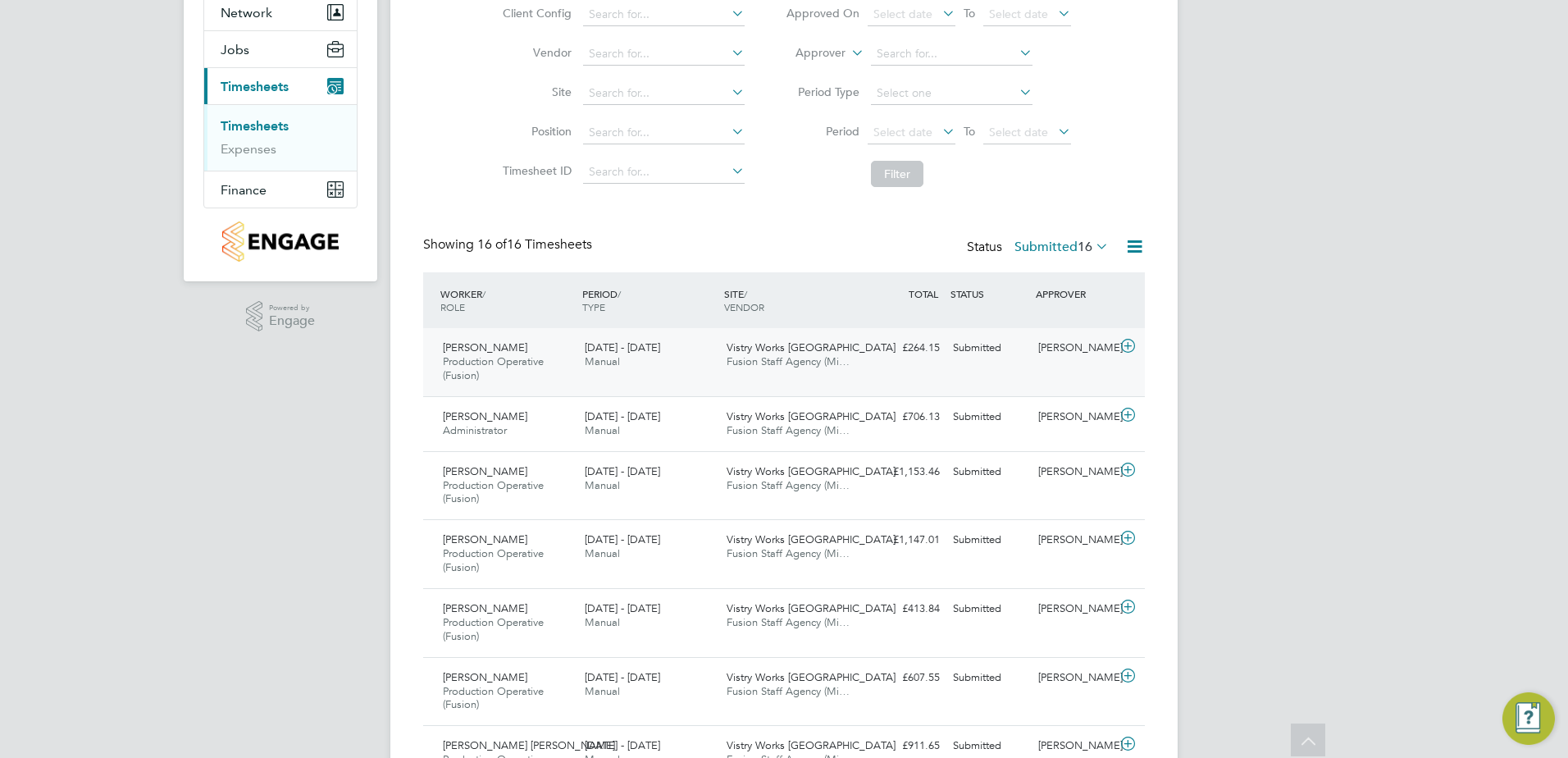
click at [1125, 343] on icon at bounding box center [1127, 346] width 20 height 13
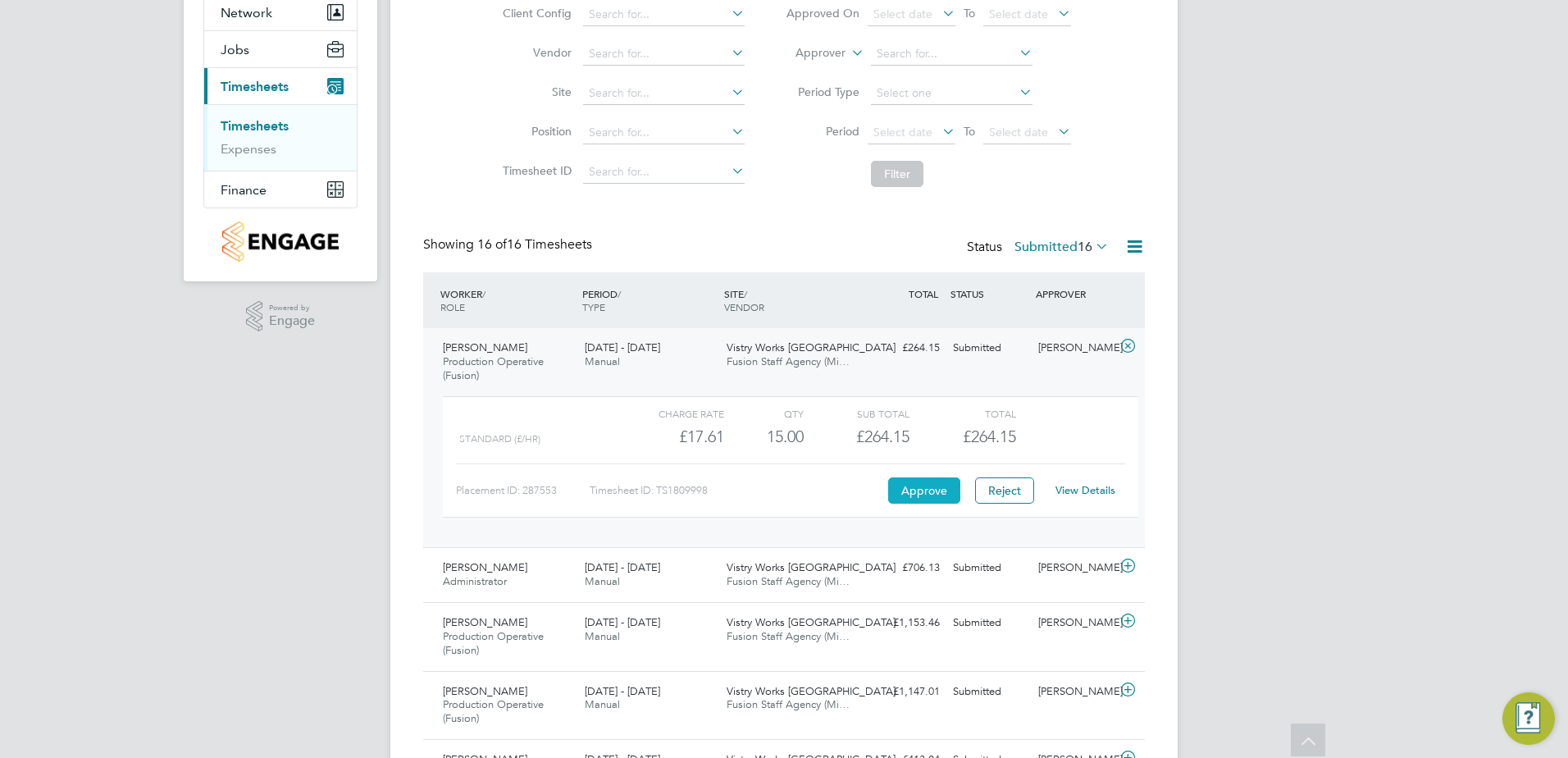
click at [900, 486] on button "Approve" at bounding box center [924, 491] width 72 height 26
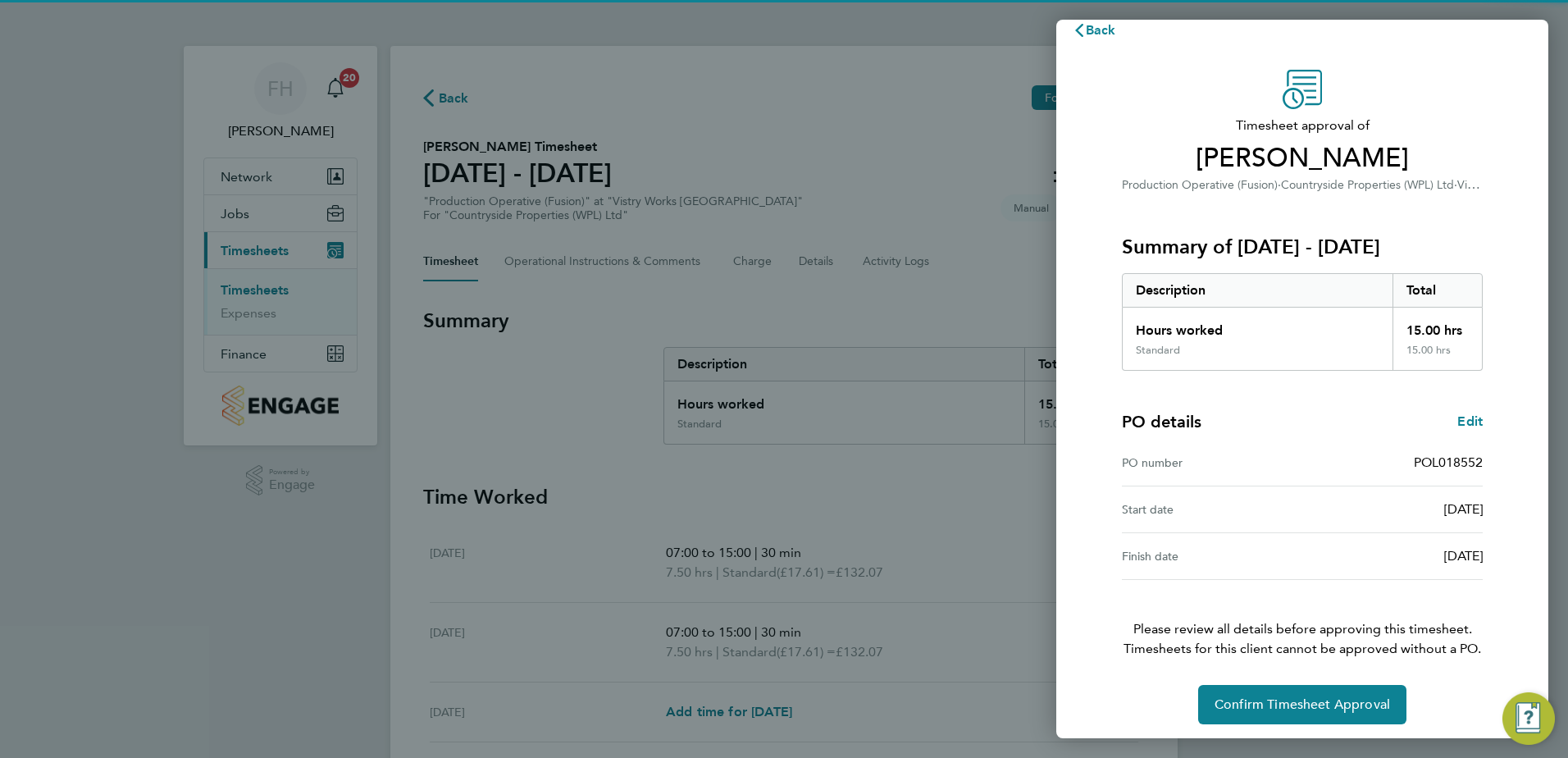
scroll to position [28, 0]
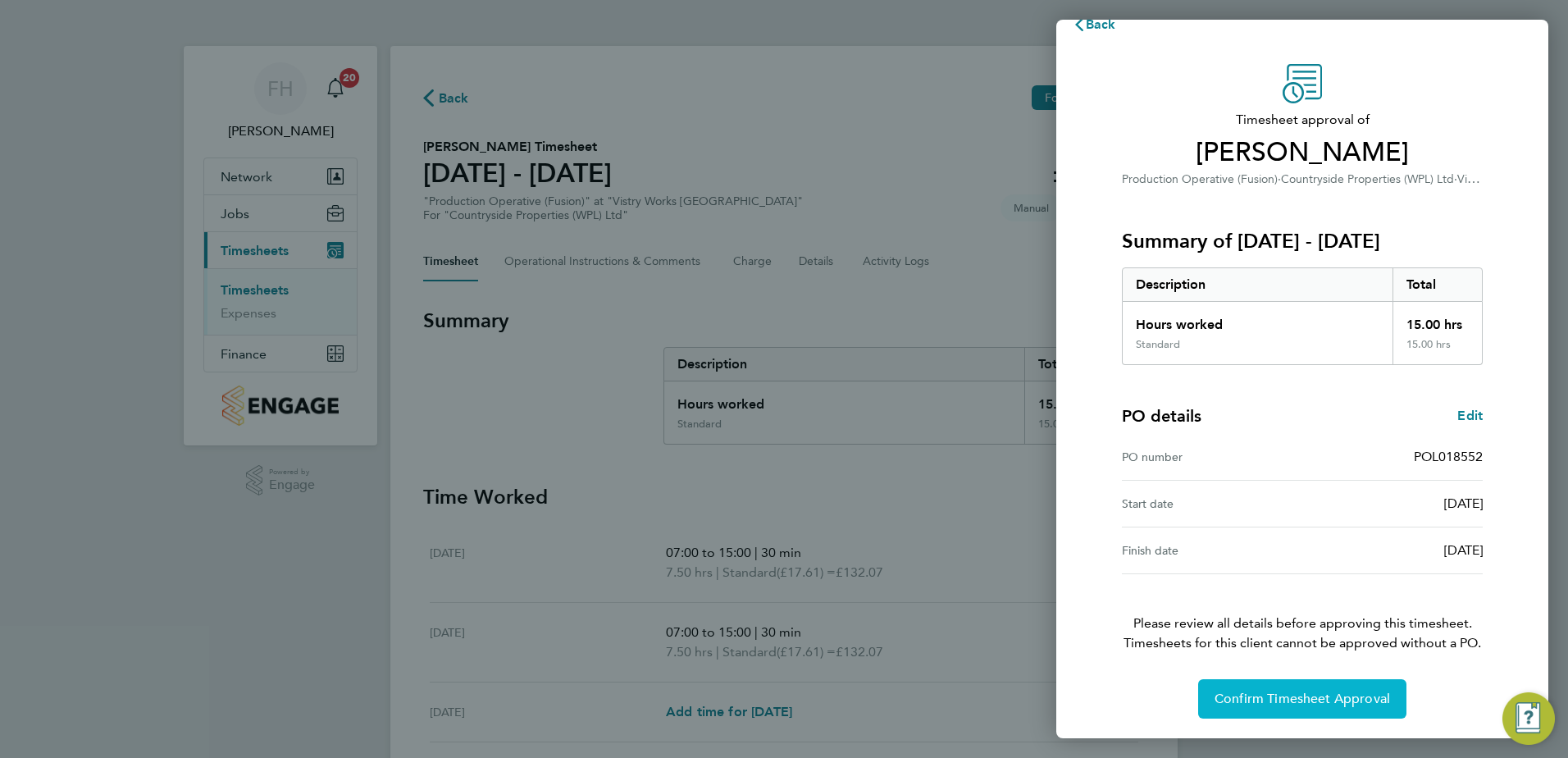
click at [1319, 686] on button "Confirm Timesheet Approval" at bounding box center [1302, 698] width 208 height 40
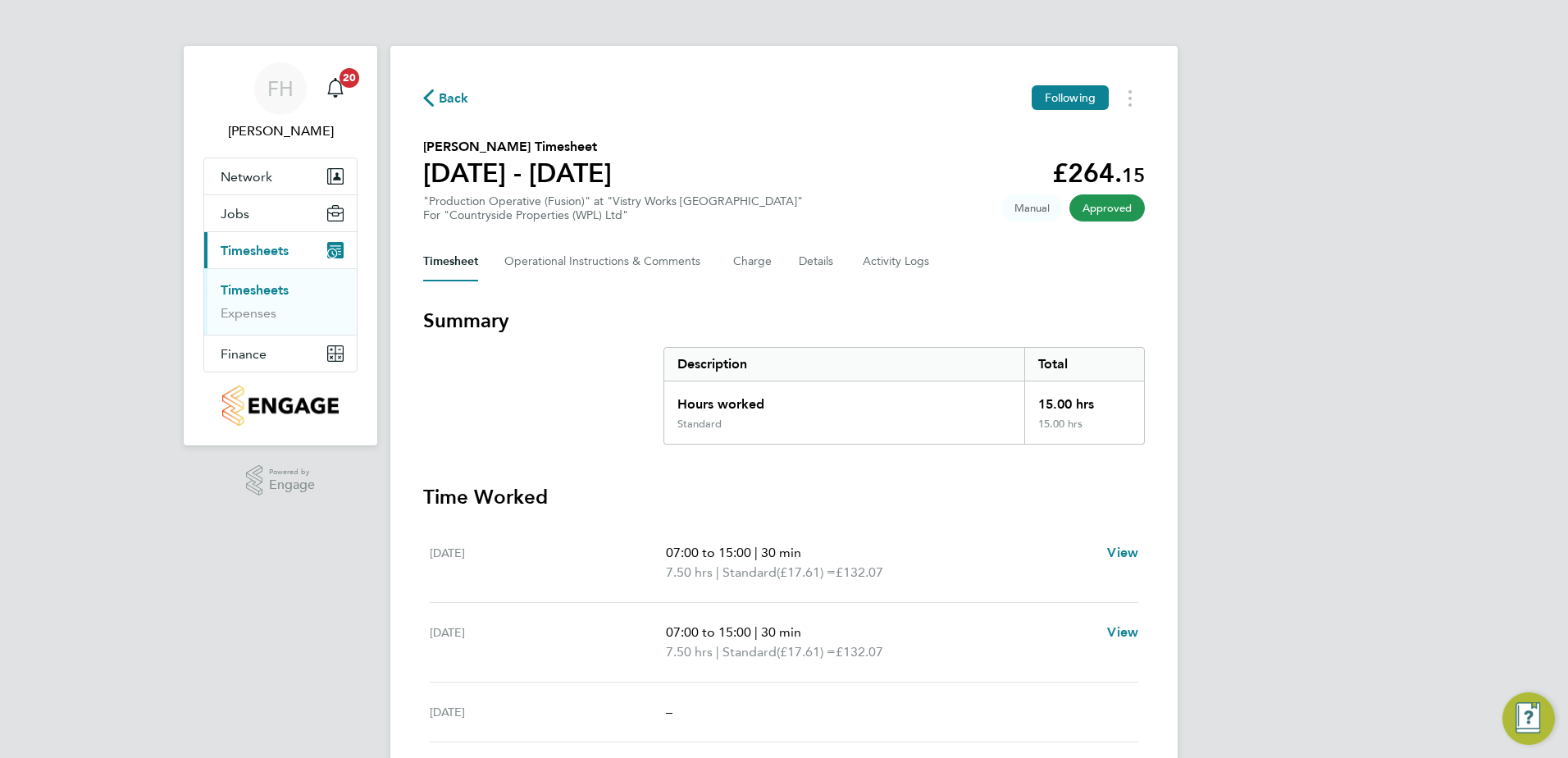
click at [440, 95] on span "Back" at bounding box center [446, 97] width 46 height 16
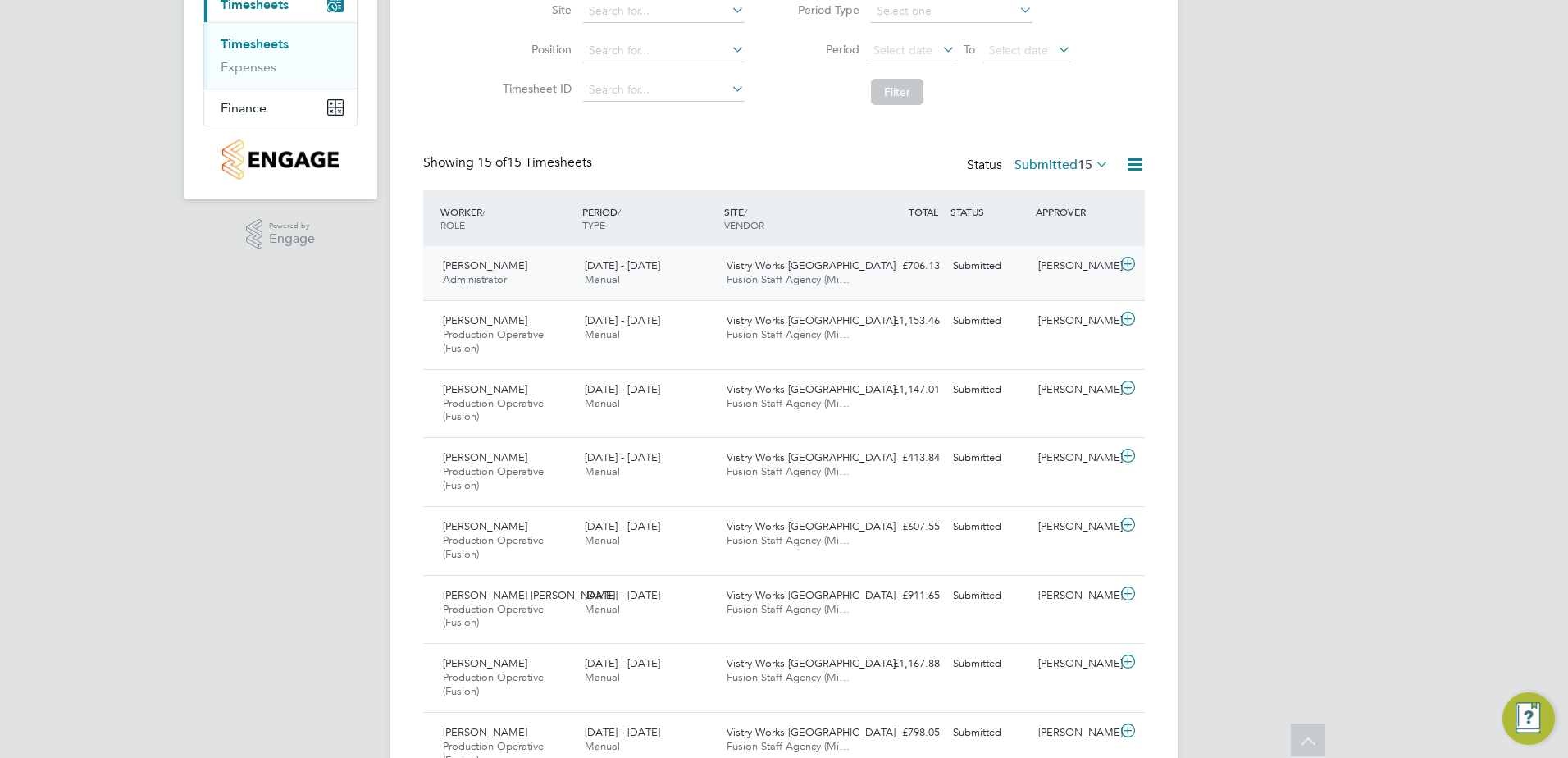
click at [1125, 261] on icon at bounding box center [1127, 263] width 20 height 13
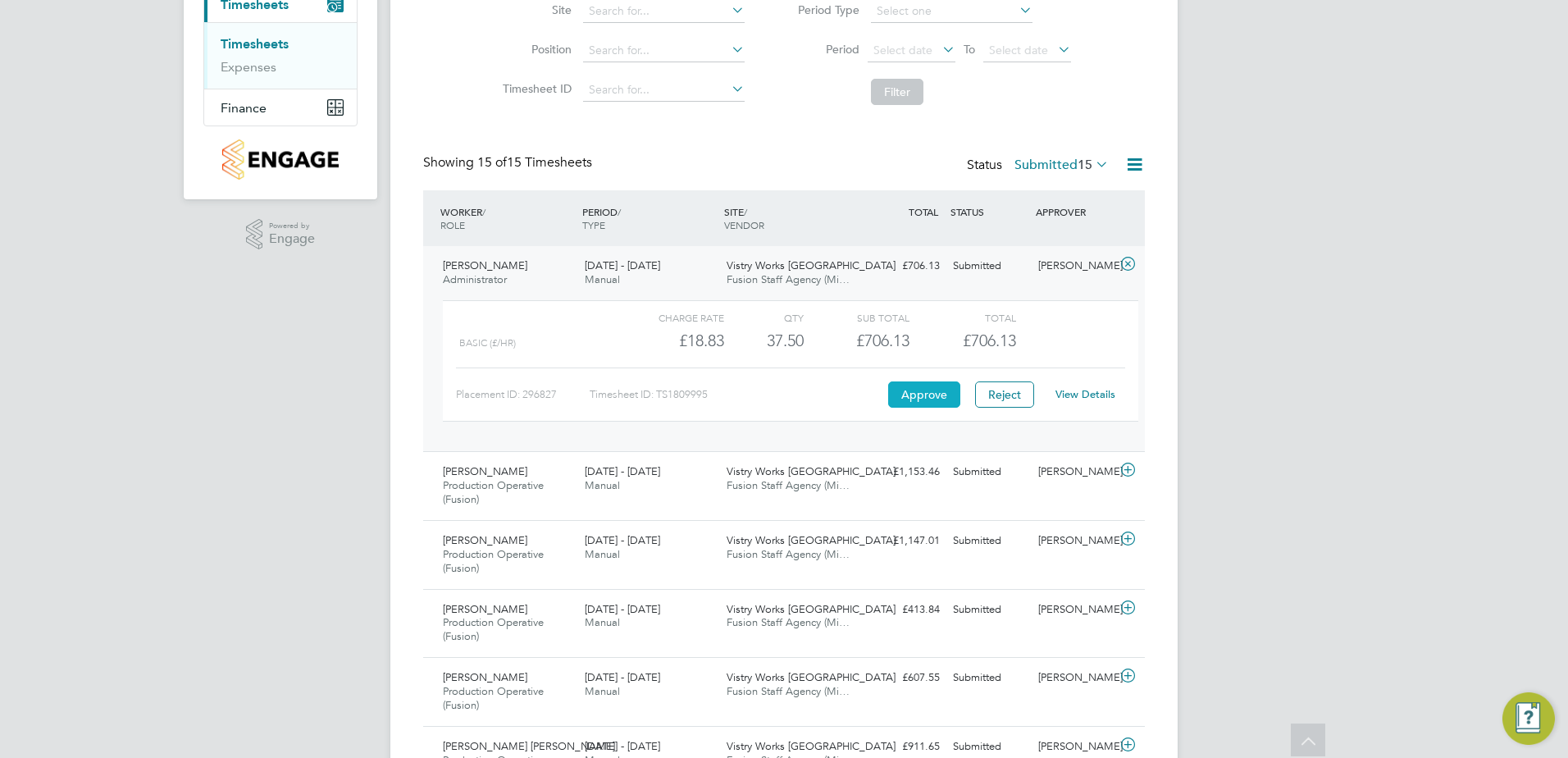
click at [910, 397] on button "Approve" at bounding box center [924, 394] width 72 height 26
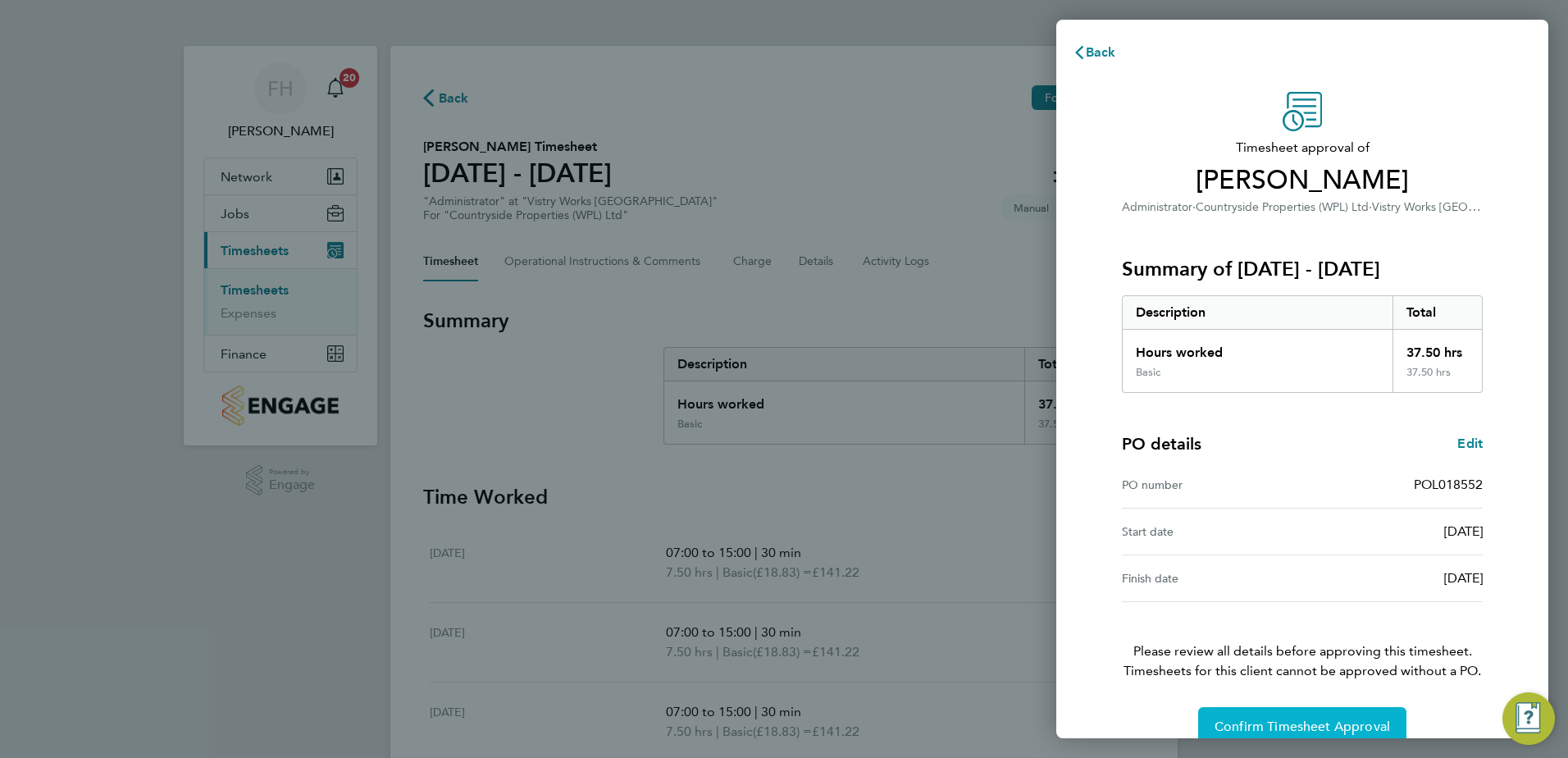
click at [1334, 726] on span "Confirm Timesheet Approval" at bounding box center [1302, 726] width 176 height 17
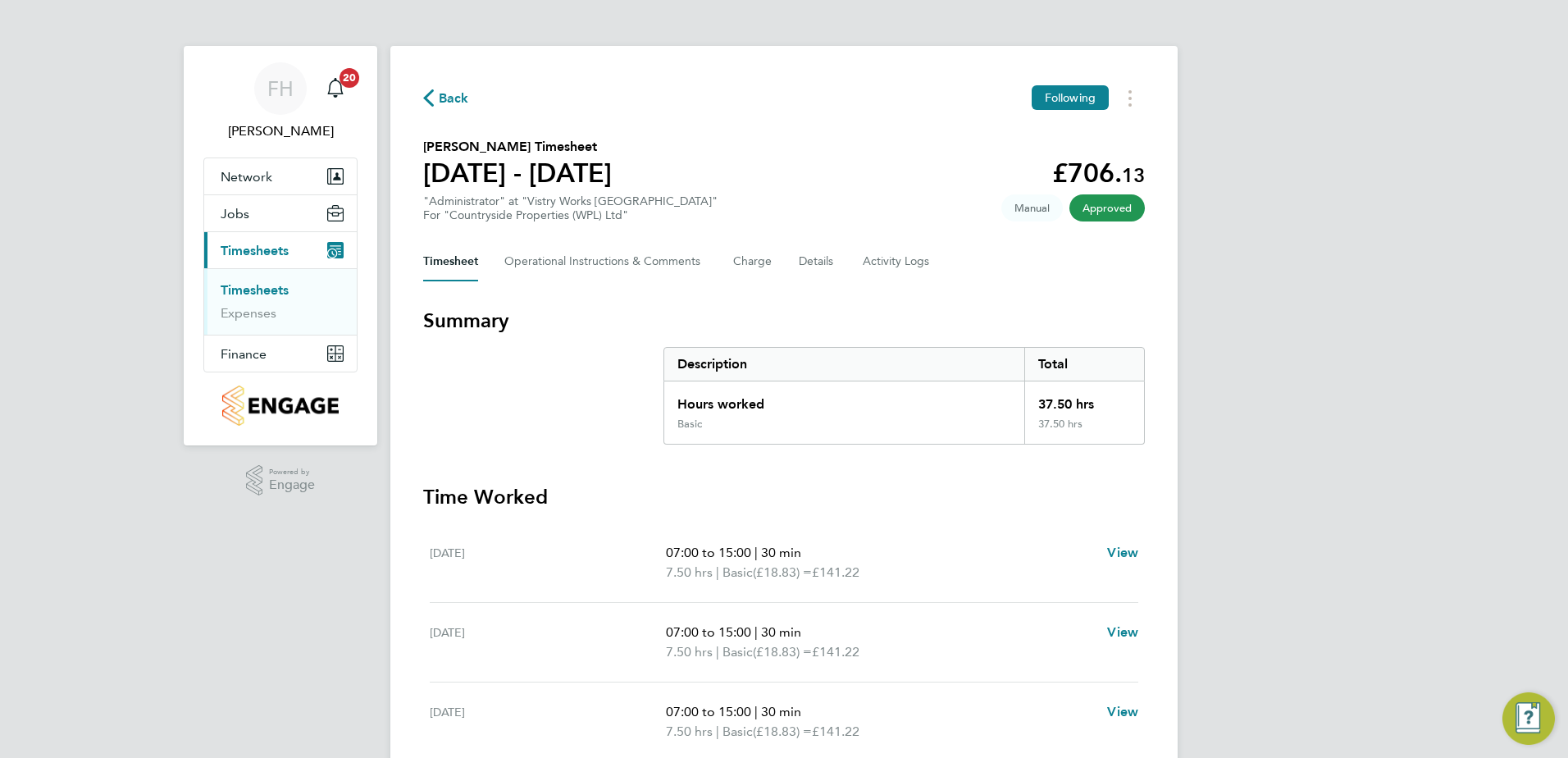
click at [439, 95] on span "Back" at bounding box center [446, 97] width 46 height 16
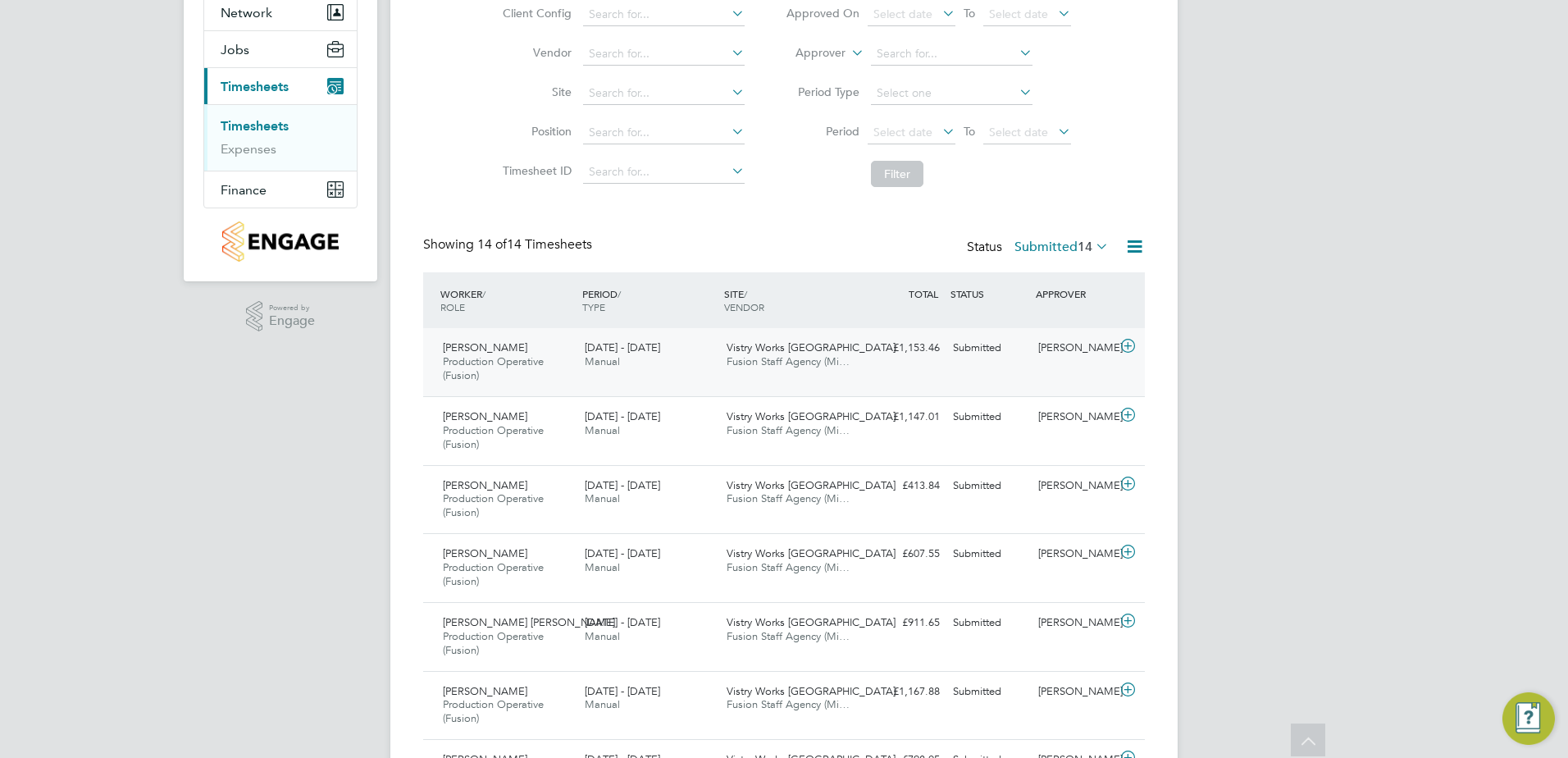
click at [1131, 348] on icon at bounding box center [1127, 346] width 20 height 13
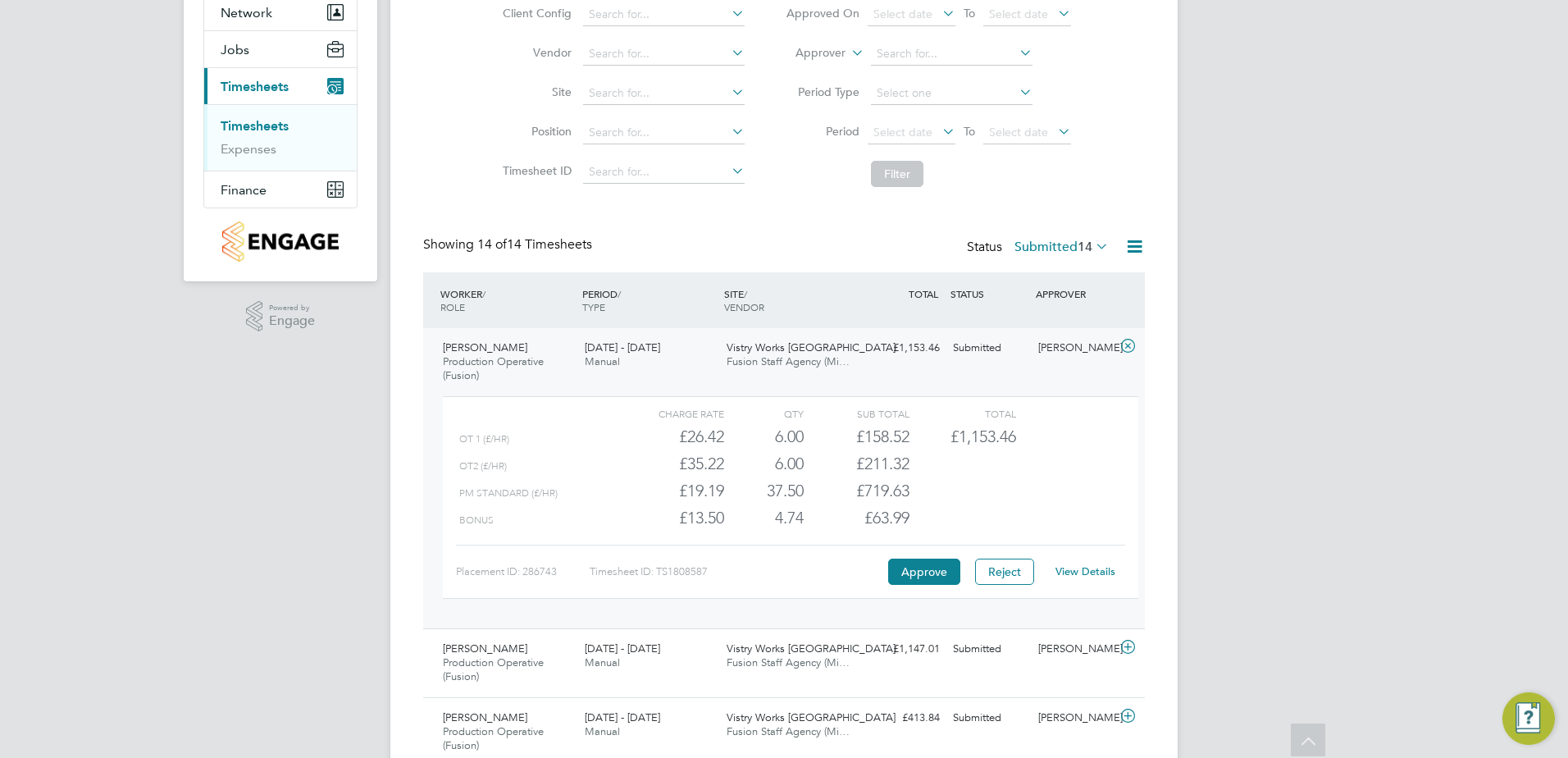
click at [1276, 420] on div "FH [PERSON_NAME] Notifications 20 Applications: Network Team Members Sites Work…" at bounding box center [784, 708] width 1568 height 1745
click at [923, 565] on button "Approve" at bounding box center [924, 572] width 72 height 26
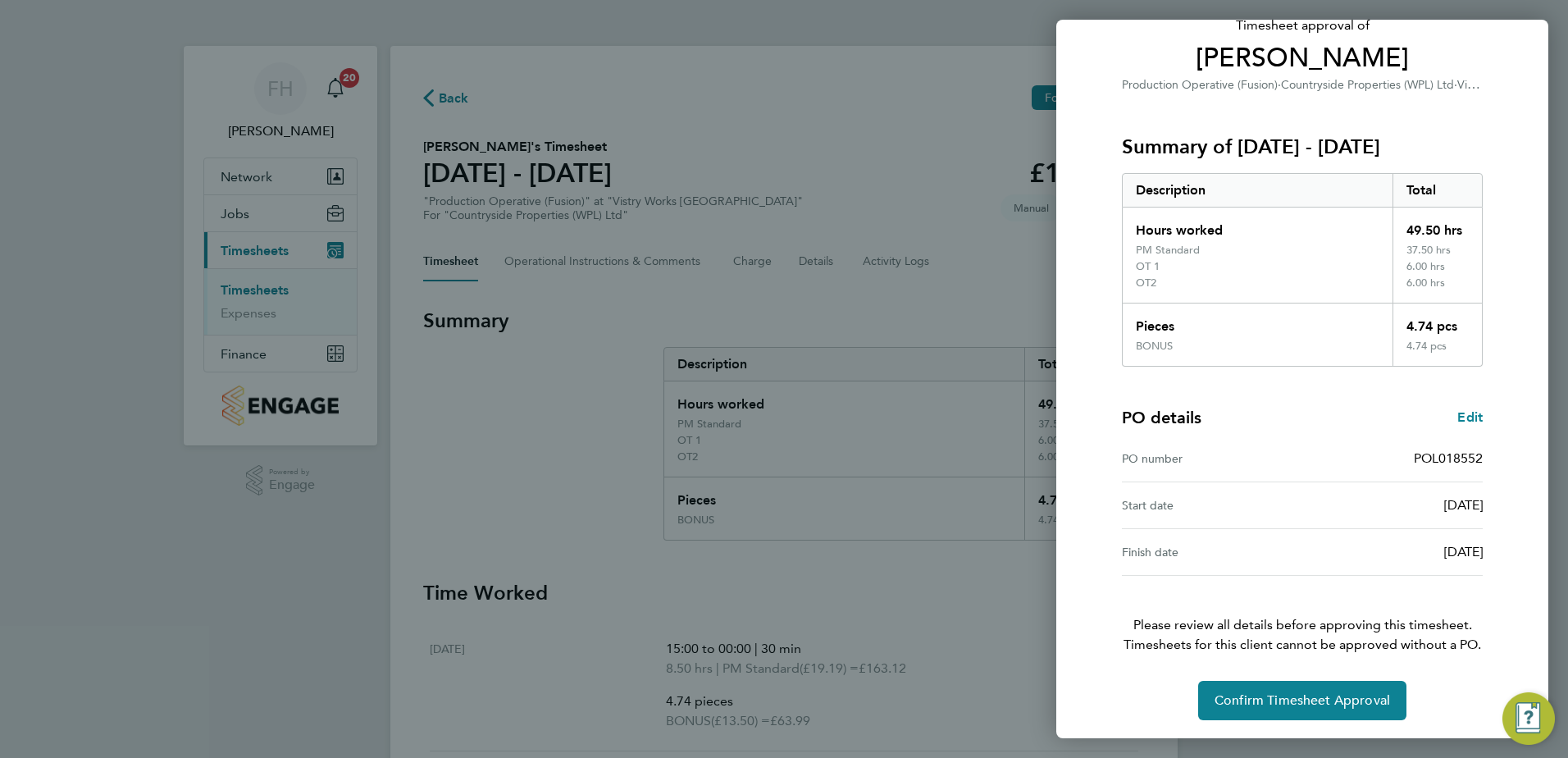
scroll to position [124, 0]
click at [1326, 698] on span "Confirm Timesheet Approval" at bounding box center [1302, 699] width 176 height 17
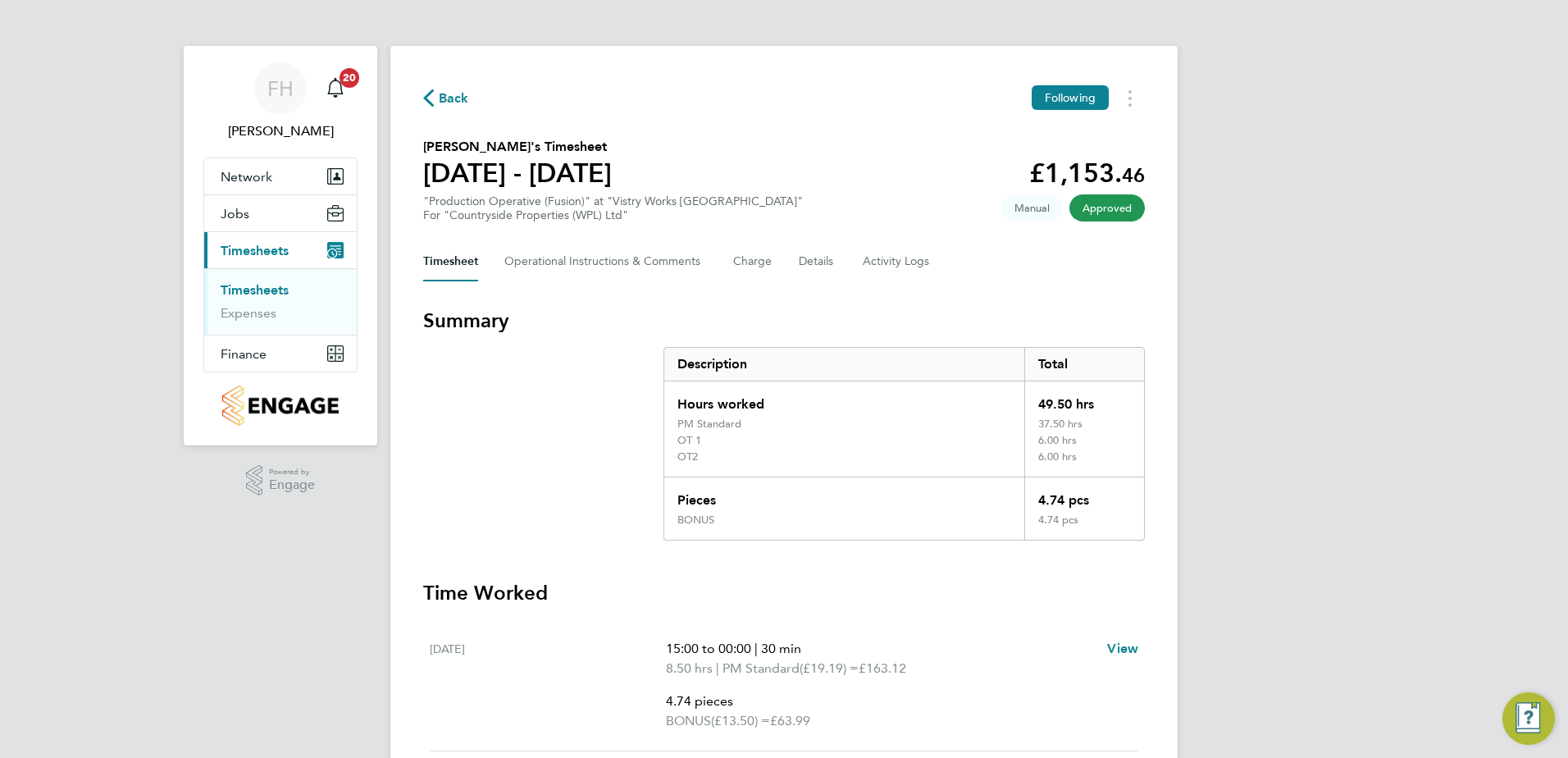
click at [1403, 366] on div "FH Fidel Hill Notifications 20 Applications: Network Team Members Sites Workers…" at bounding box center [784, 687] width 1568 height 1374
click at [455, 98] on span "Back" at bounding box center [454, 98] width 31 height 19
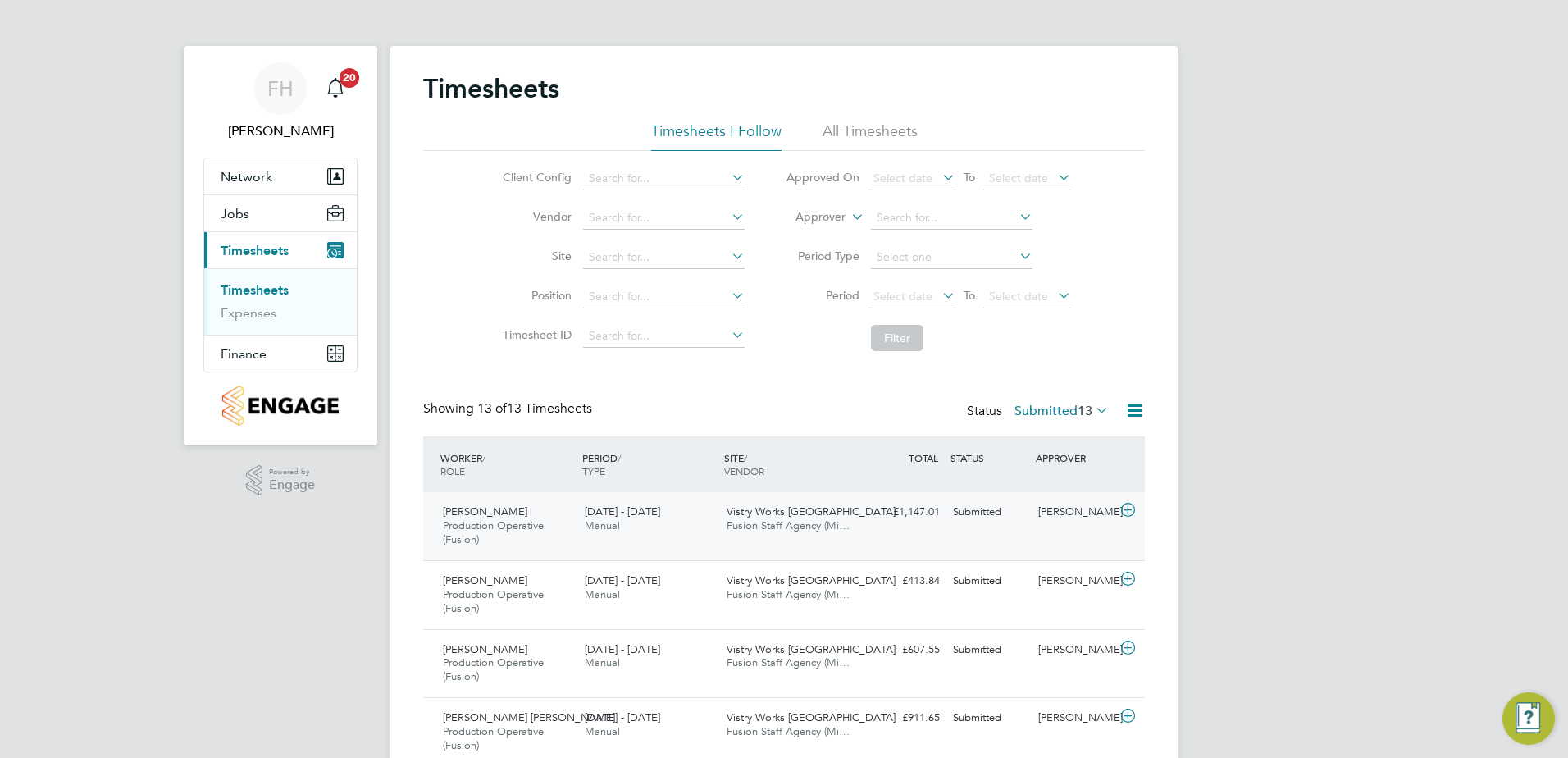
click at [1128, 509] on icon at bounding box center [1127, 510] width 20 height 13
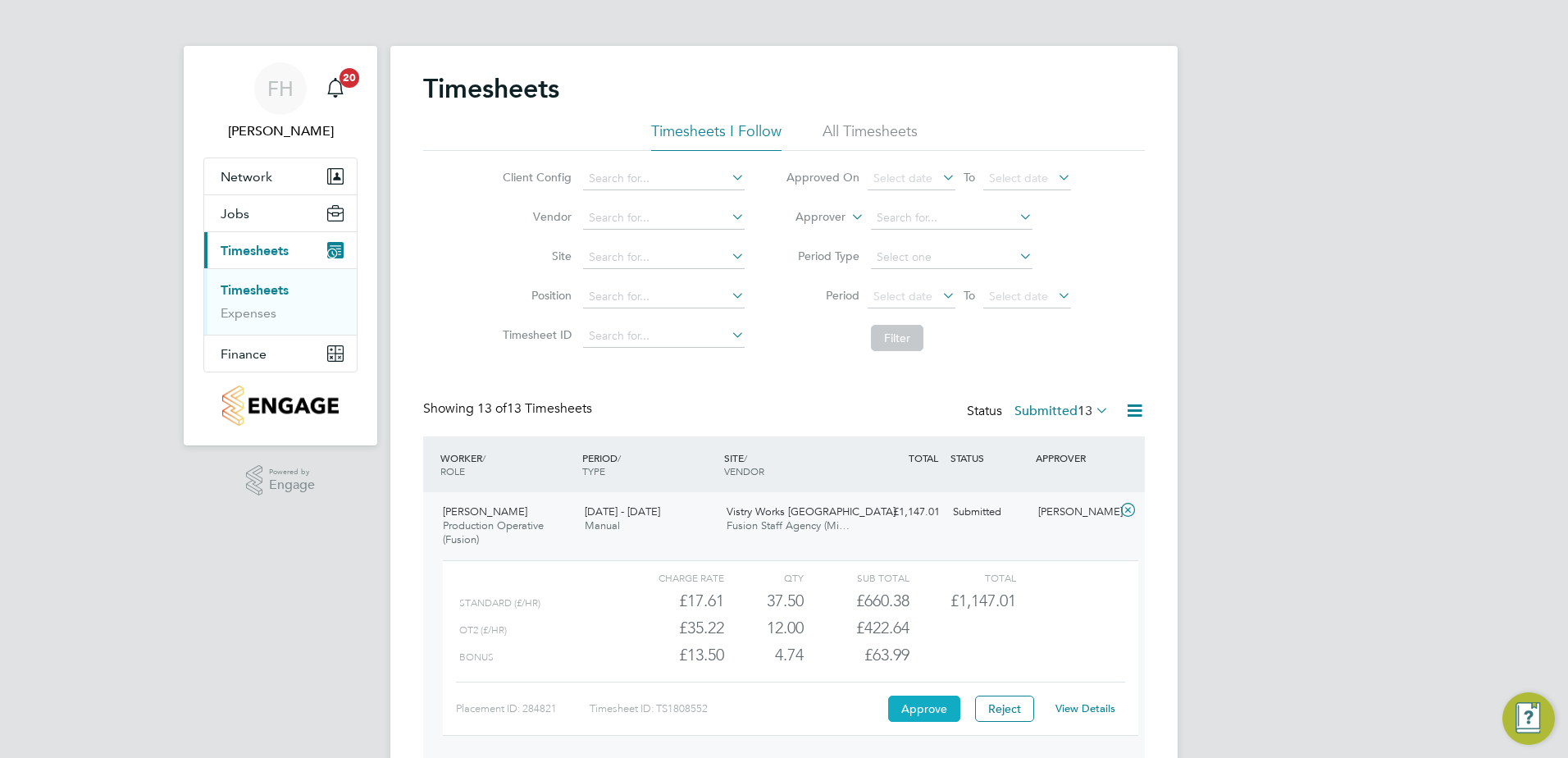
click at [904, 704] on button "Approve" at bounding box center [924, 709] width 72 height 26
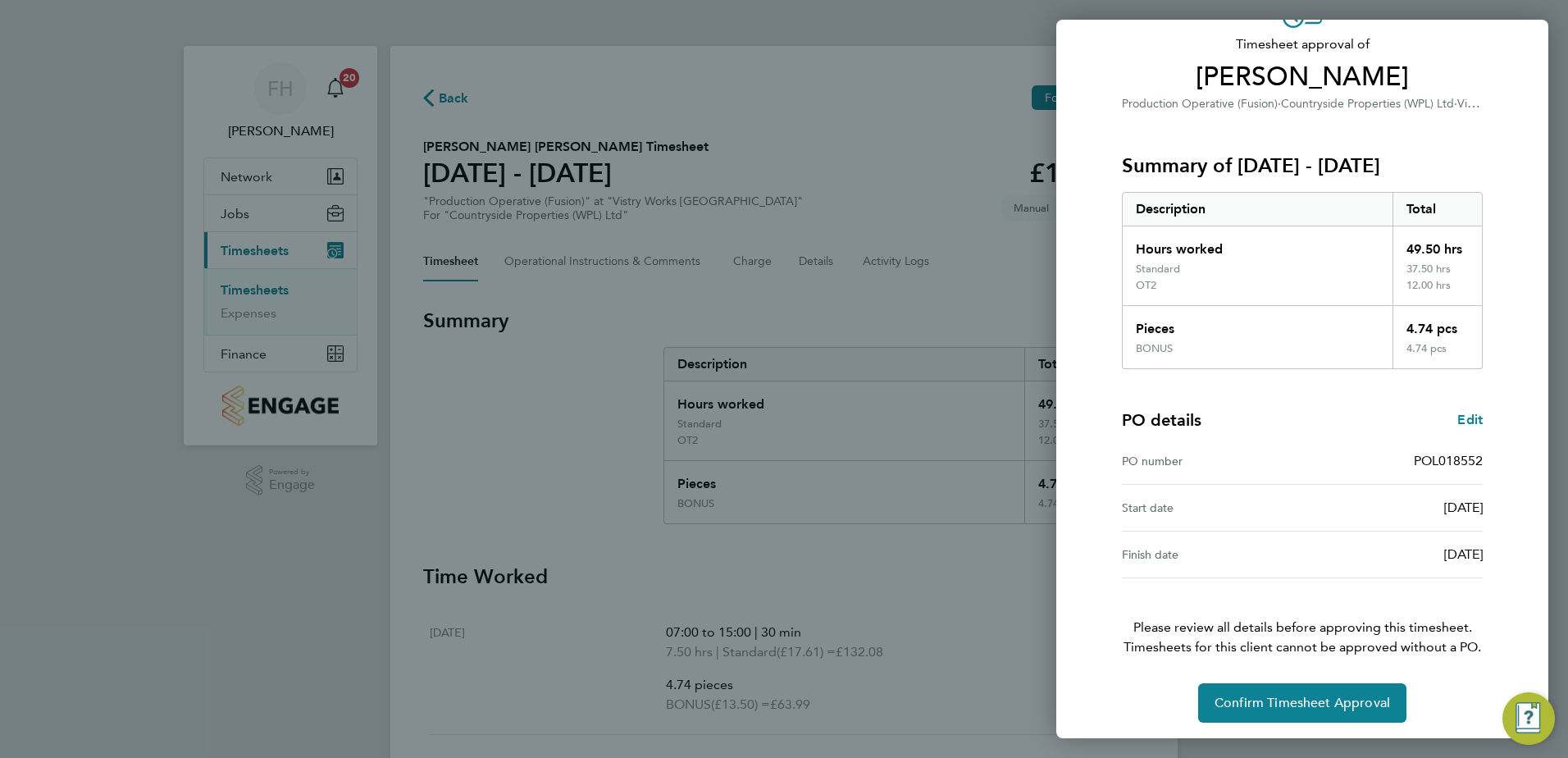
scroll to position [107, 0]
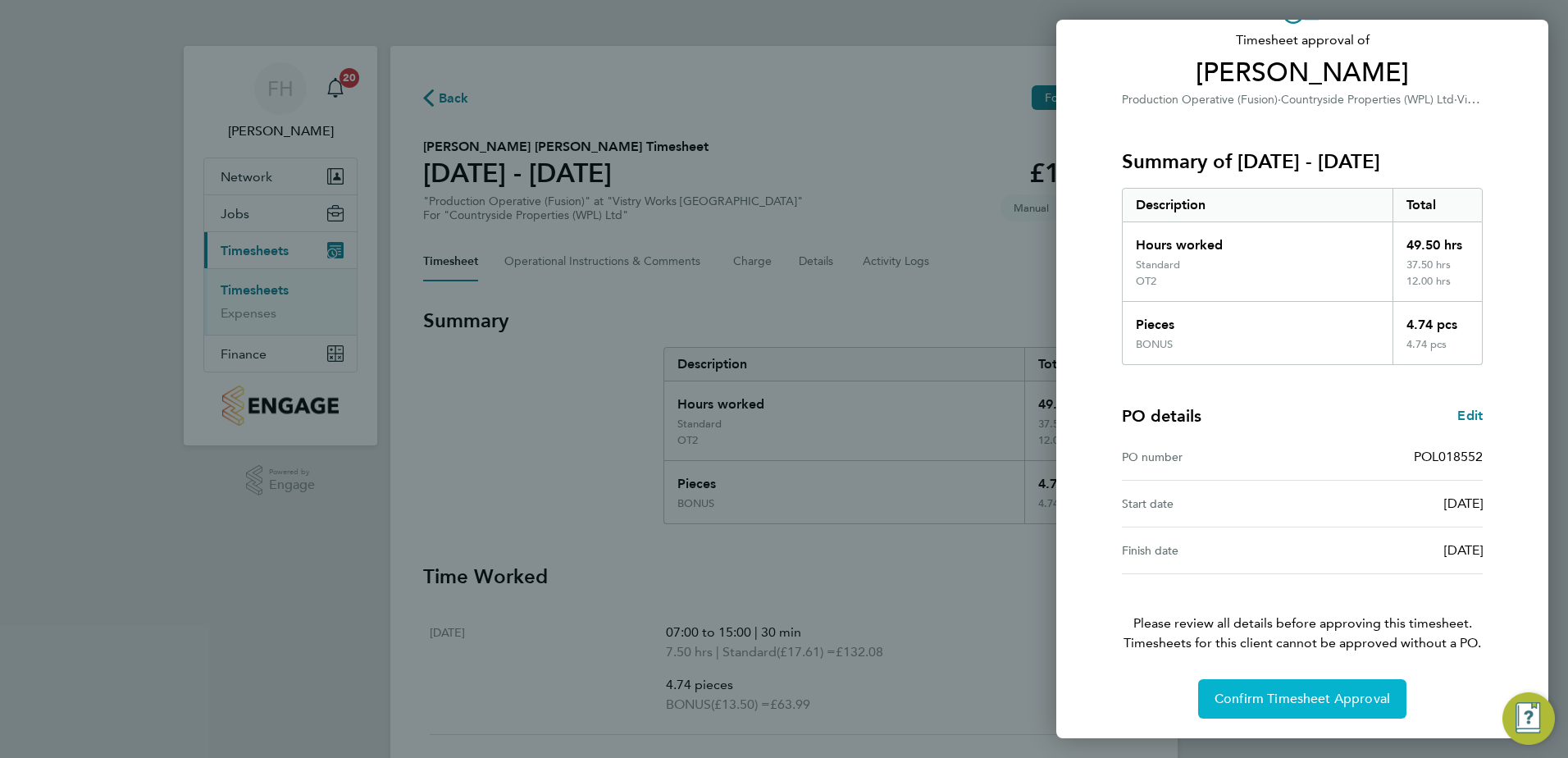
click at [1282, 691] on span "Confirm Timesheet Approval" at bounding box center [1302, 699] width 176 height 17
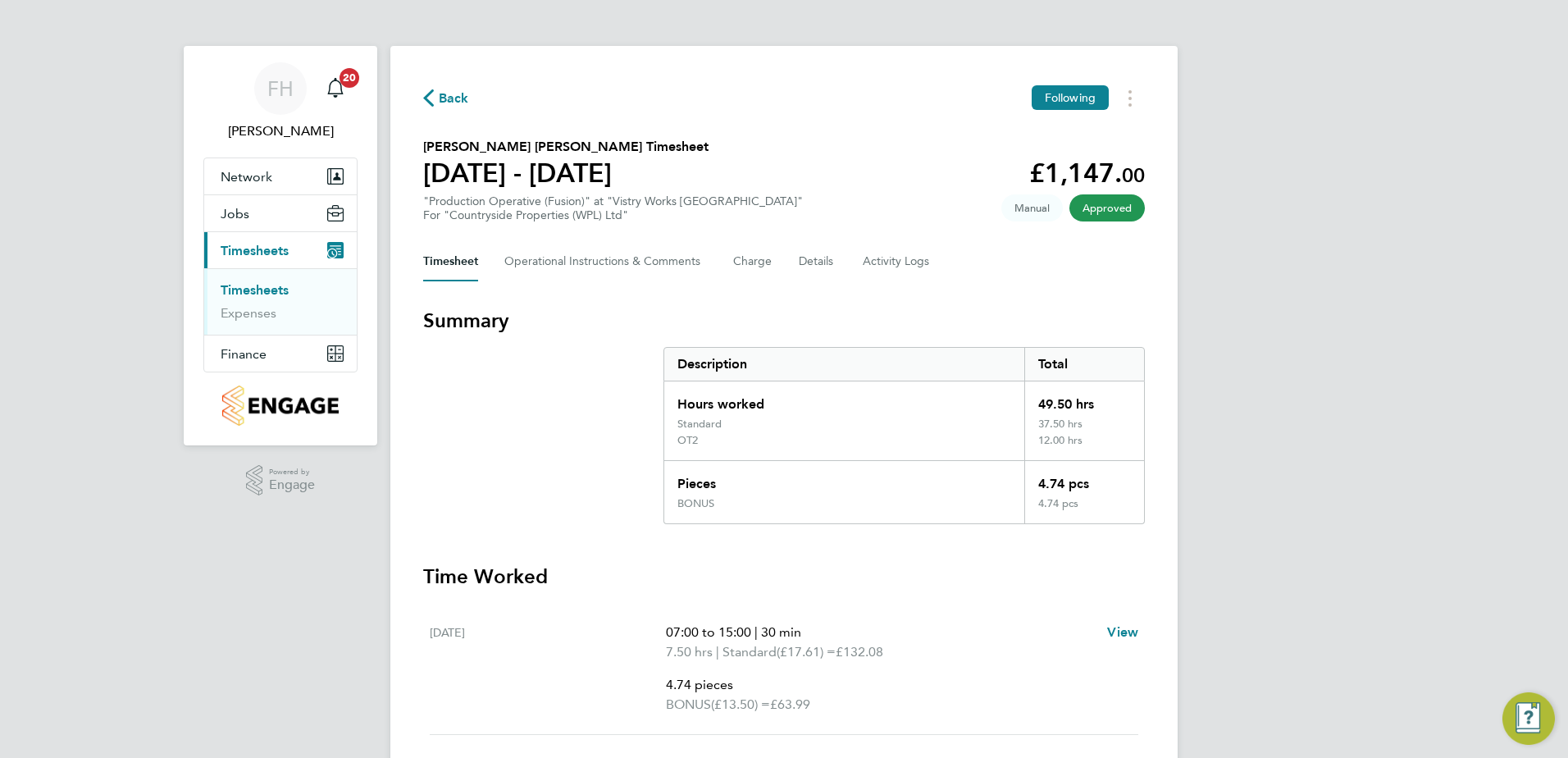
click at [436, 99] on span "Back" at bounding box center [446, 97] width 46 height 16
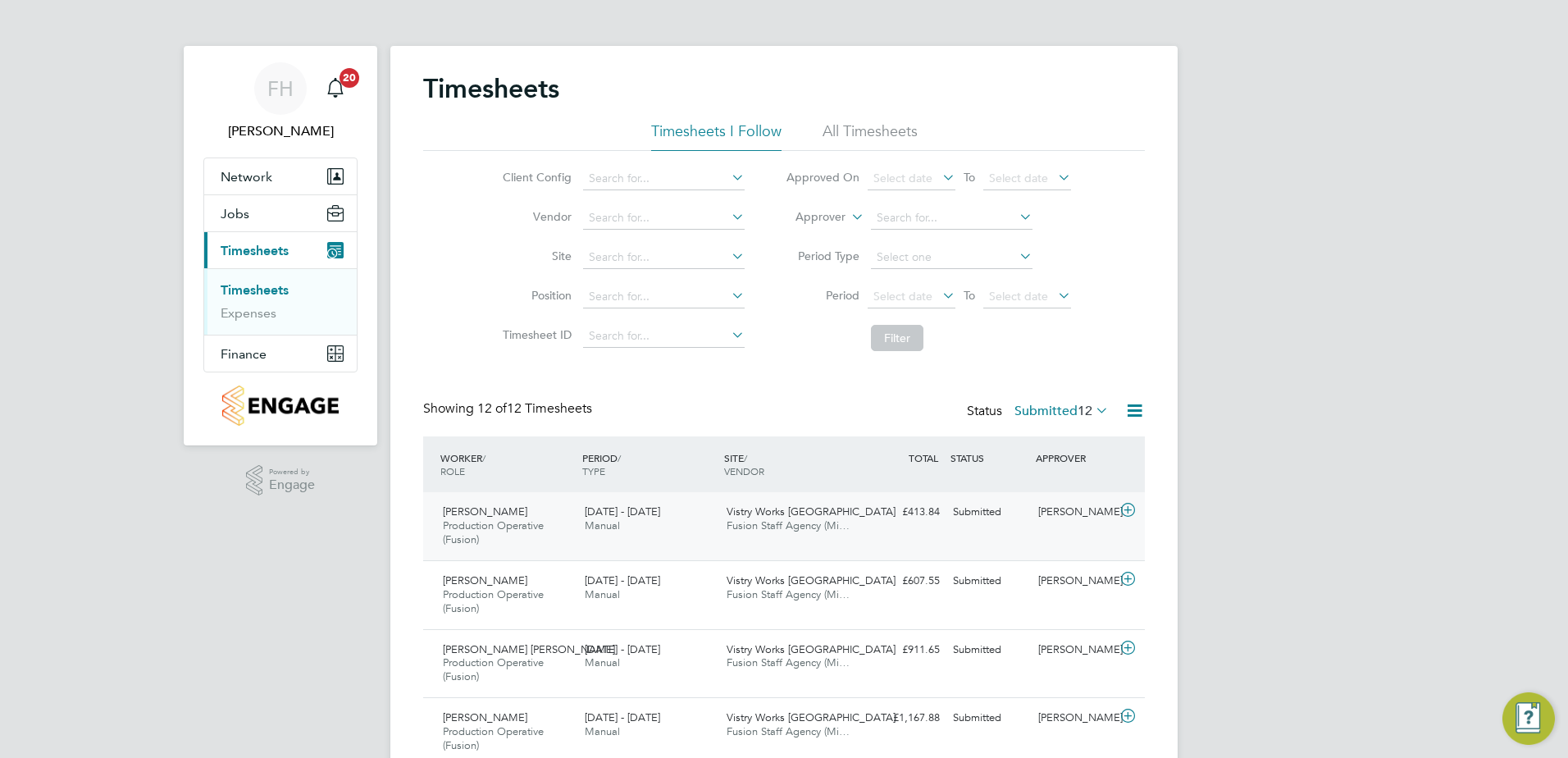
click at [1126, 506] on icon at bounding box center [1127, 510] width 20 height 13
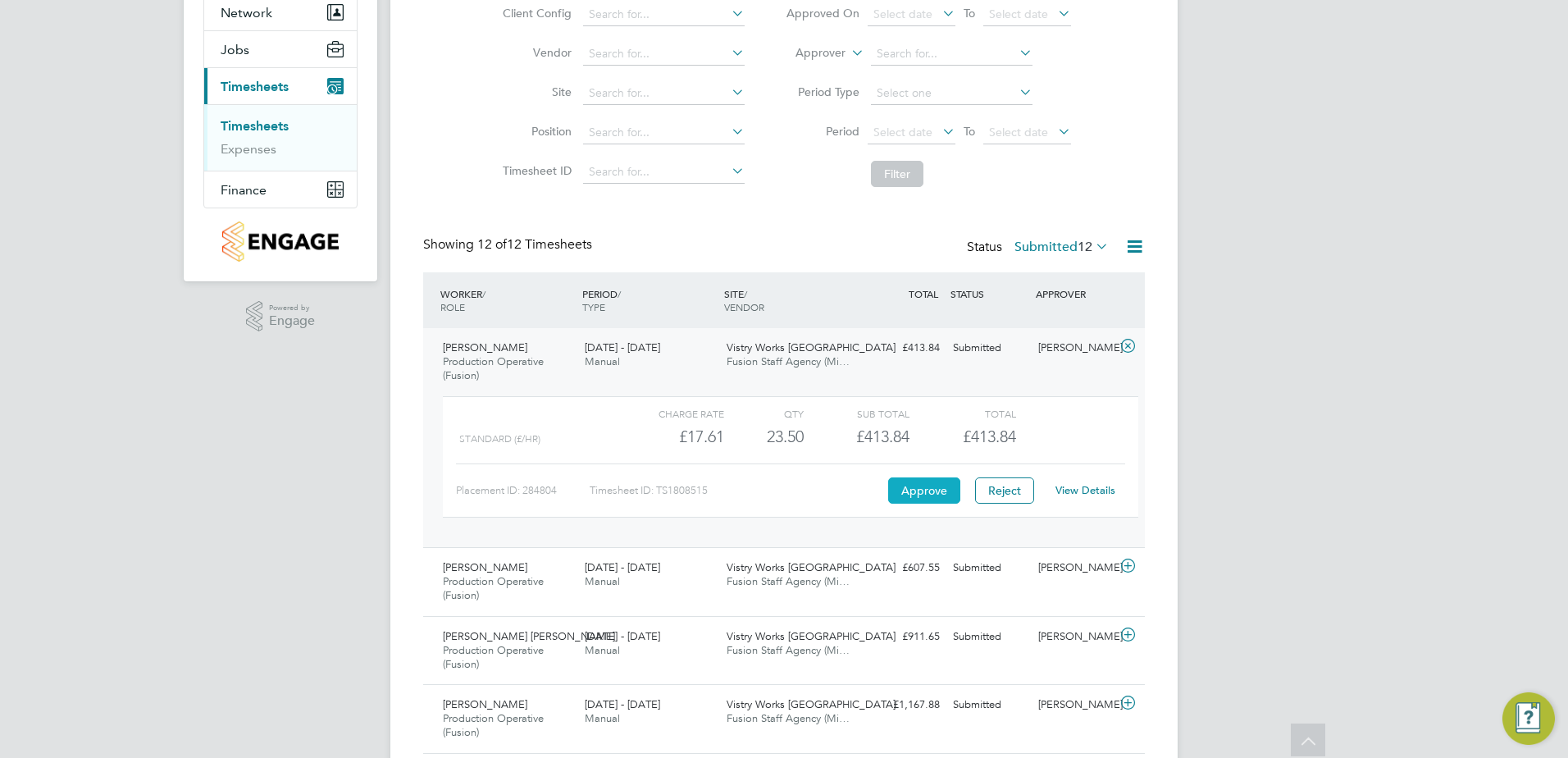
click at [929, 499] on button "Approve" at bounding box center [924, 491] width 72 height 26
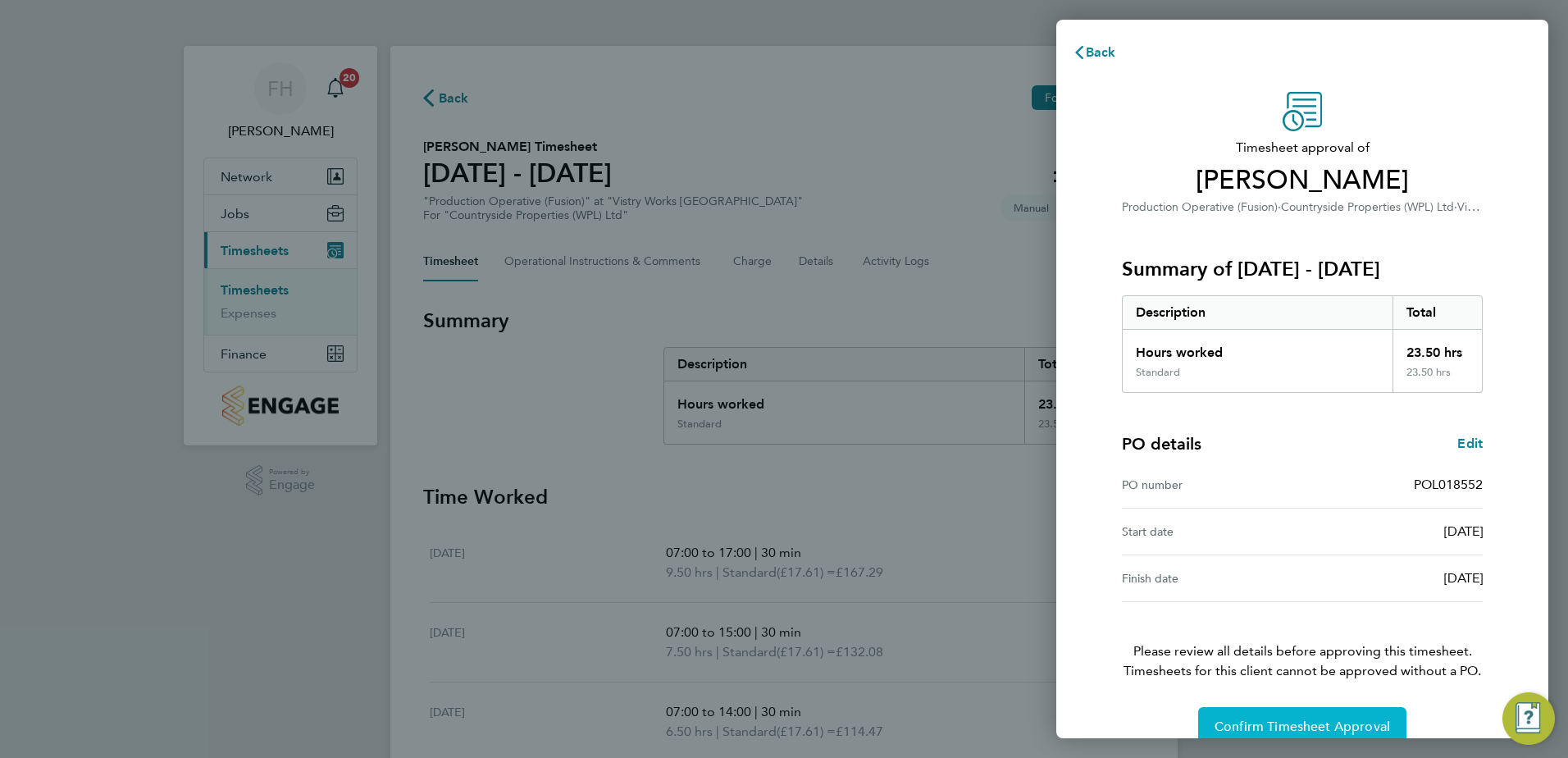
click at [1338, 728] on span "Confirm Timesheet Approval" at bounding box center [1302, 726] width 176 height 17
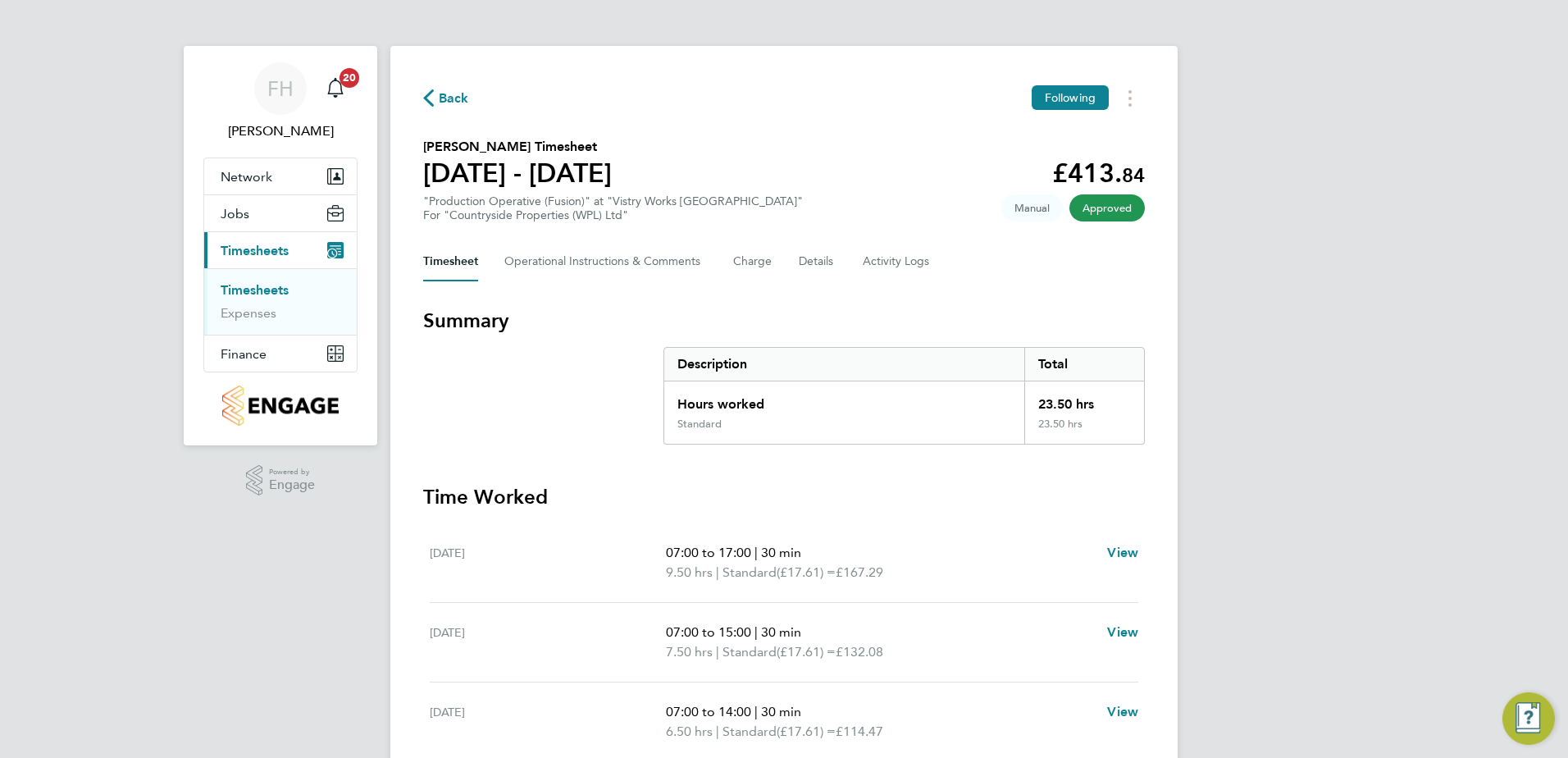
click at [457, 103] on span "Back" at bounding box center [454, 98] width 31 height 19
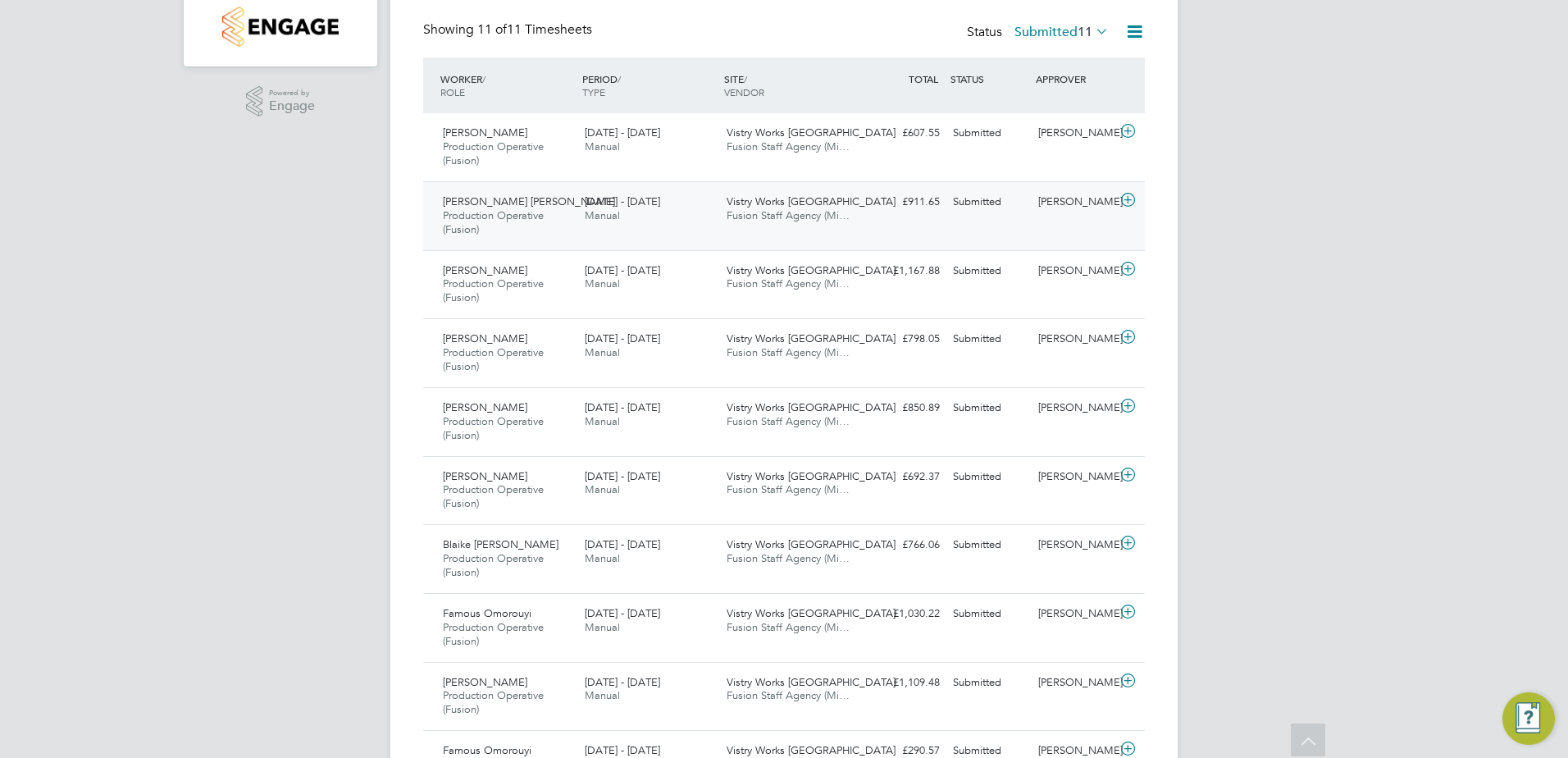
scroll to position [139, 0]
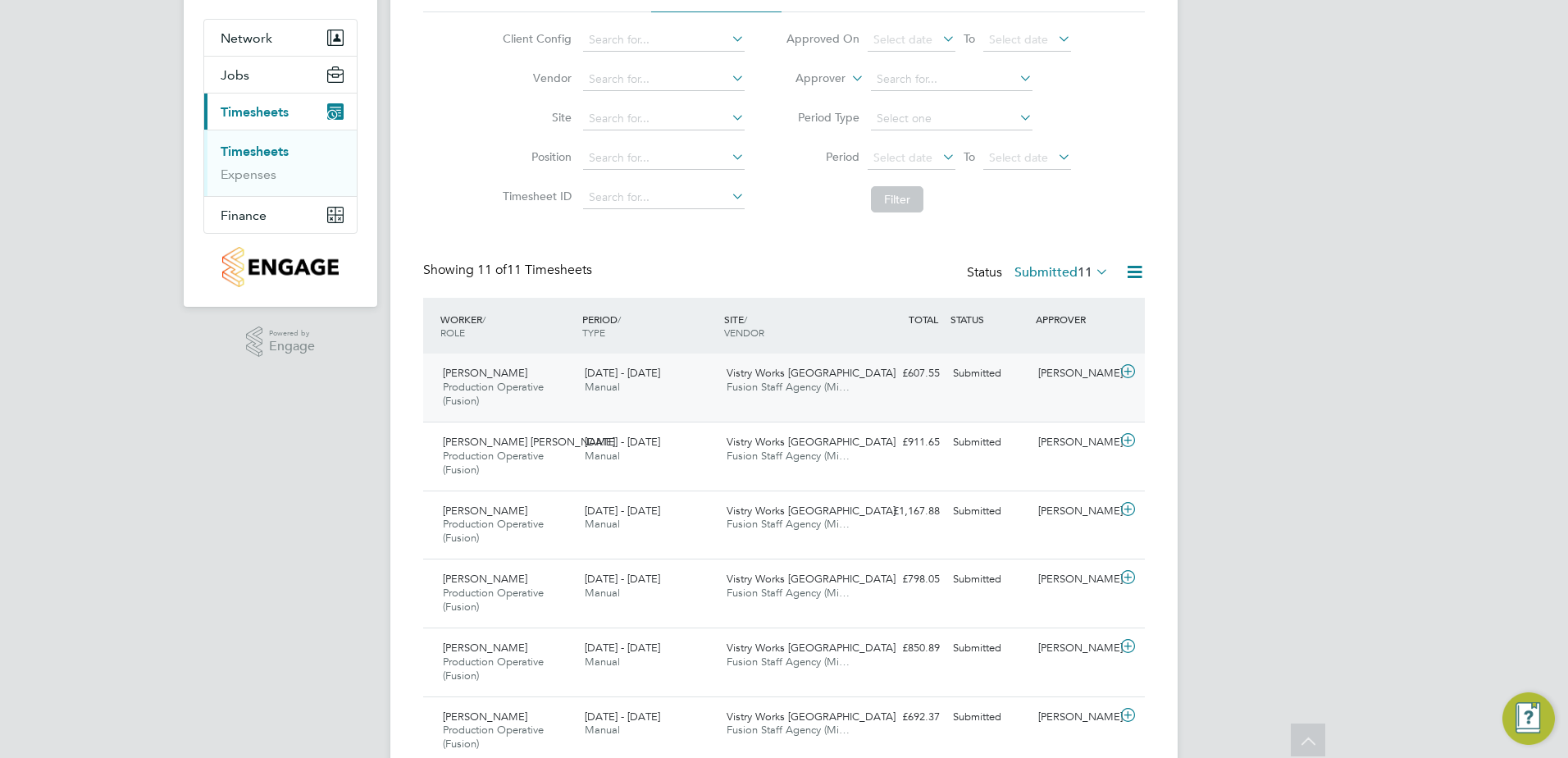
click at [1126, 368] on icon at bounding box center [1127, 372] width 20 height 13
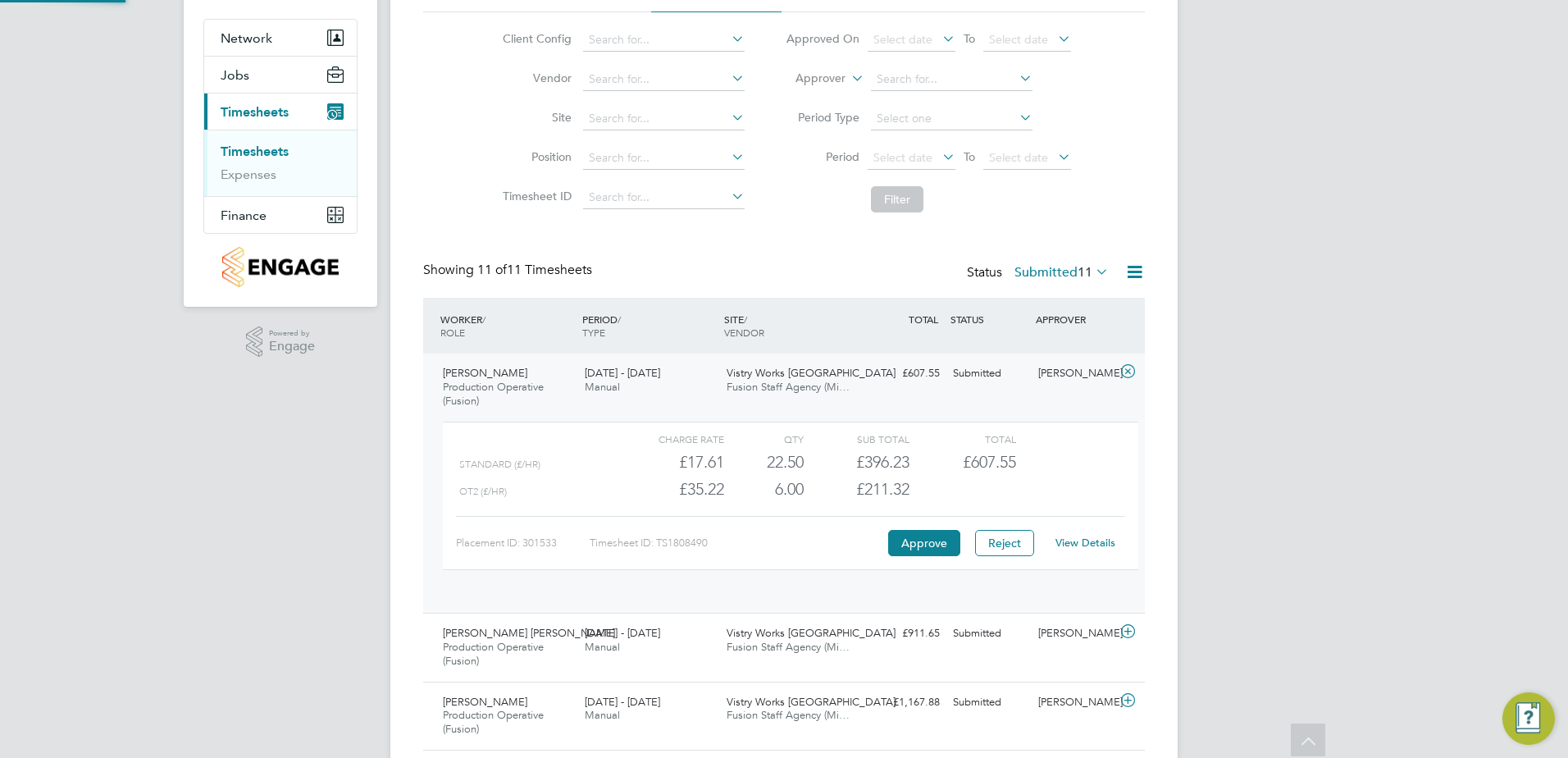
scroll to position [28, 160]
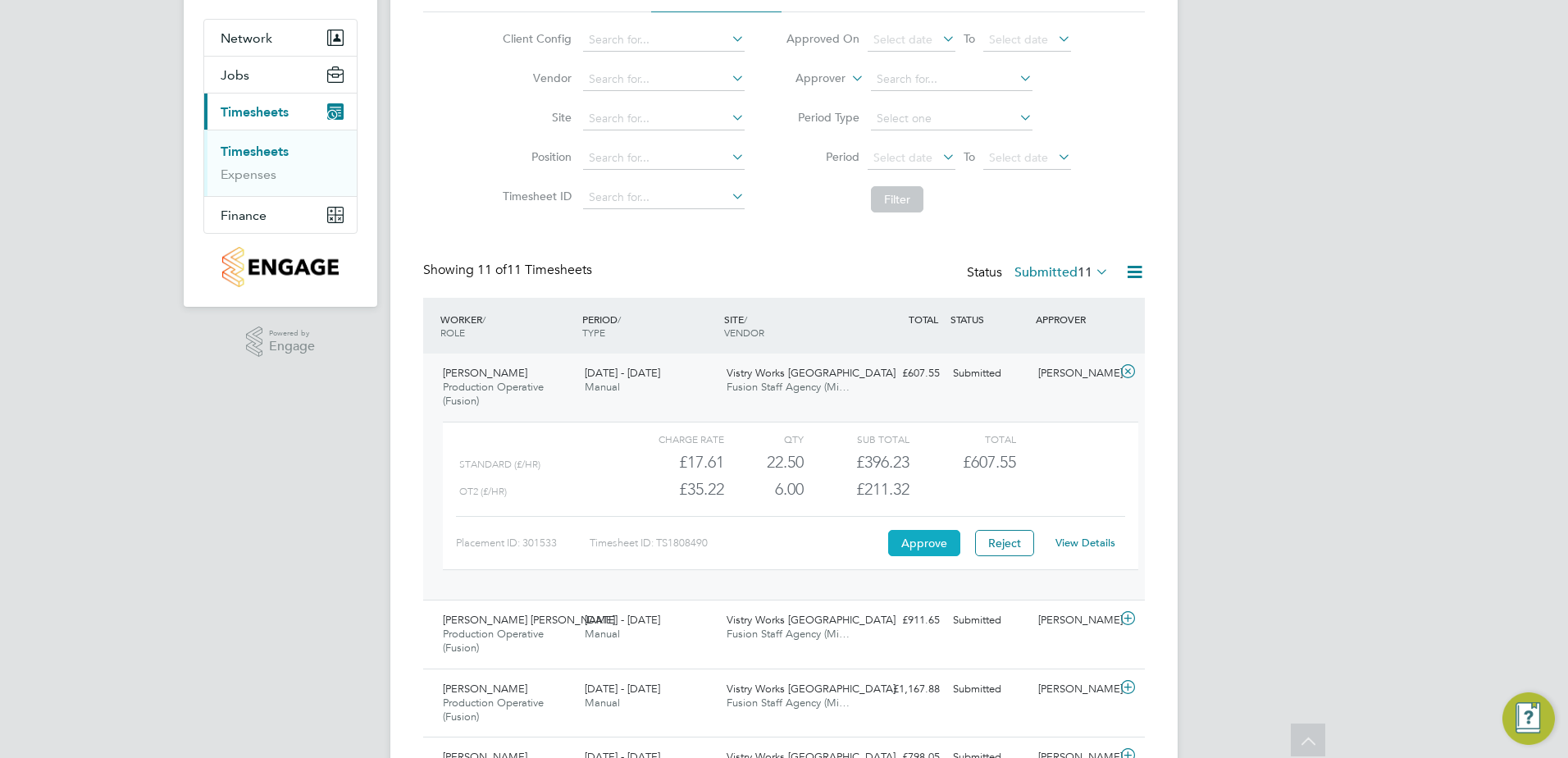
click at [924, 539] on button "Approve" at bounding box center [924, 543] width 72 height 26
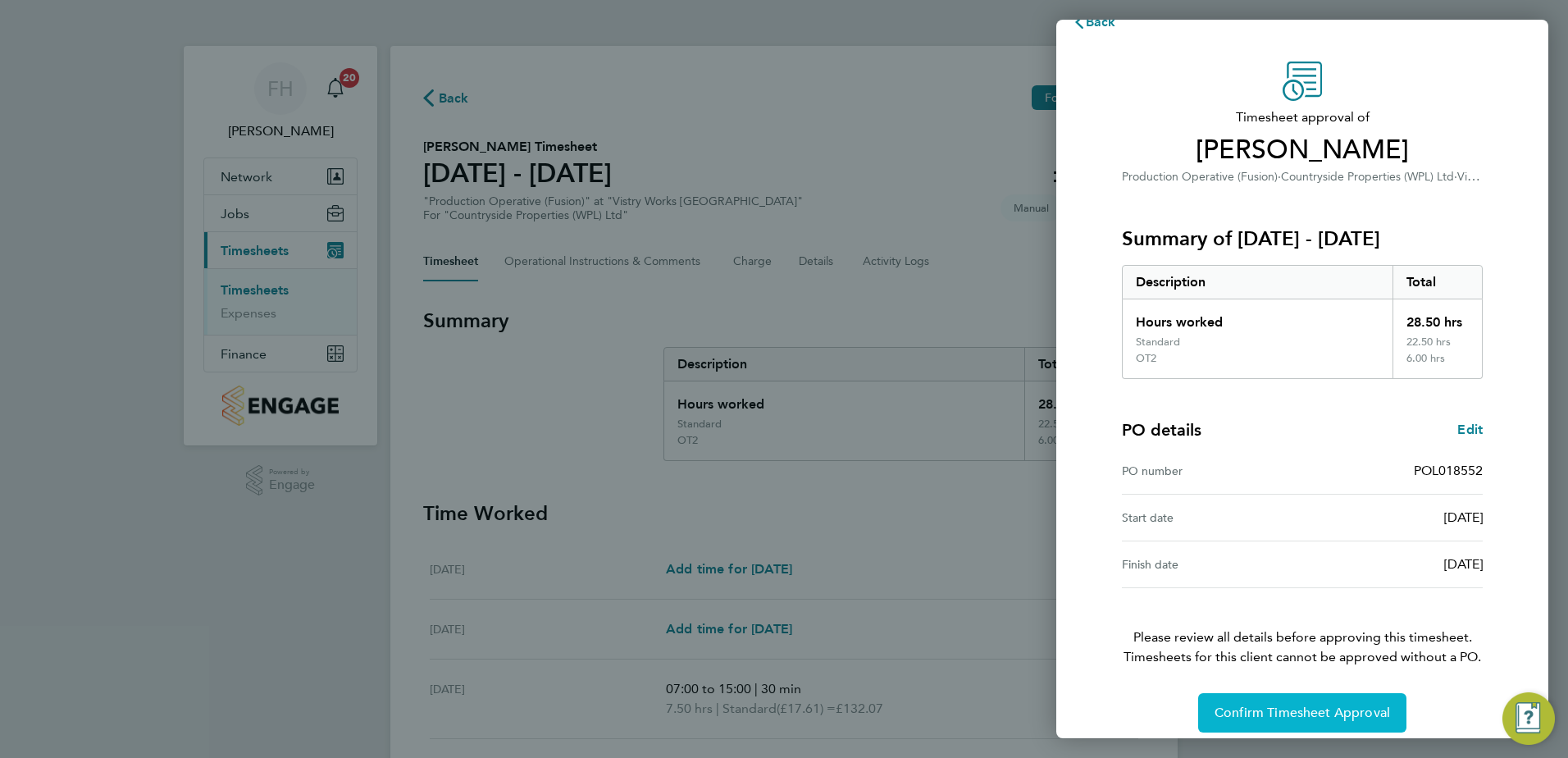
scroll to position [44, 0]
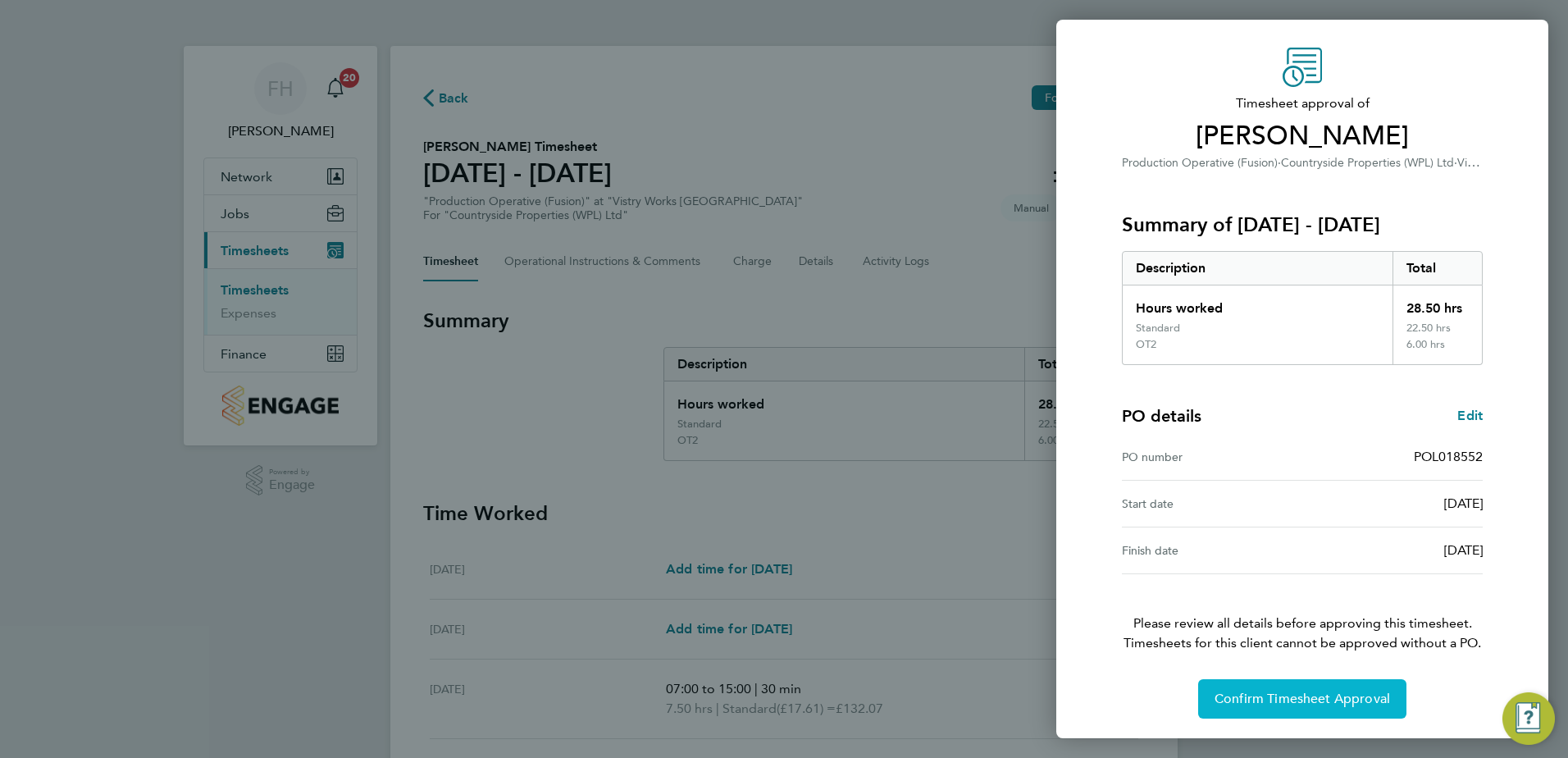
click at [1305, 701] on span "Confirm Timesheet Approval" at bounding box center [1302, 699] width 176 height 17
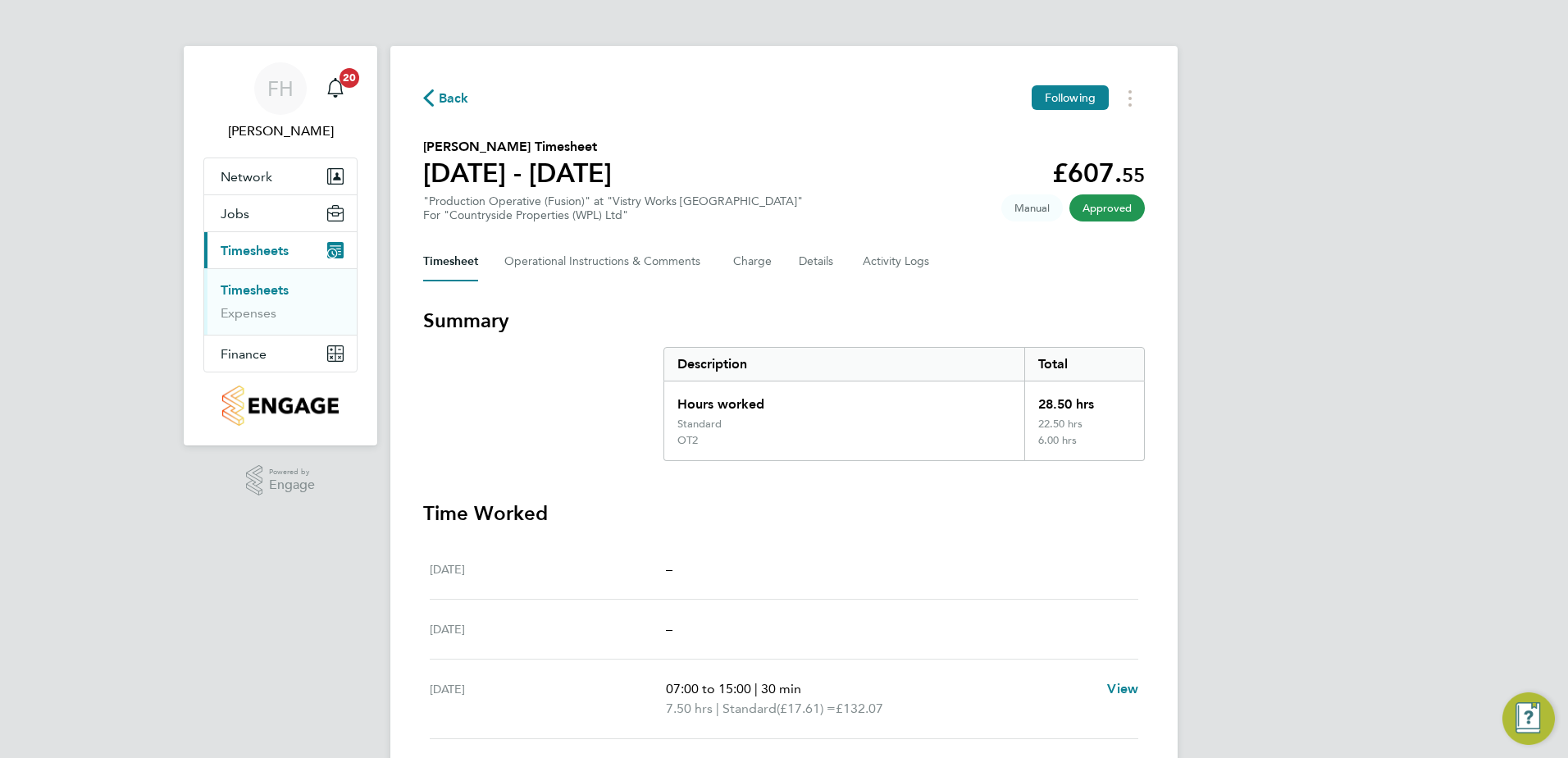
click at [436, 93] on span "Back" at bounding box center [446, 97] width 46 height 16
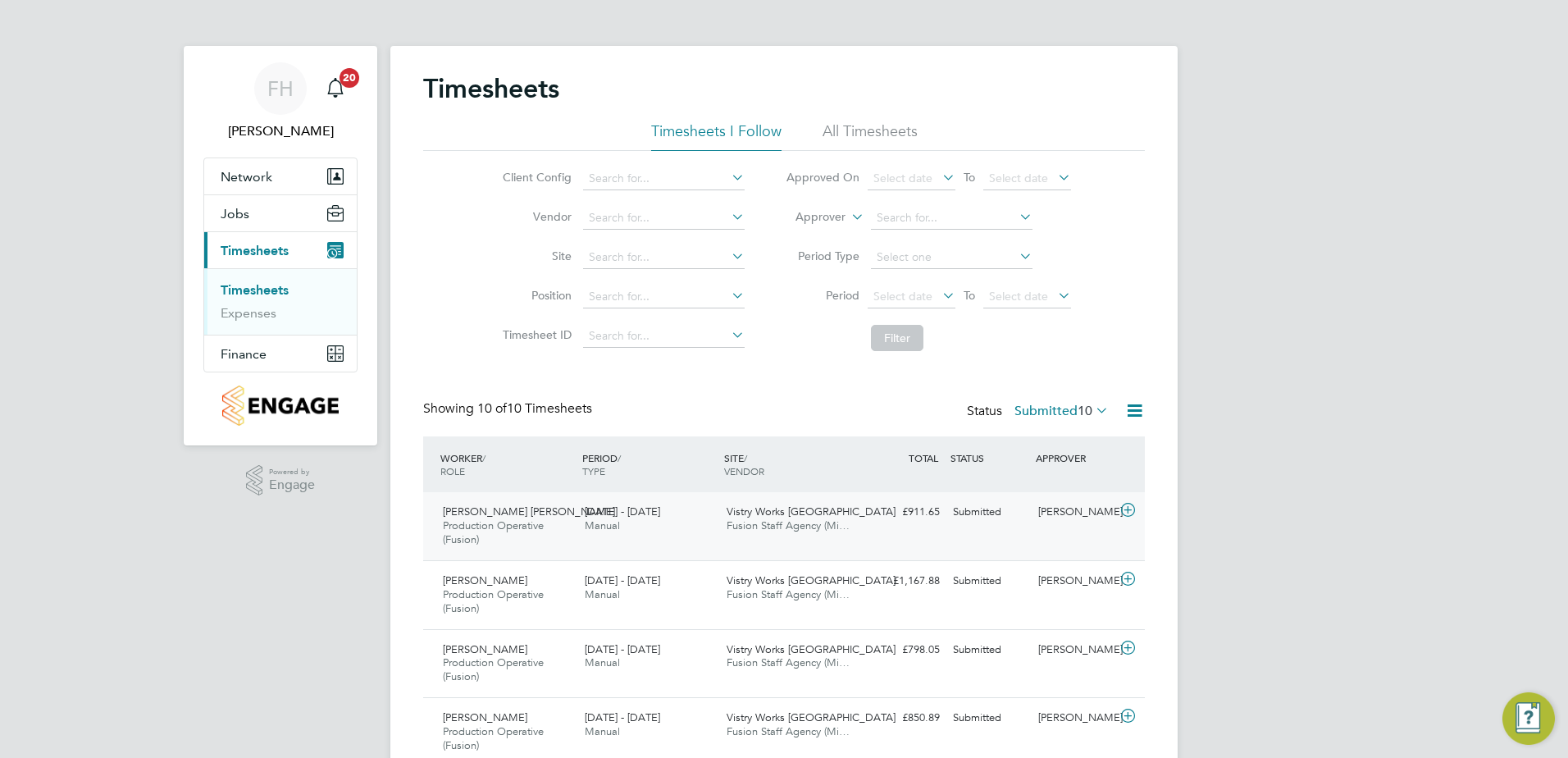
click at [1129, 504] on icon at bounding box center [1127, 510] width 20 height 13
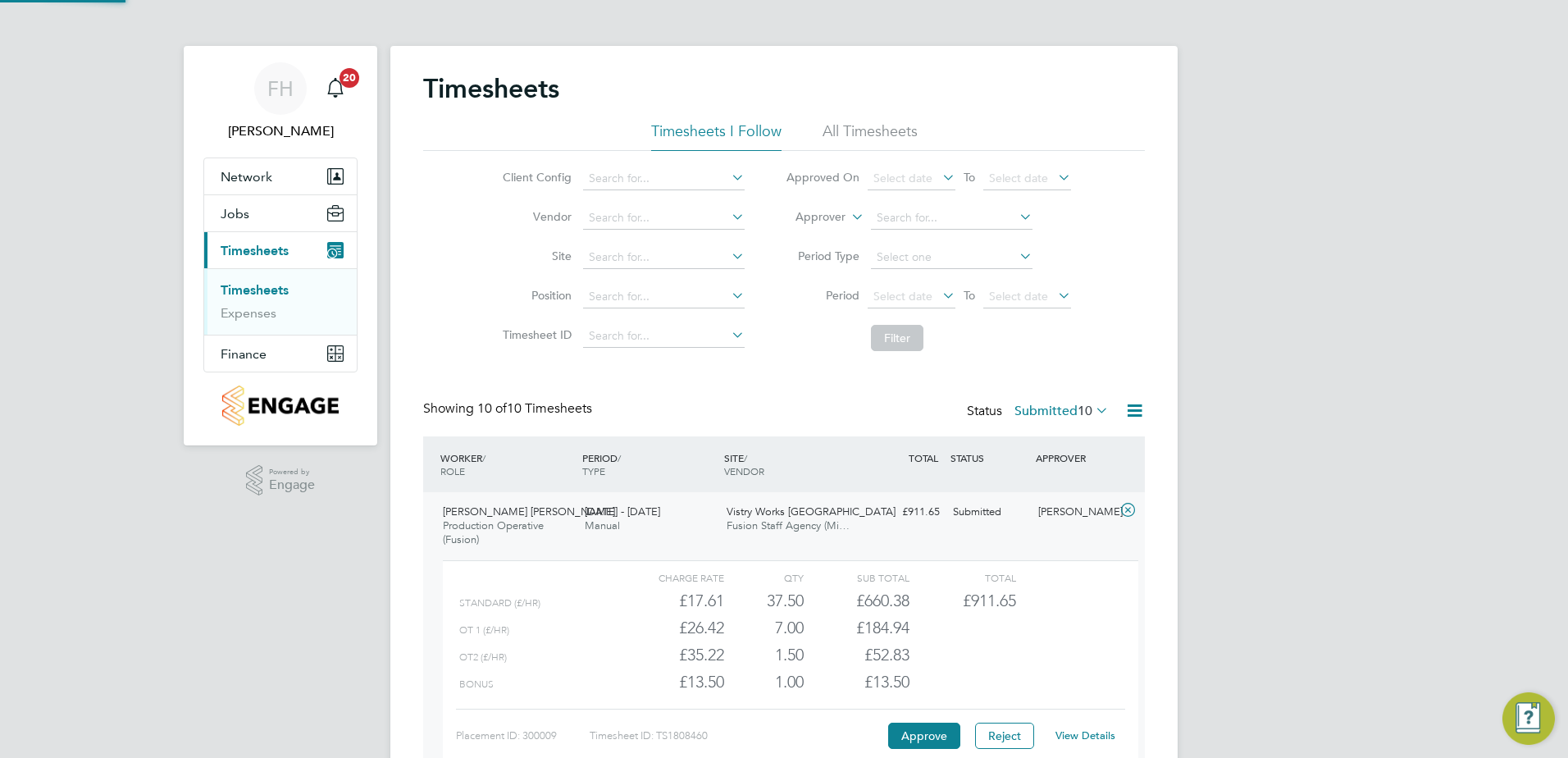
click at [1129, 504] on icon at bounding box center [1127, 510] width 20 height 13
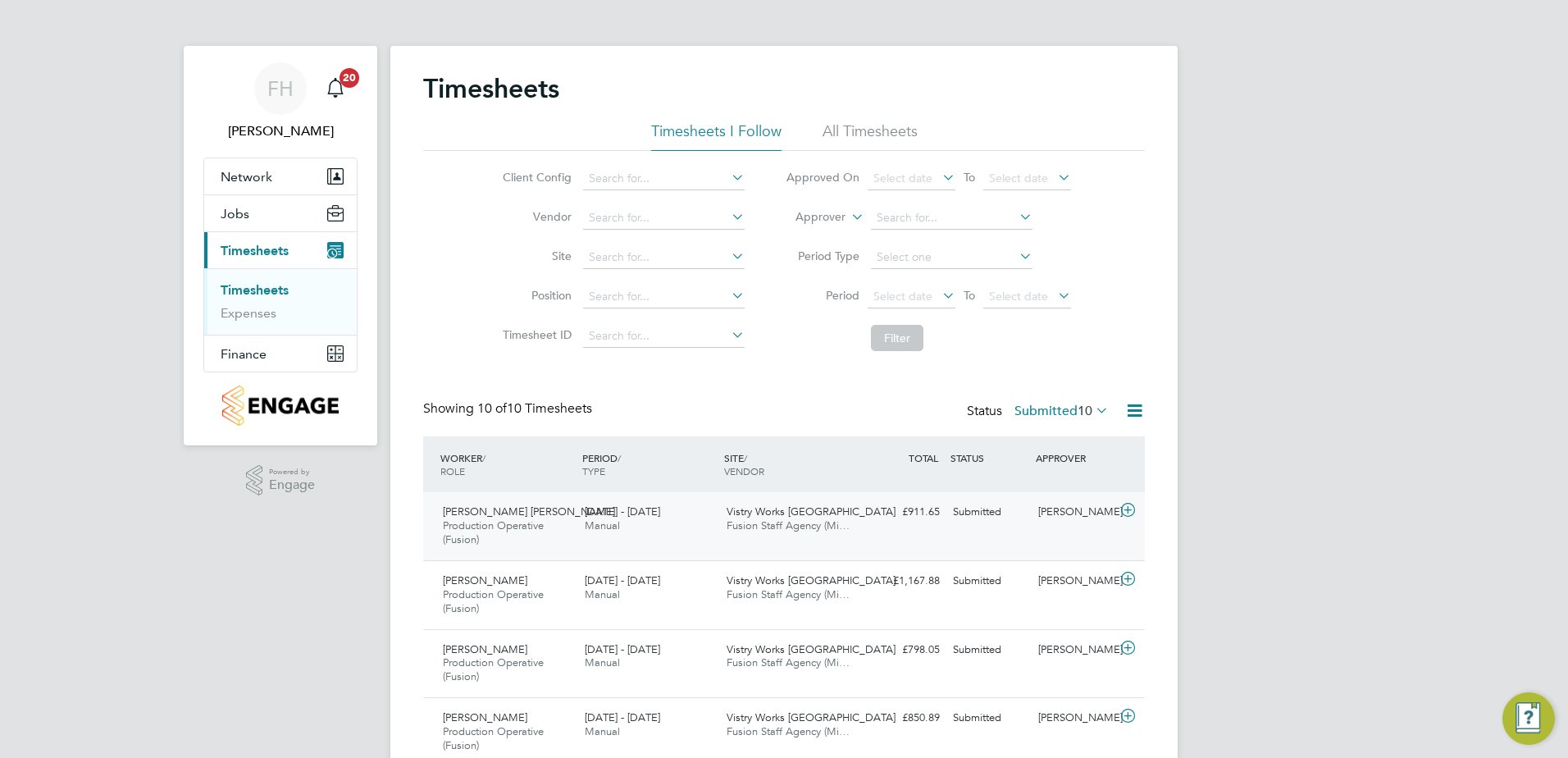
click at [1129, 505] on icon at bounding box center [1127, 510] width 20 height 13
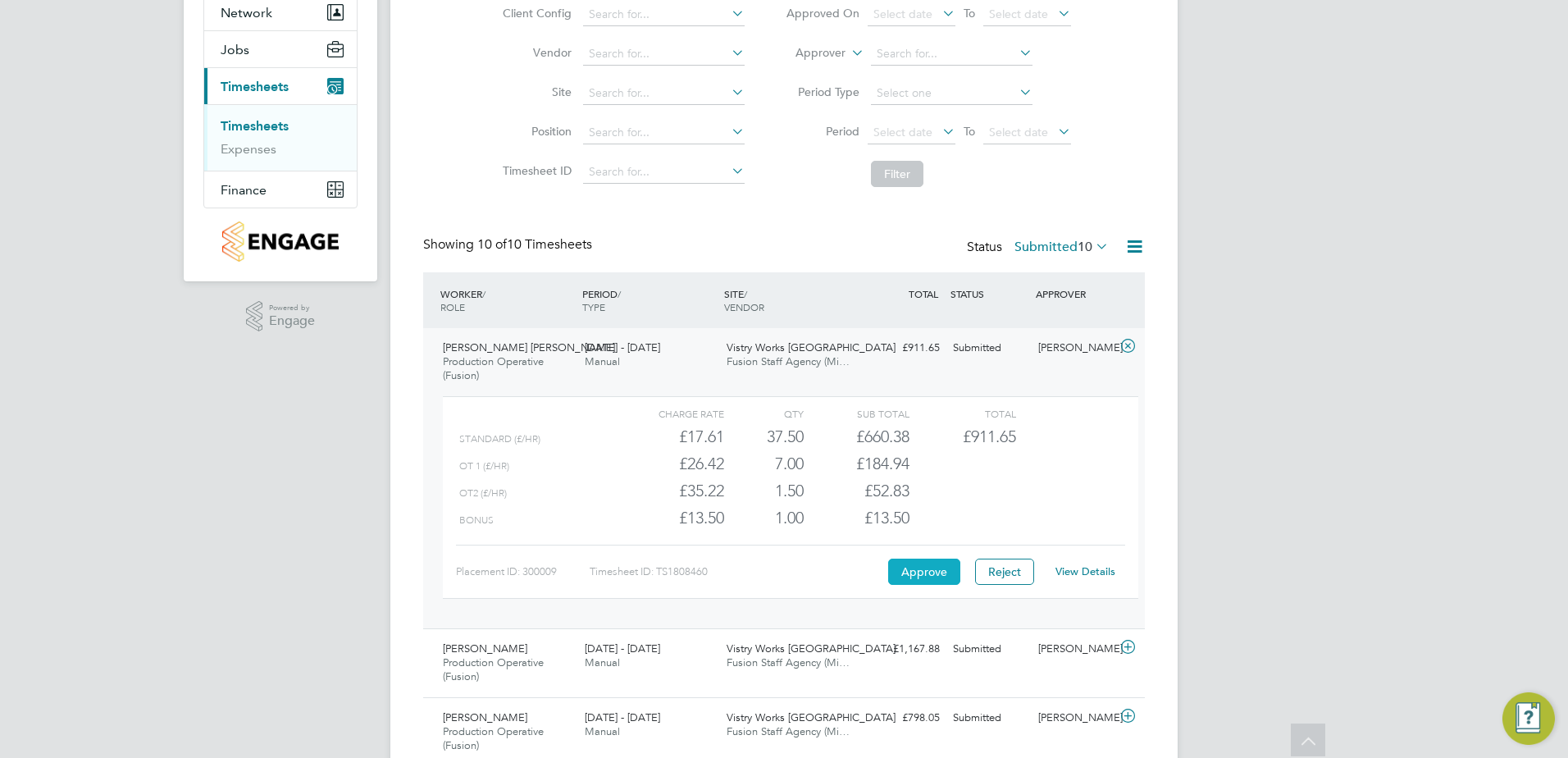
click at [924, 580] on button "Approve" at bounding box center [924, 572] width 72 height 26
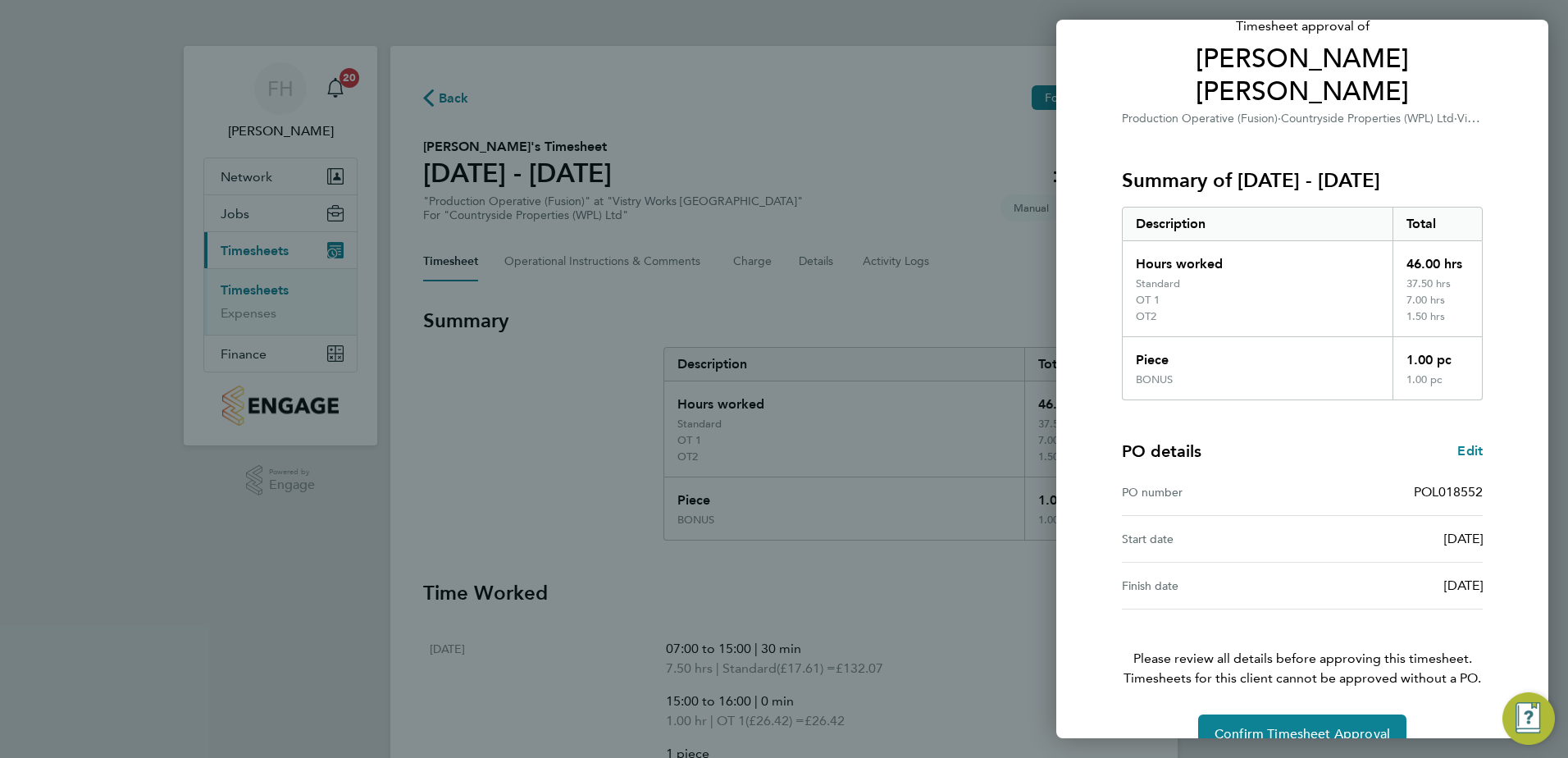
scroll to position [124, 0]
click at [1309, 724] on span "Confirm Timesheet Approval" at bounding box center [1302, 732] width 176 height 17
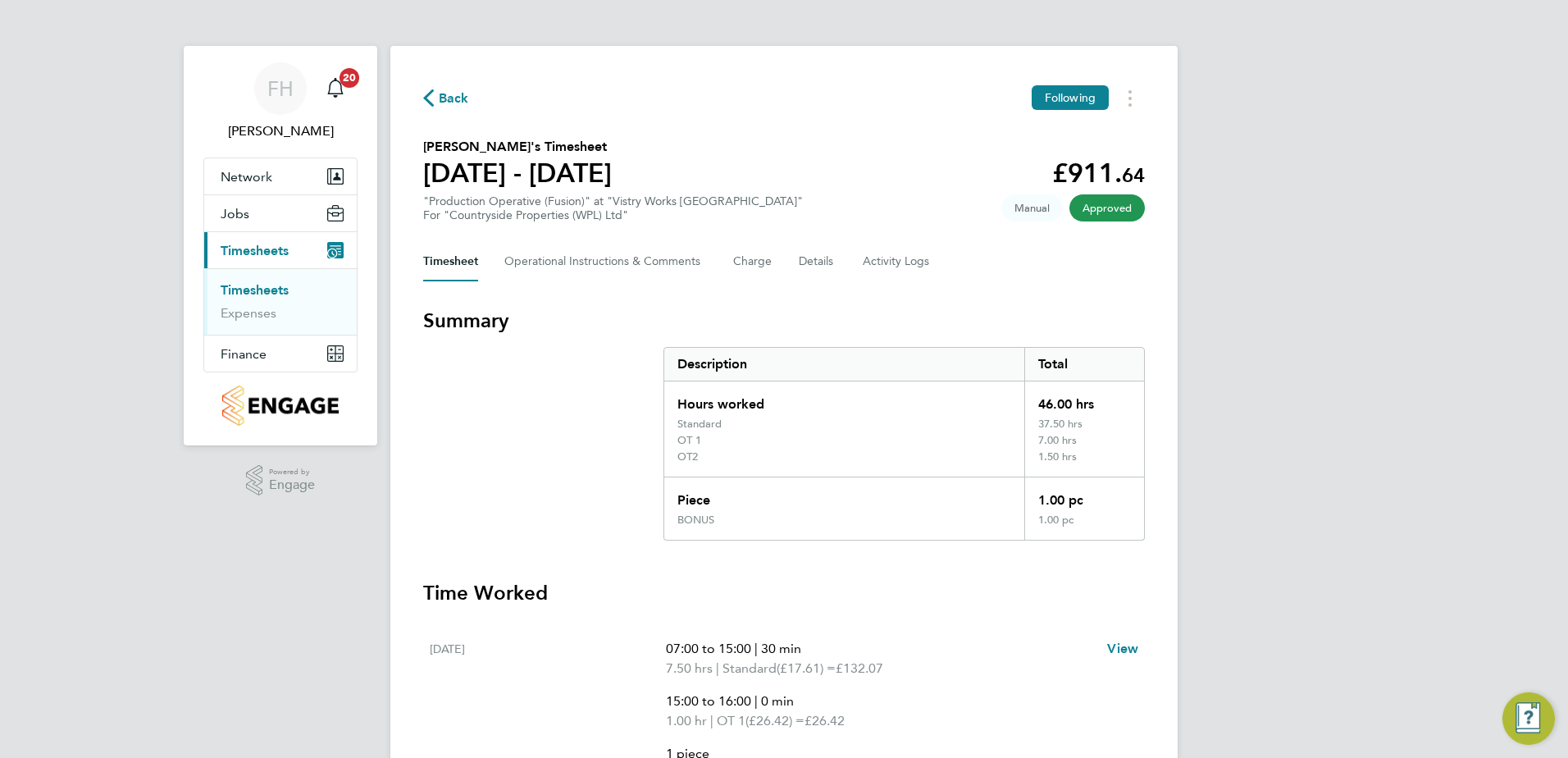
click at [437, 94] on span "Back" at bounding box center [446, 97] width 46 height 16
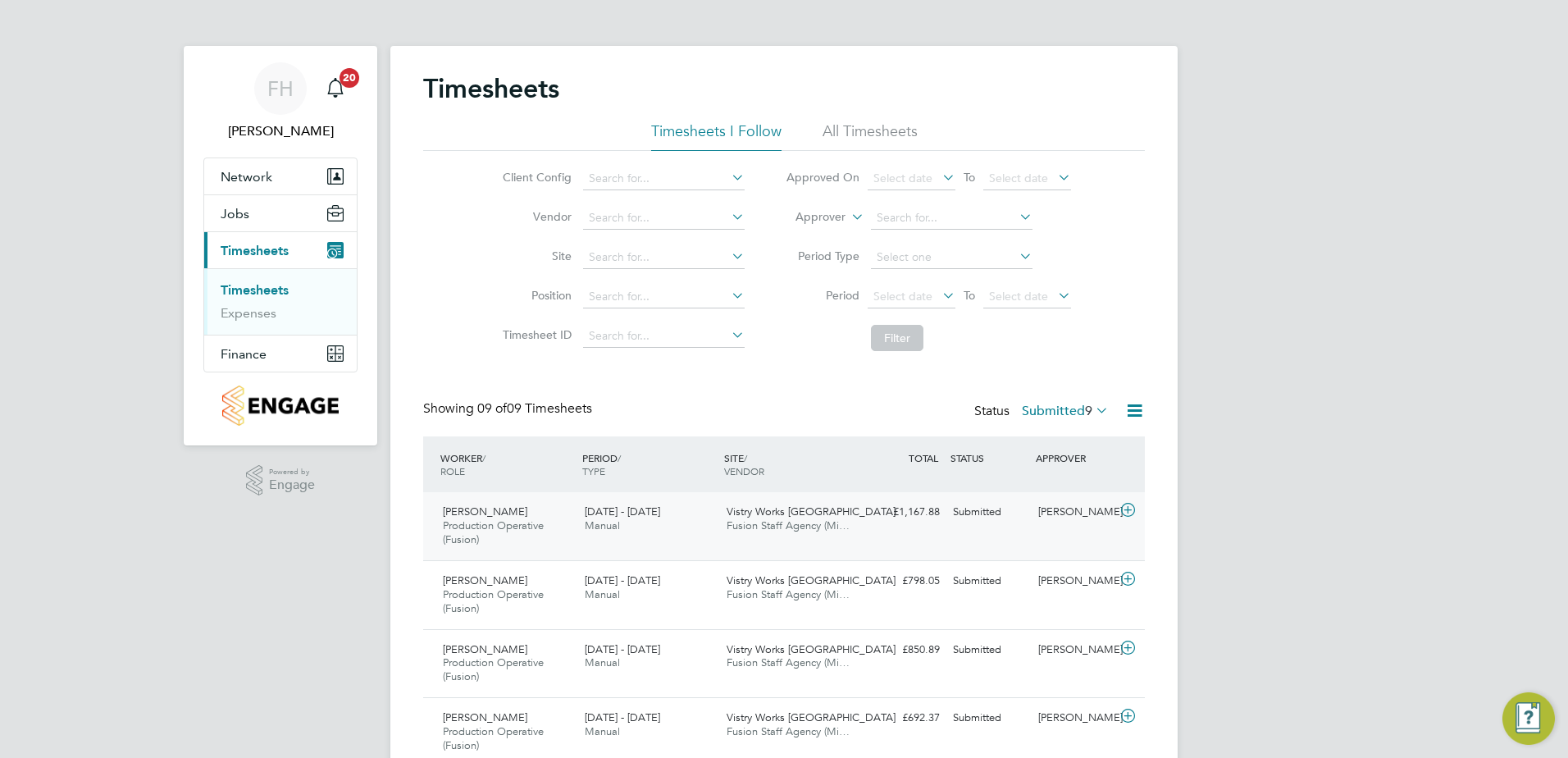
click at [1132, 509] on icon at bounding box center [1127, 510] width 20 height 13
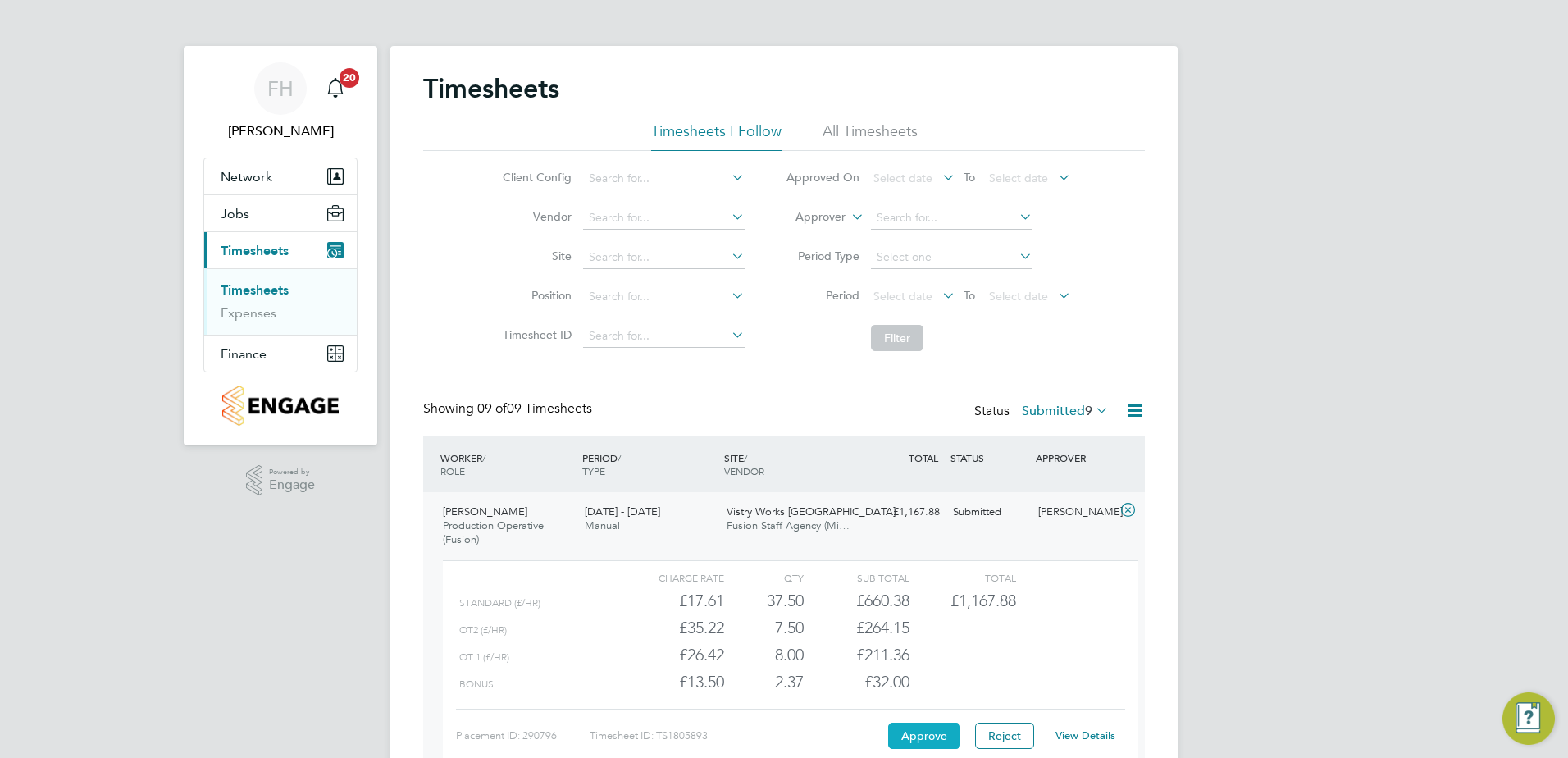
click at [907, 741] on button "Approve" at bounding box center [924, 736] width 72 height 26
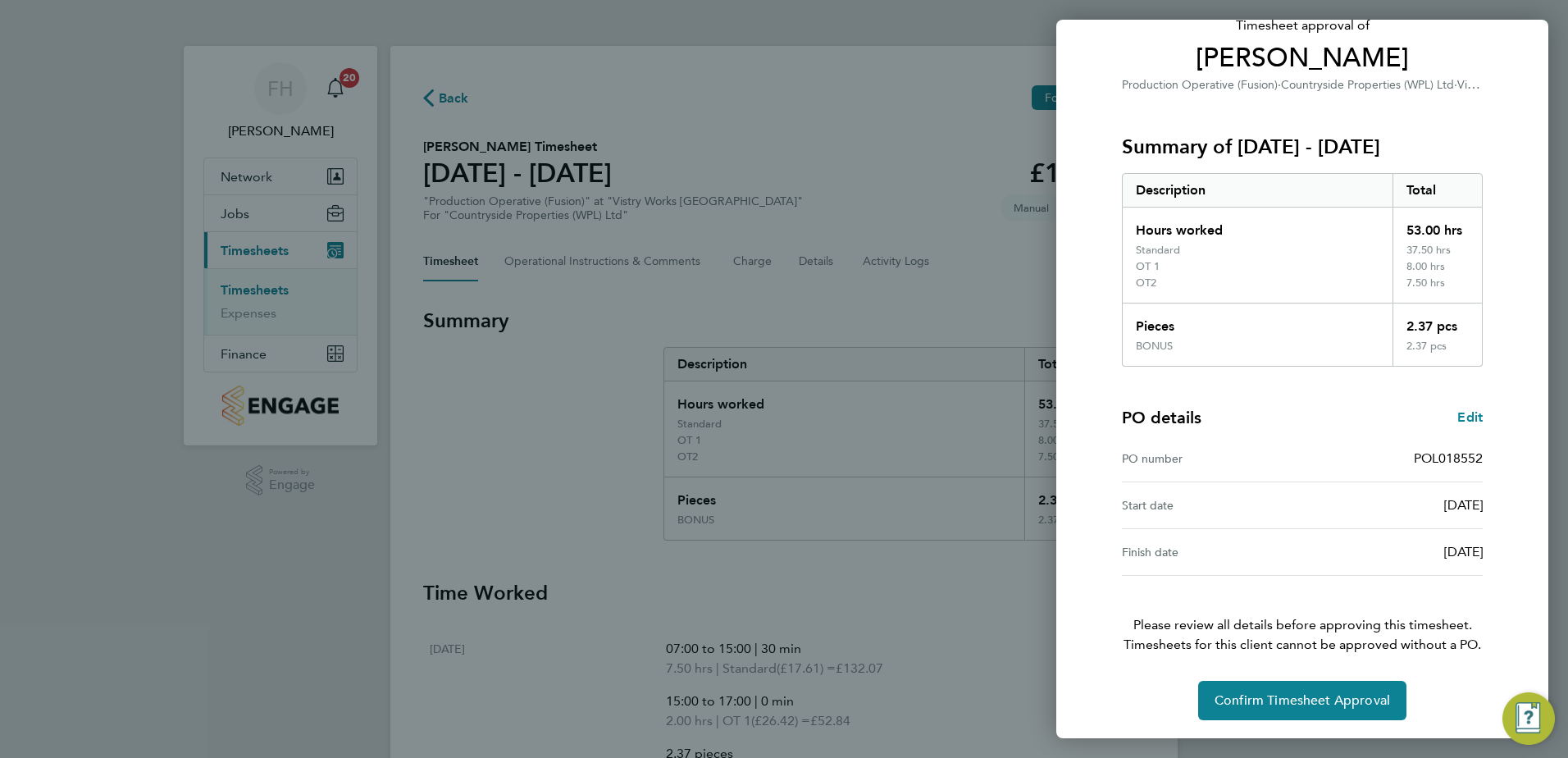
scroll to position [124, 0]
click at [1292, 704] on span "Confirm Timesheet Approval" at bounding box center [1302, 699] width 176 height 17
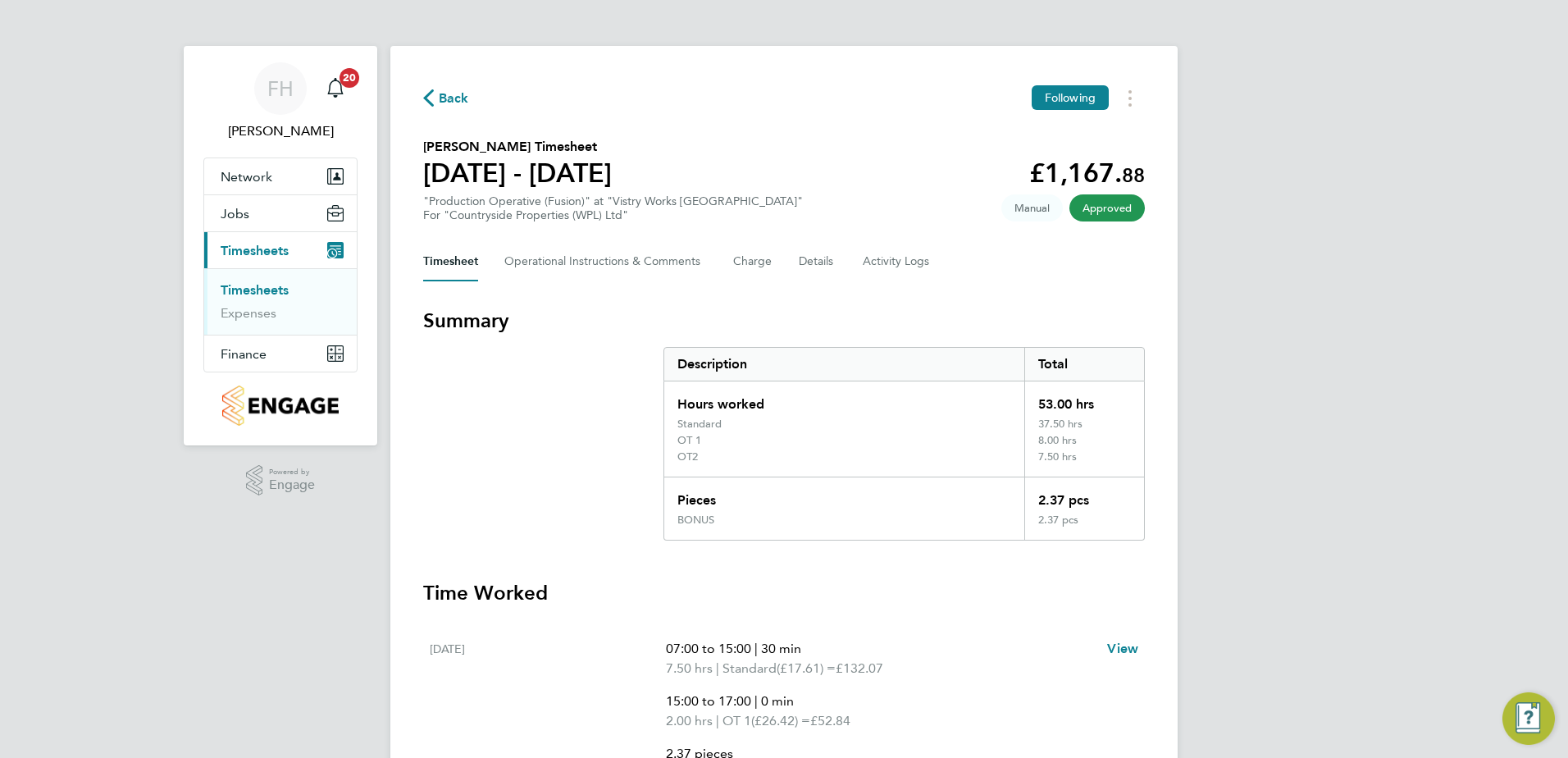
click at [448, 100] on span "Back" at bounding box center [454, 98] width 31 height 19
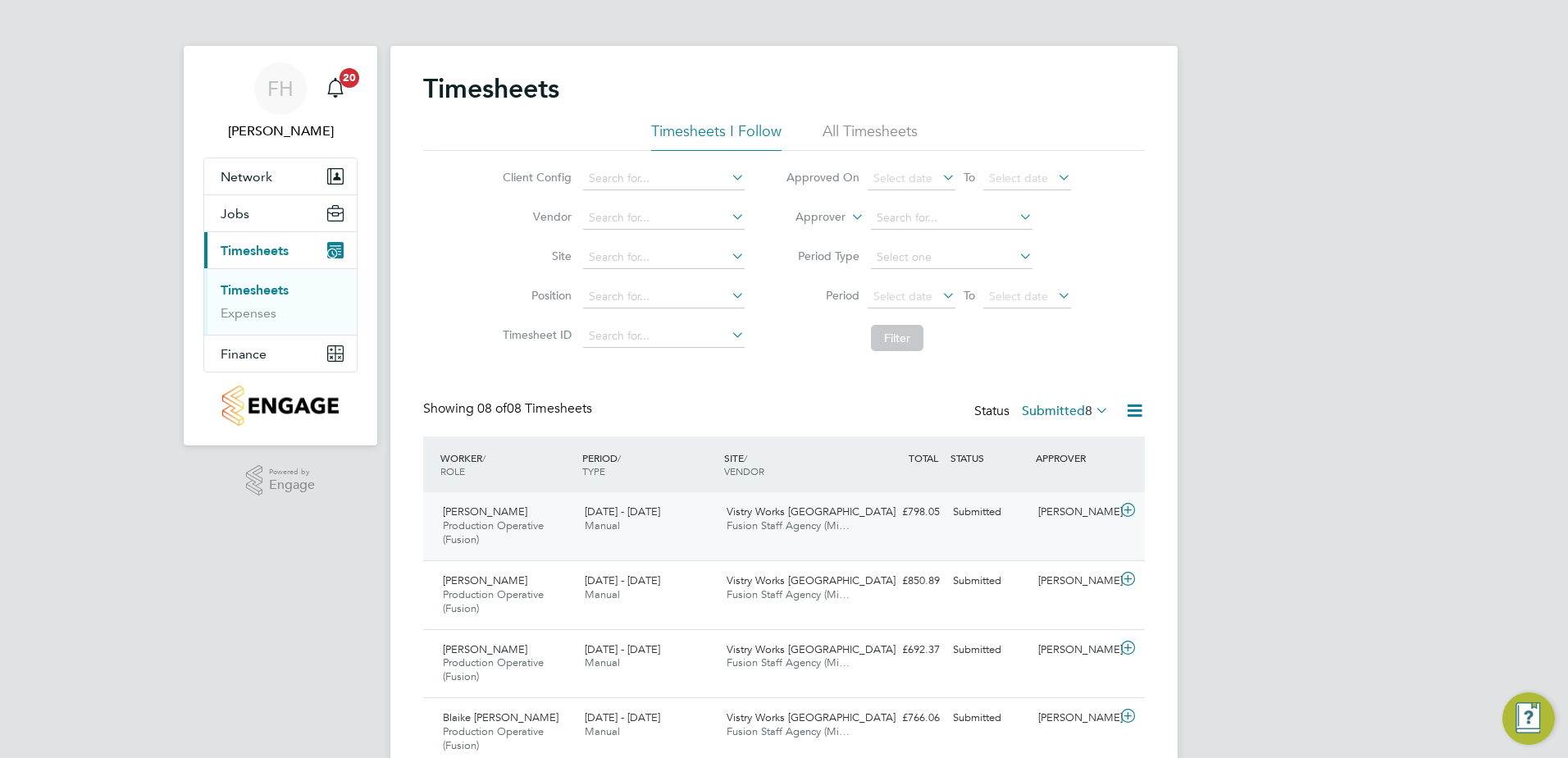
click at [1129, 509] on icon at bounding box center [1127, 510] width 20 height 13
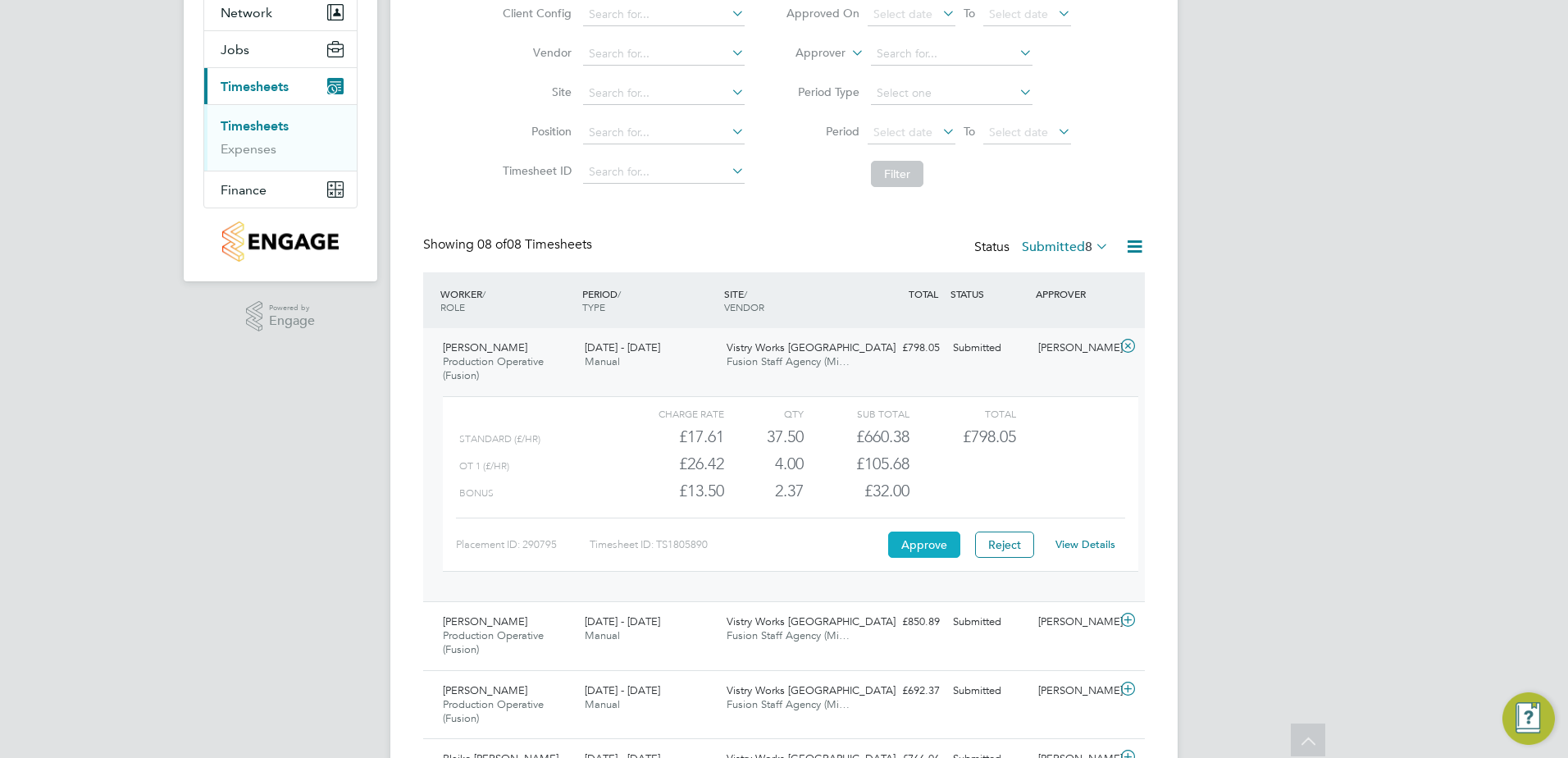
click at [927, 548] on button "Approve" at bounding box center [924, 545] width 72 height 26
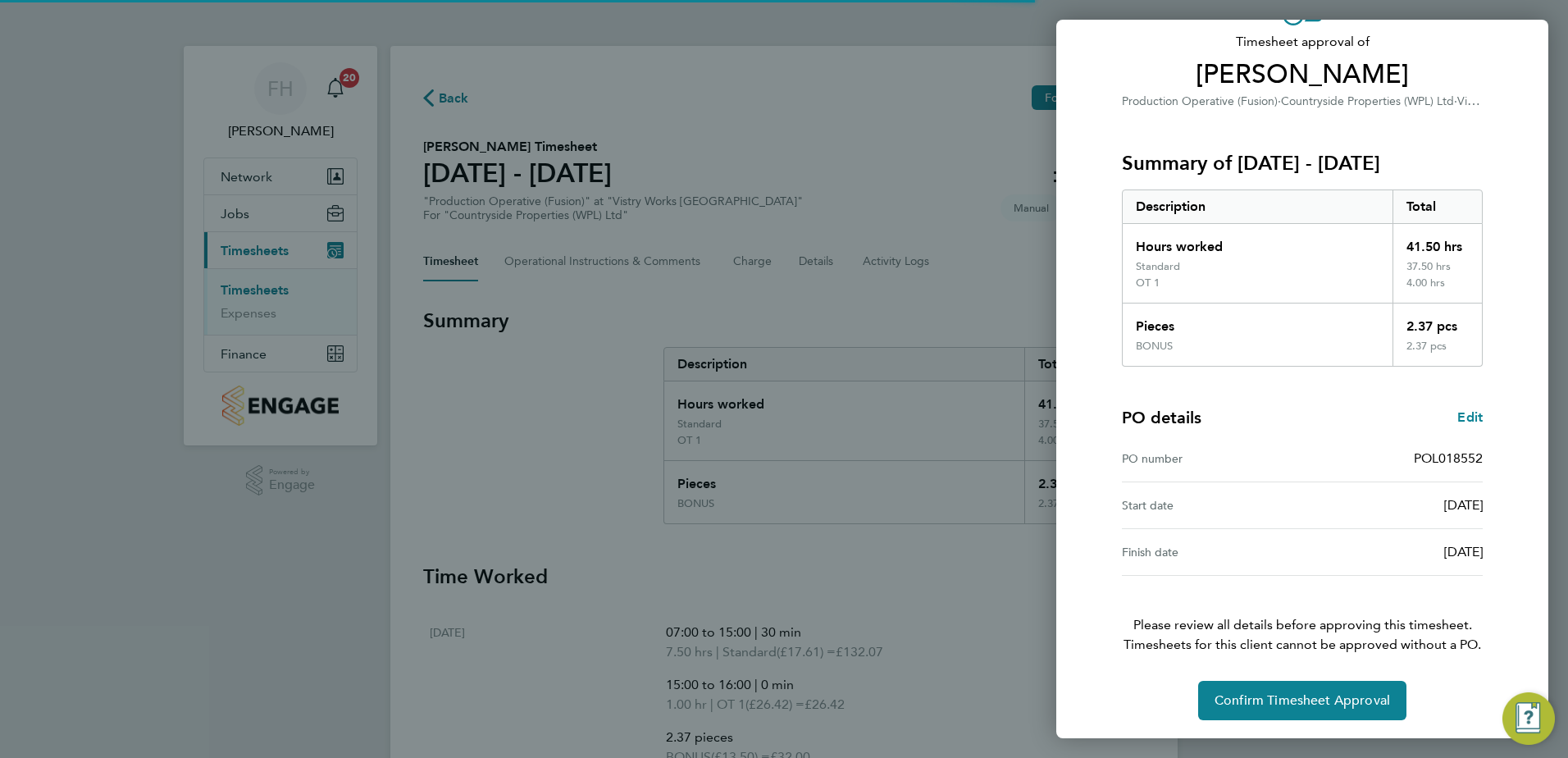
scroll to position [107, 0]
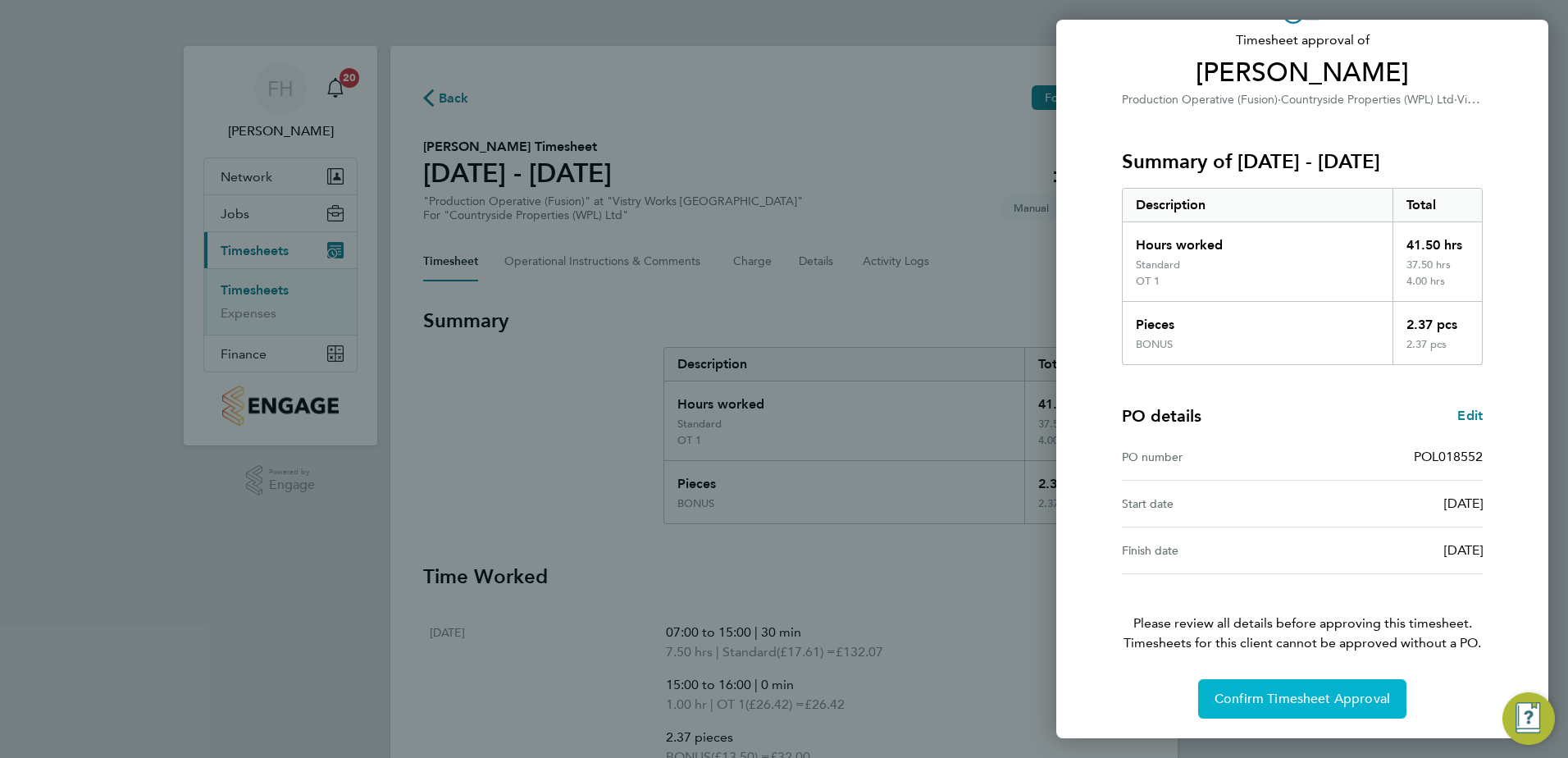
click at [1323, 703] on span "Confirm Timesheet Approval" at bounding box center [1302, 699] width 176 height 17
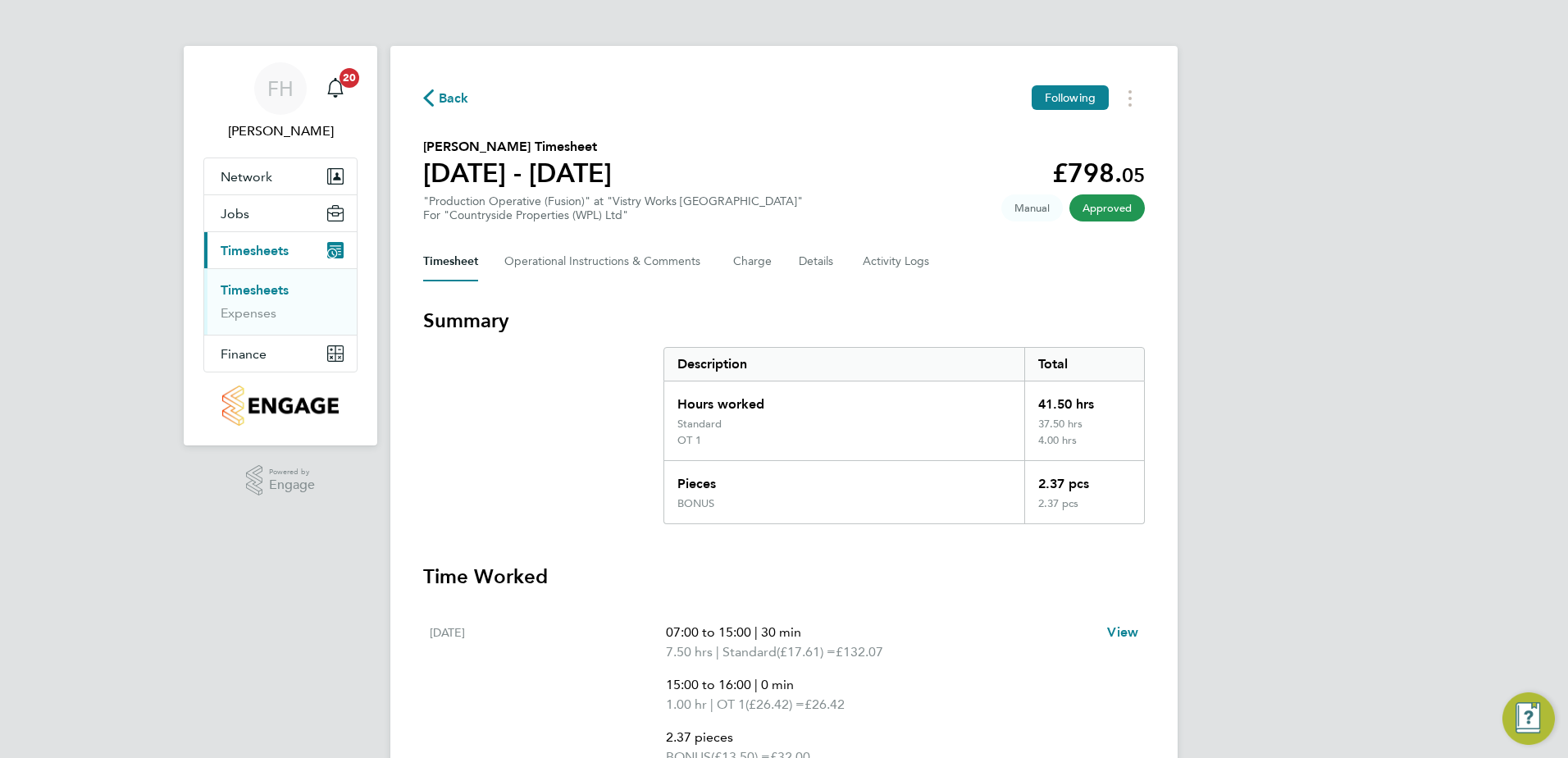
click at [428, 95] on icon "button" at bounding box center [428, 98] width 11 height 18
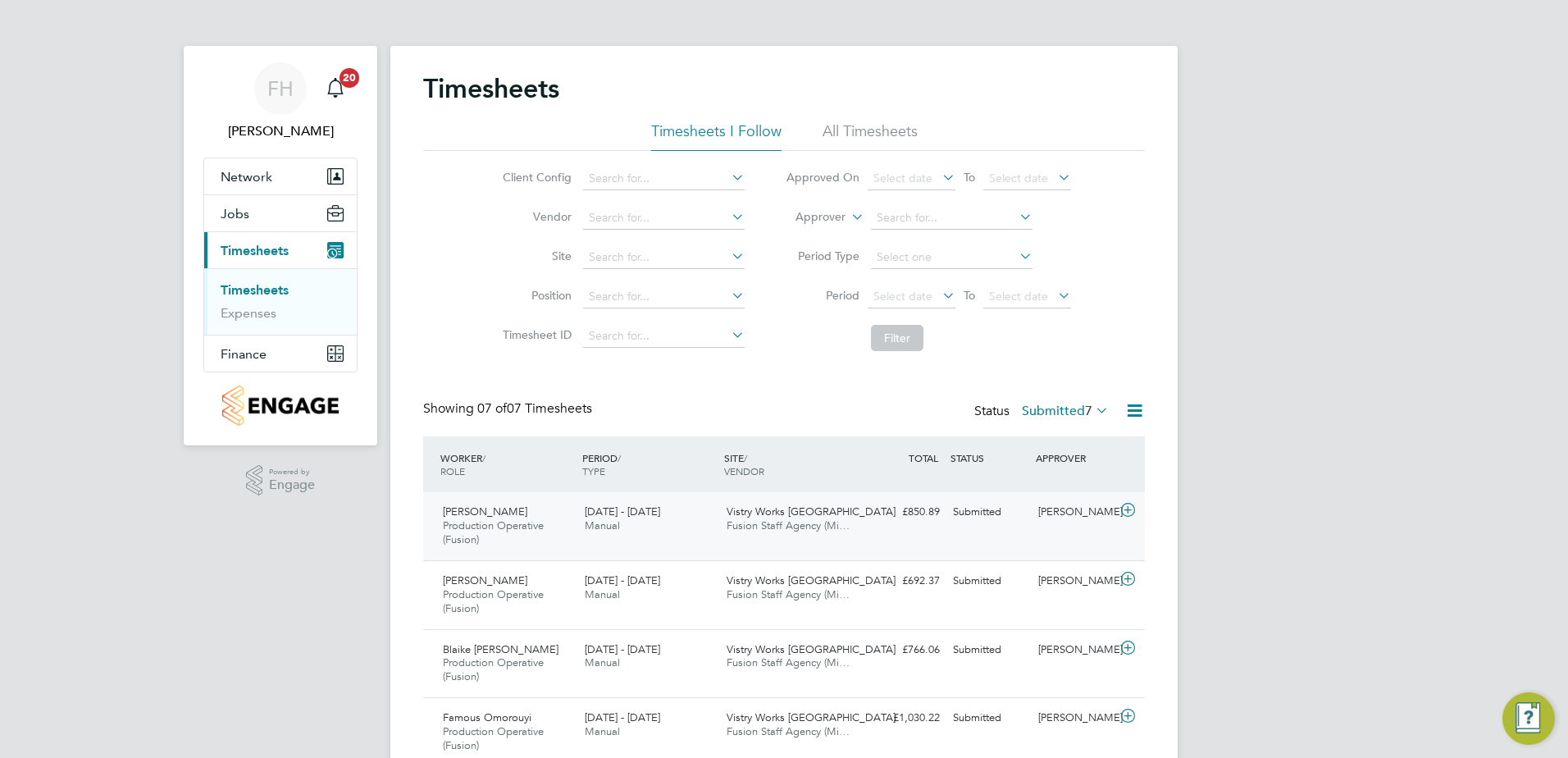
click at [1126, 507] on icon at bounding box center [1127, 510] width 20 height 13
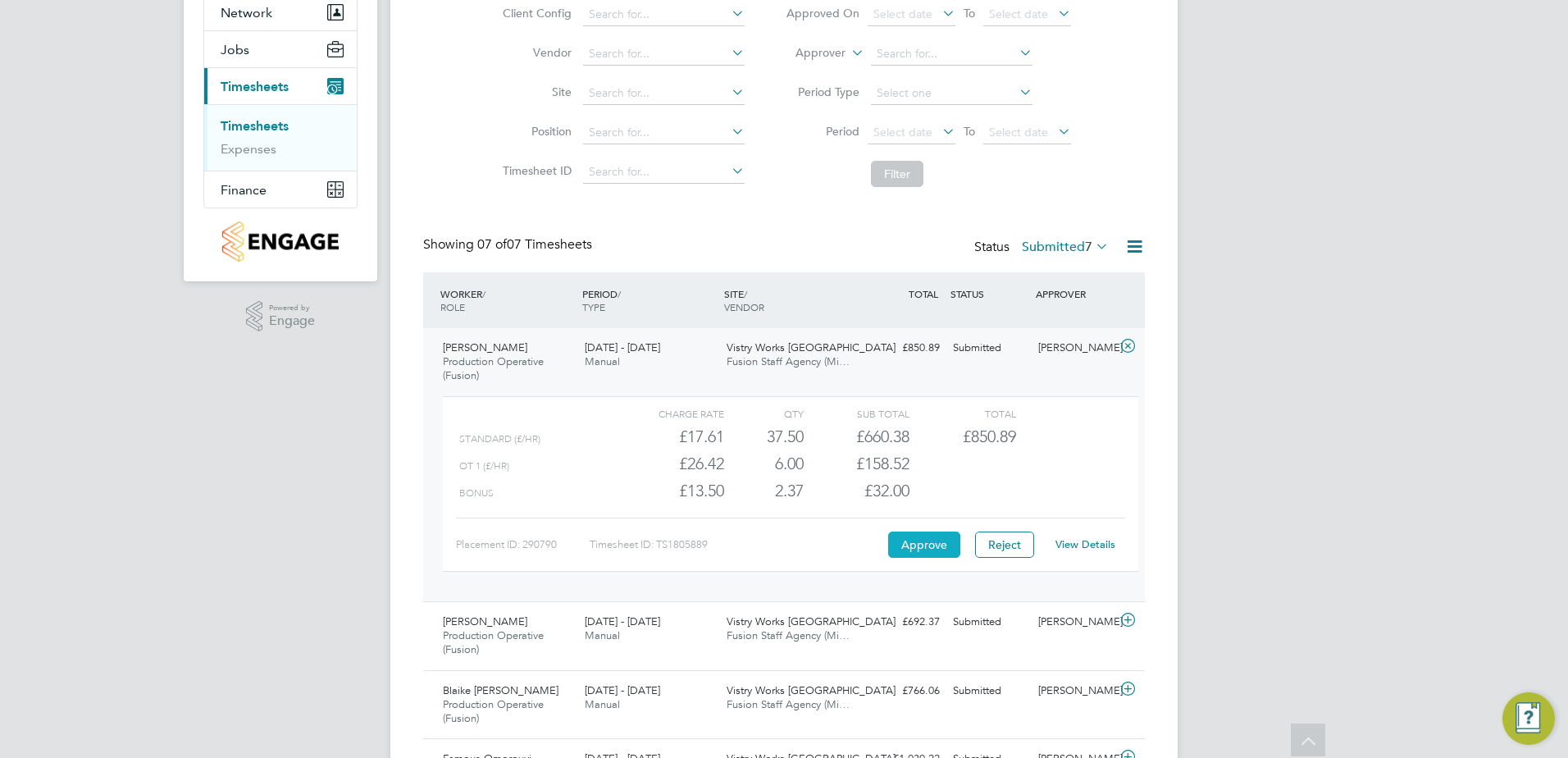
click at [925, 545] on button "Approve" at bounding box center [924, 545] width 72 height 26
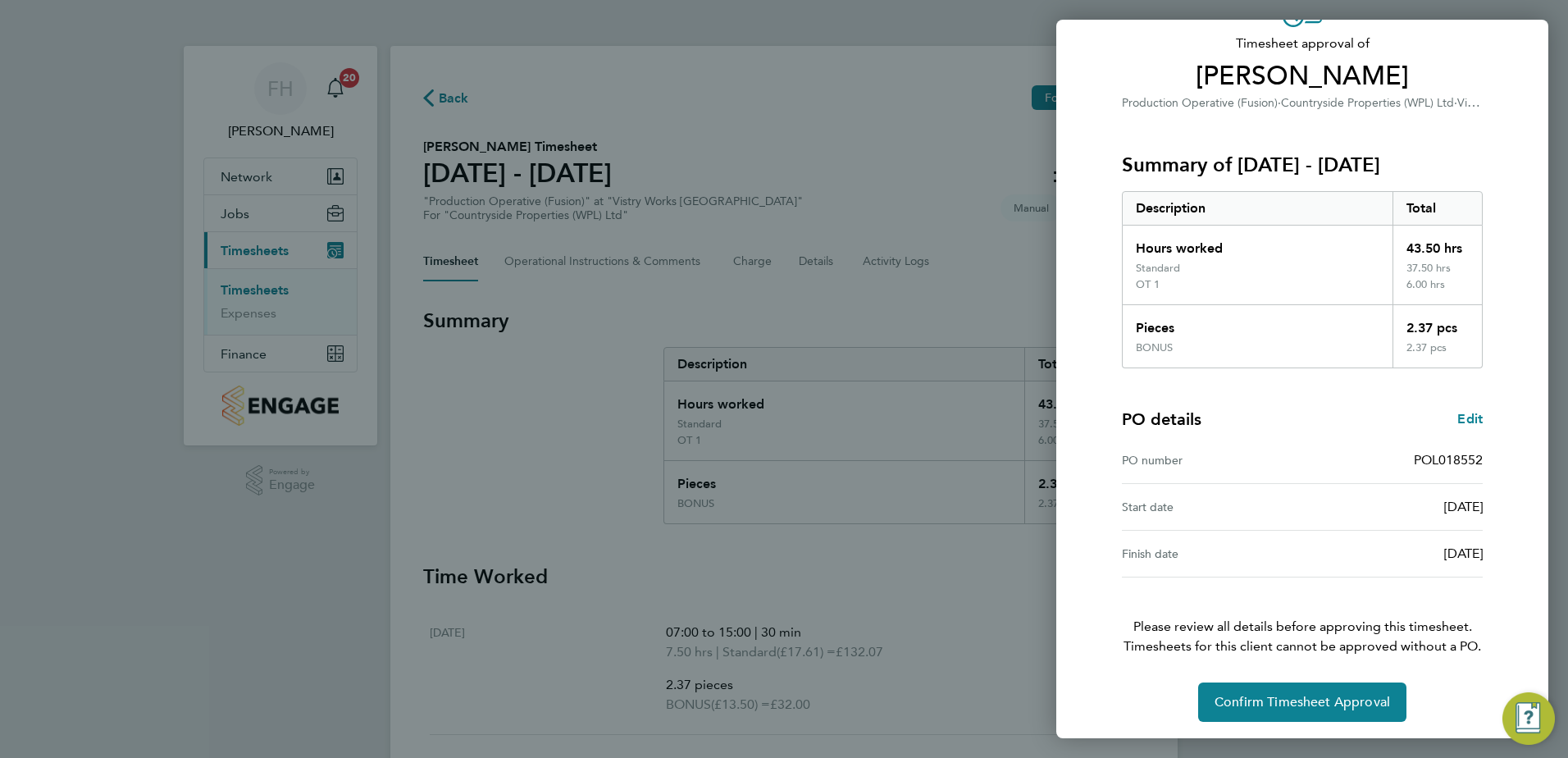
scroll to position [107, 0]
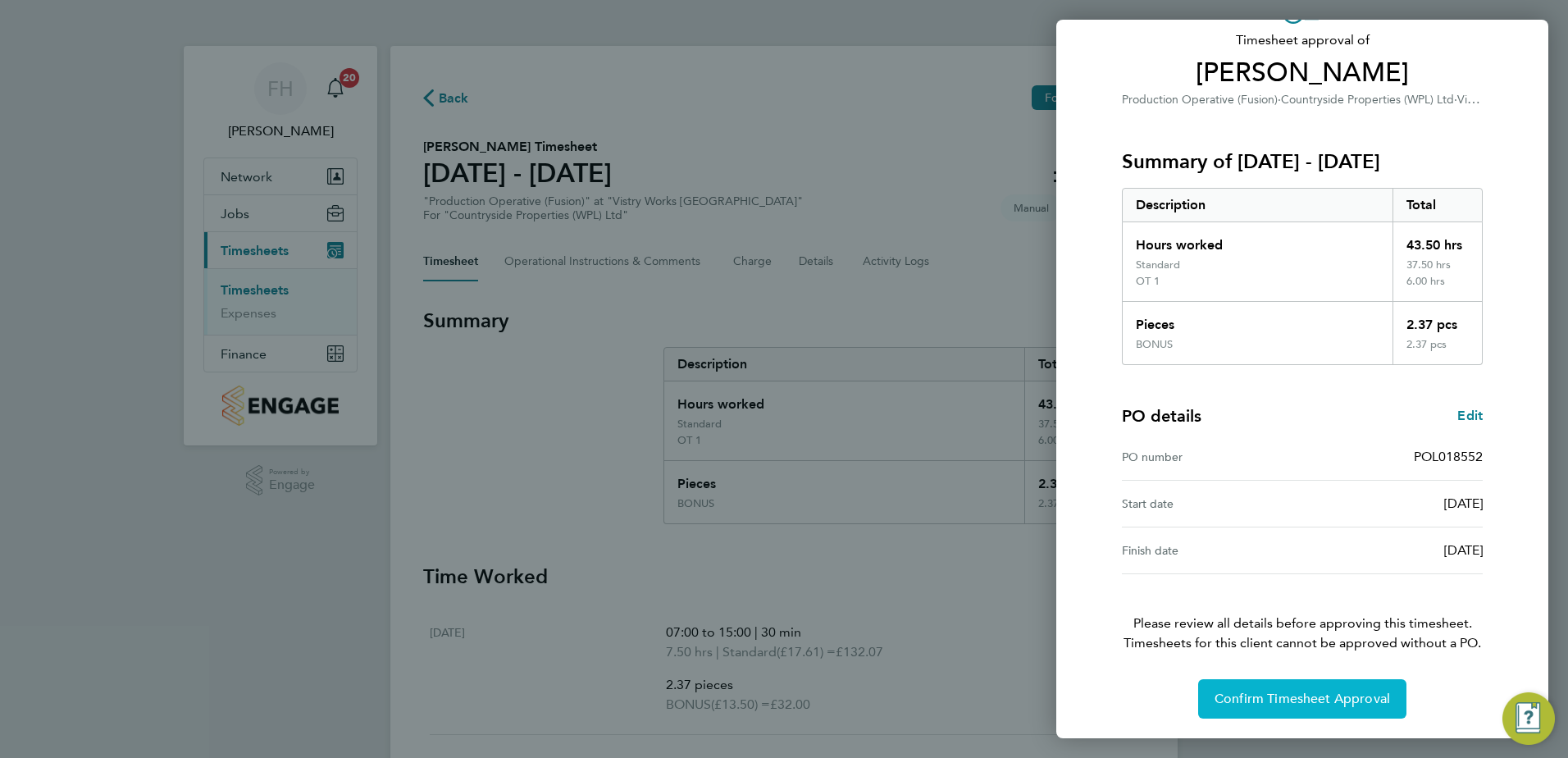
click at [1330, 695] on span "Confirm Timesheet Approval" at bounding box center [1302, 699] width 176 height 17
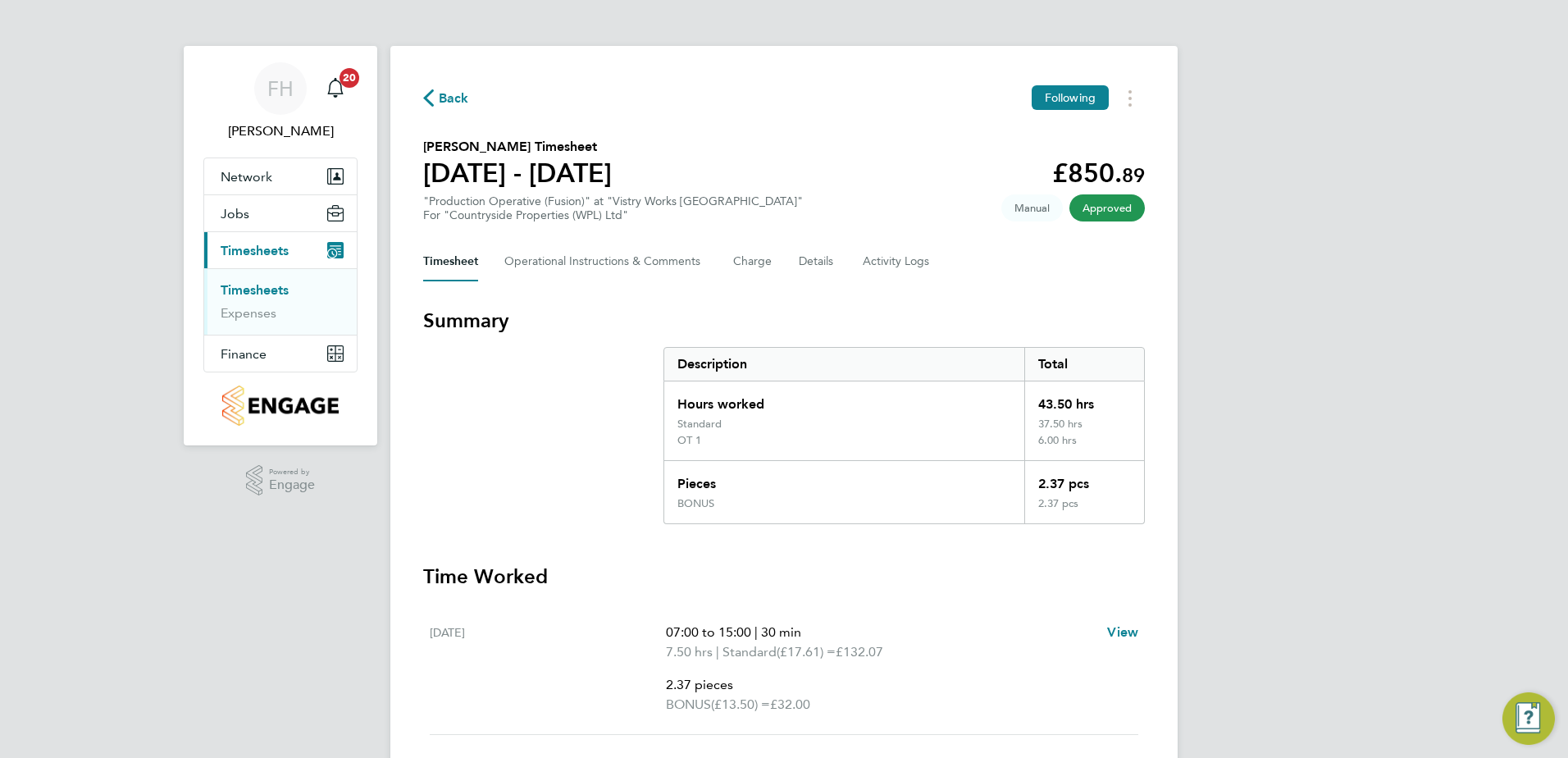
click at [435, 97] on span "Back" at bounding box center [446, 97] width 46 height 16
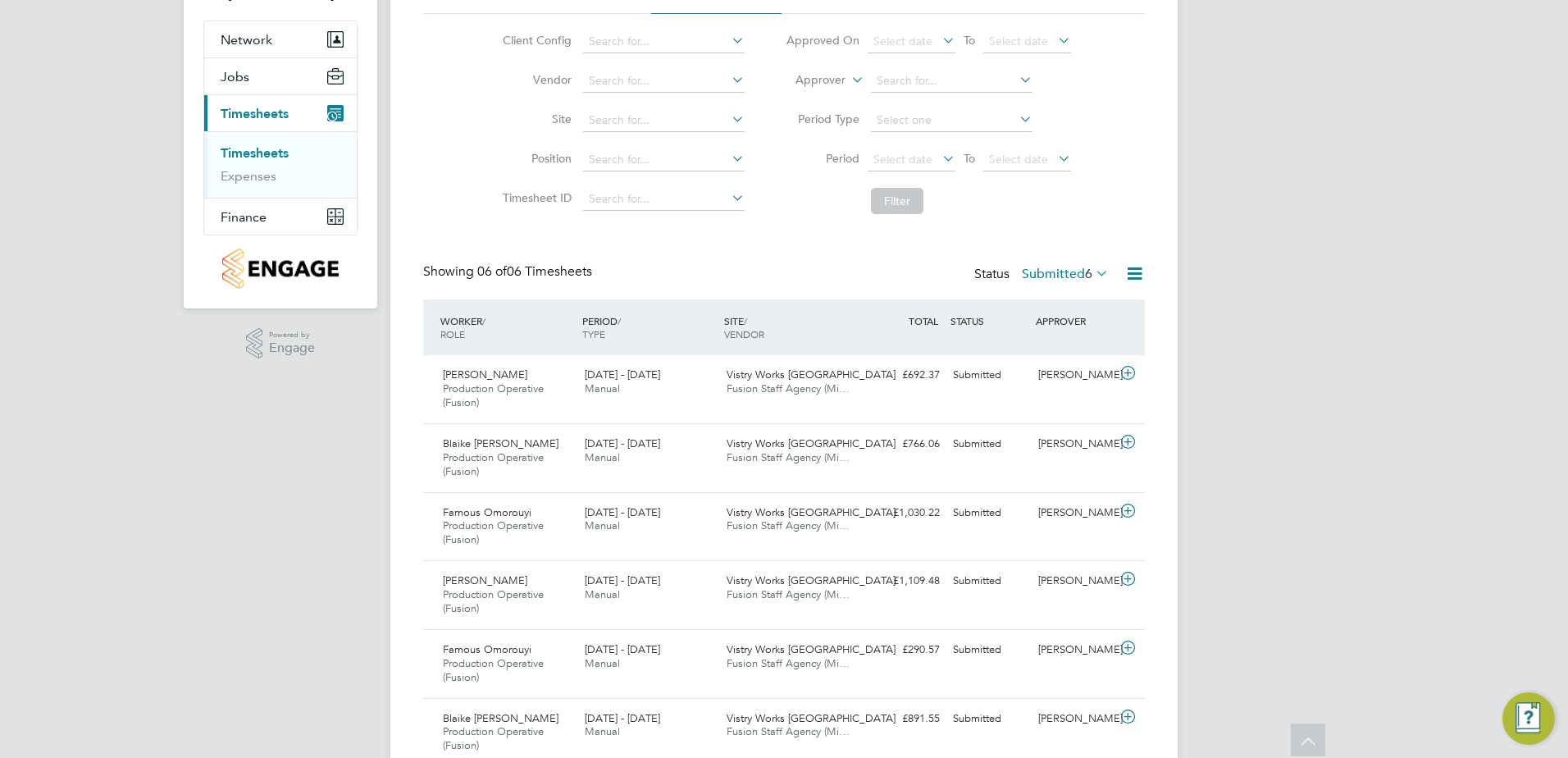
scroll to position [164, 0]
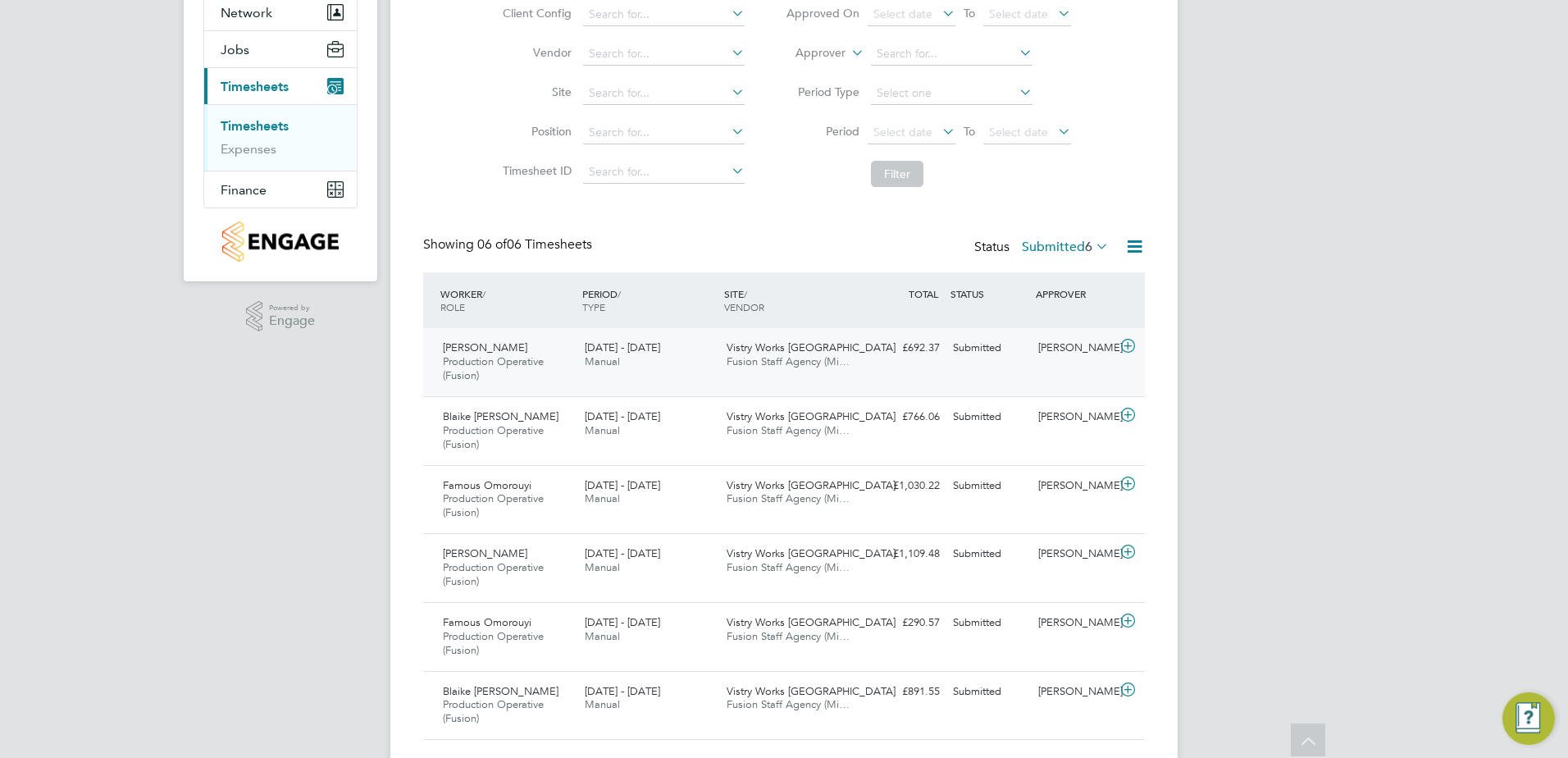
click at [1127, 344] on icon at bounding box center [1127, 346] width 20 height 13
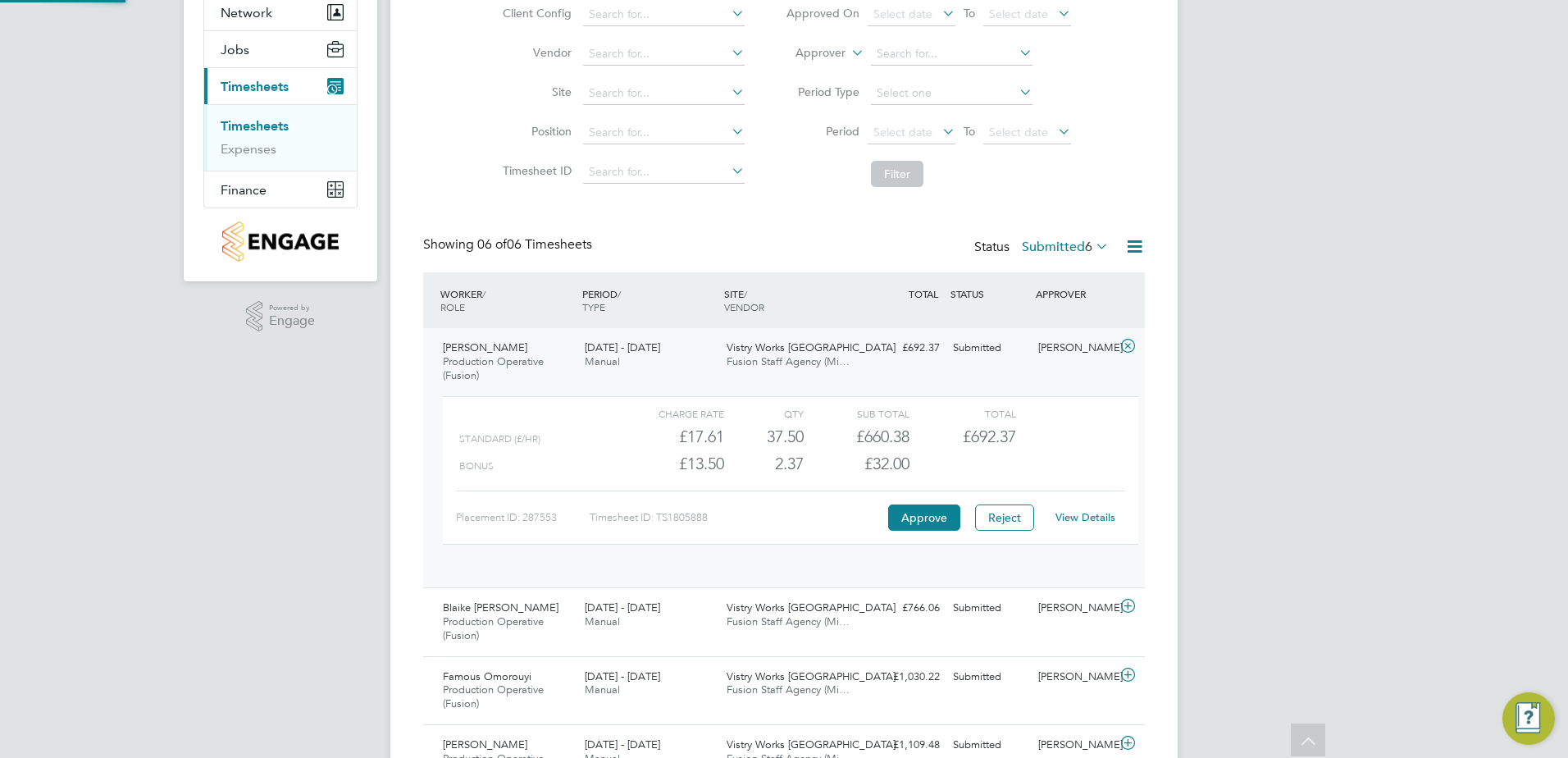
scroll to position [8, 8]
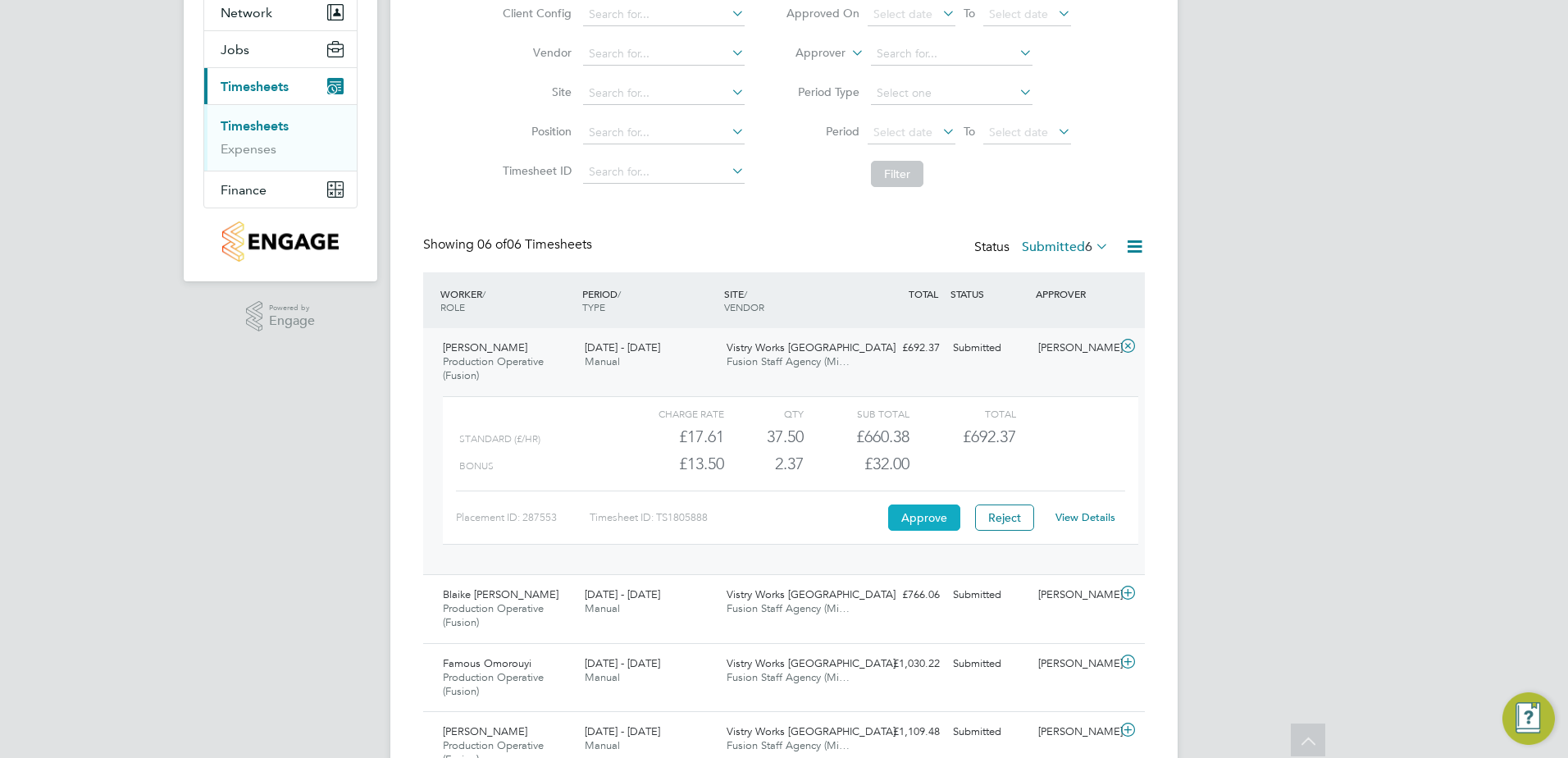
click at [925, 517] on button "Approve" at bounding box center [924, 517] width 72 height 26
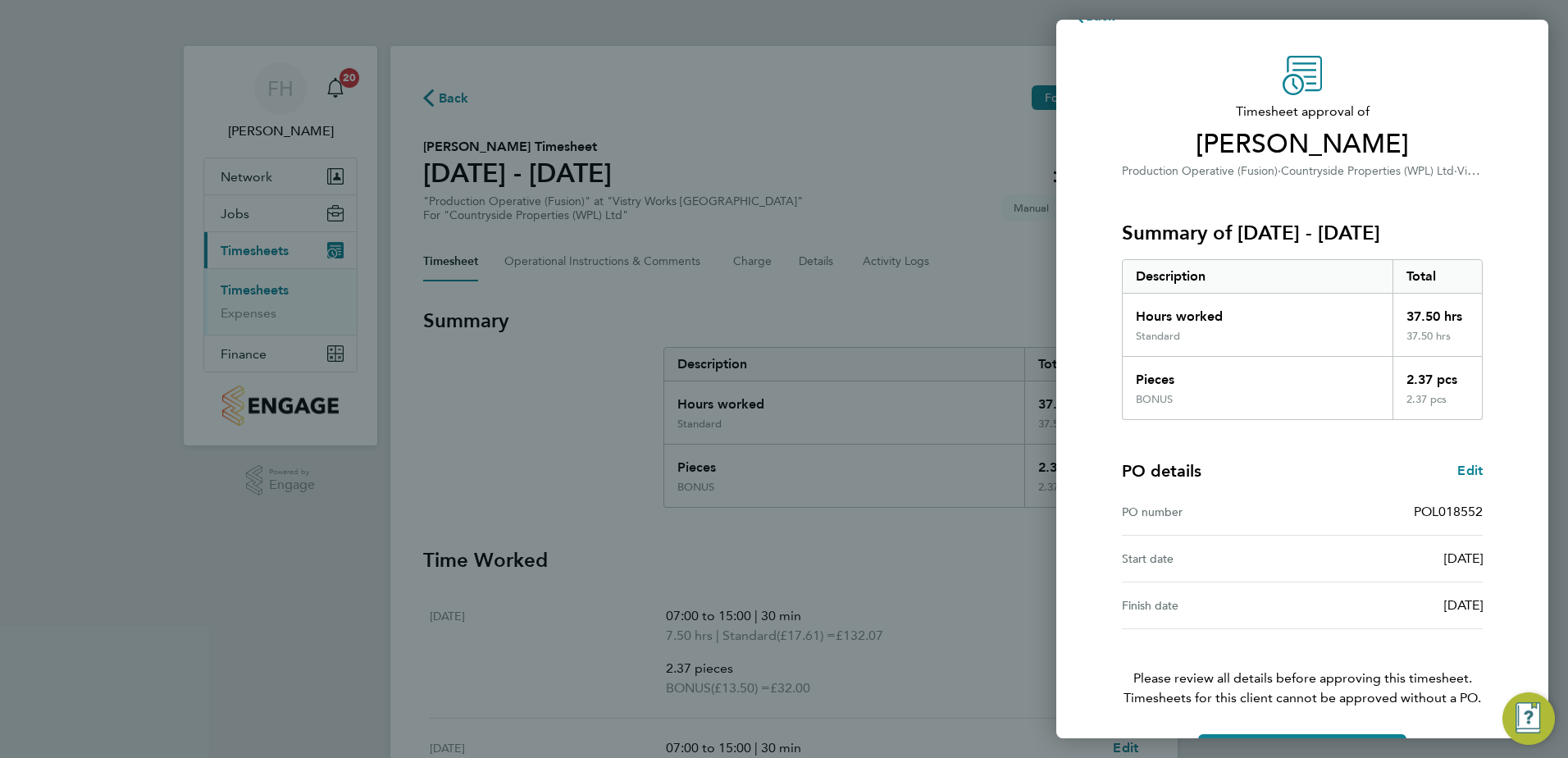
scroll to position [91, 0]
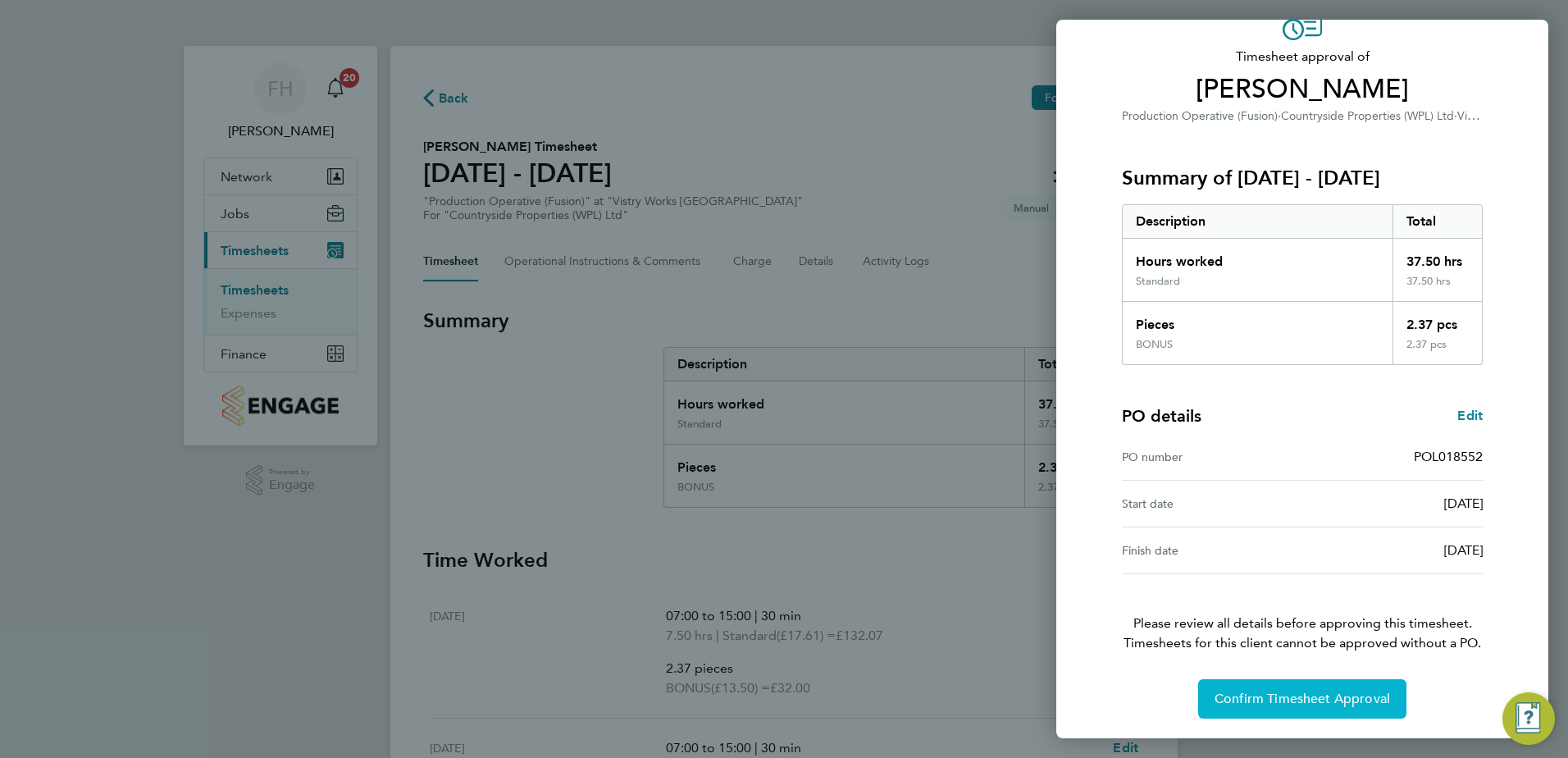
click at [1339, 697] on span "Confirm Timesheet Approval" at bounding box center [1302, 699] width 176 height 17
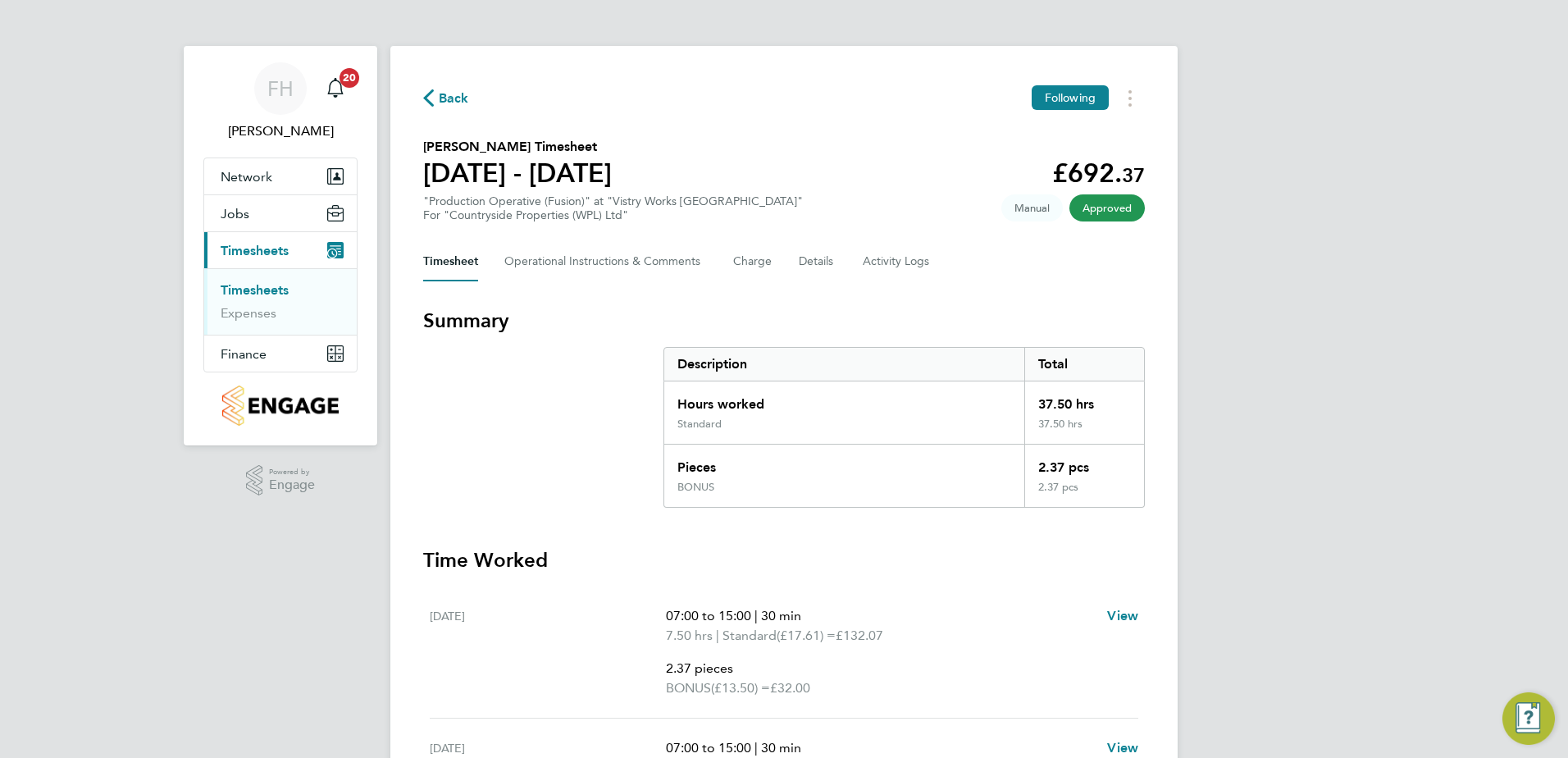
click at [434, 103] on span "Back" at bounding box center [446, 97] width 46 height 16
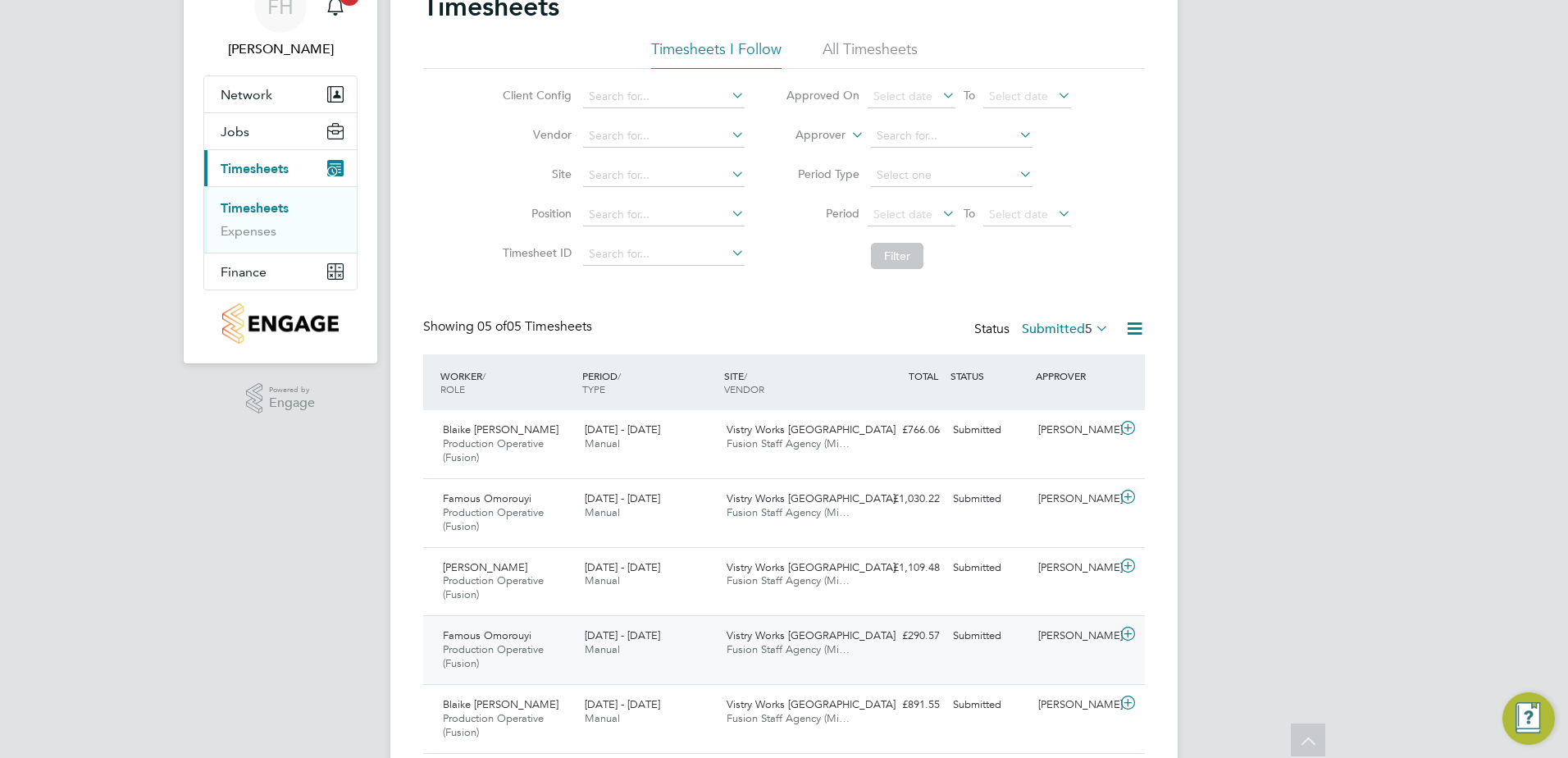
scroll to position [137, 0]
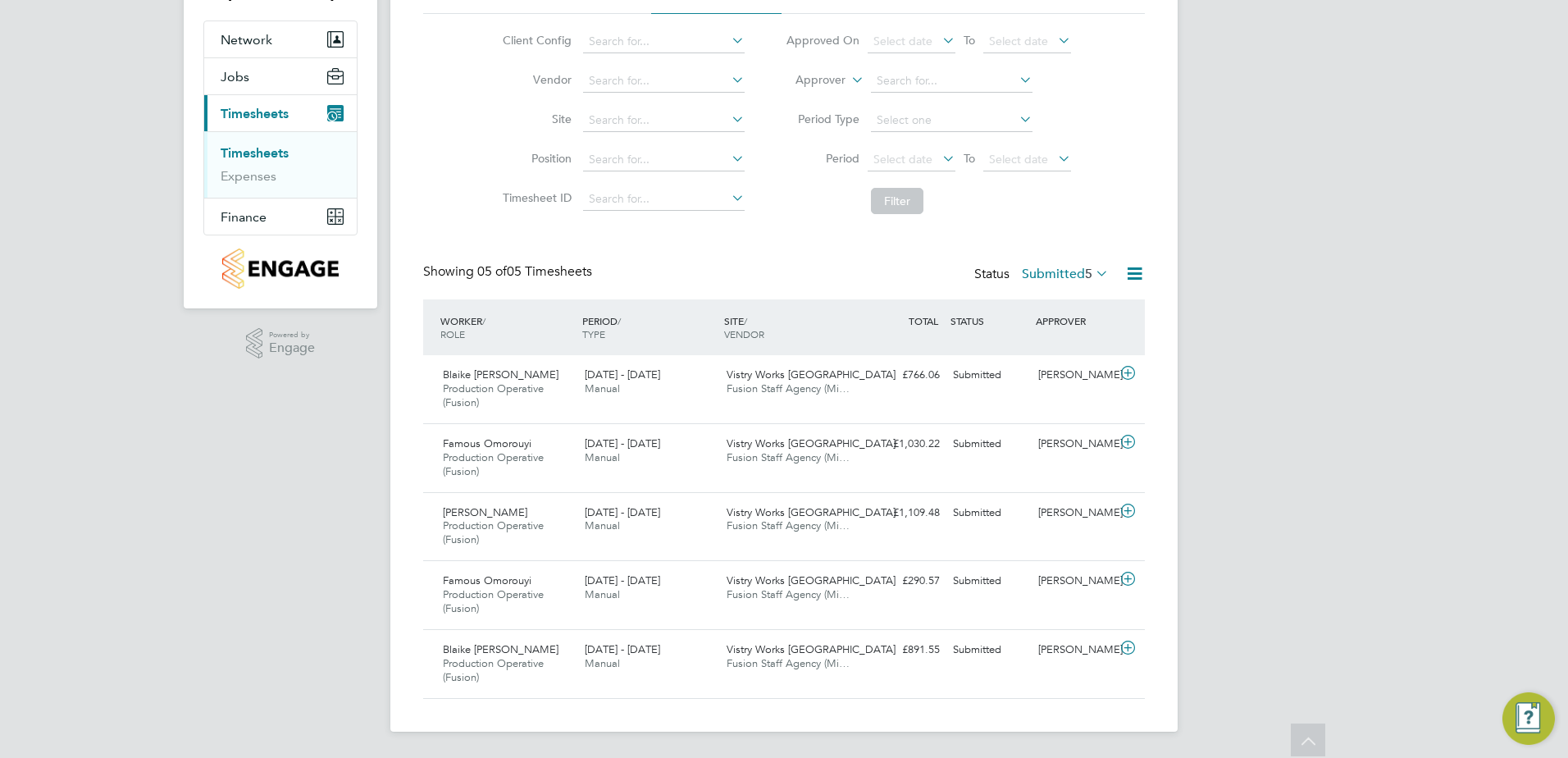
click at [1293, 474] on div "FH Fidel Hill Notifications 20 Applications: Network Team Members Sites Workers…" at bounding box center [784, 310] width 1568 height 895
click at [1128, 374] on icon at bounding box center [1127, 373] width 20 height 13
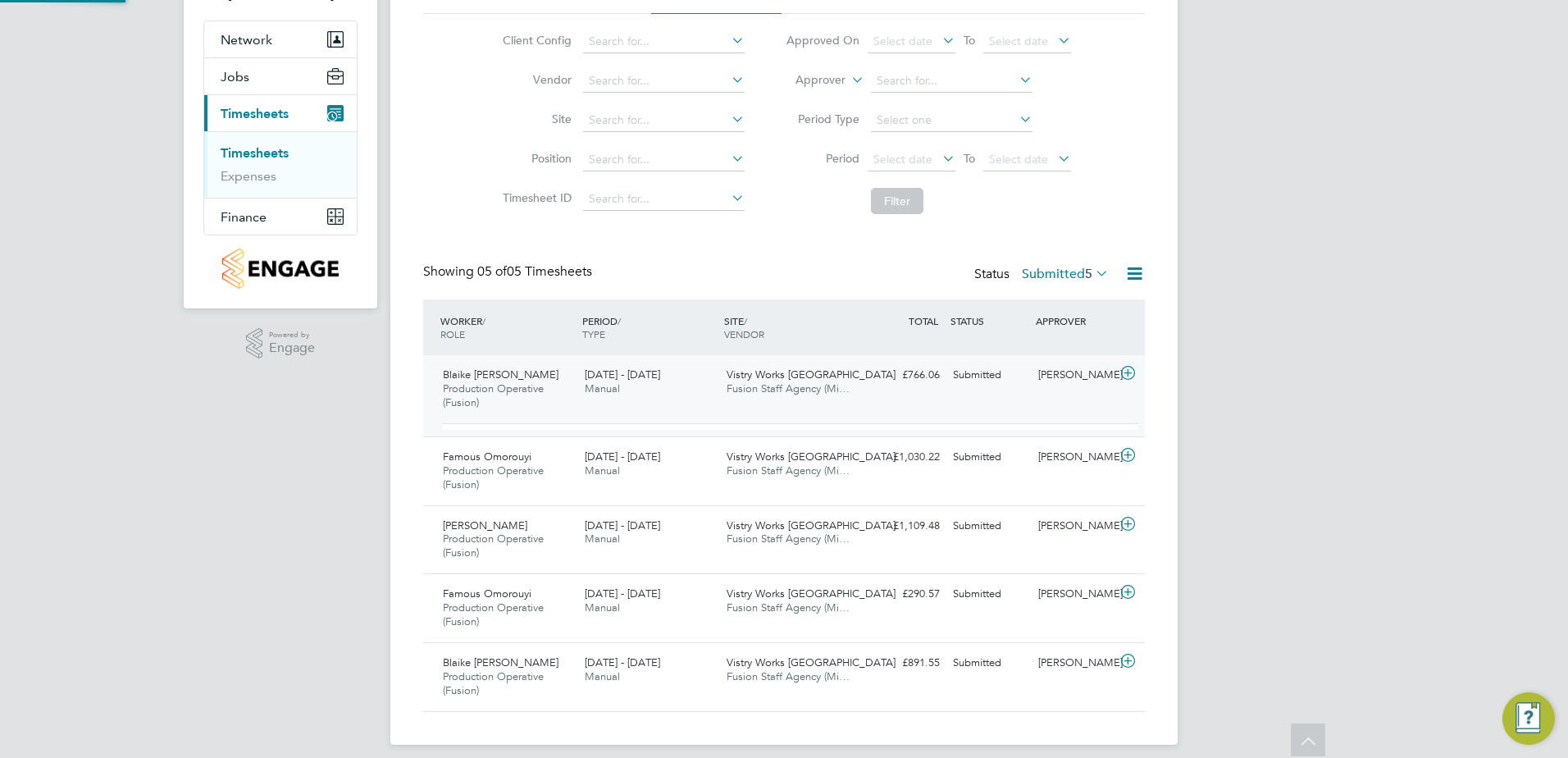
scroll to position [28, 160]
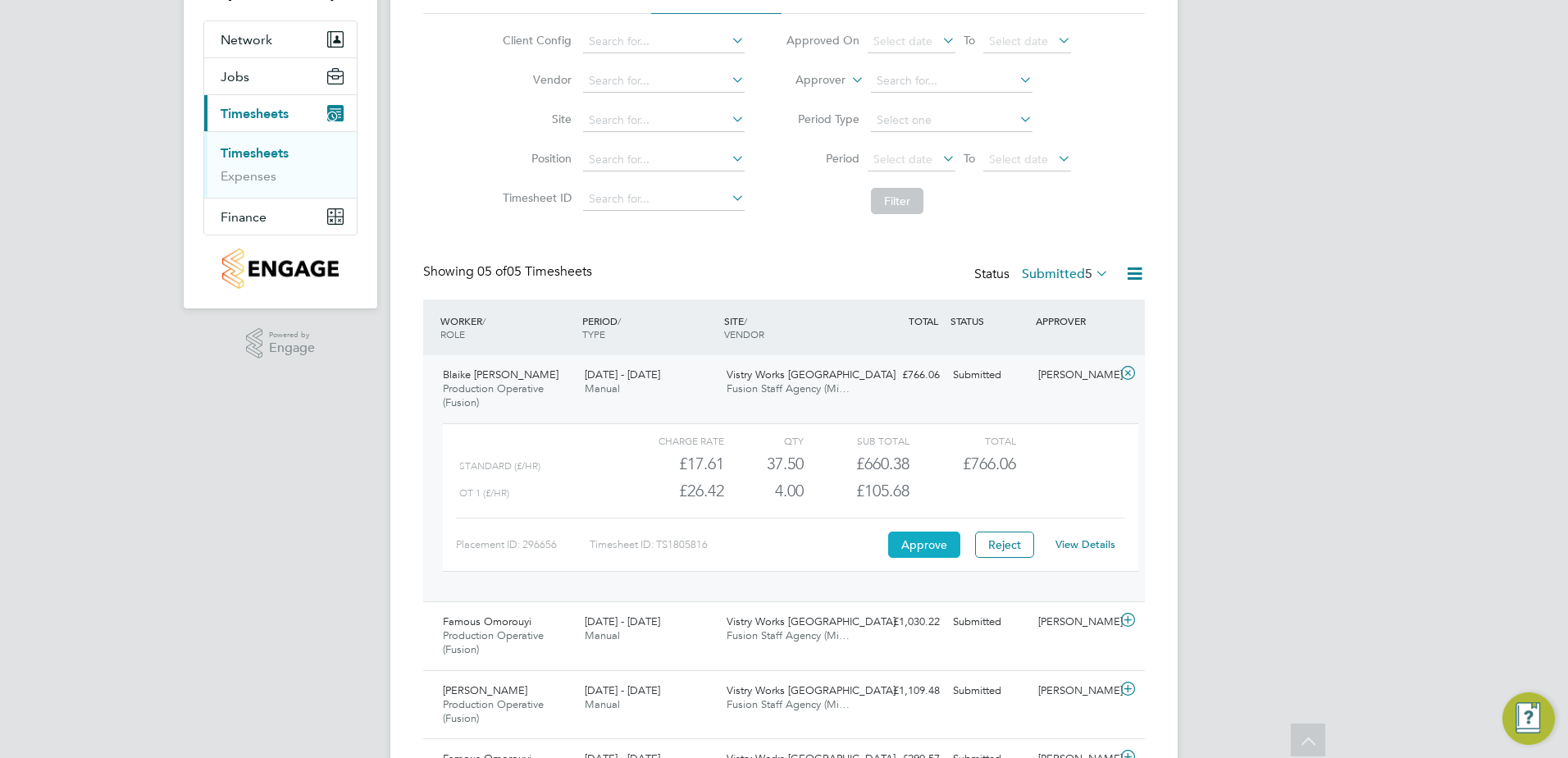
click at [928, 548] on button "Approve" at bounding box center [924, 545] width 72 height 26
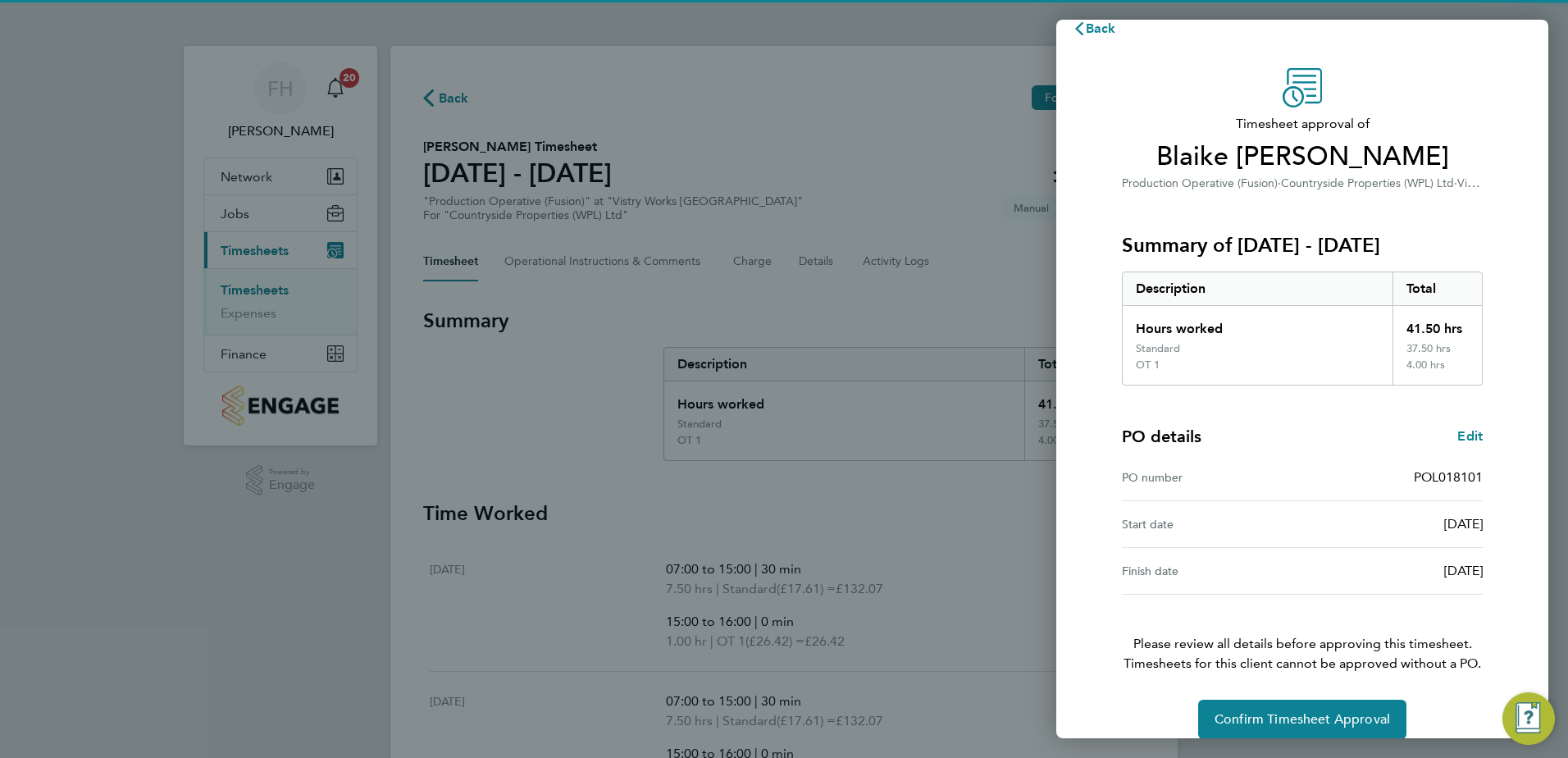
scroll to position [44, 0]
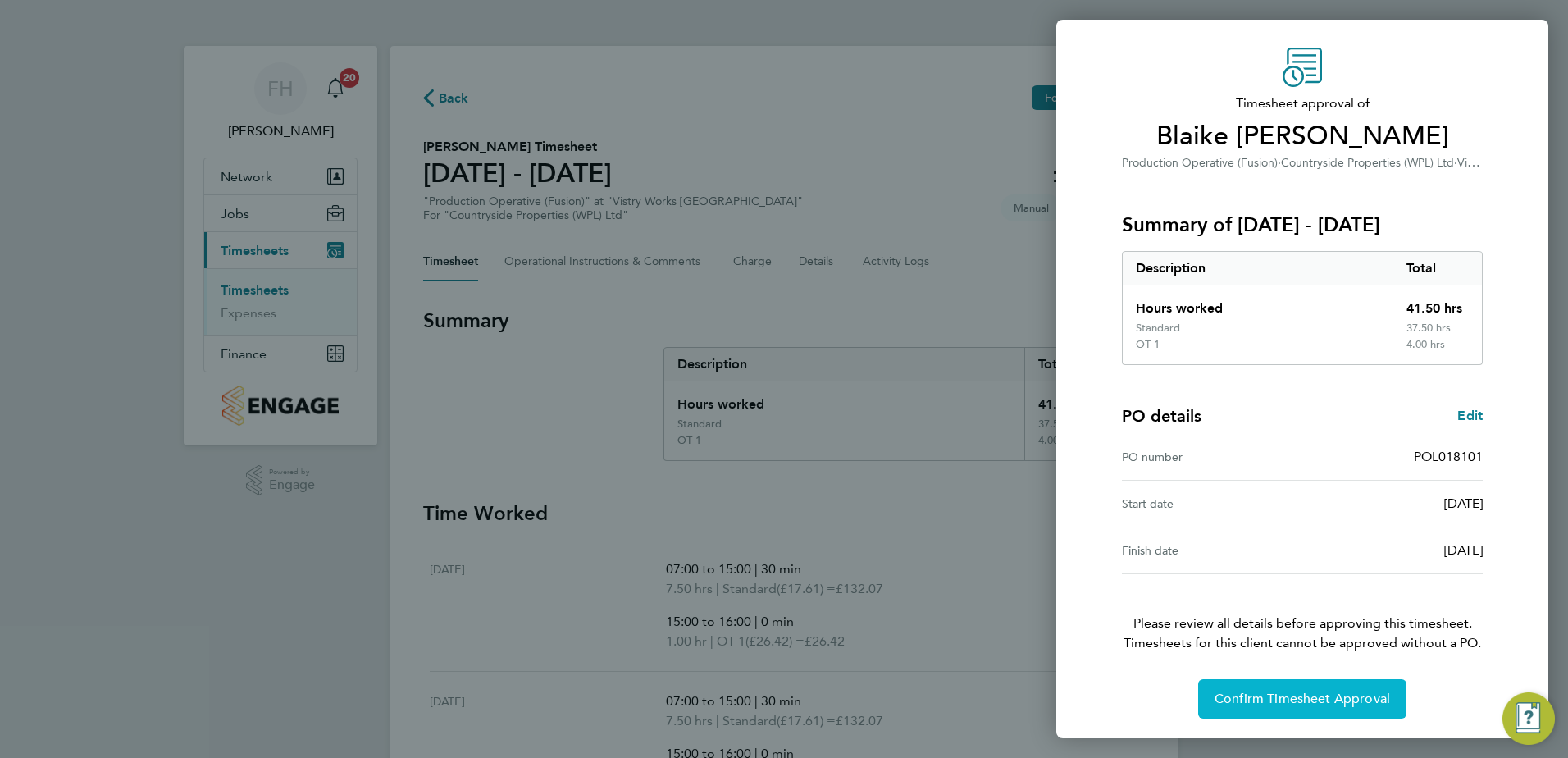
click at [1298, 691] on span "Confirm Timesheet Approval" at bounding box center [1302, 699] width 176 height 17
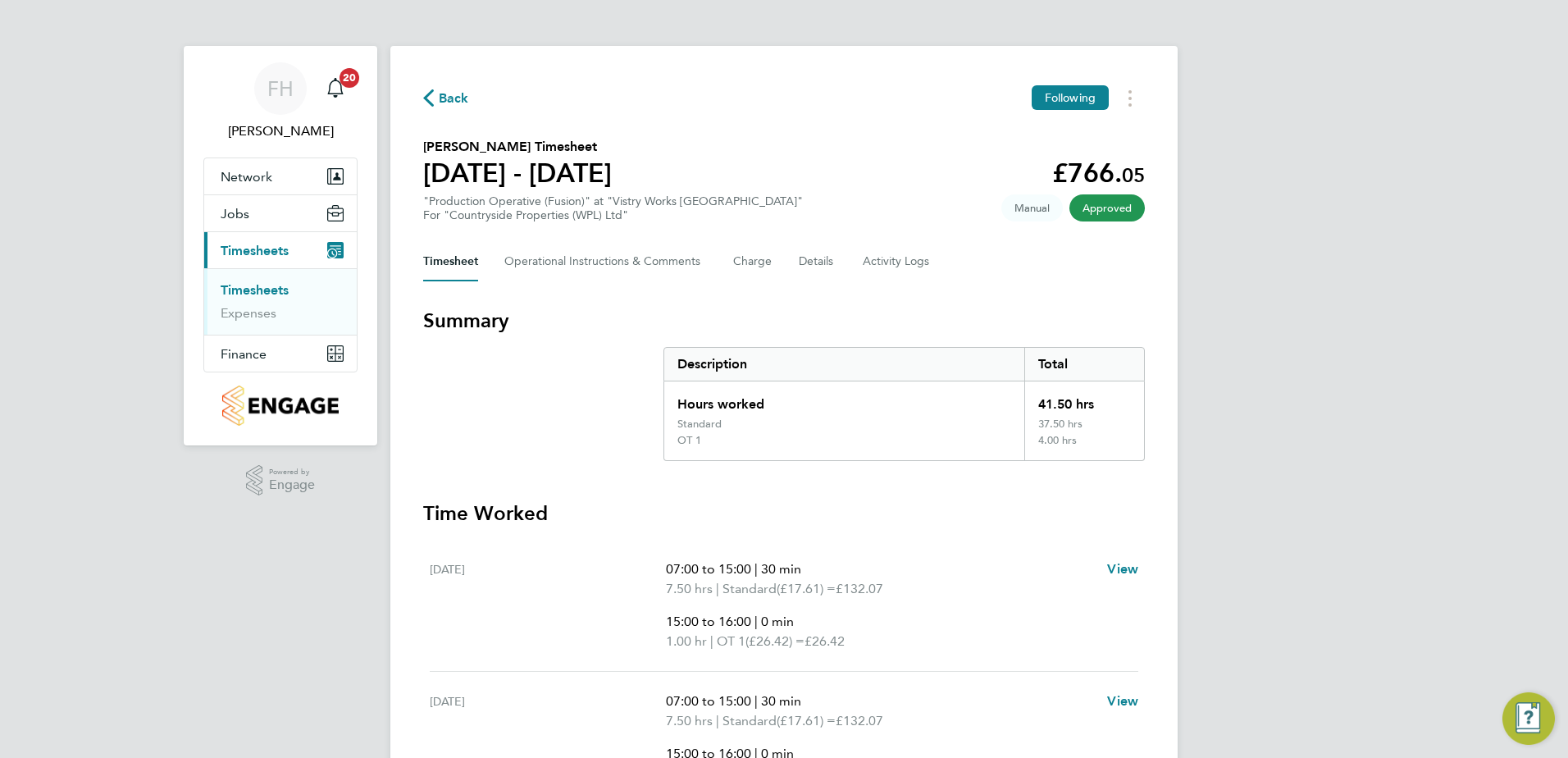
click at [436, 89] on button "Back" at bounding box center [446, 97] width 46 height 20
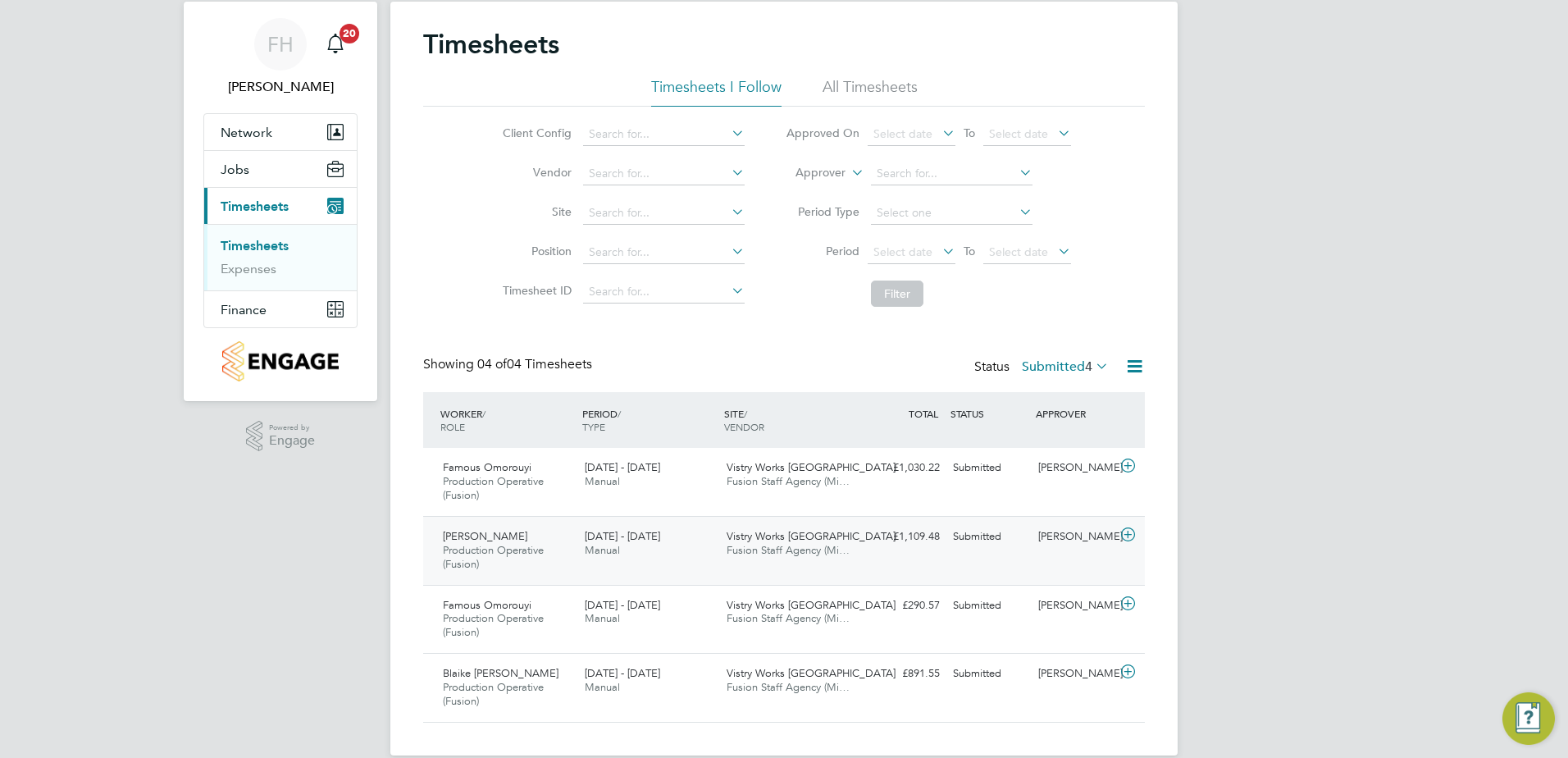
scroll to position [69, 0]
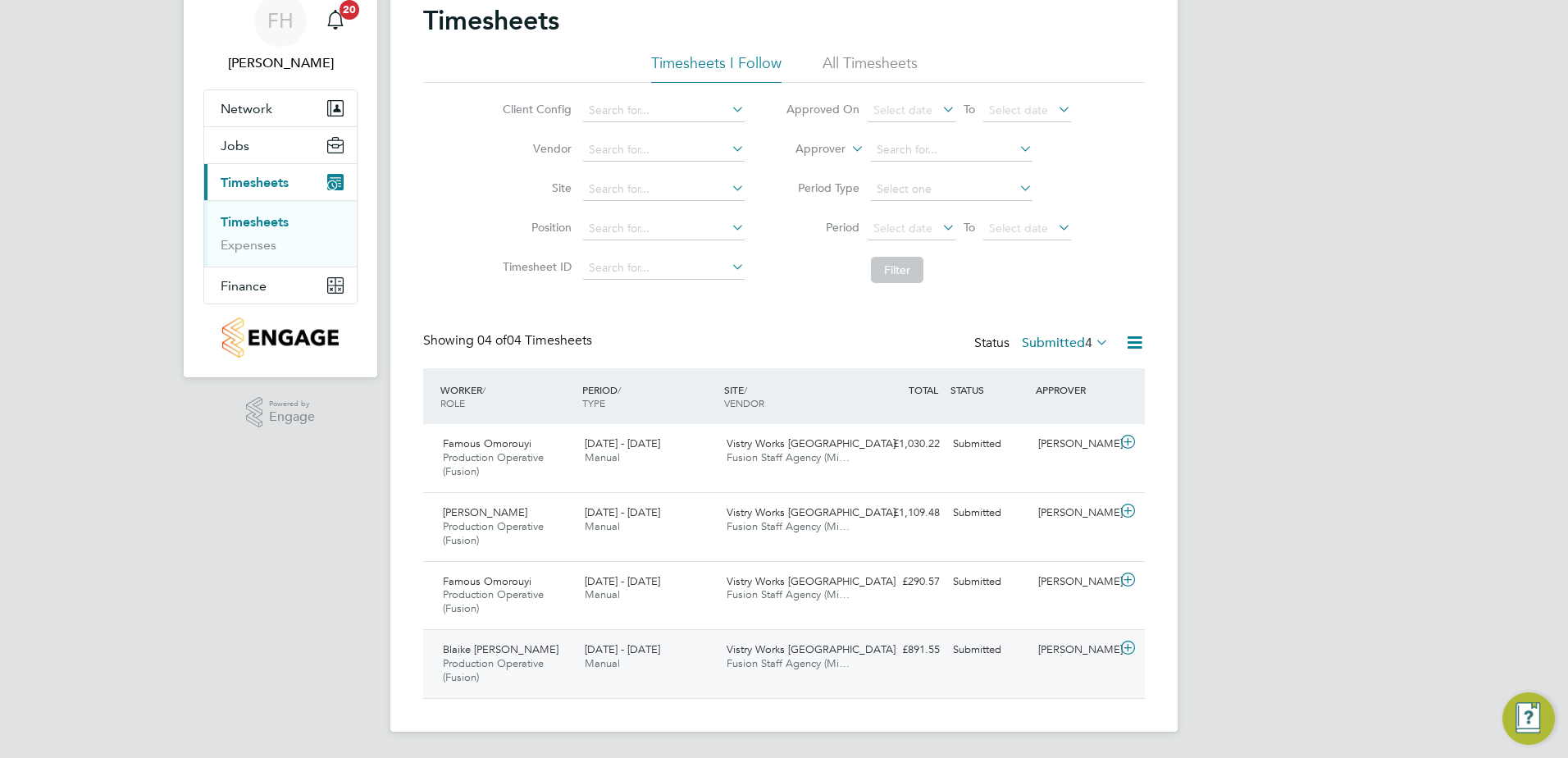
click at [1127, 642] on icon at bounding box center [1127, 647] width 20 height 13
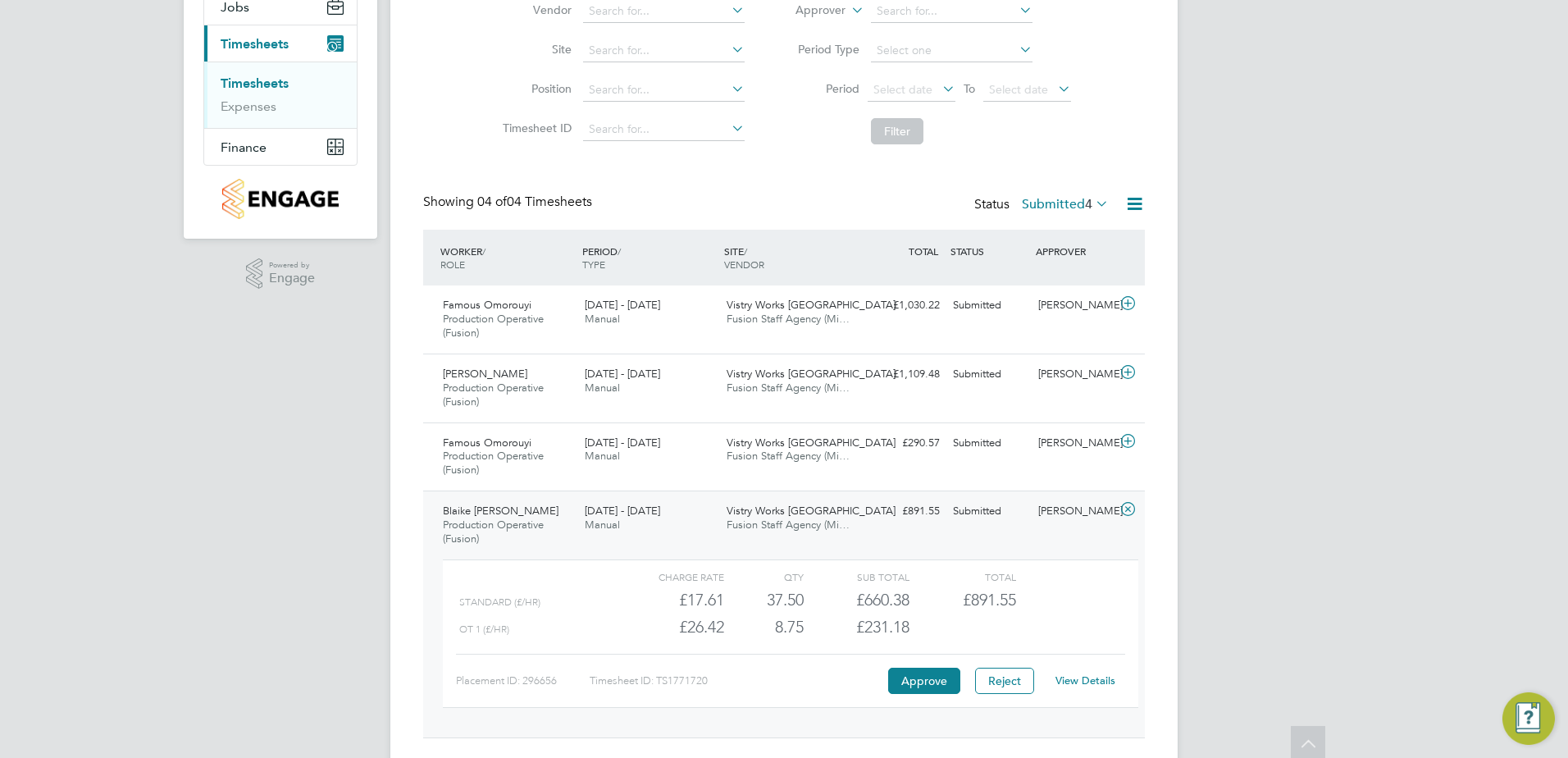
scroll to position [232, 0]
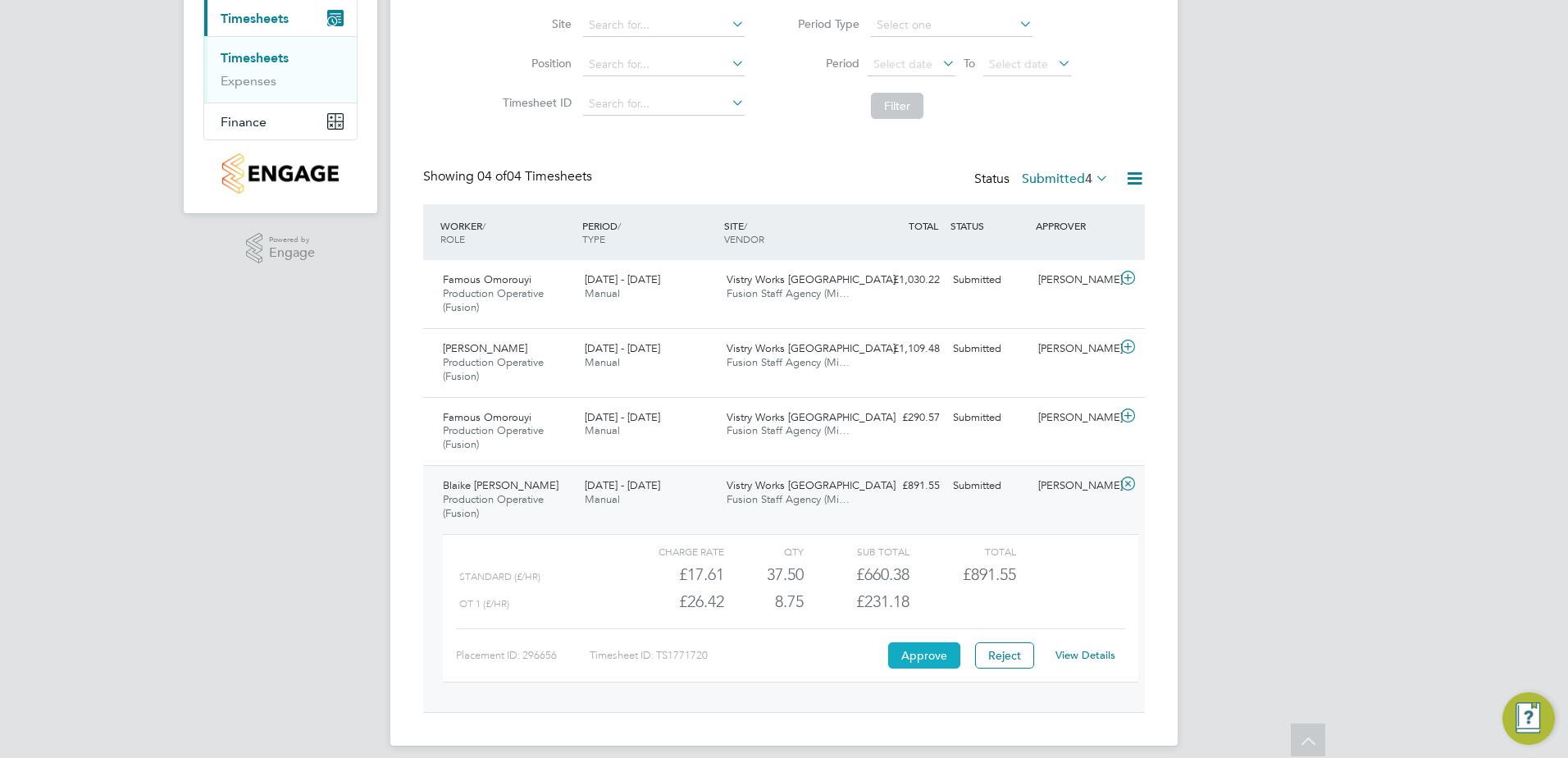
click at [938, 660] on button "Approve" at bounding box center [924, 655] width 72 height 26
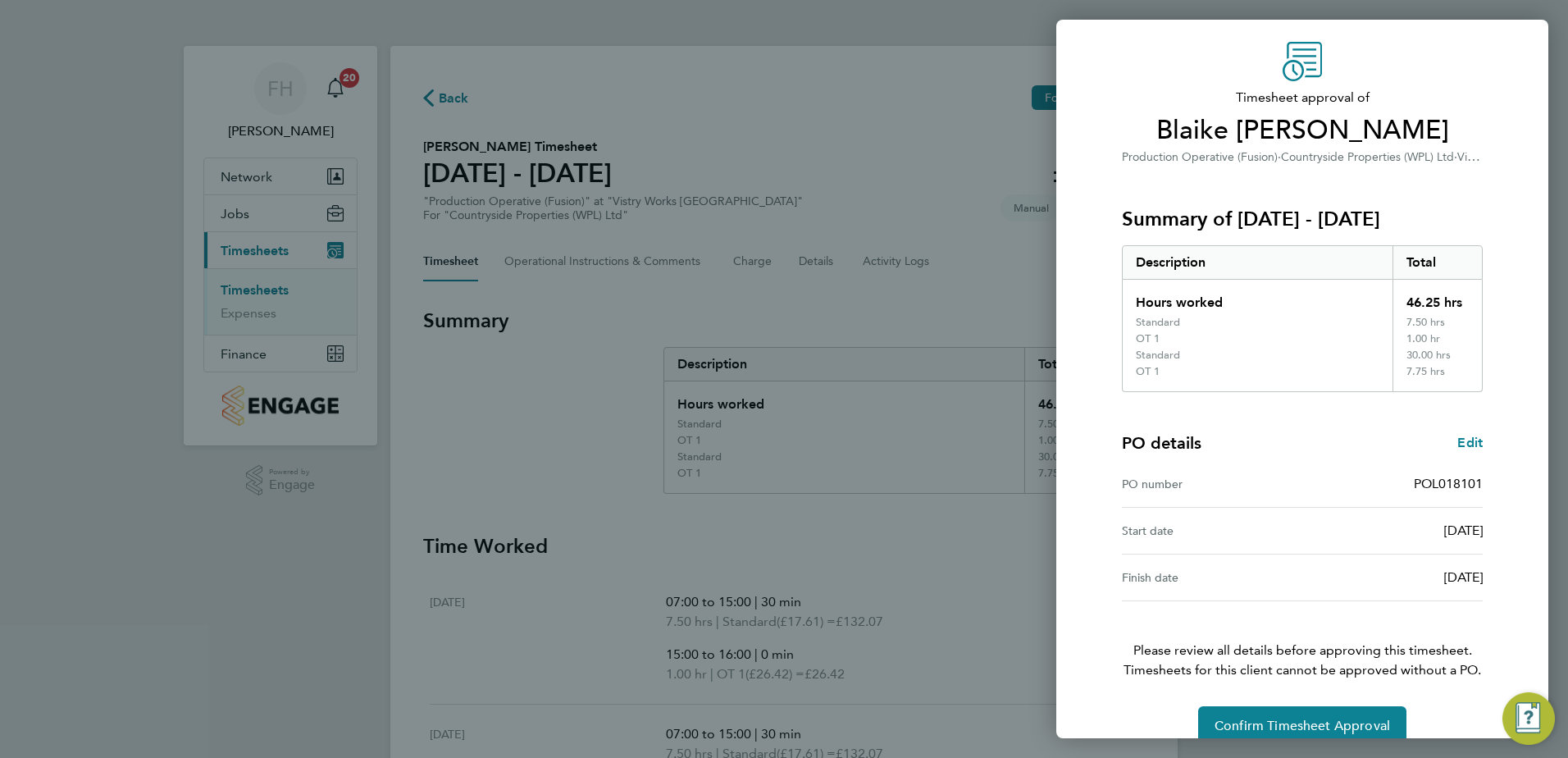
scroll to position [77, 0]
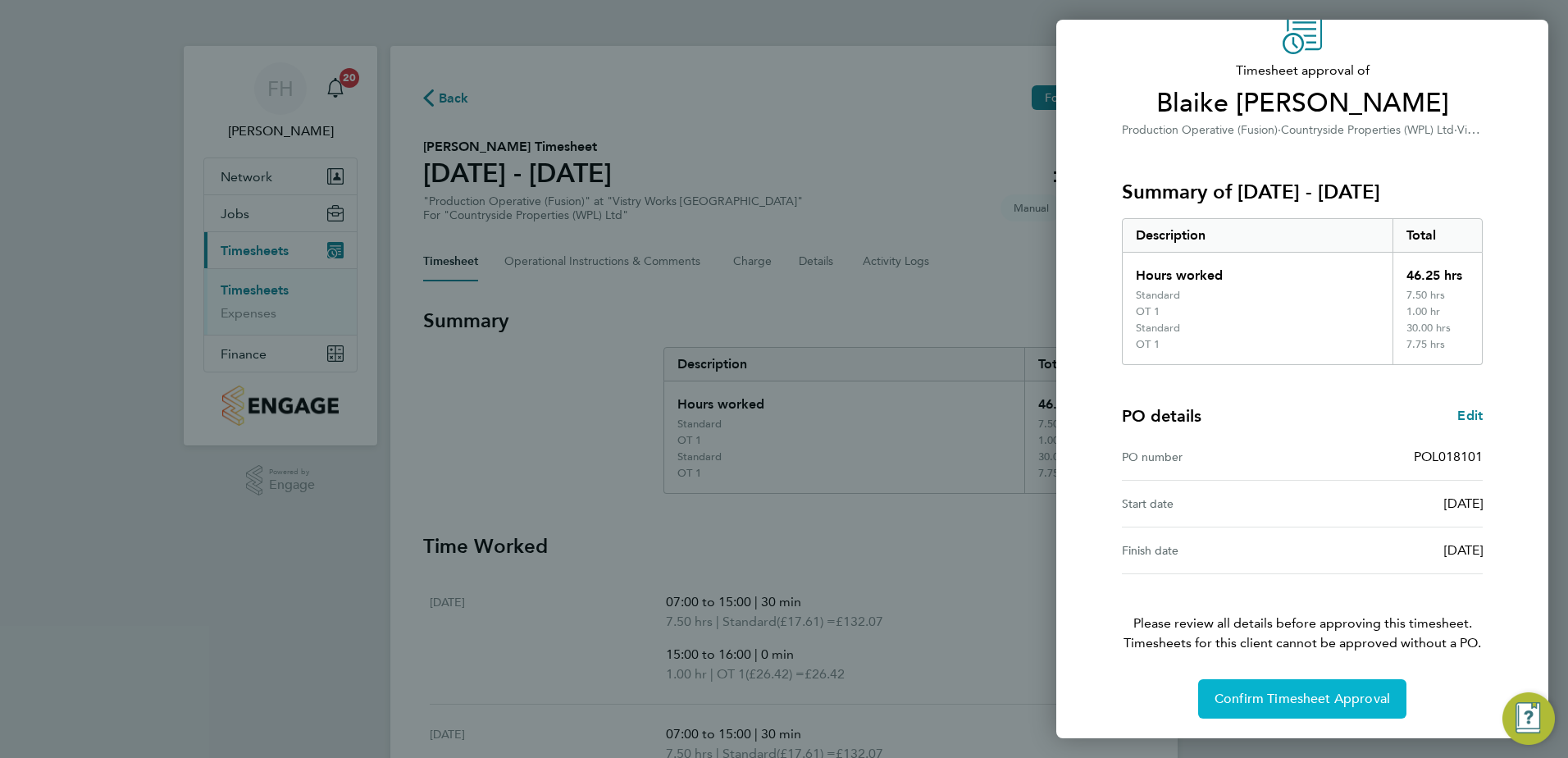
click at [1332, 699] on span "Confirm Timesheet Approval" at bounding box center [1302, 699] width 176 height 17
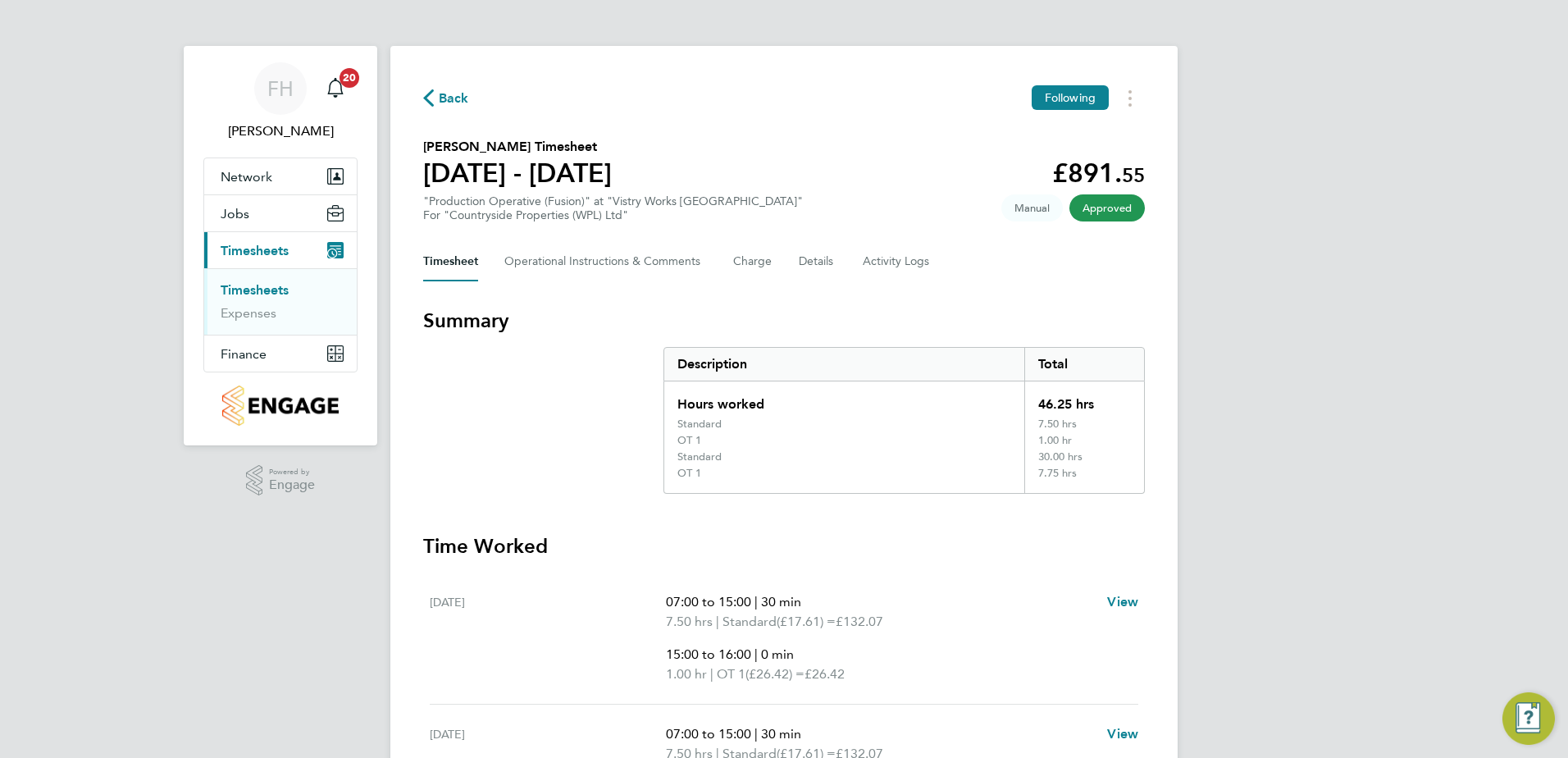
click at [441, 91] on span "Back" at bounding box center [454, 98] width 31 height 19
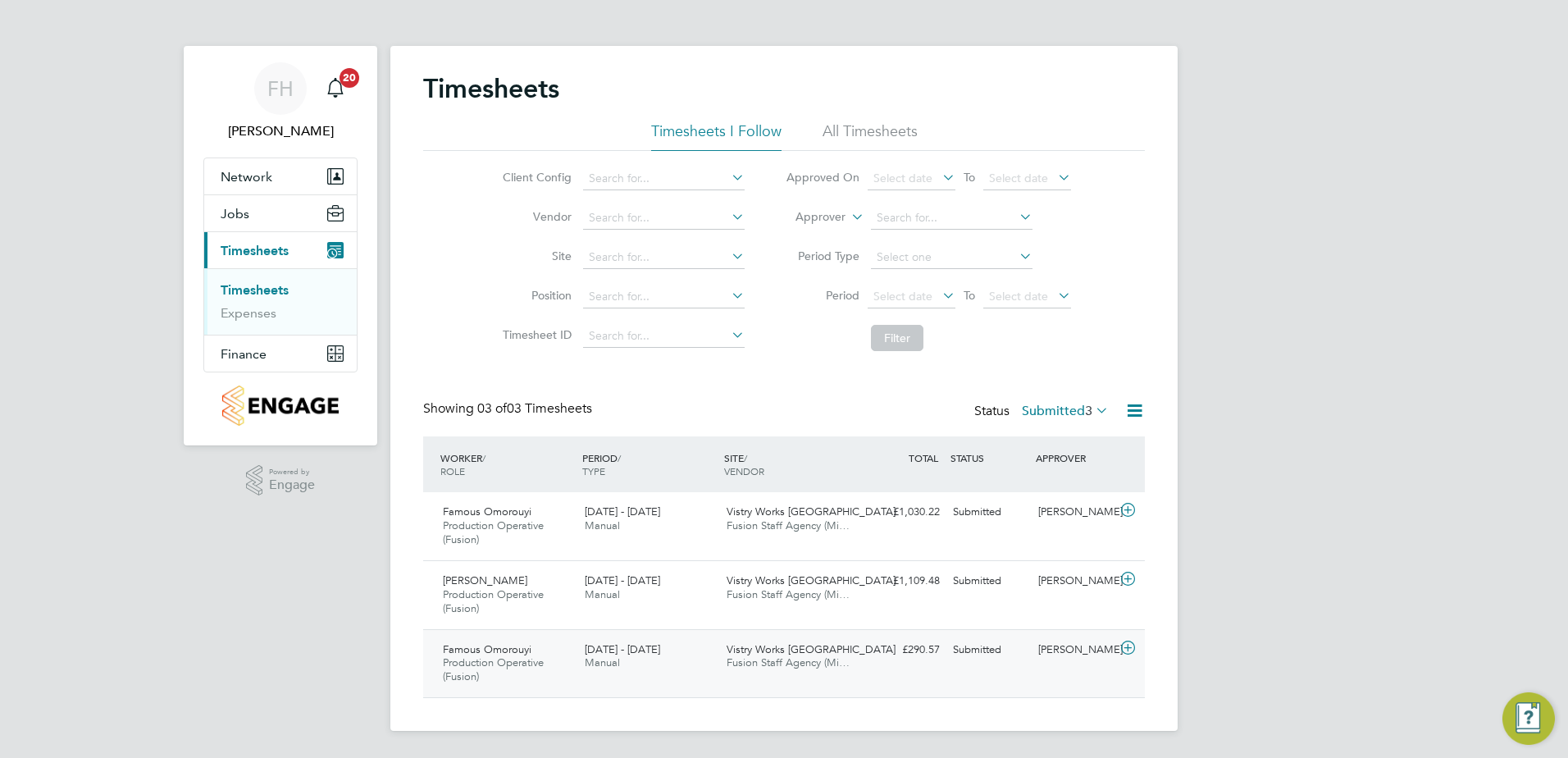
click at [1125, 648] on icon at bounding box center [1127, 647] width 20 height 13
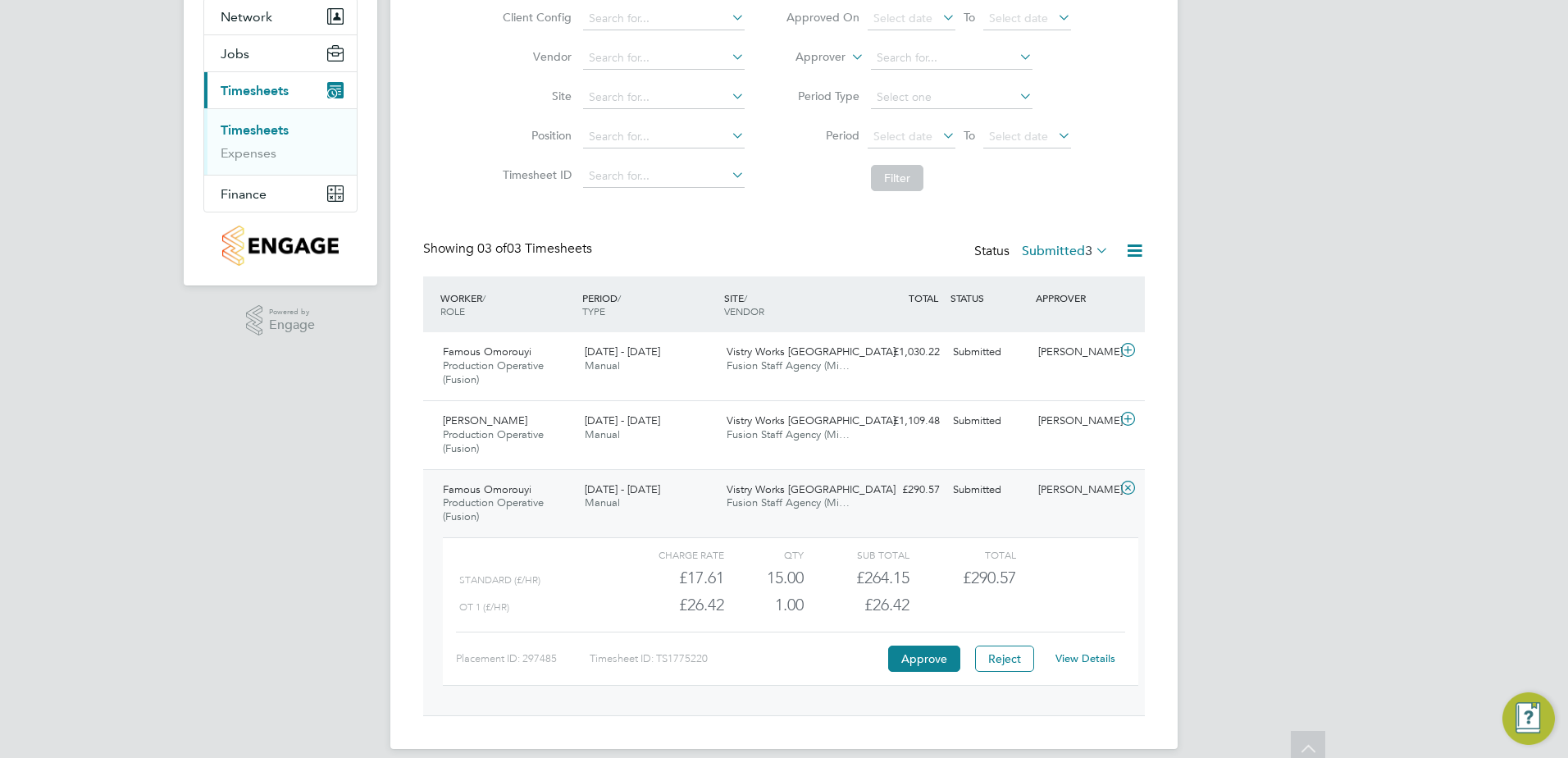
scroll to position [164, 0]
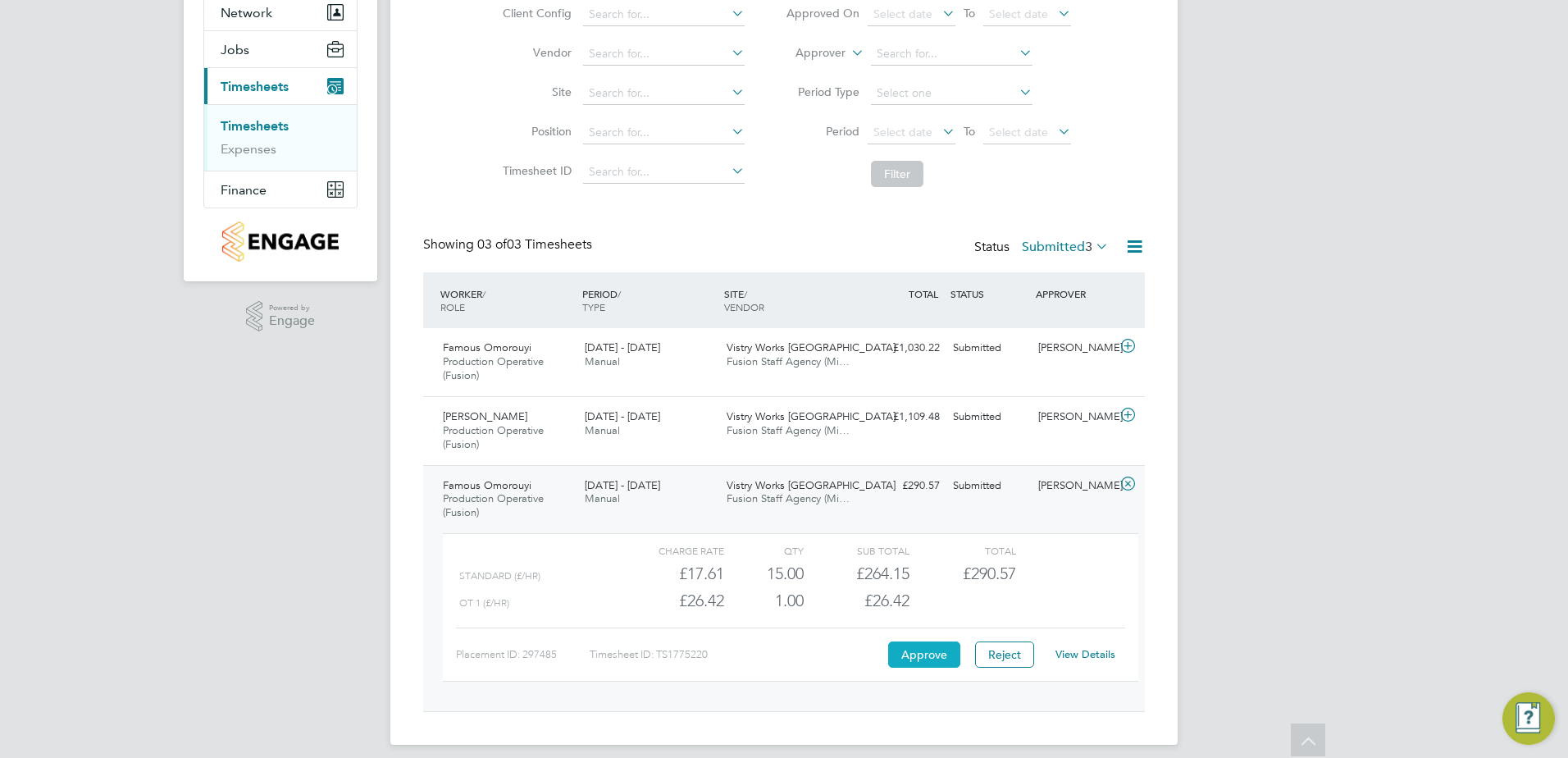
click at [906, 654] on button "Approve" at bounding box center [924, 654] width 72 height 26
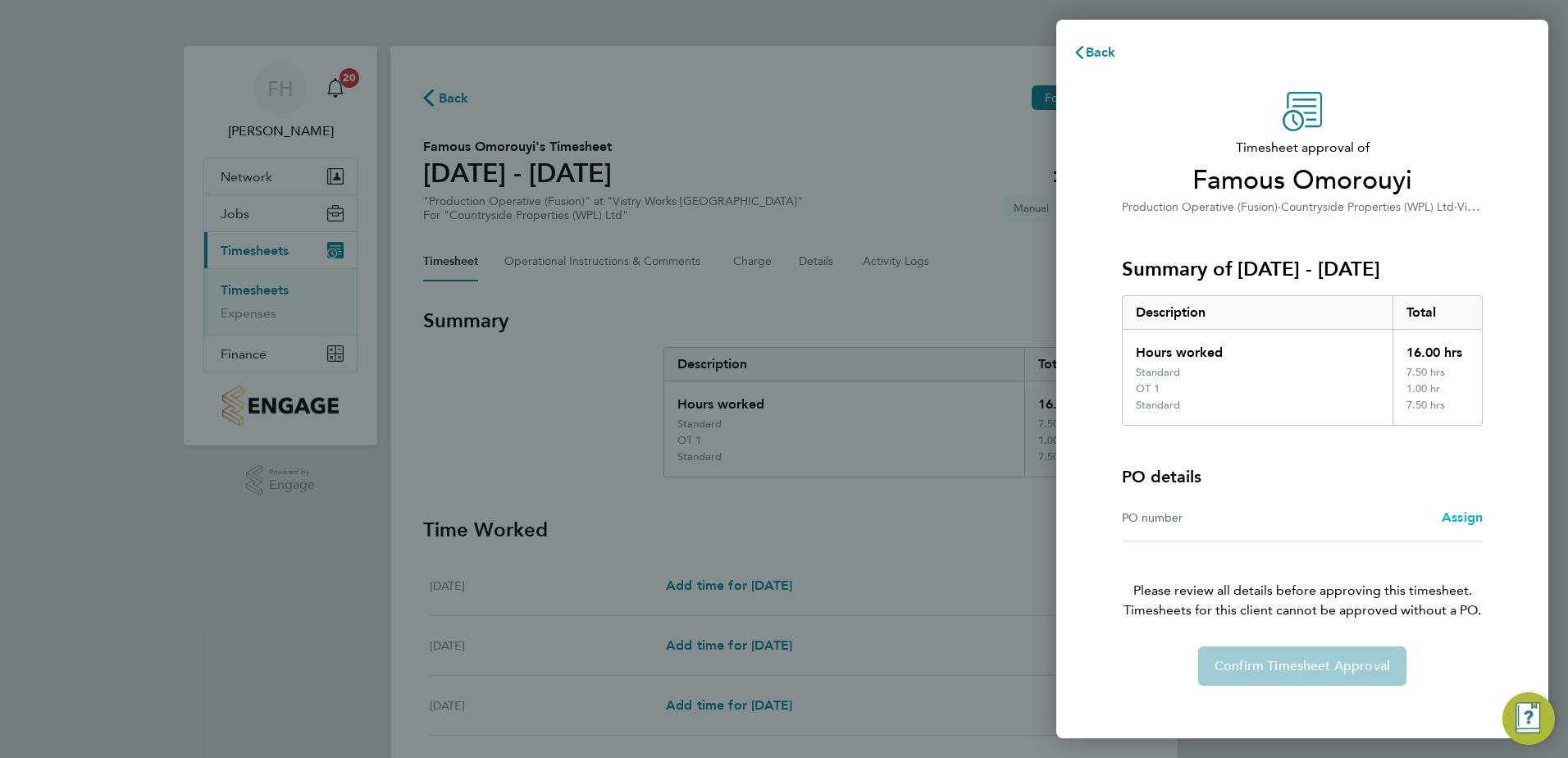
click at [1457, 522] on span "Assign" at bounding box center [1462, 517] width 41 height 16
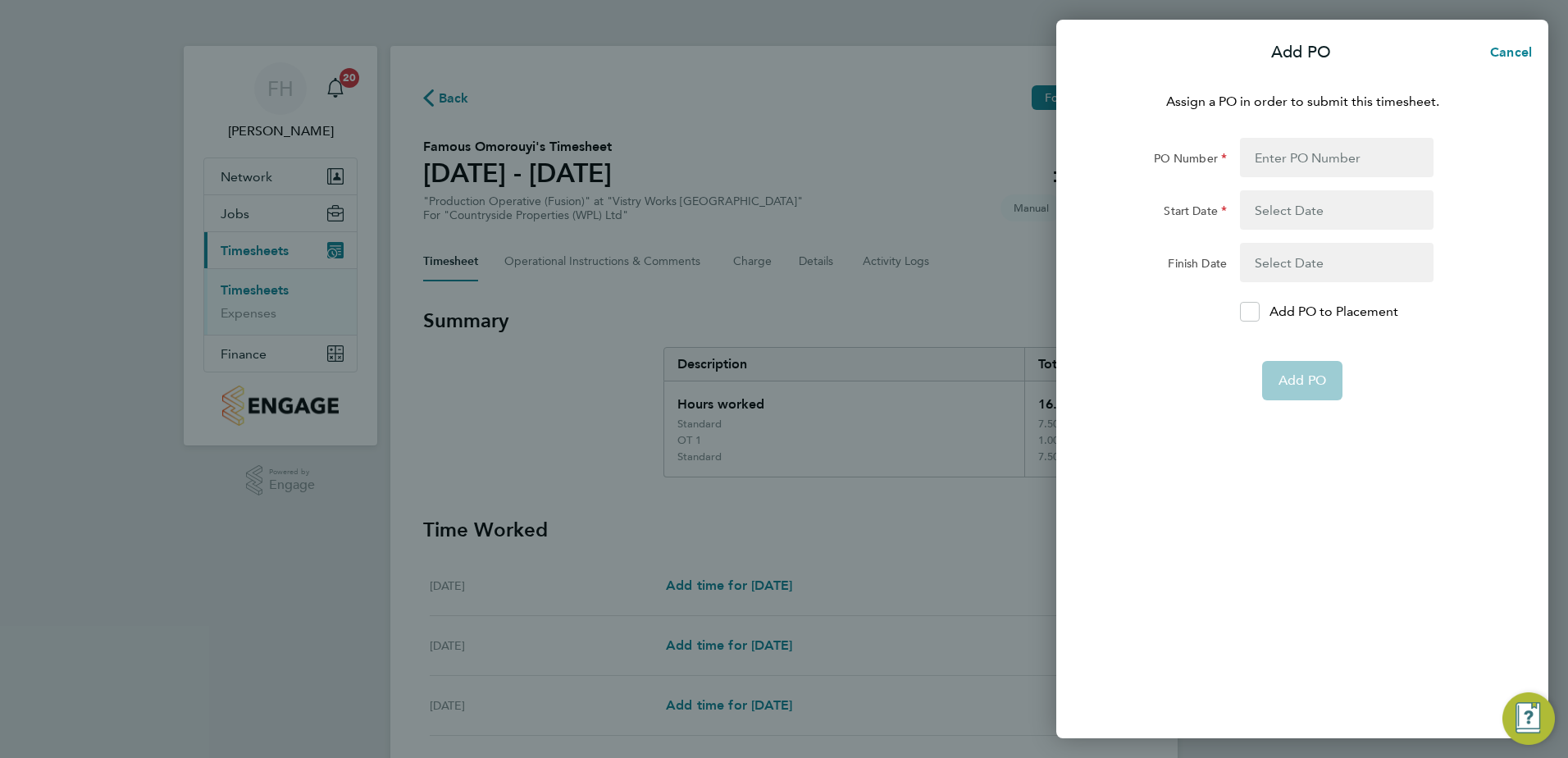
click at [1291, 378] on app-form-button "Add PO" at bounding box center [1303, 380] width 81 height 40
click at [1296, 155] on input "PO Number" at bounding box center [1336, 157] width 193 height 40
type input "pol018552"
type input "01 Jun 25"
click at [1255, 303] on div at bounding box center [1249, 312] width 19 height 19
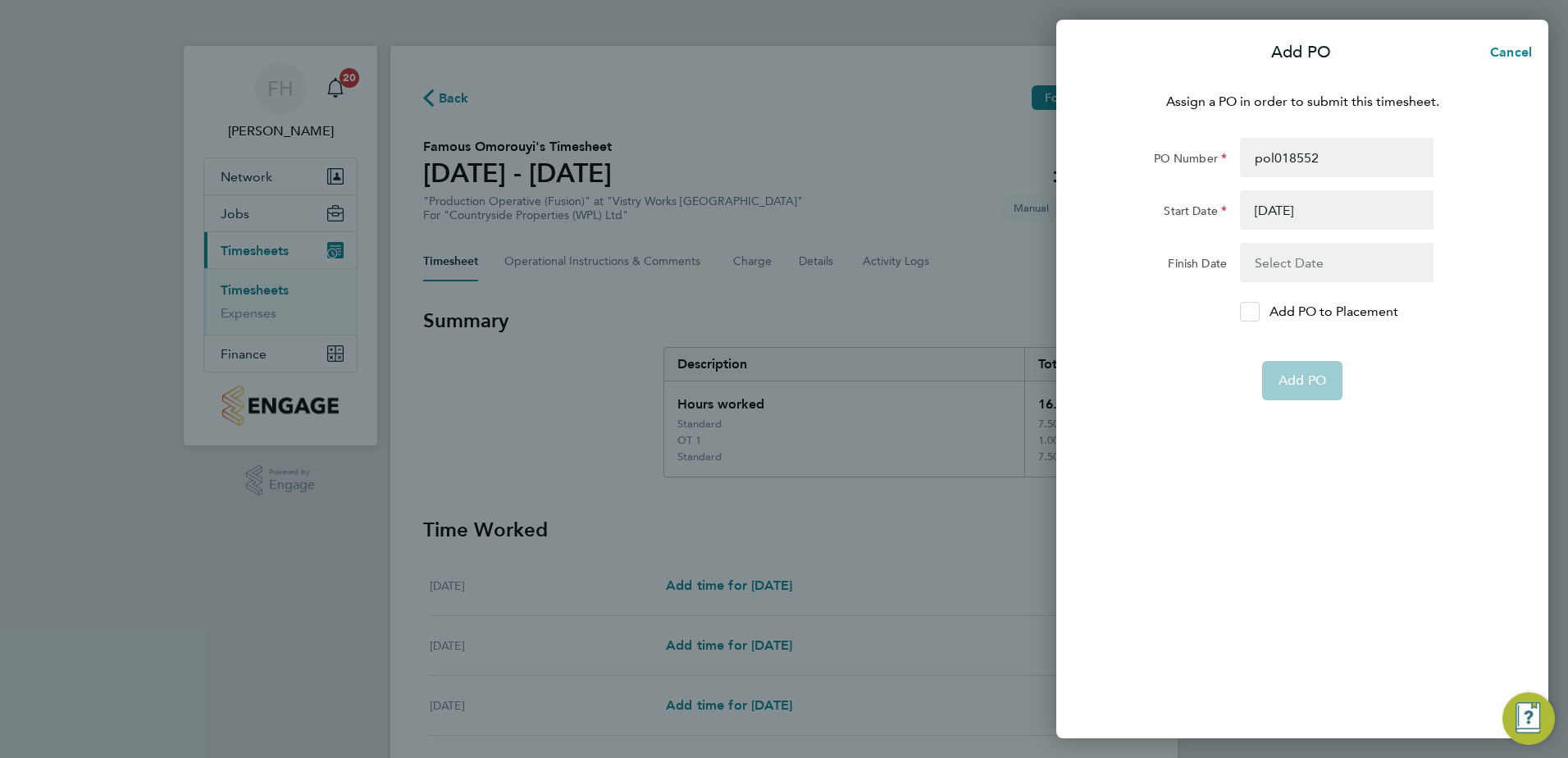
click at [1255, 312] on input "Add PO to Placement" at bounding box center [1255, 312] width 0 height 0
click at [1335, 164] on input "pol018552" at bounding box center [1336, 157] width 193 height 40
click at [1313, 381] on app-form-button "Add PO" at bounding box center [1303, 380] width 81 height 40
click at [1349, 160] on input "pol018552" at bounding box center [1336, 157] width 193 height 40
type input "p"
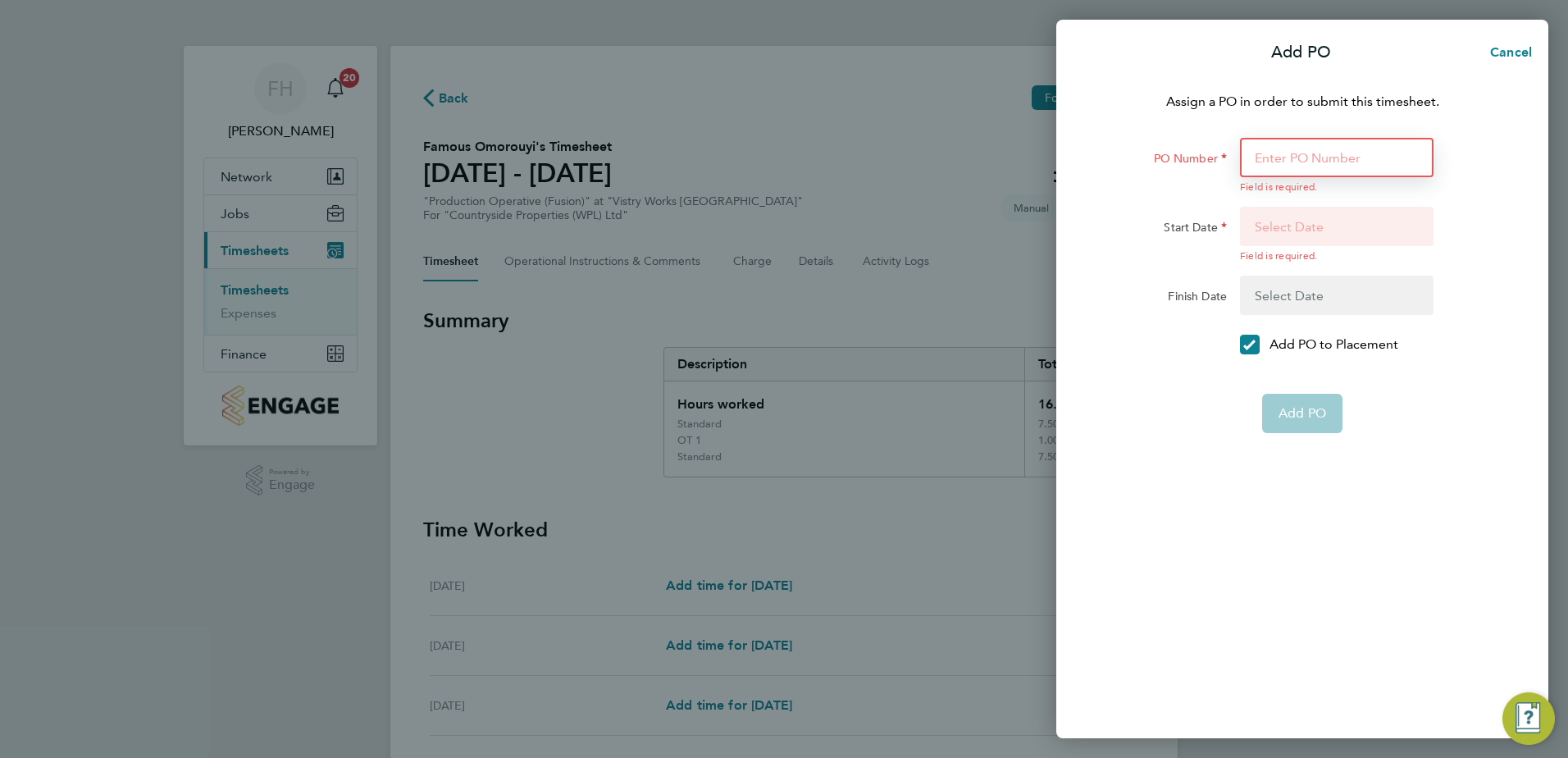
click at [1329, 163] on input "PO Number" at bounding box center [1336, 157] width 193 height 40
type input "POL018101"
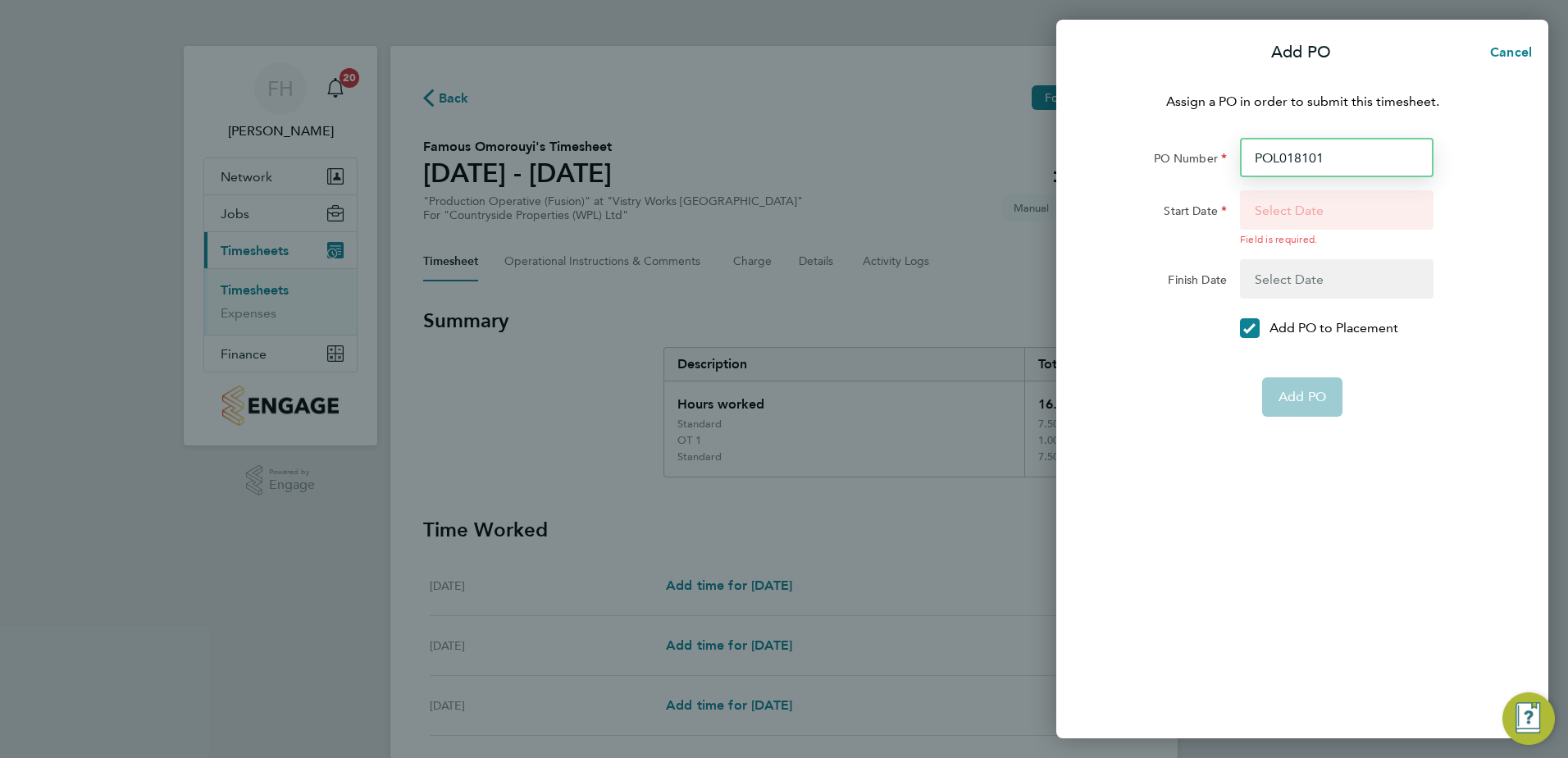
type input "07 Apr 25"
type input "06 Jul 25"
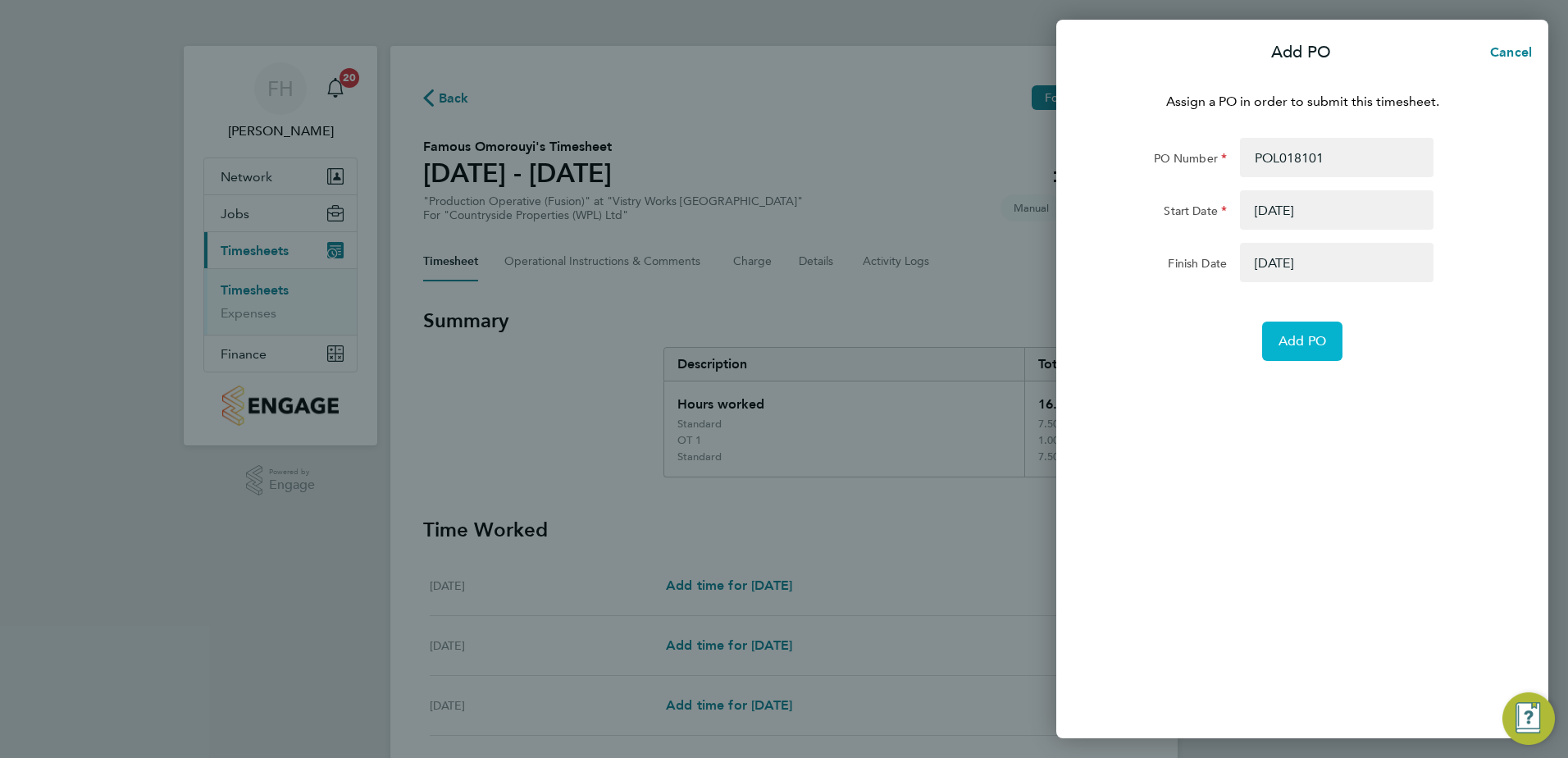
click at [1318, 343] on span "Add PO" at bounding box center [1302, 341] width 47 height 17
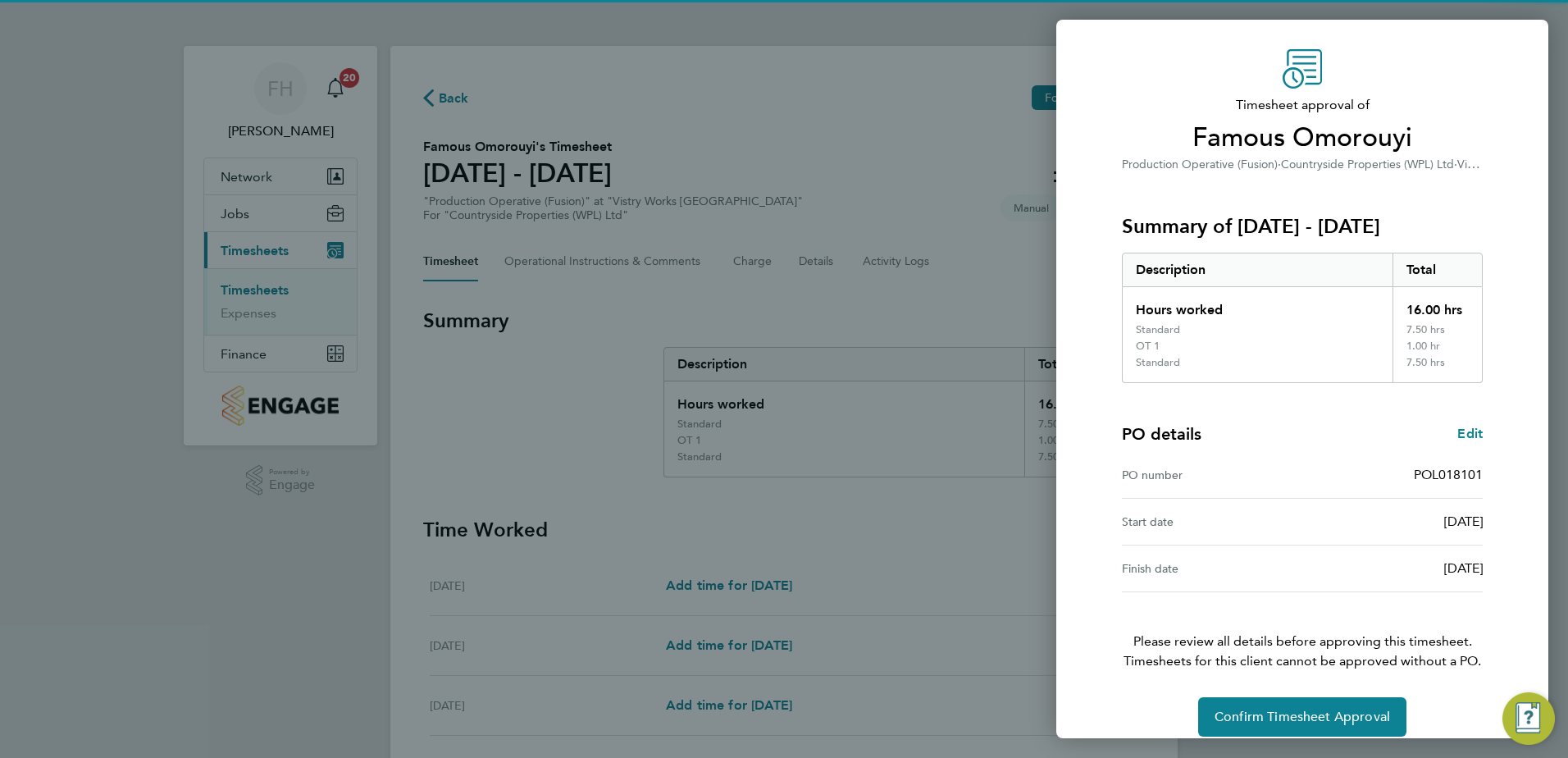
scroll to position [61, 0]
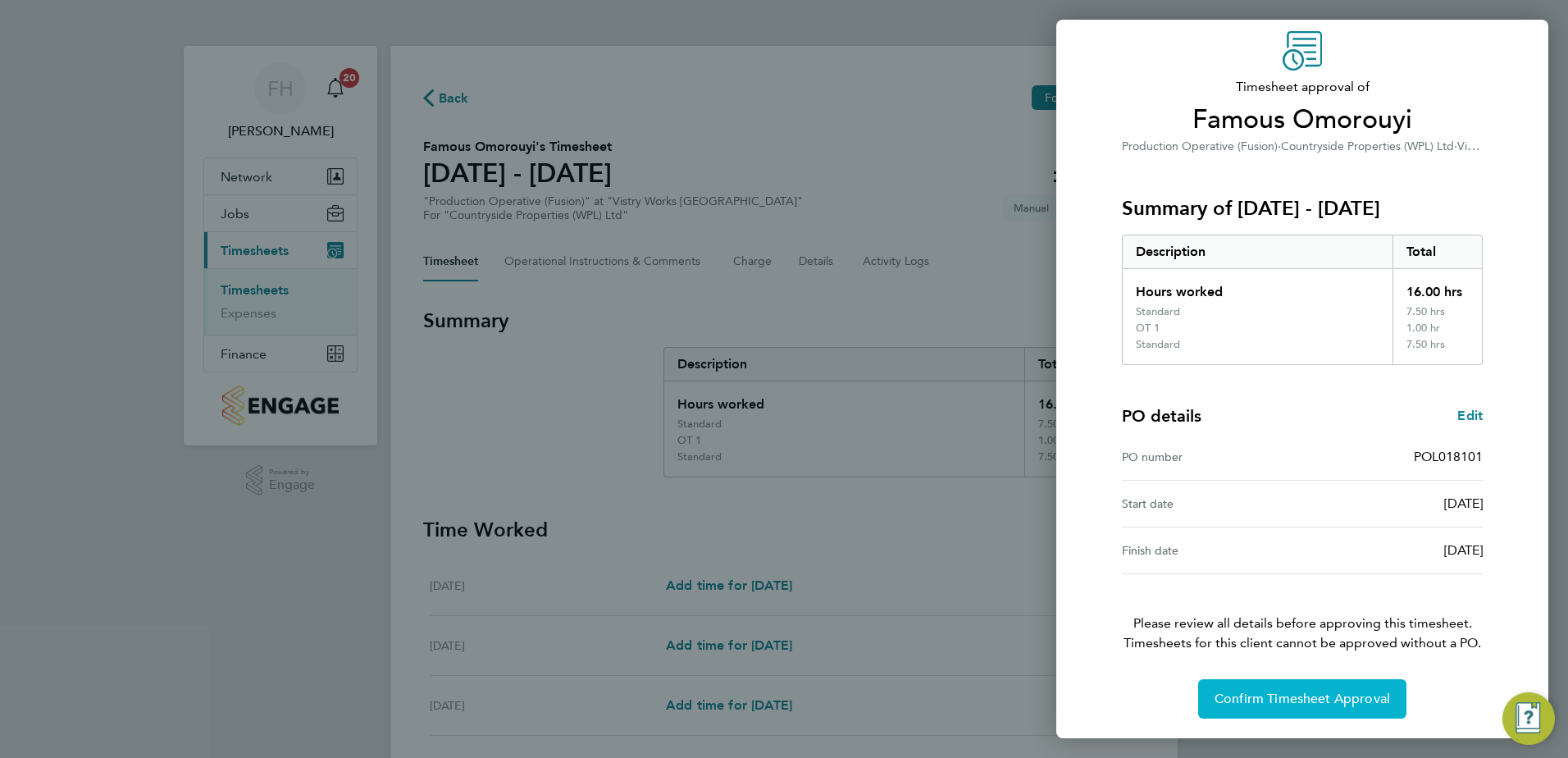
click at [1341, 705] on span "Confirm Timesheet Approval" at bounding box center [1302, 699] width 176 height 17
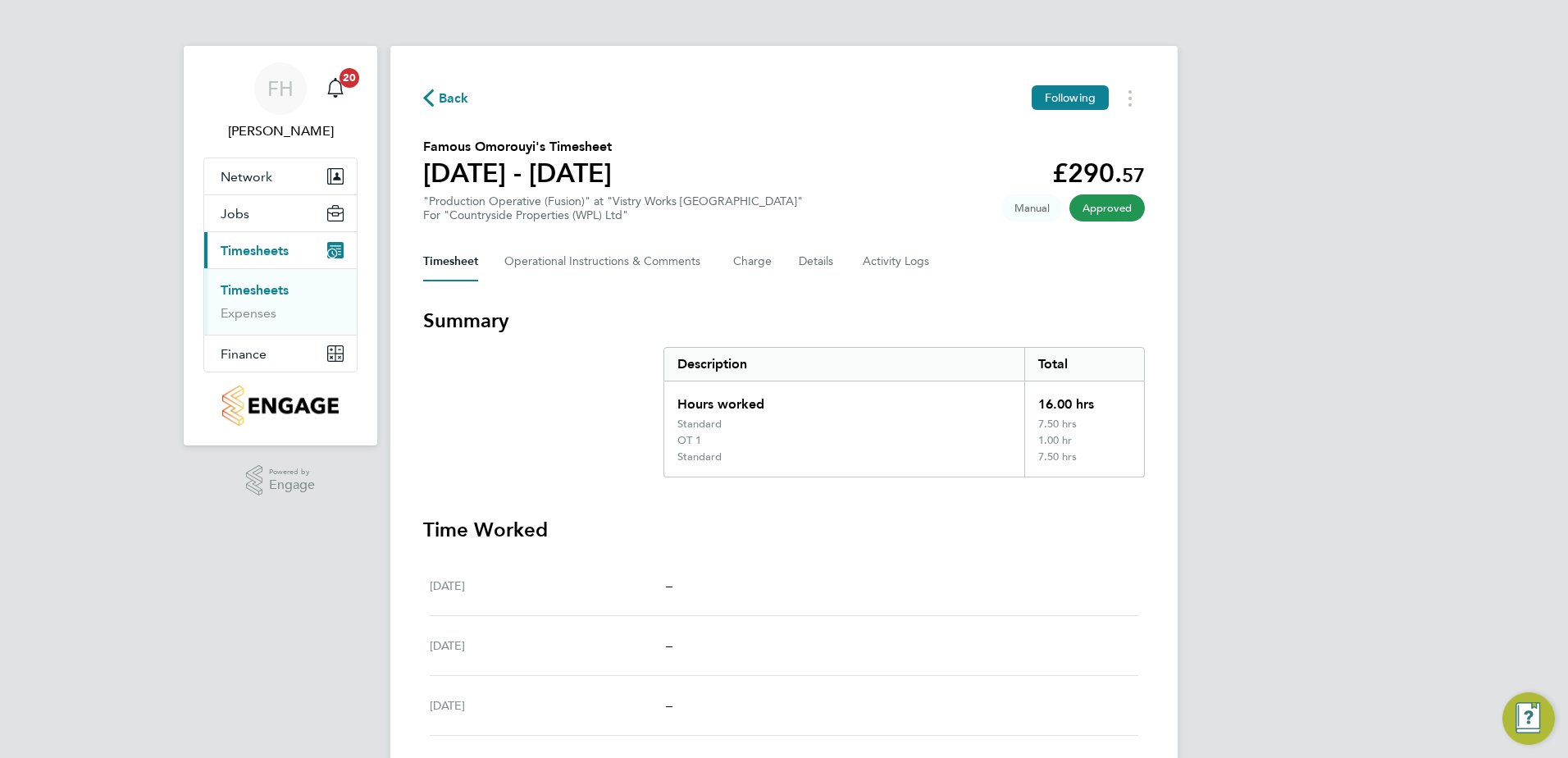
click at [447, 93] on span "Back" at bounding box center [454, 98] width 31 height 19
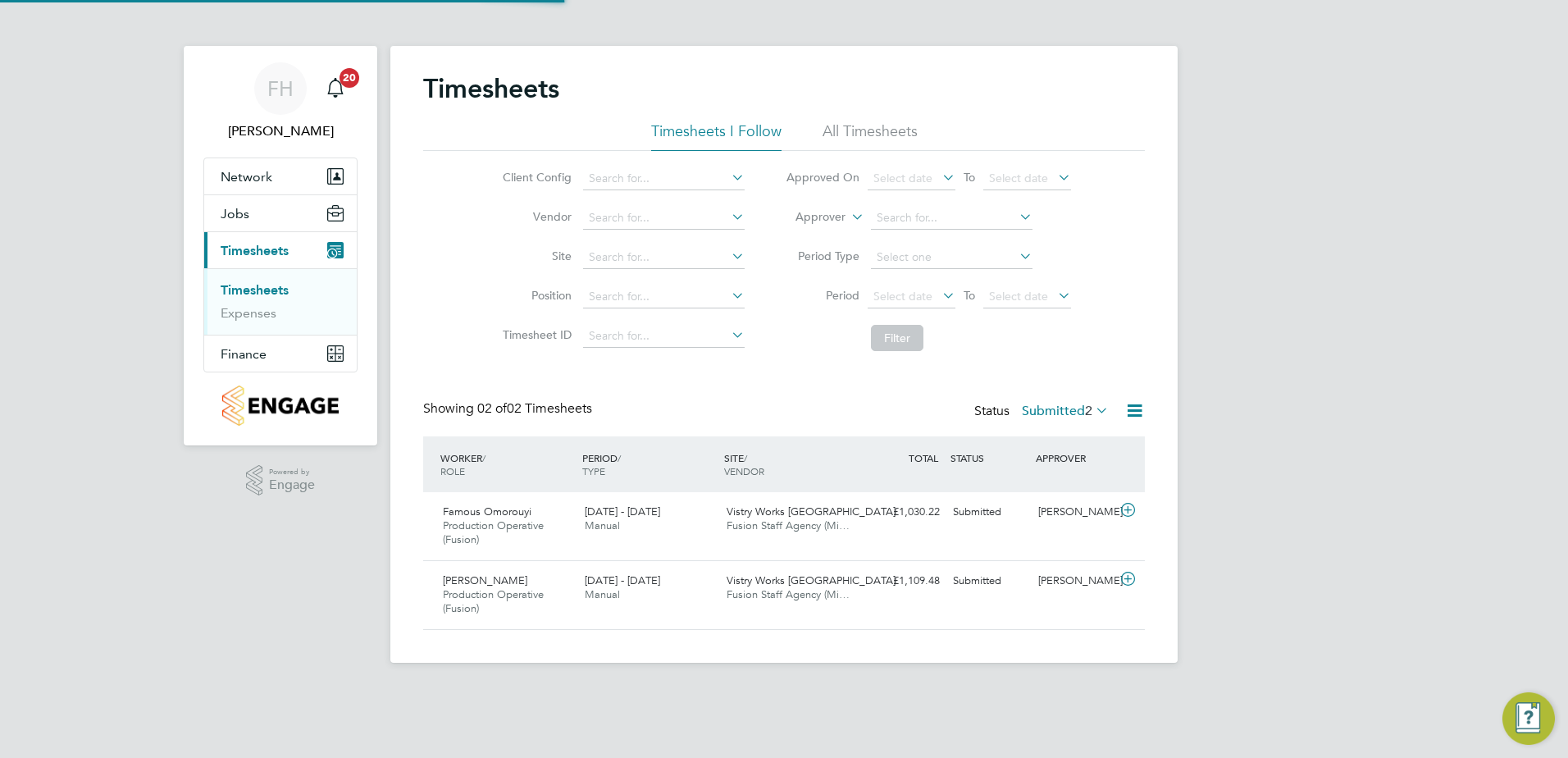
scroll to position [42, 143]
click at [1126, 509] on icon at bounding box center [1127, 510] width 20 height 13
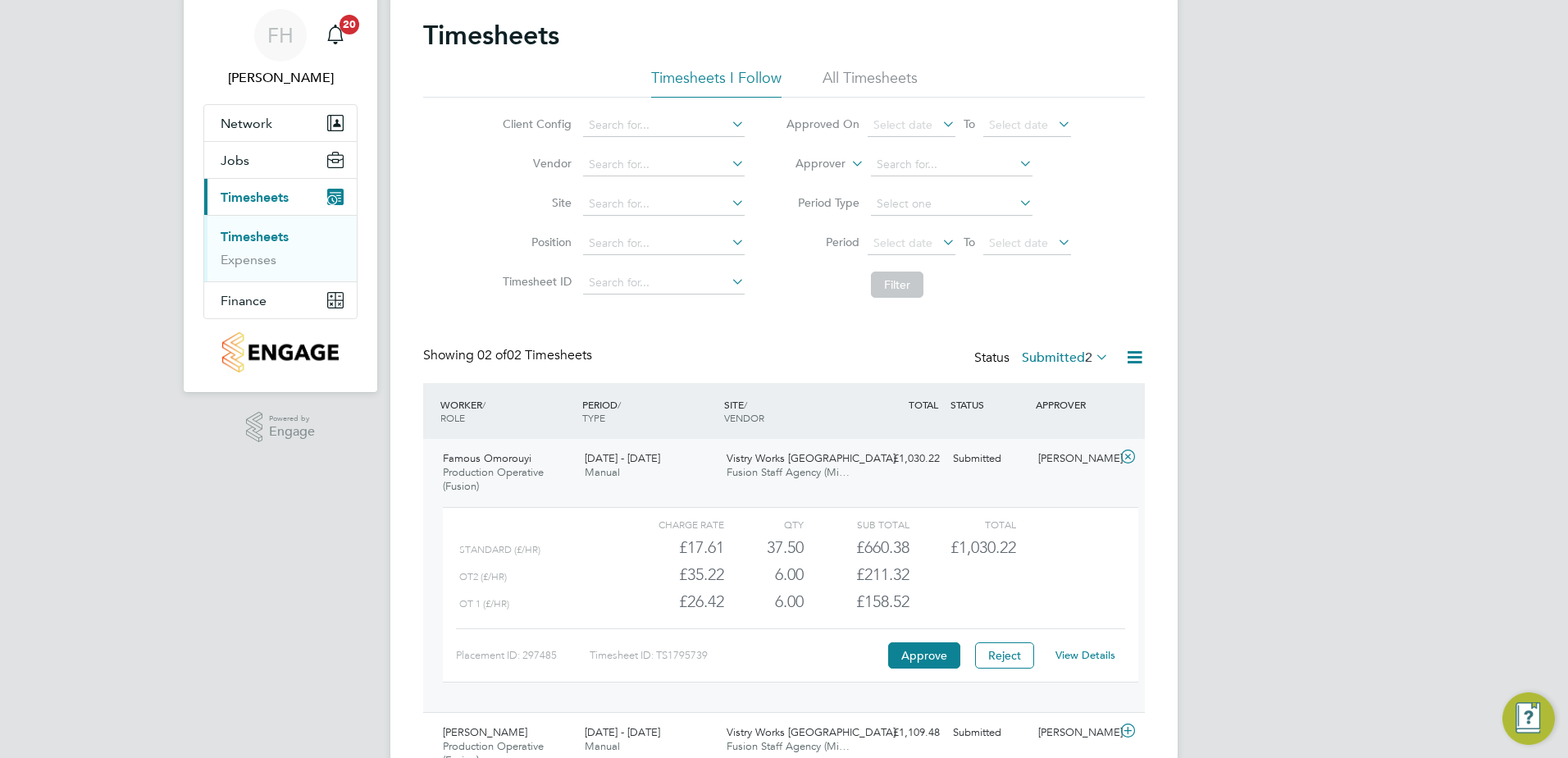
scroll to position [82, 0]
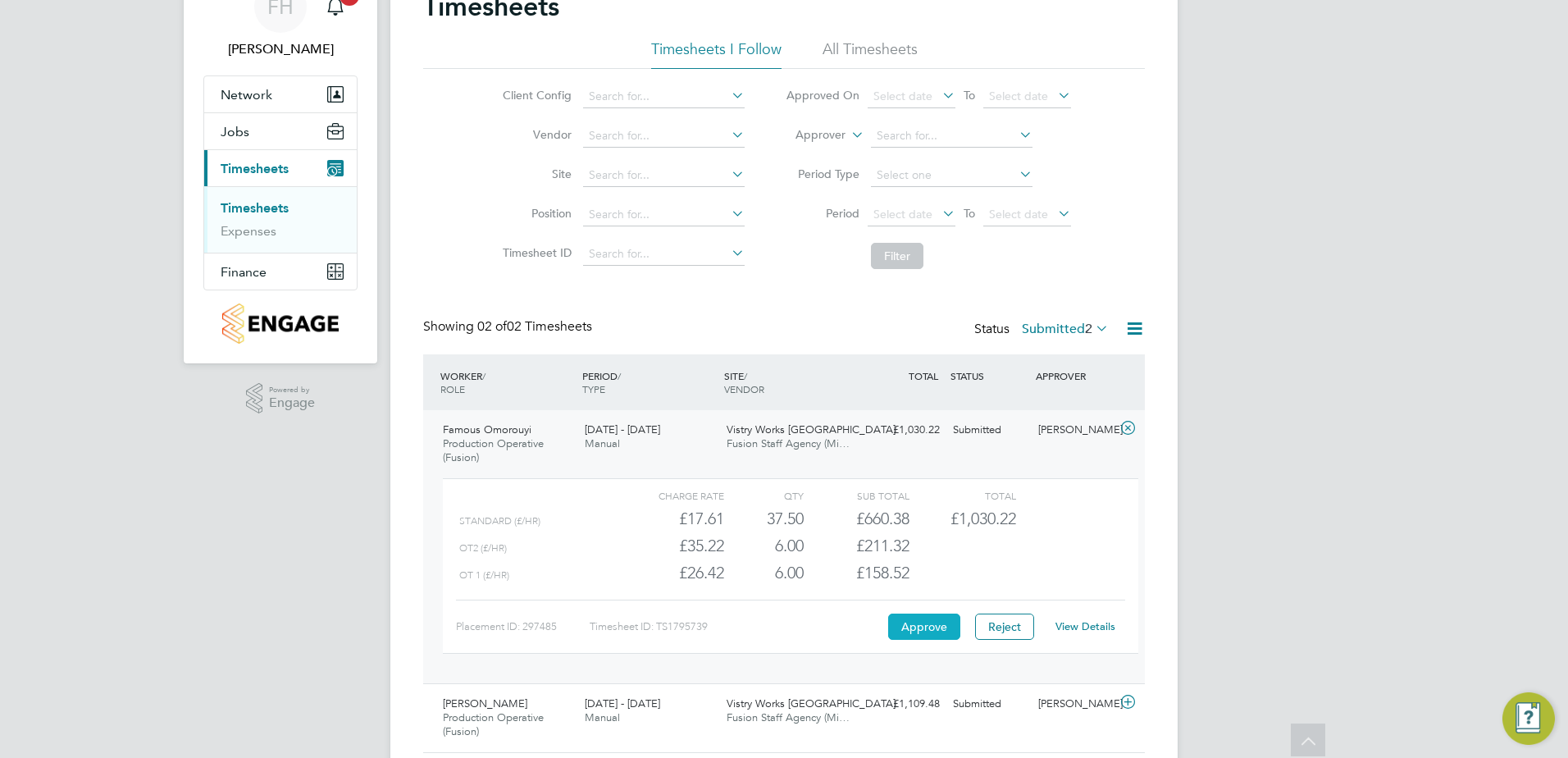
click at [909, 628] on button "Approve" at bounding box center [924, 627] width 72 height 26
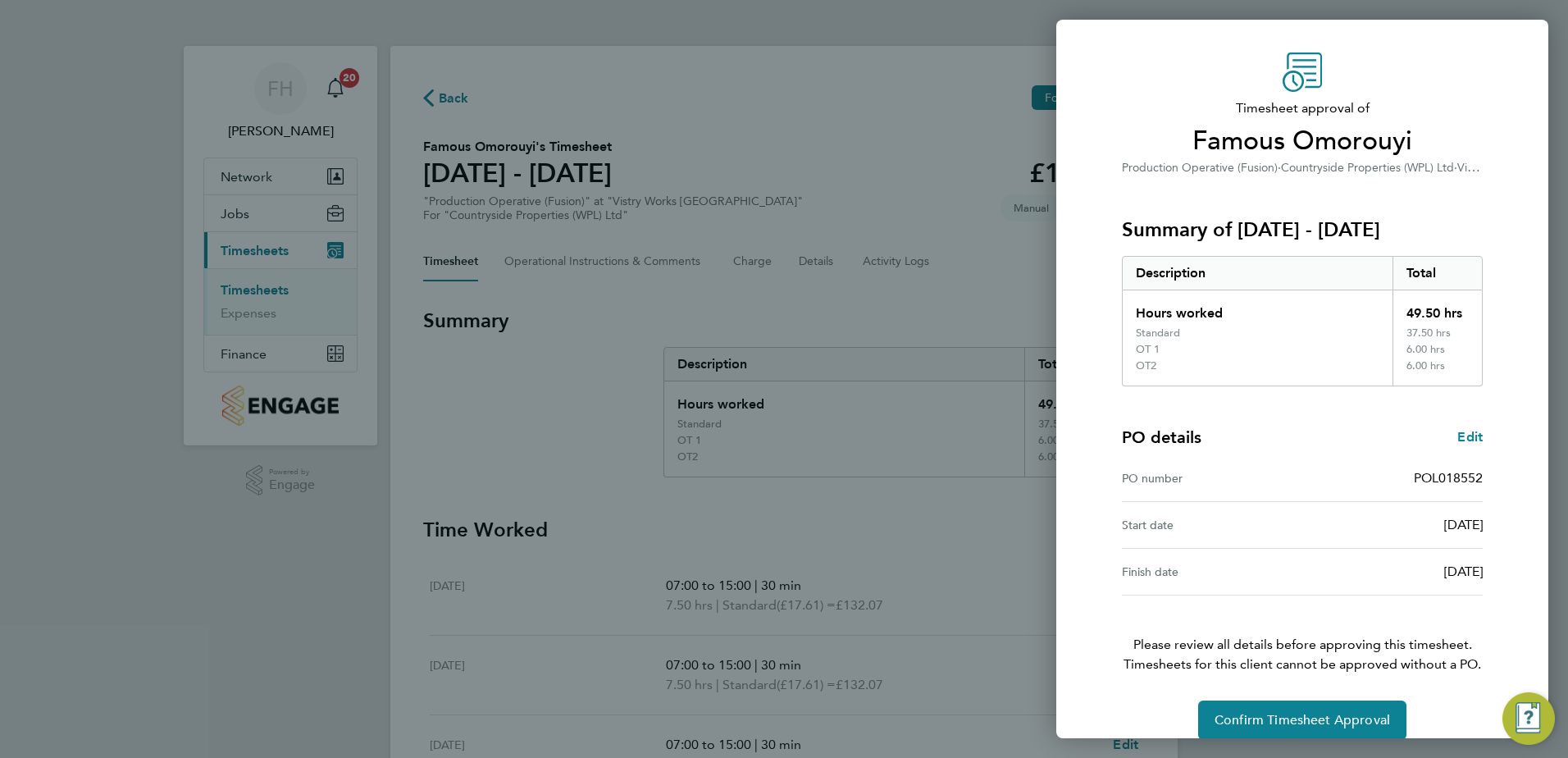
scroll to position [61, 0]
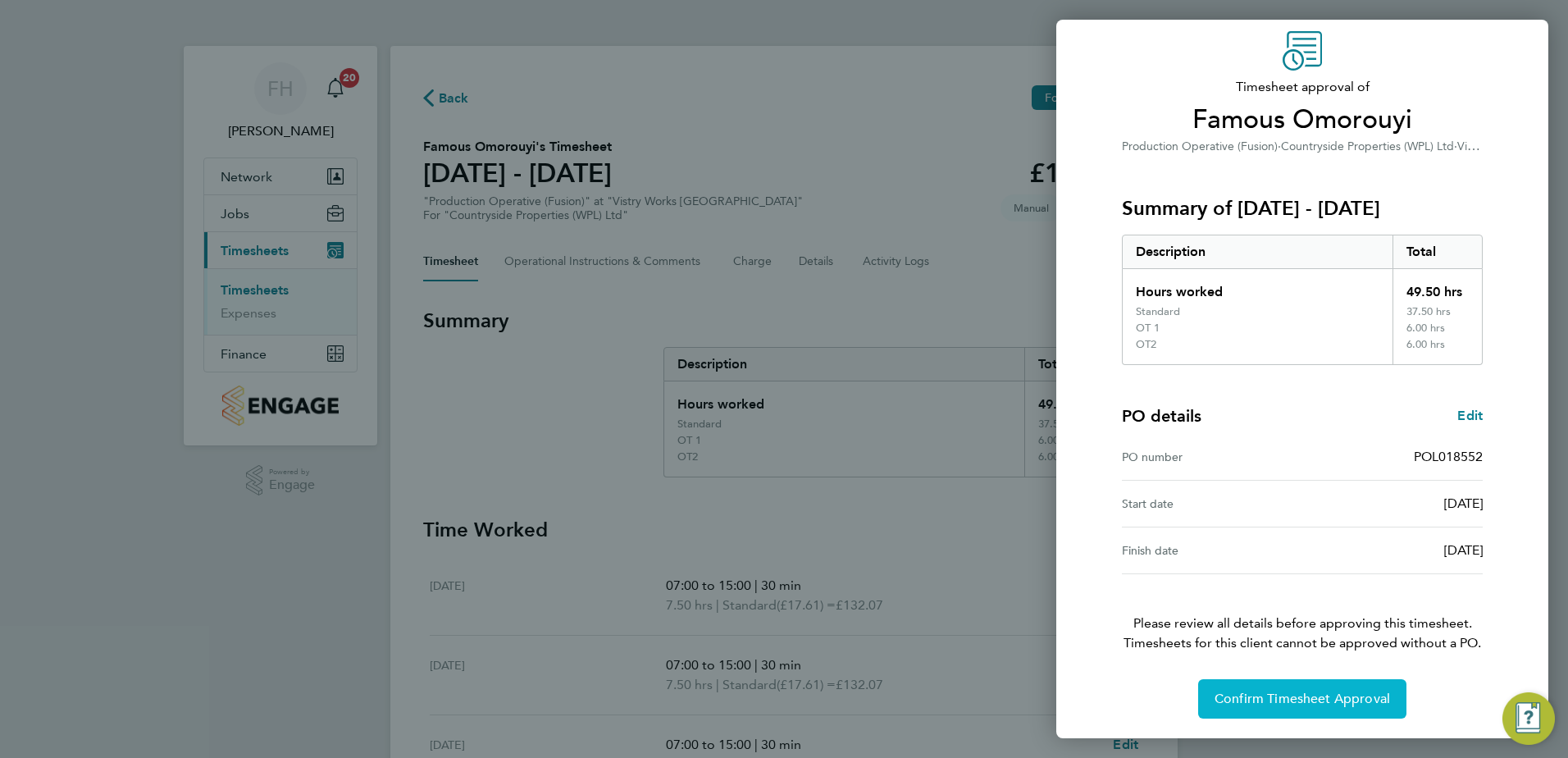
click at [1313, 689] on button "Confirm Timesheet Approval" at bounding box center [1302, 698] width 208 height 40
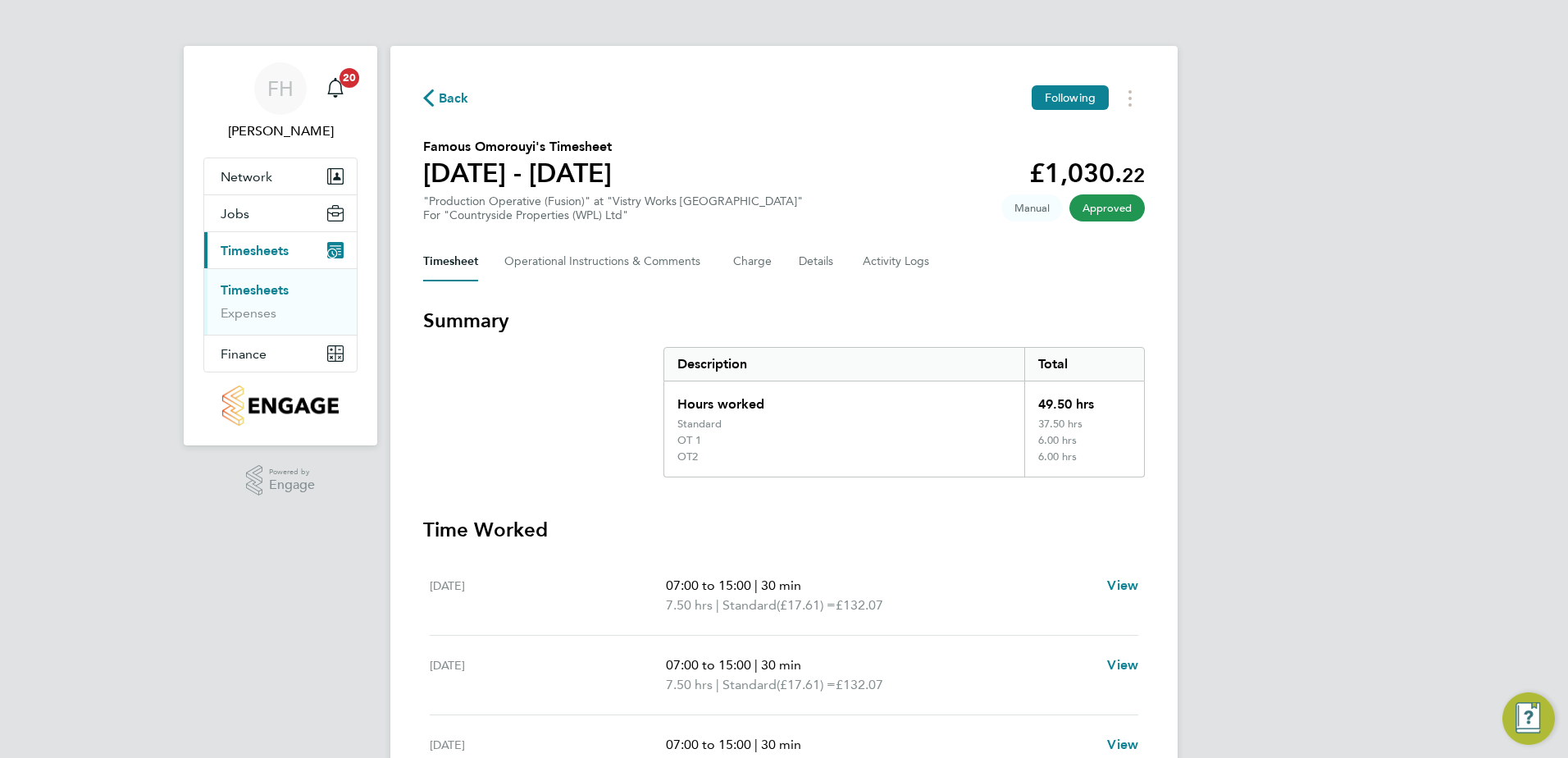
click at [432, 109] on svg-icon "button" at bounding box center [428, 102] width 11 height 16
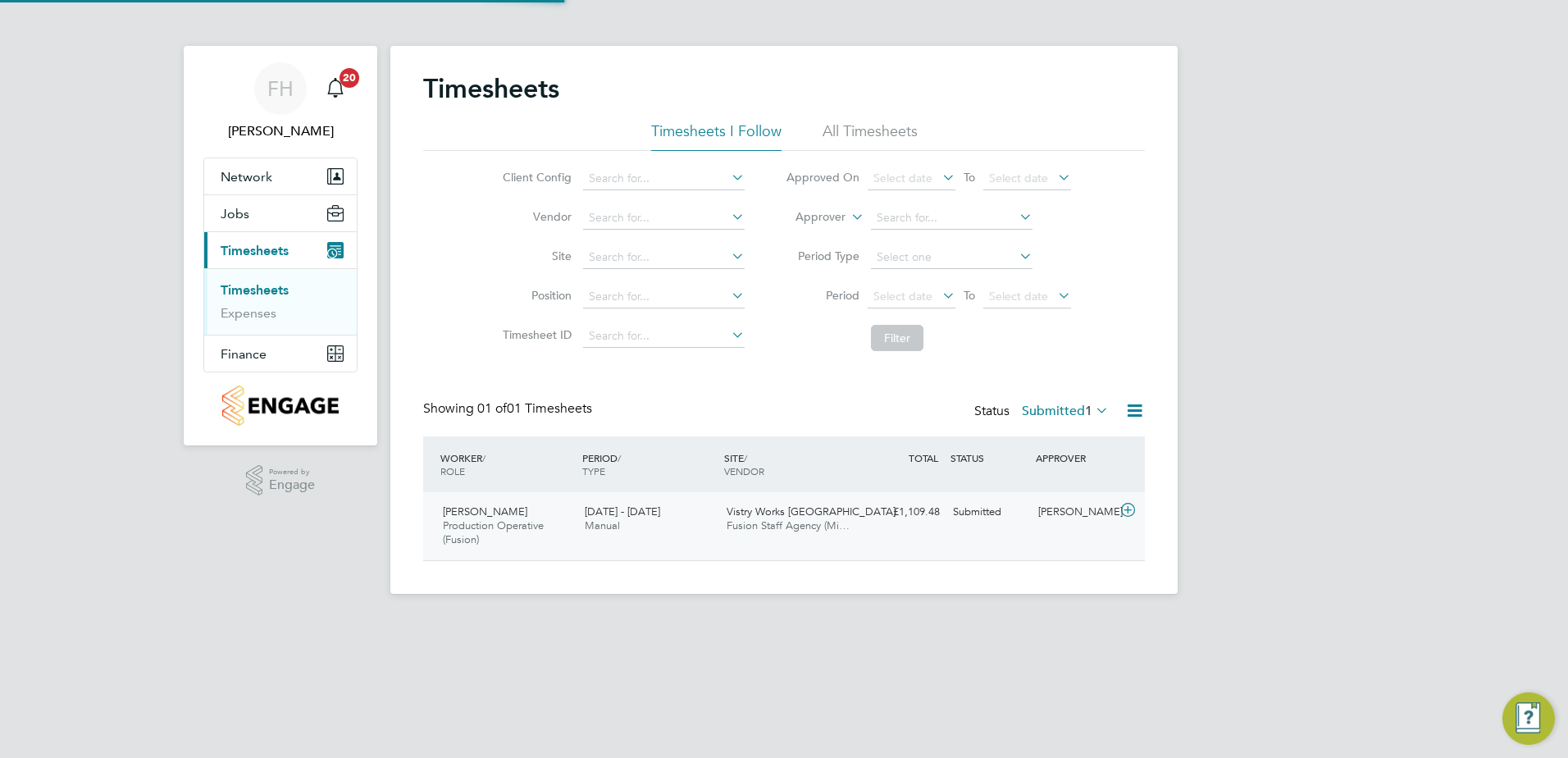
scroll to position [42, 143]
click at [1123, 508] on icon at bounding box center [1127, 510] width 20 height 13
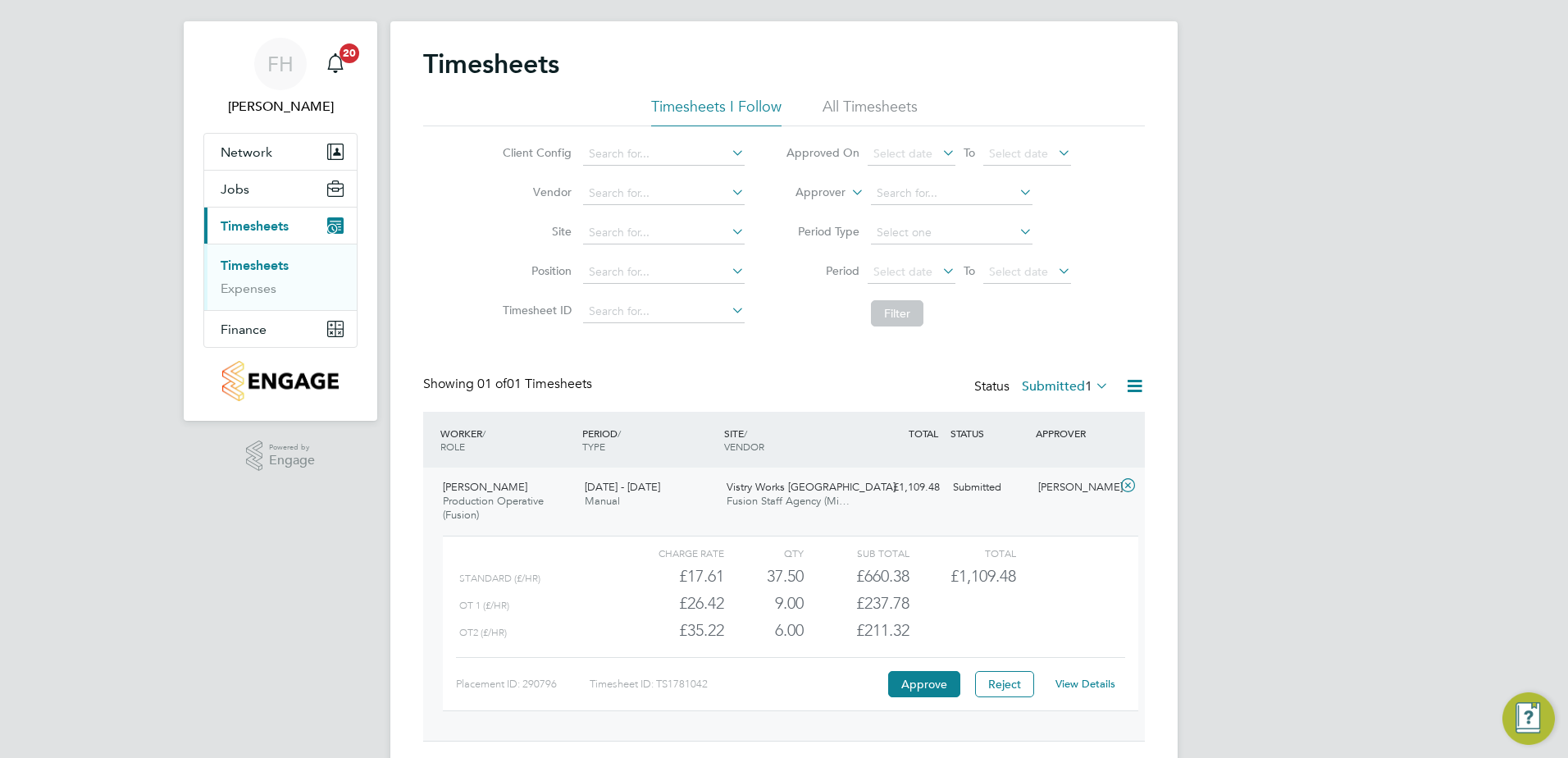
scroll to position [68, 0]
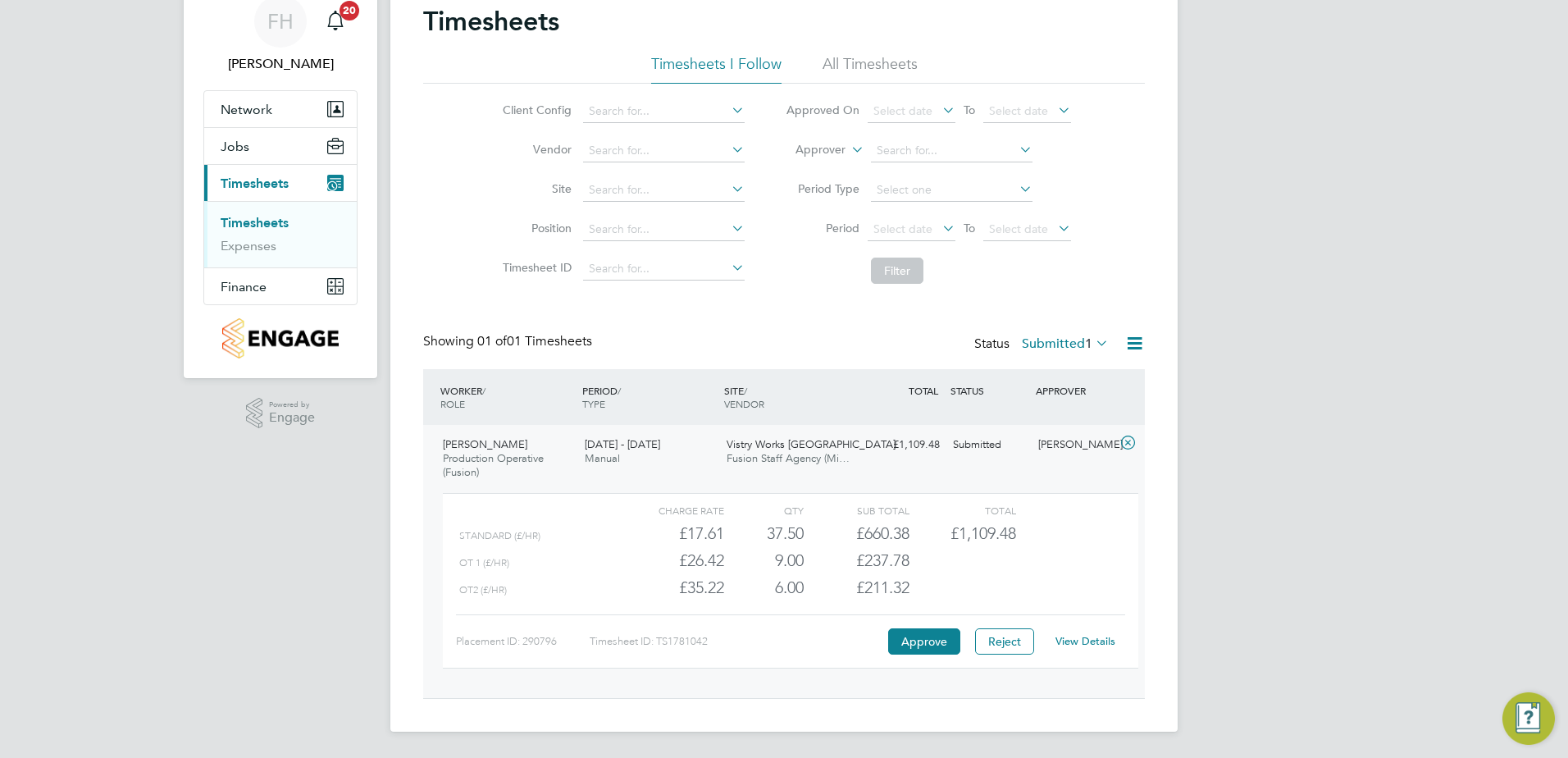
click at [1079, 641] on link "View Details" at bounding box center [1085, 641] width 60 height 14
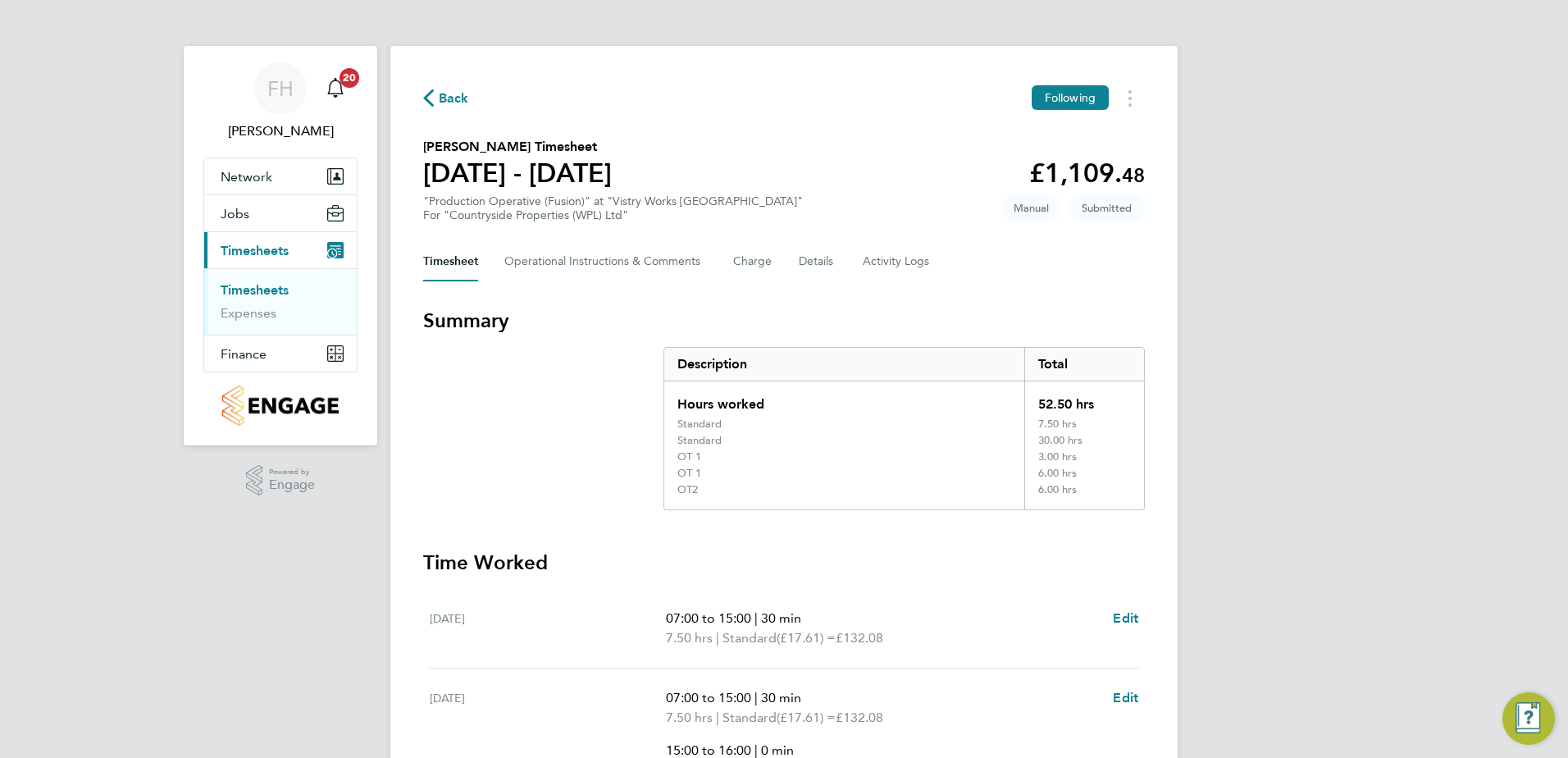
click at [450, 93] on span "Back" at bounding box center [454, 98] width 31 height 19
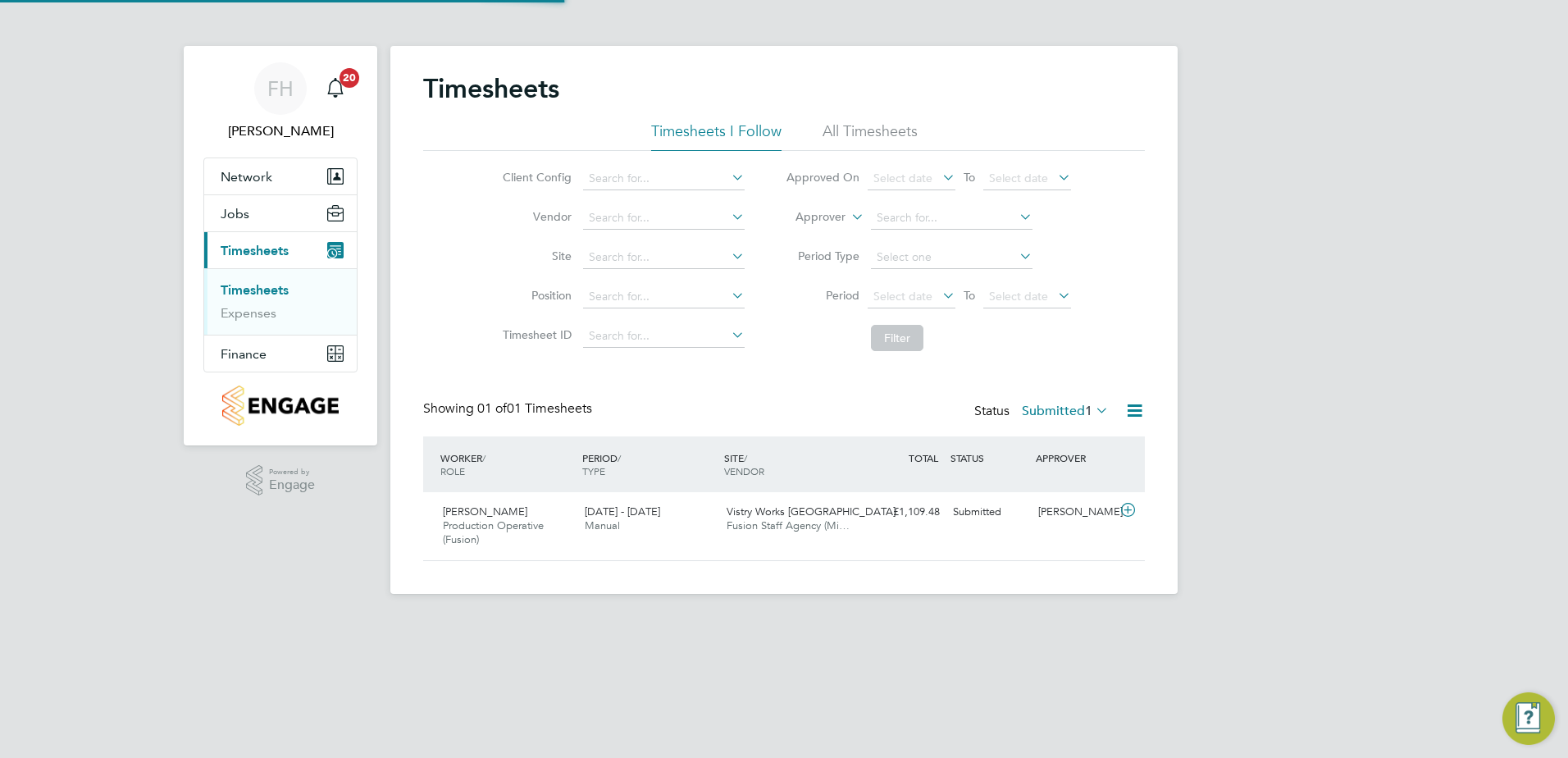
scroll to position [42, 143]
click at [1129, 508] on icon at bounding box center [1127, 510] width 20 height 13
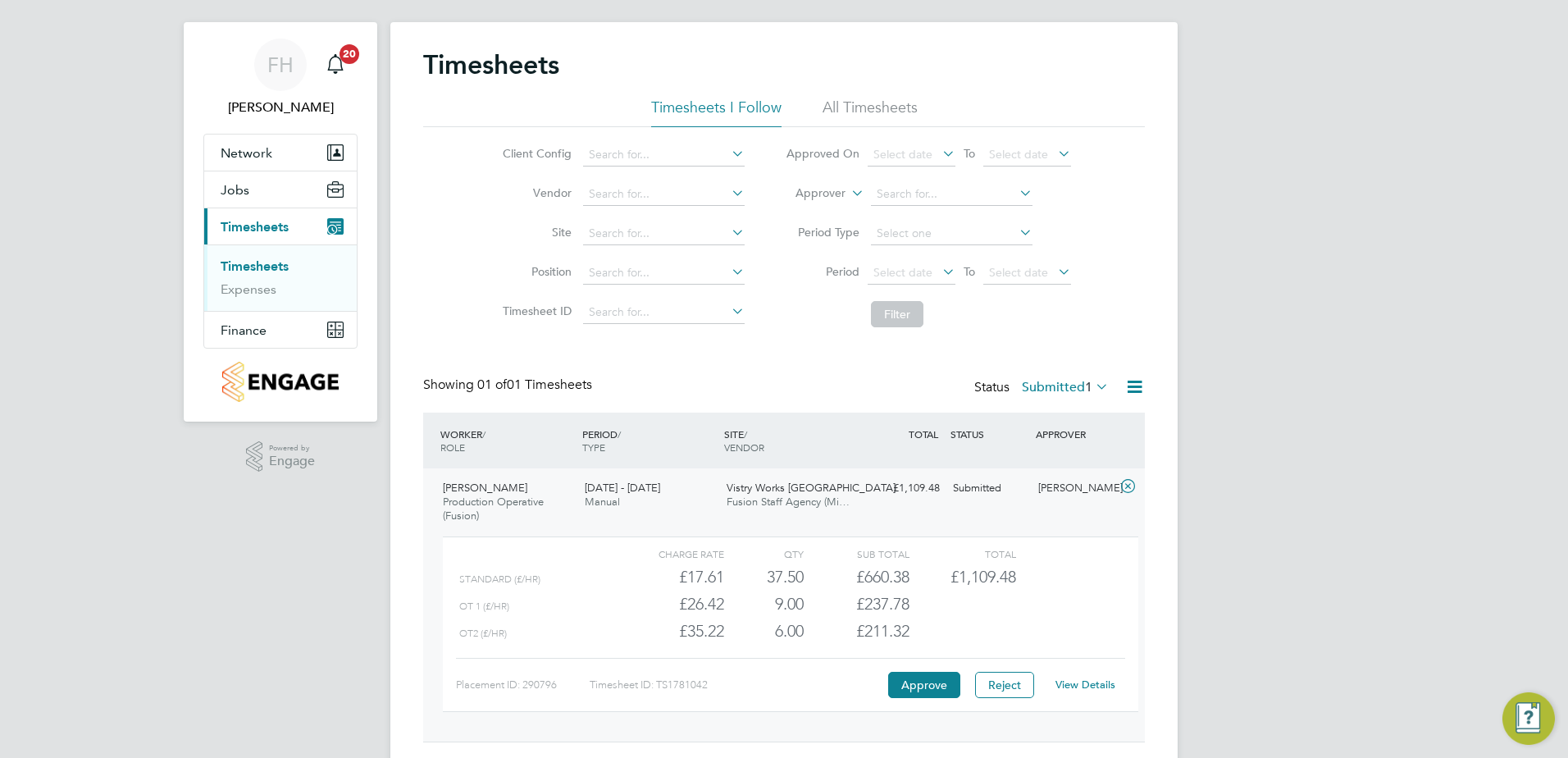
scroll to position [0, 0]
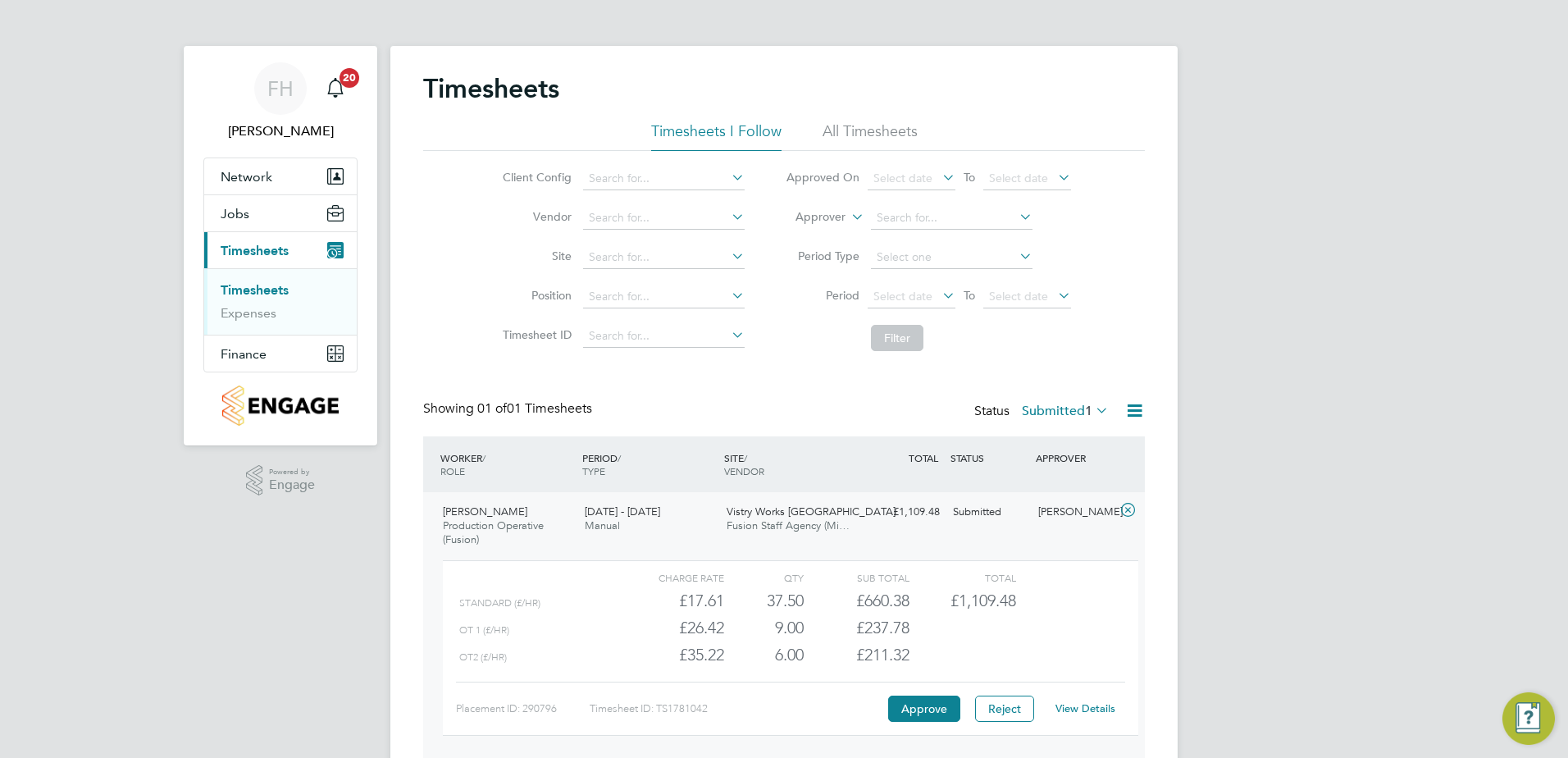
click at [1092, 416] on icon at bounding box center [1092, 410] width 0 height 23
click at [1092, 414] on icon at bounding box center [1092, 410] width 0 height 23
click at [1130, 414] on icon at bounding box center [1134, 410] width 20 height 20
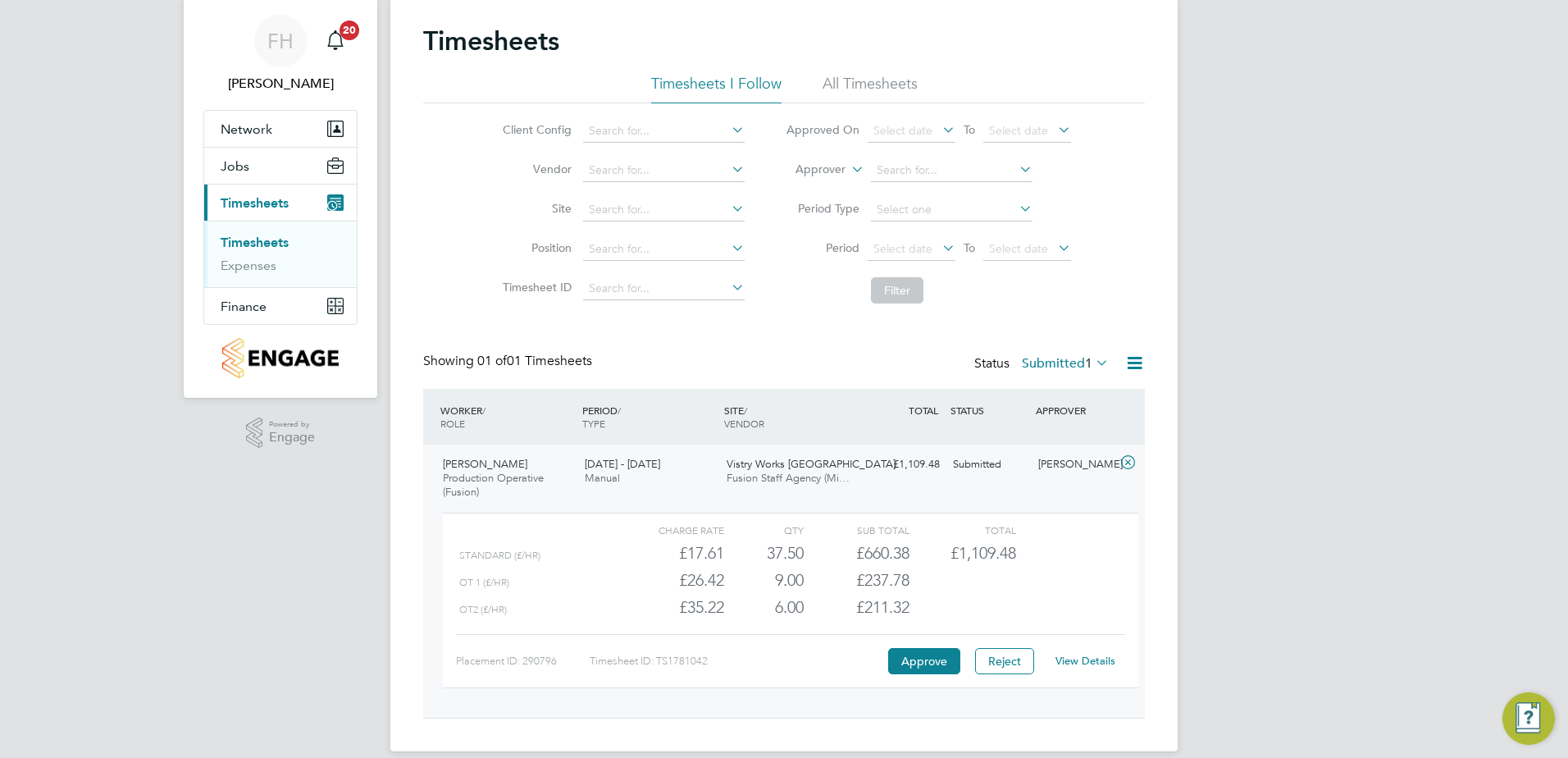
scroll to position [68, 0]
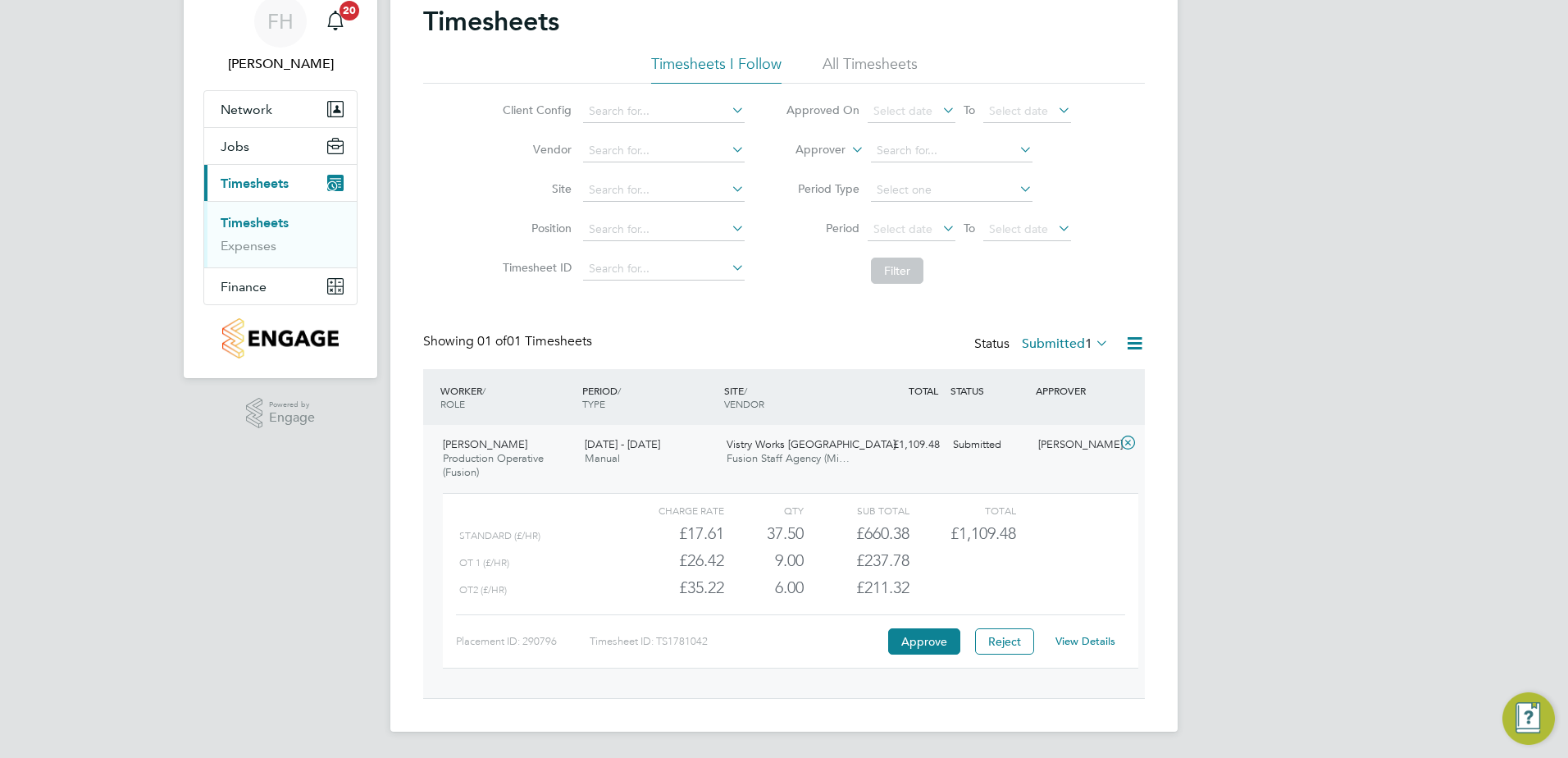
click at [1081, 644] on link "View Details" at bounding box center [1085, 641] width 60 height 14
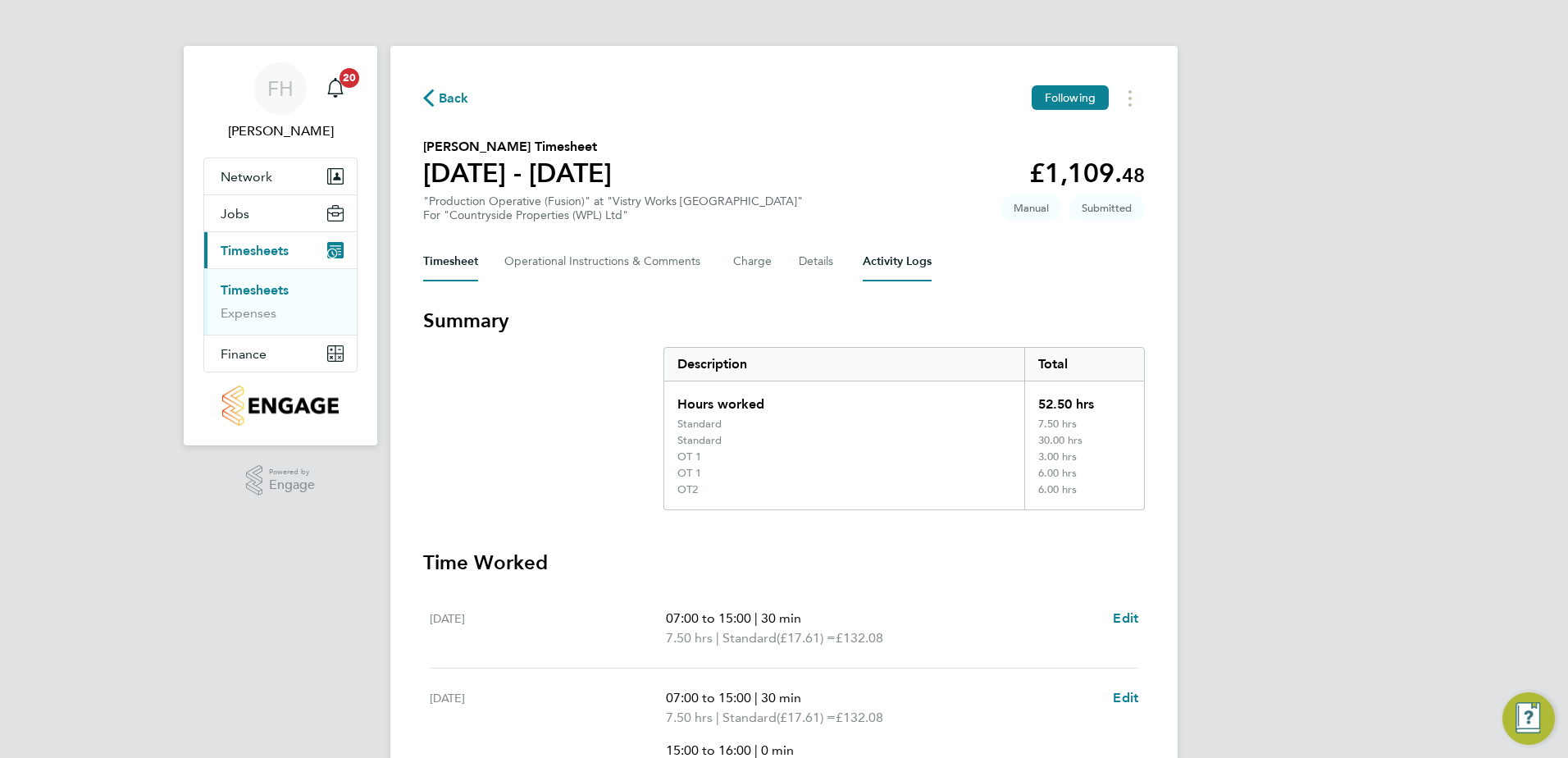
click at [885, 271] on Logs-tab "Activity Logs" at bounding box center [897, 262] width 68 height 40
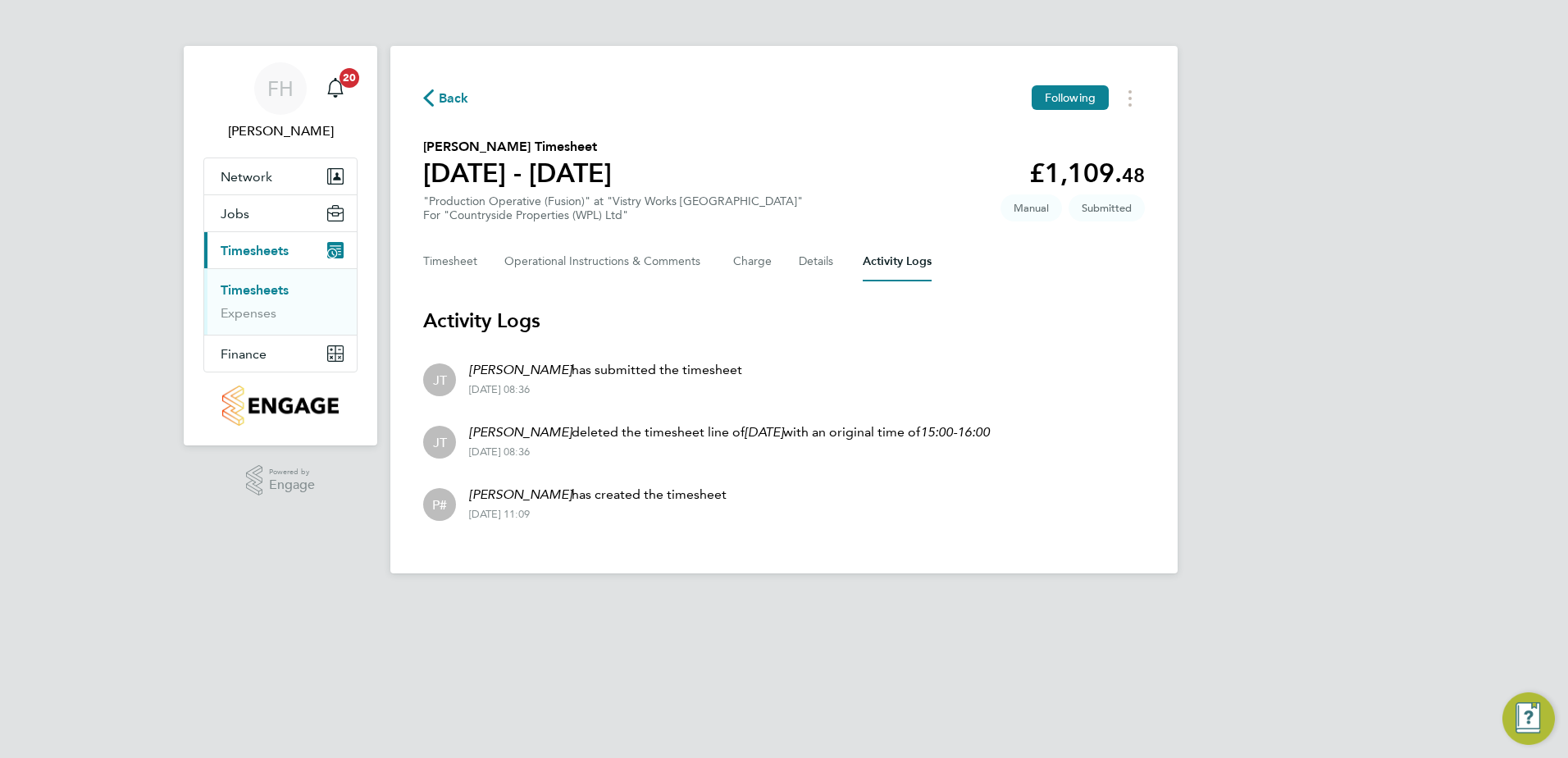
click at [1222, 500] on div "FH [PERSON_NAME] Notifications 20 Applications: Network Team Members Sites Work…" at bounding box center [784, 300] width 1568 height 600
click at [881, 375] on li "[PERSON_NAME] [PERSON_NAME] has submitted the timesheet [DATE] 08:36" at bounding box center [784, 378] width 722 height 62
click at [442, 100] on span "Back" at bounding box center [454, 98] width 31 height 19
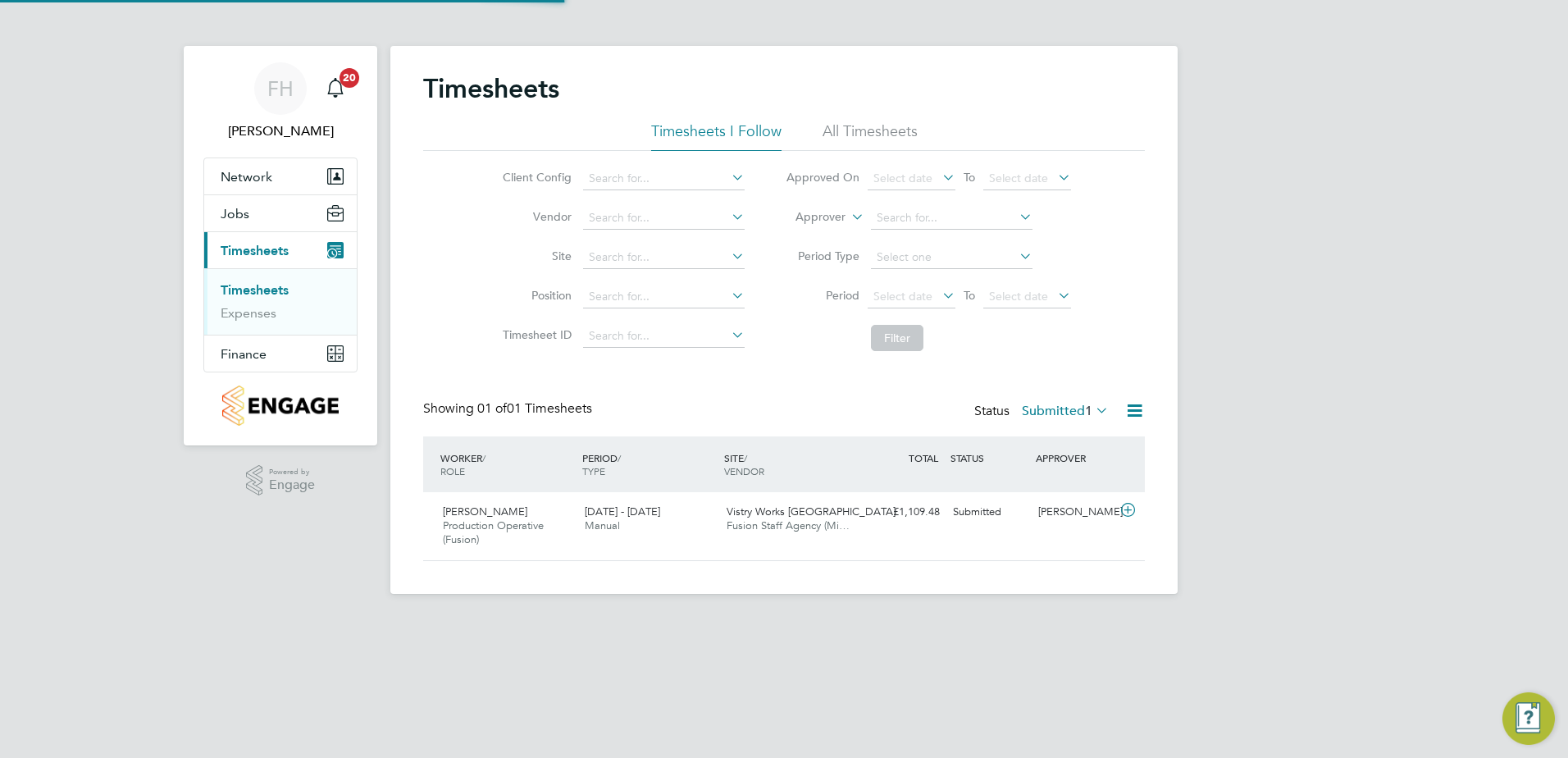
scroll to position [42, 143]
click at [1127, 505] on icon at bounding box center [1127, 510] width 20 height 13
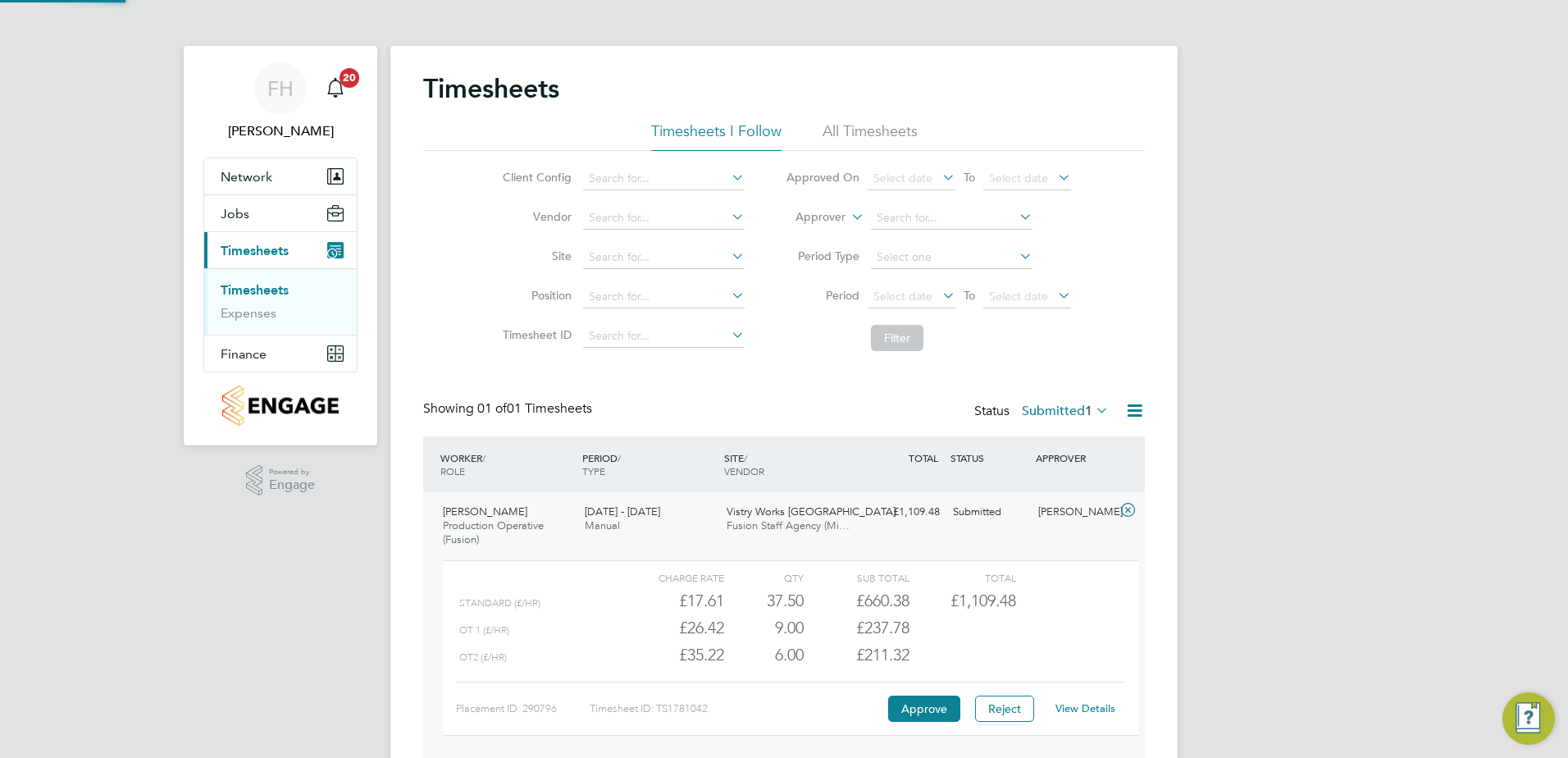
scroll to position [28, 160]
click at [909, 705] on button "Approve" at bounding box center [924, 709] width 72 height 26
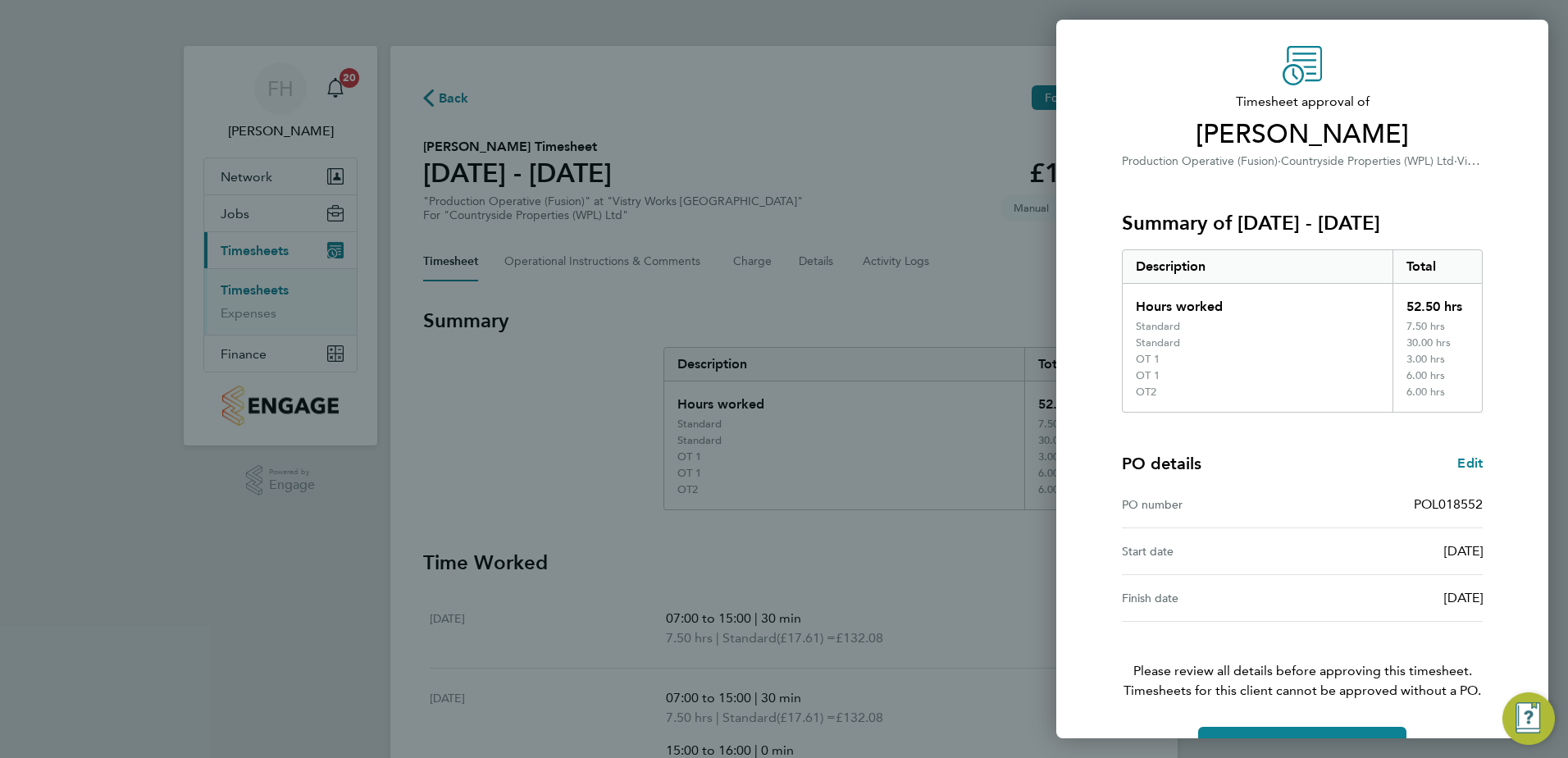
scroll to position [93, 0]
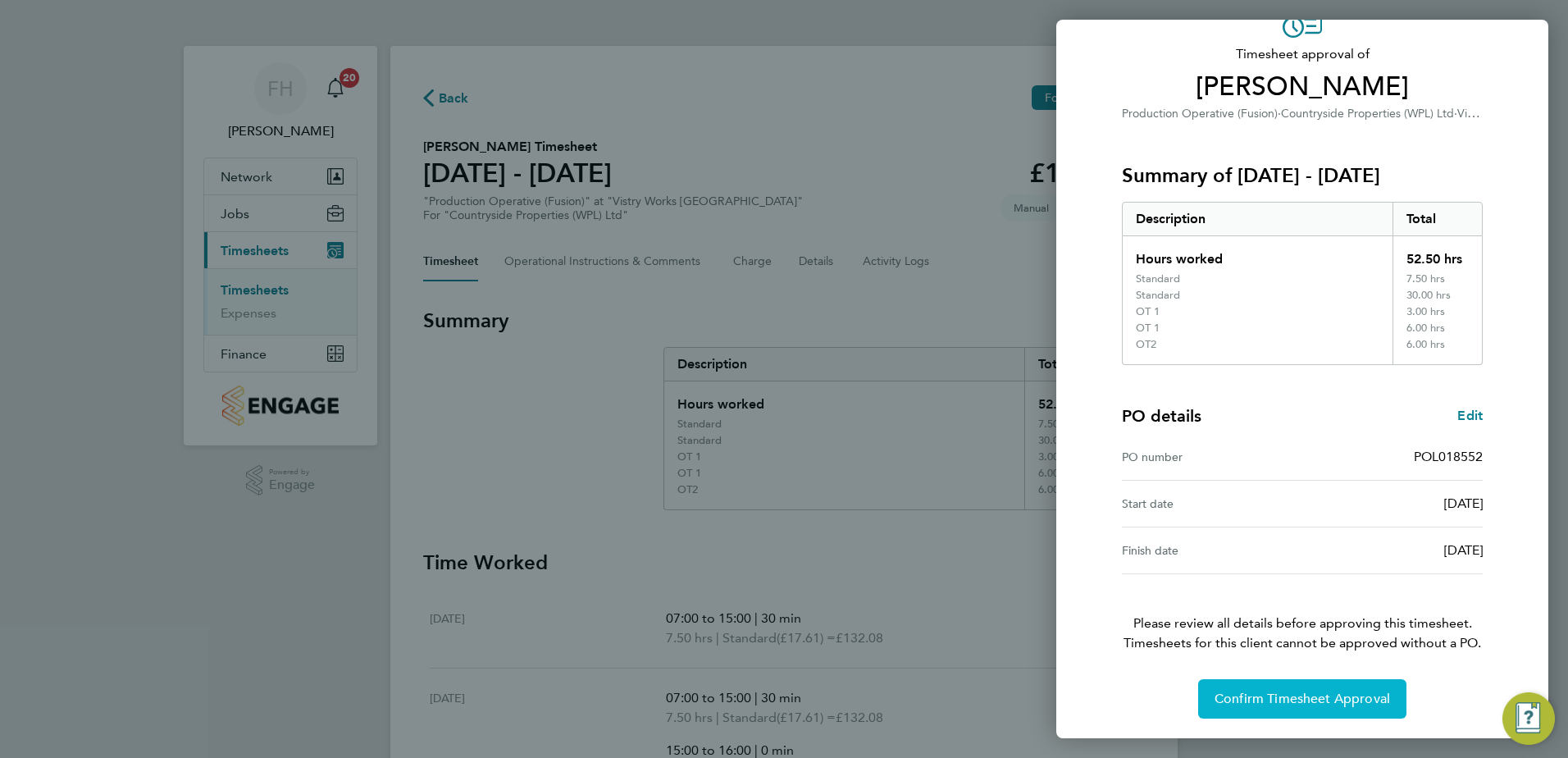
click at [1277, 702] on span "Confirm Timesheet Approval" at bounding box center [1302, 699] width 176 height 17
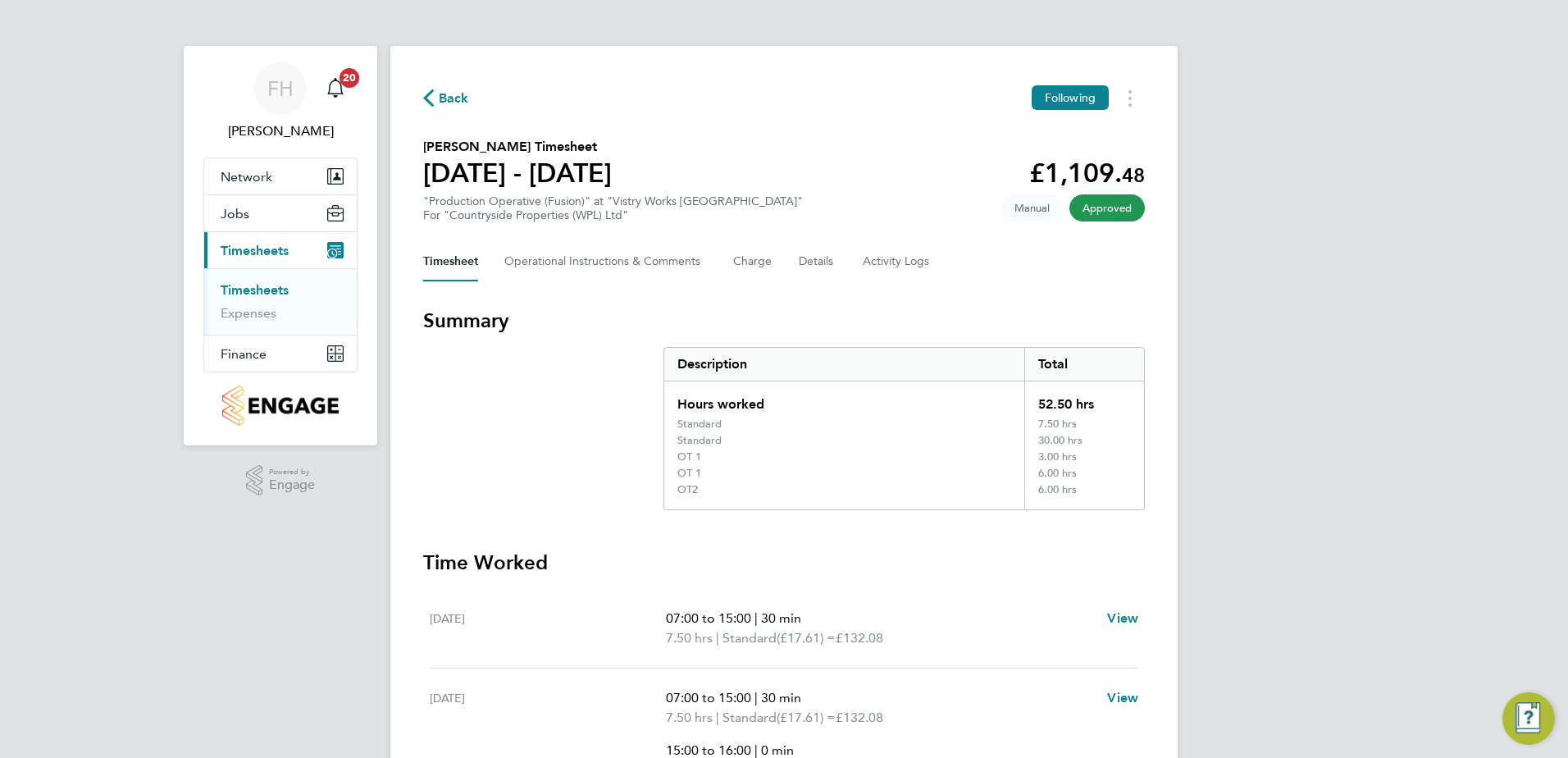
click at [435, 97] on span "Back" at bounding box center [446, 97] width 46 height 16
